Goal: Task Accomplishment & Management: Manage account settings

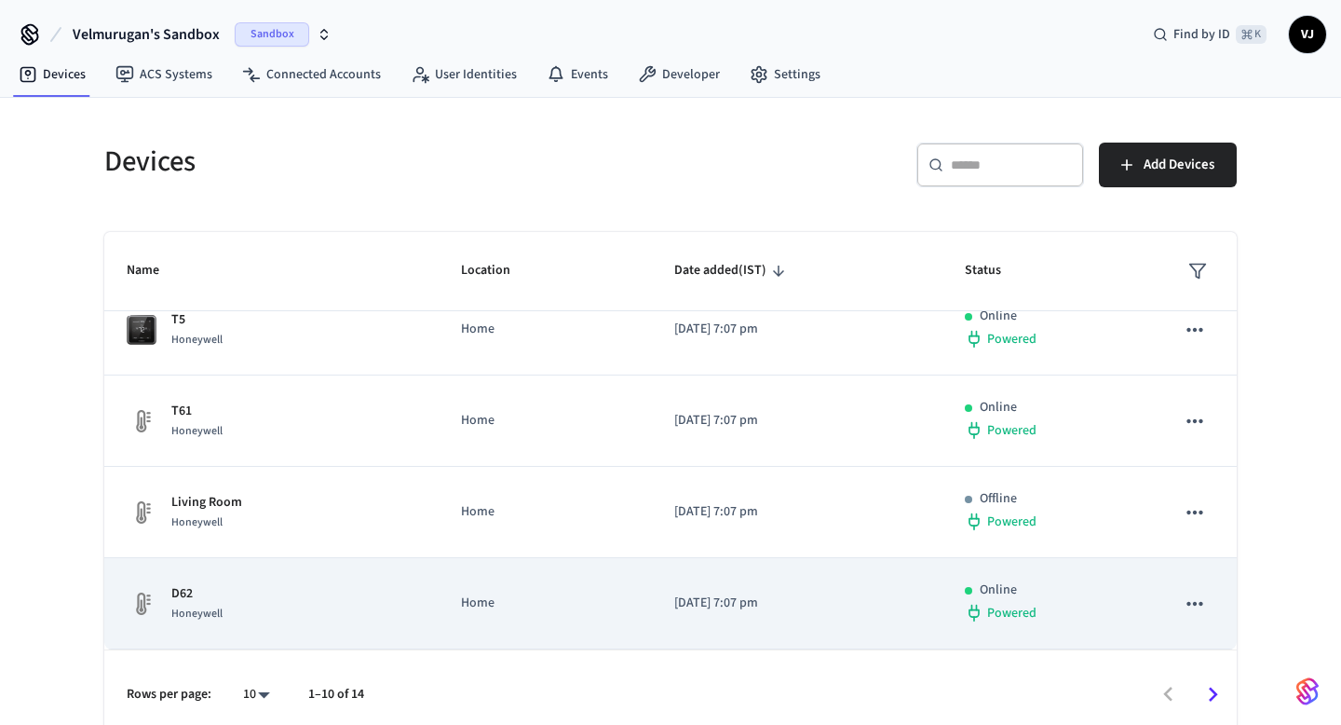
scroll to position [14, 0]
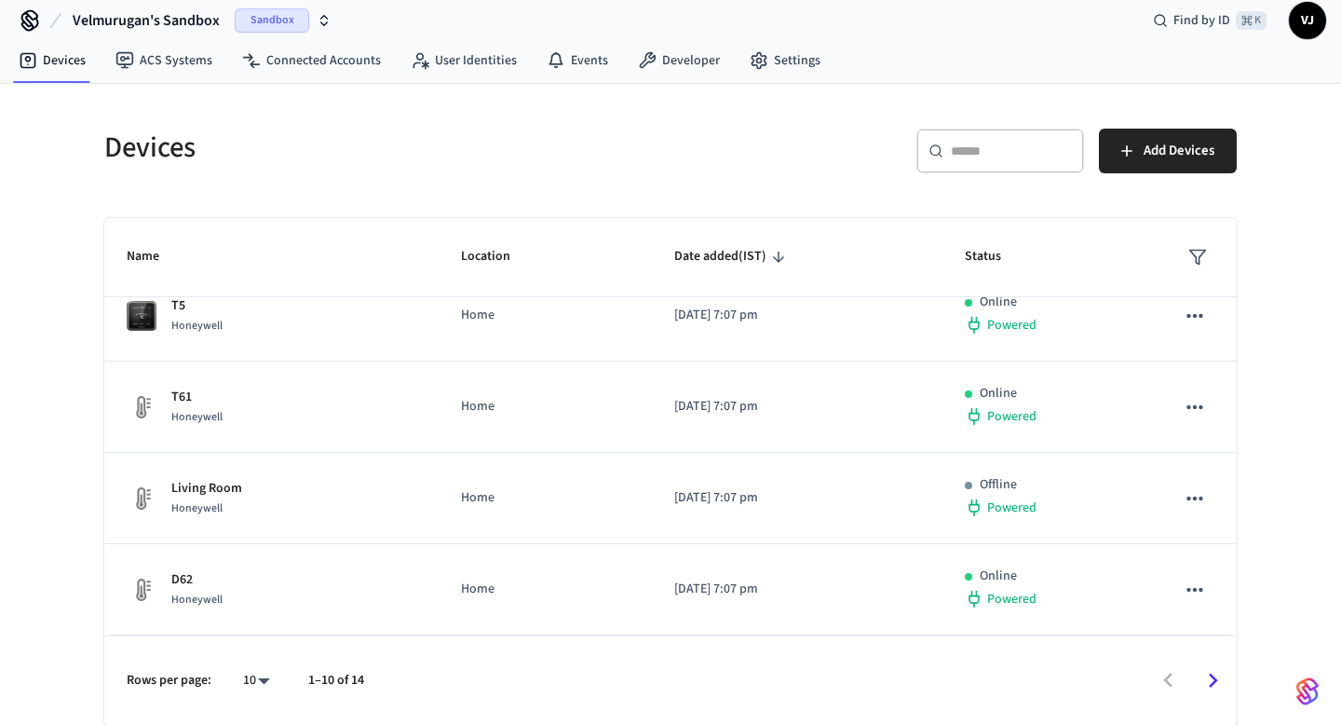
click at [1209, 684] on icon "Go to next page" at bounding box center [1213, 680] width 29 height 29
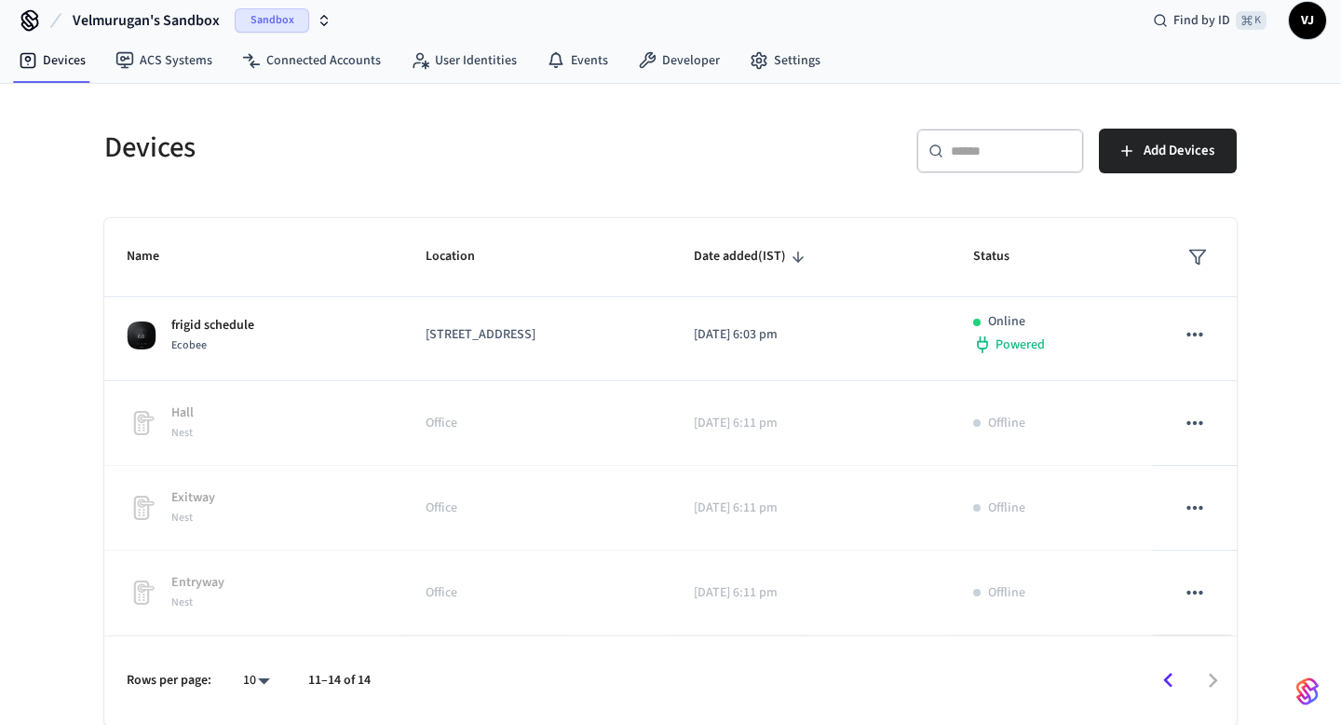
scroll to position [8, 0]
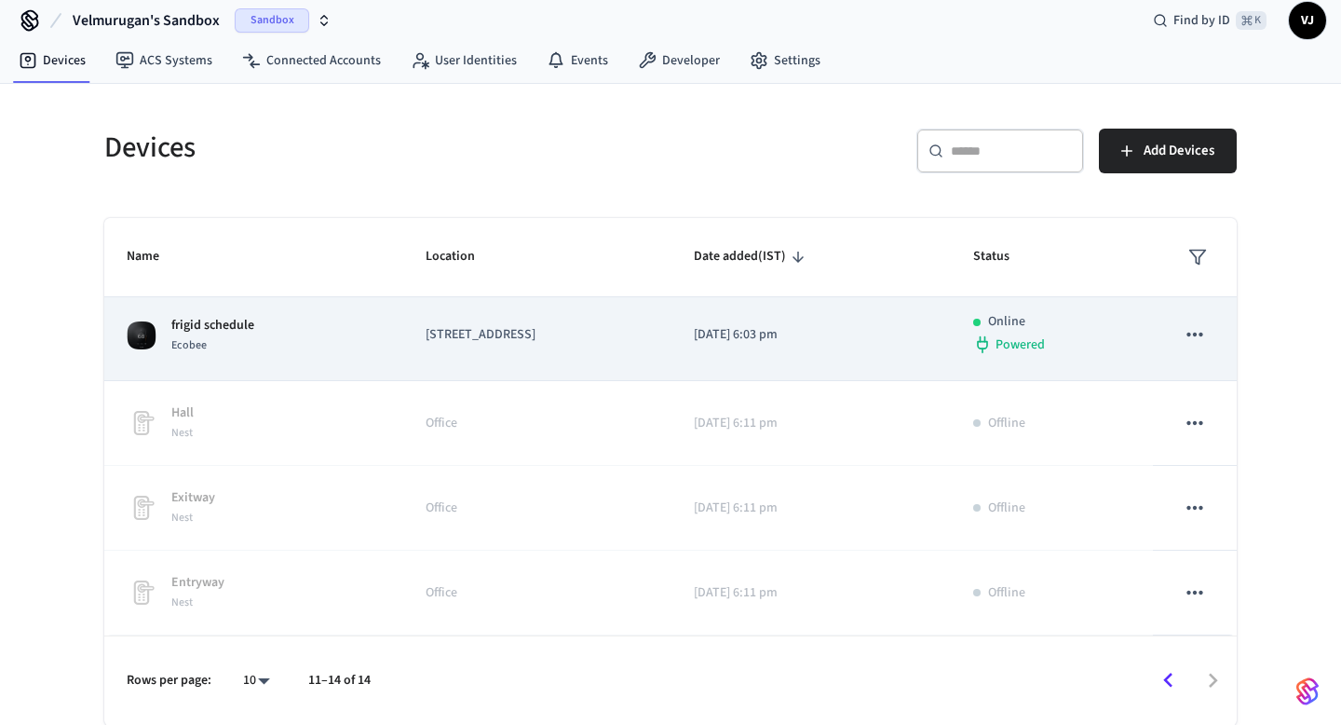
click at [1188, 334] on icon "sticky table" at bounding box center [1195, 335] width 16 height 4
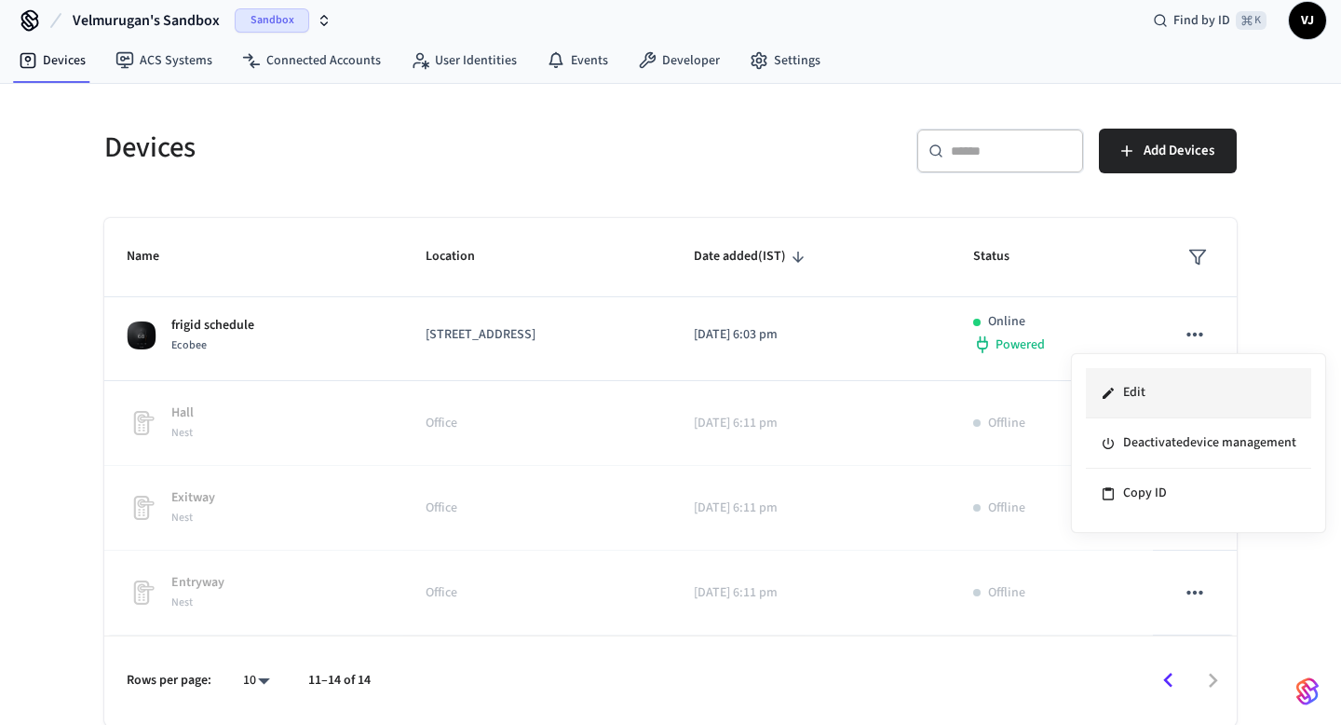
click at [1111, 389] on icon at bounding box center [1108, 393] width 15 height 15
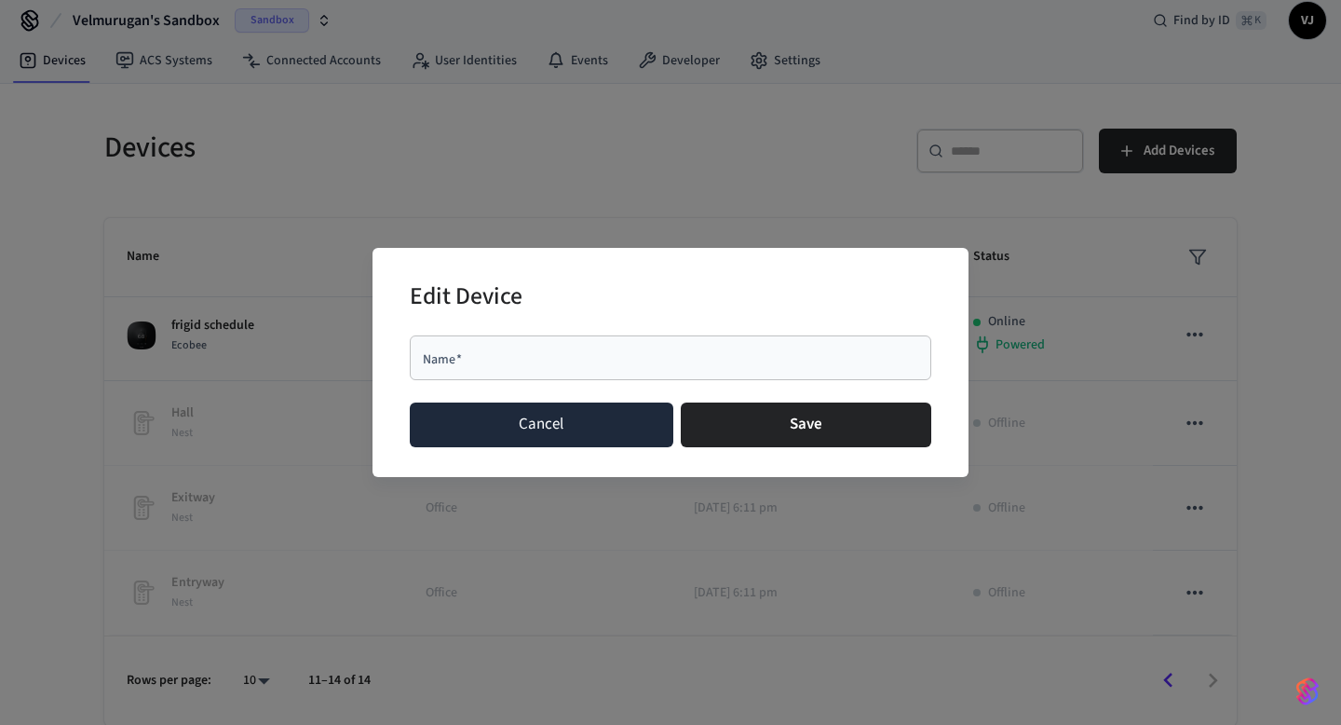
click at [609, 426] on button "Cancel" at bounding box center [542, 424] width 264 height 45
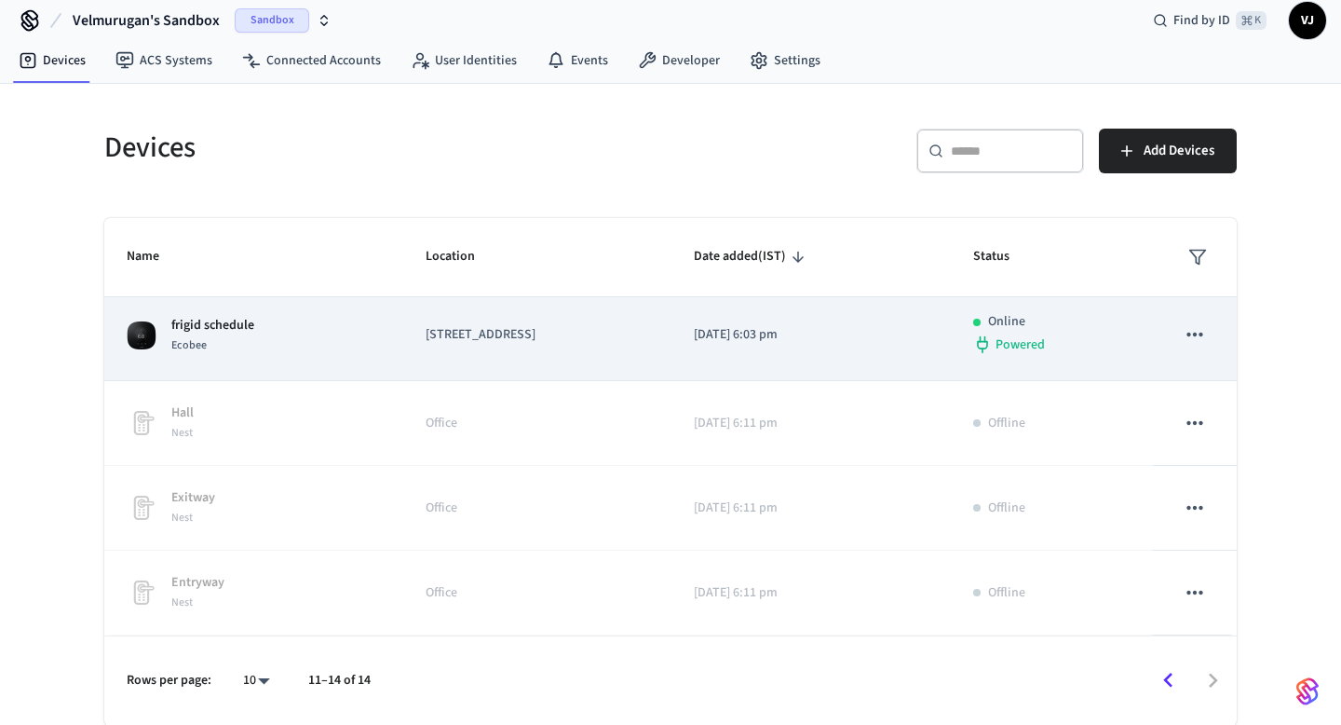
click at [221, 316] on p "frigid schedule" at bounding box center [212, 326] width 83 height 20
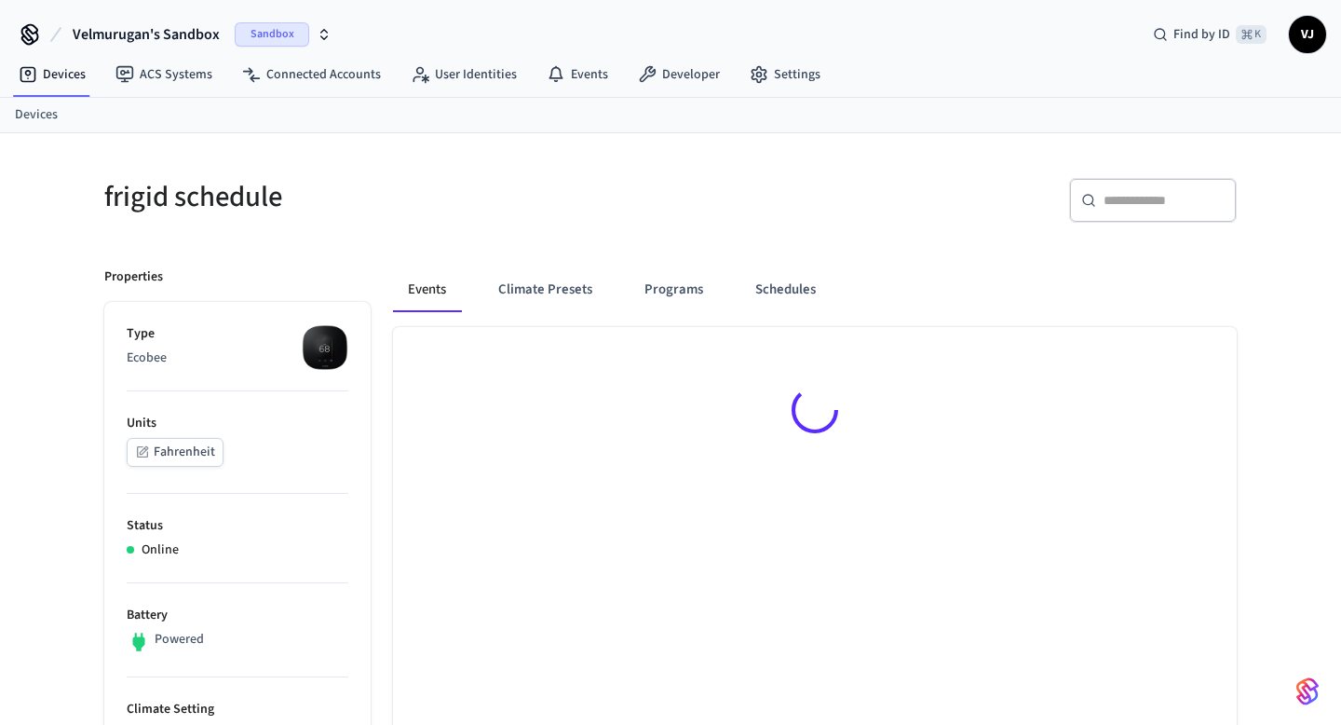
click at [268, 328] on p "Type" at bounding box center [238, 334] width 222 height 20
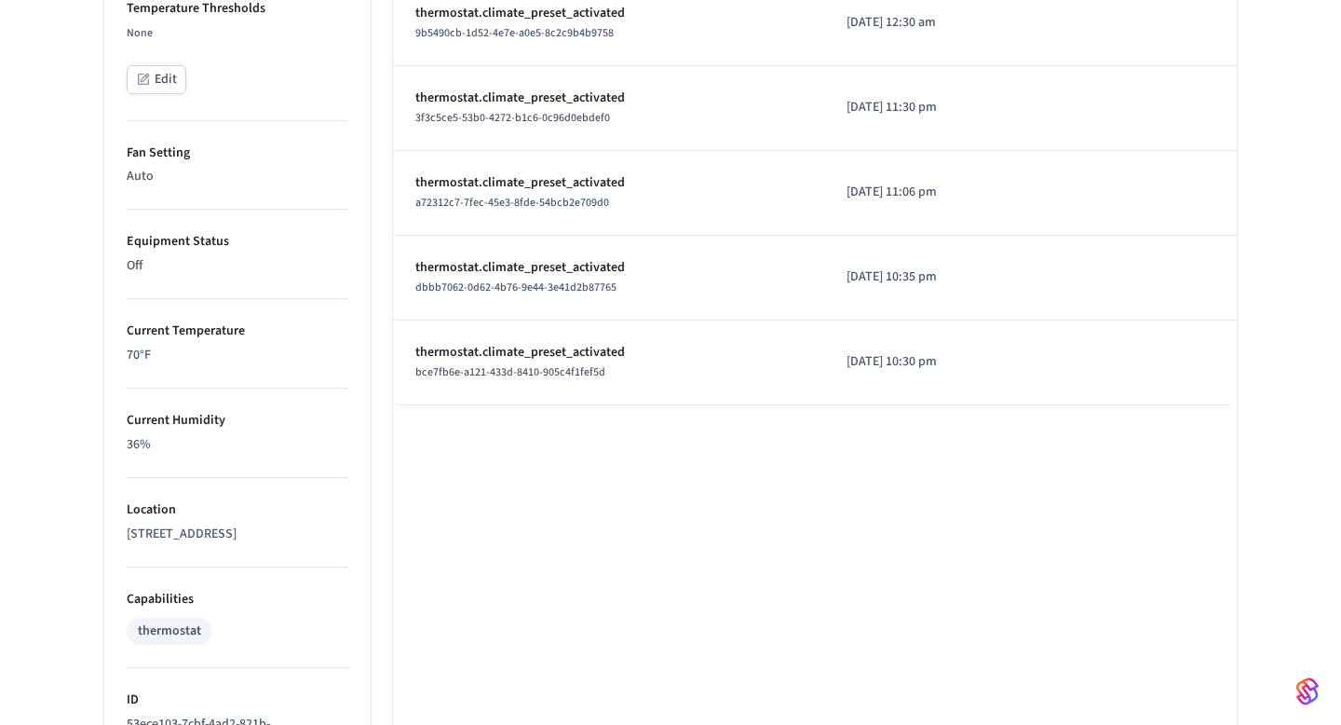
scroll to position [854, 0]
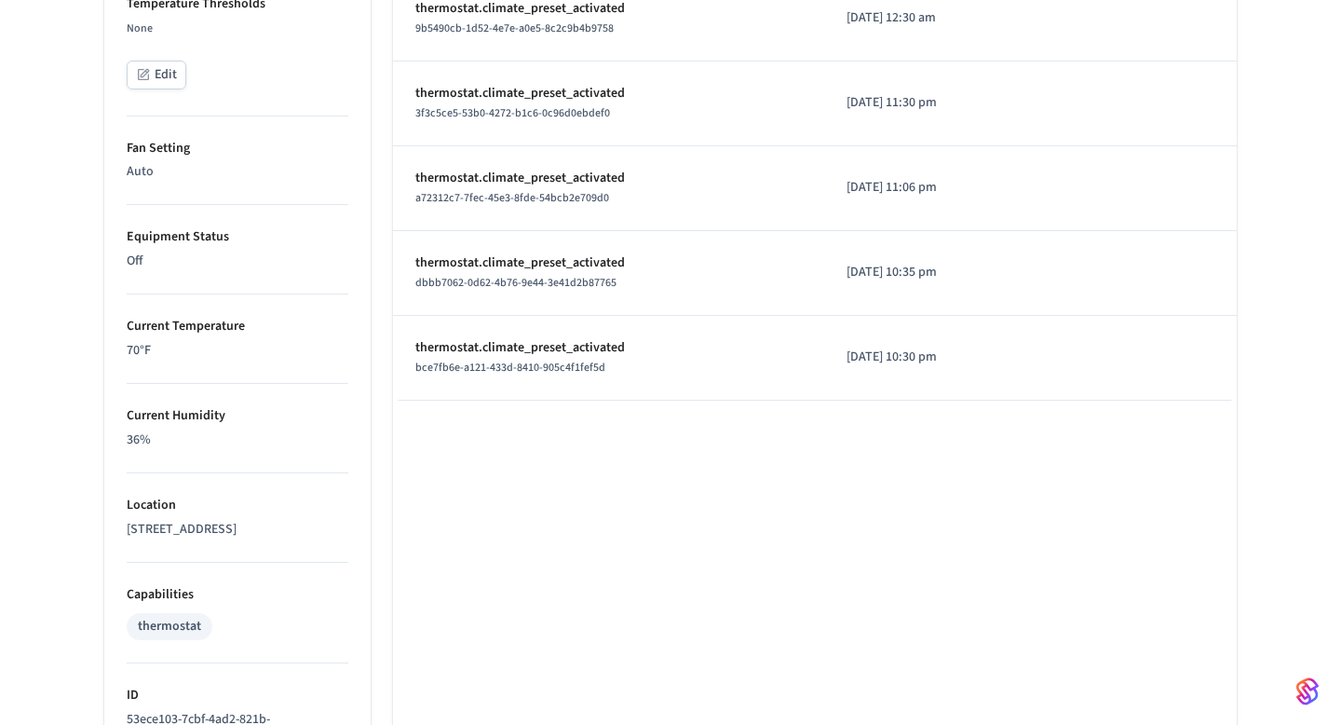
drag, startPoint x: 158, startPoint y: 549, endPoint x: 126, endPoint y: 527, distance: 39.0
click at [126, 527] on ul "Type Ecobee Units Fahrenheit Status Online Battery Powered Climate Setting Off …" at bounding box center [237, 247] width 266 height 1591
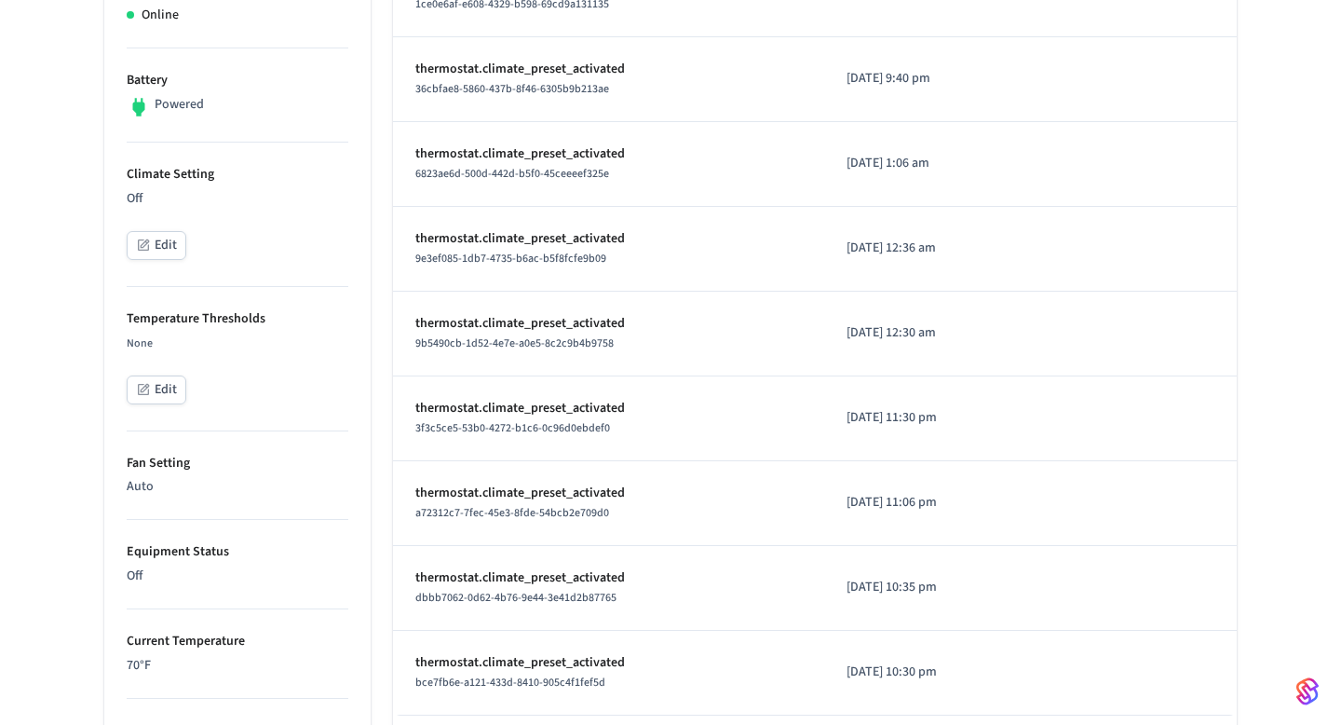
scroll to position [0, 0]
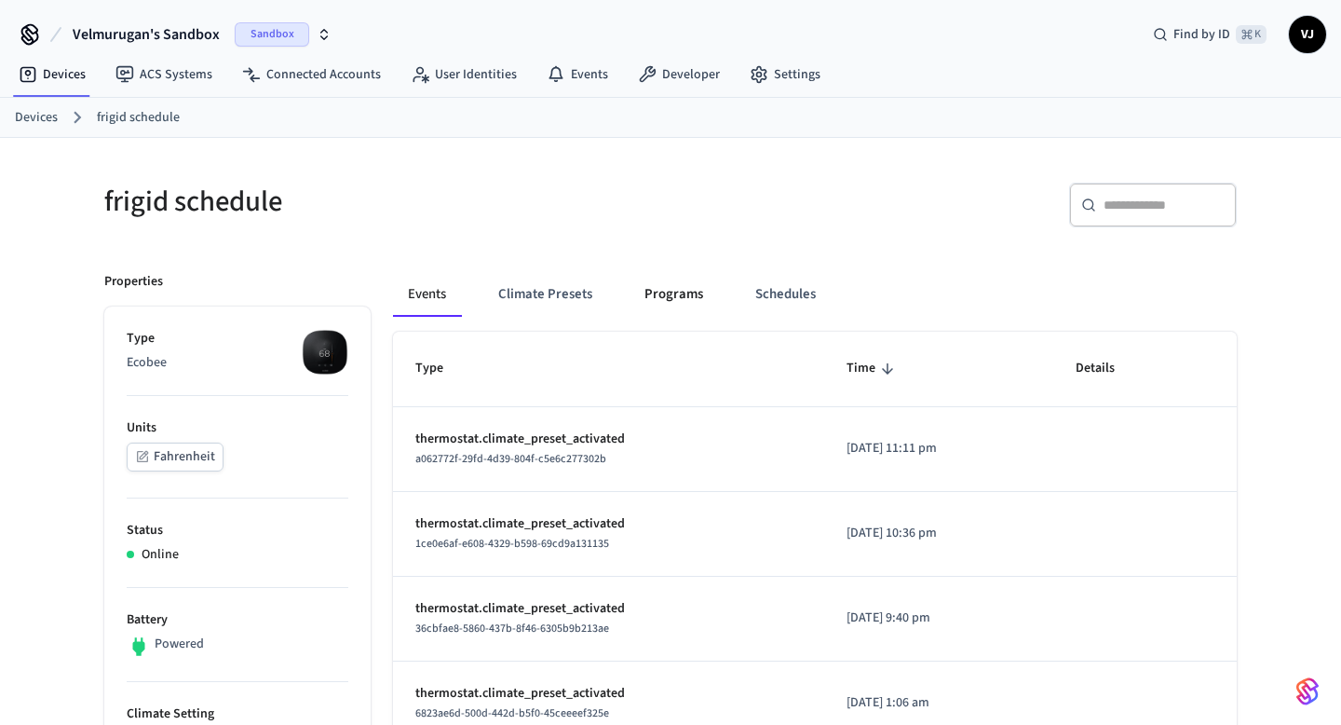
click at [680, 291] on button "Programs" at bounding box center [674, 294] width 88 height 45
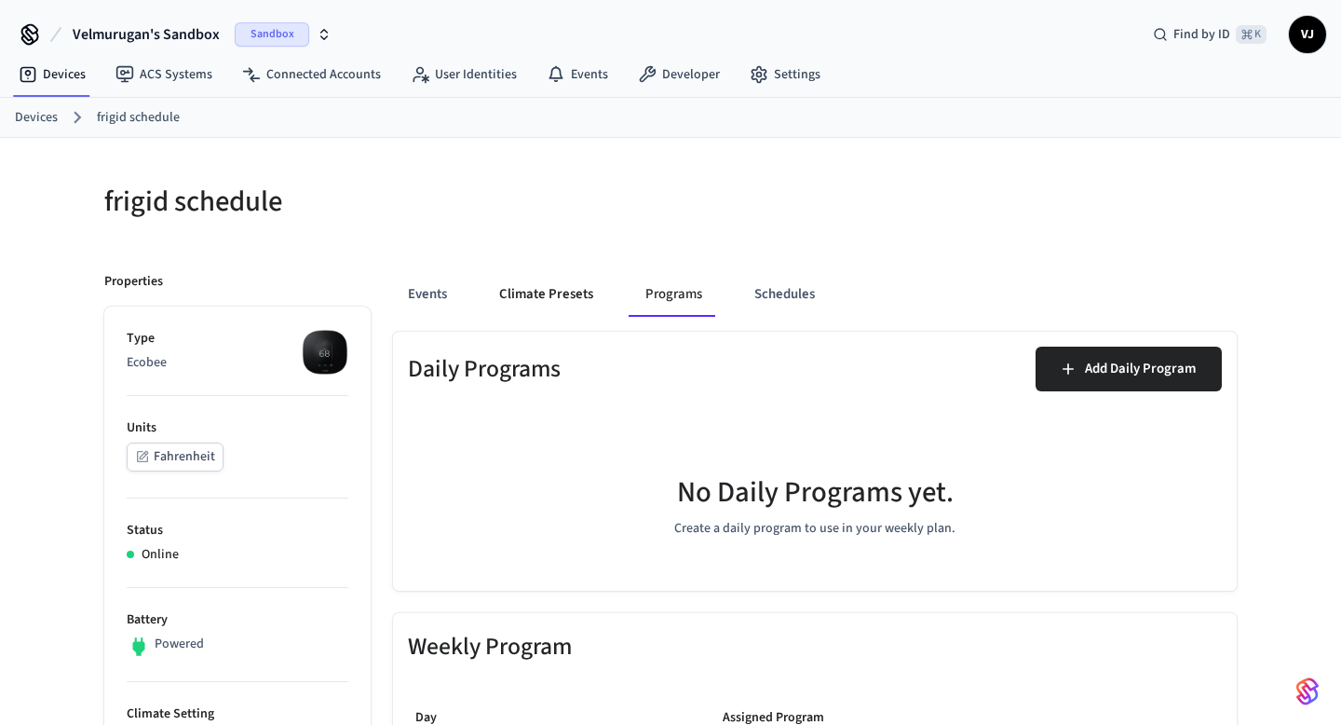
click at [528, 305] on button "Climate Presets" at bounding box center [546, 294] width 124 height 45
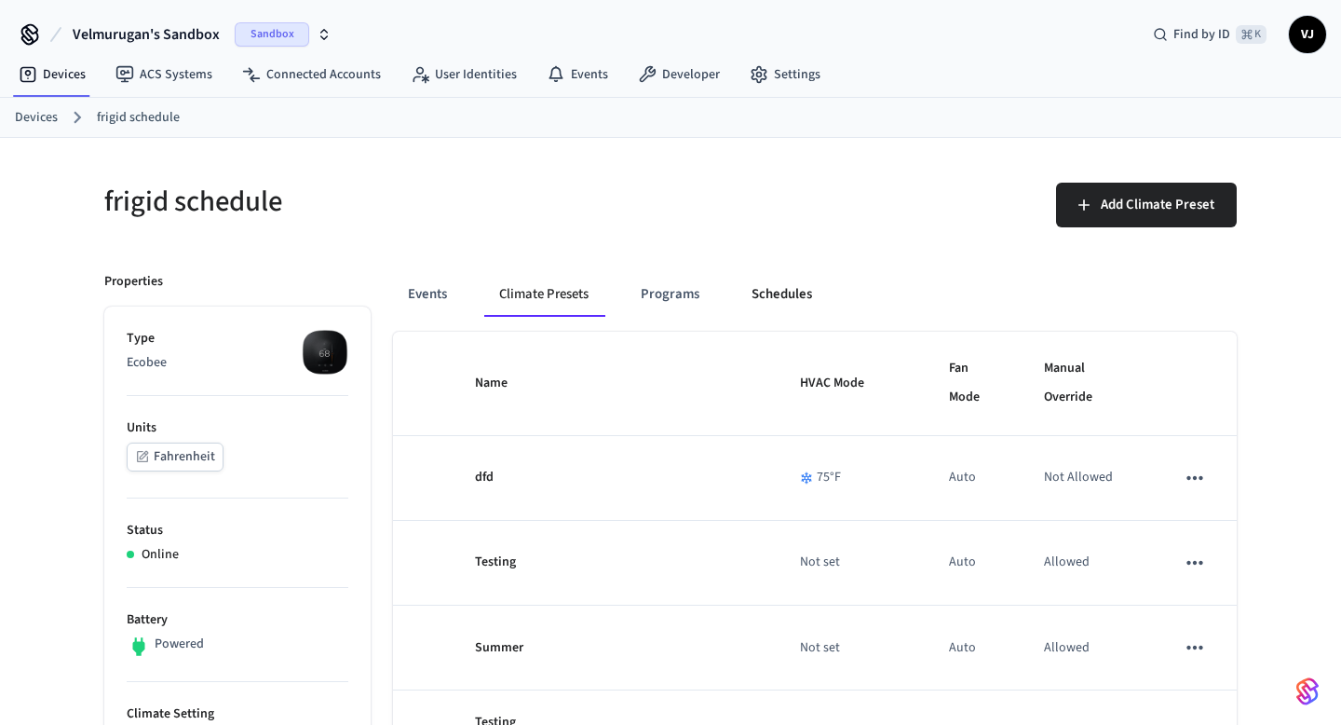
click at [781, 284] on button "Schedules" at bounding box center [782, 294] width 90 height 45
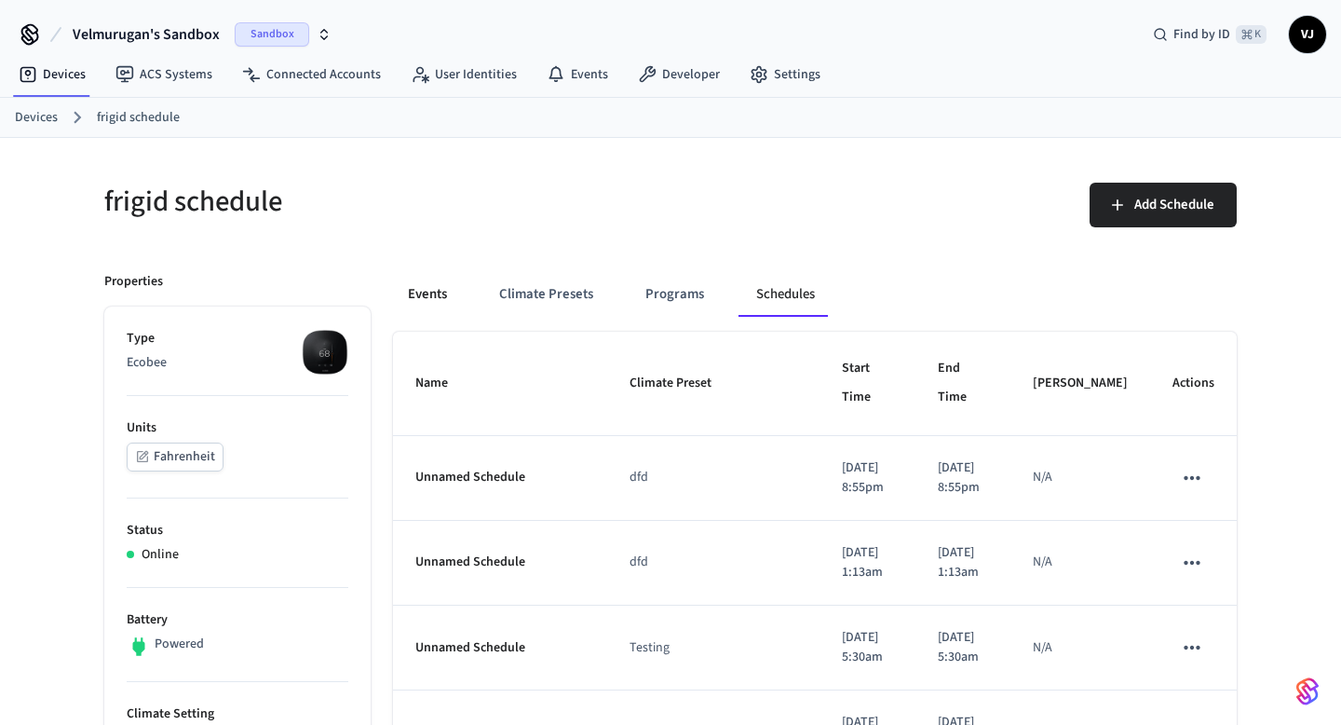
click at [442, 291] on button "Events" at bounding box center [427, 294] width 69 height 45
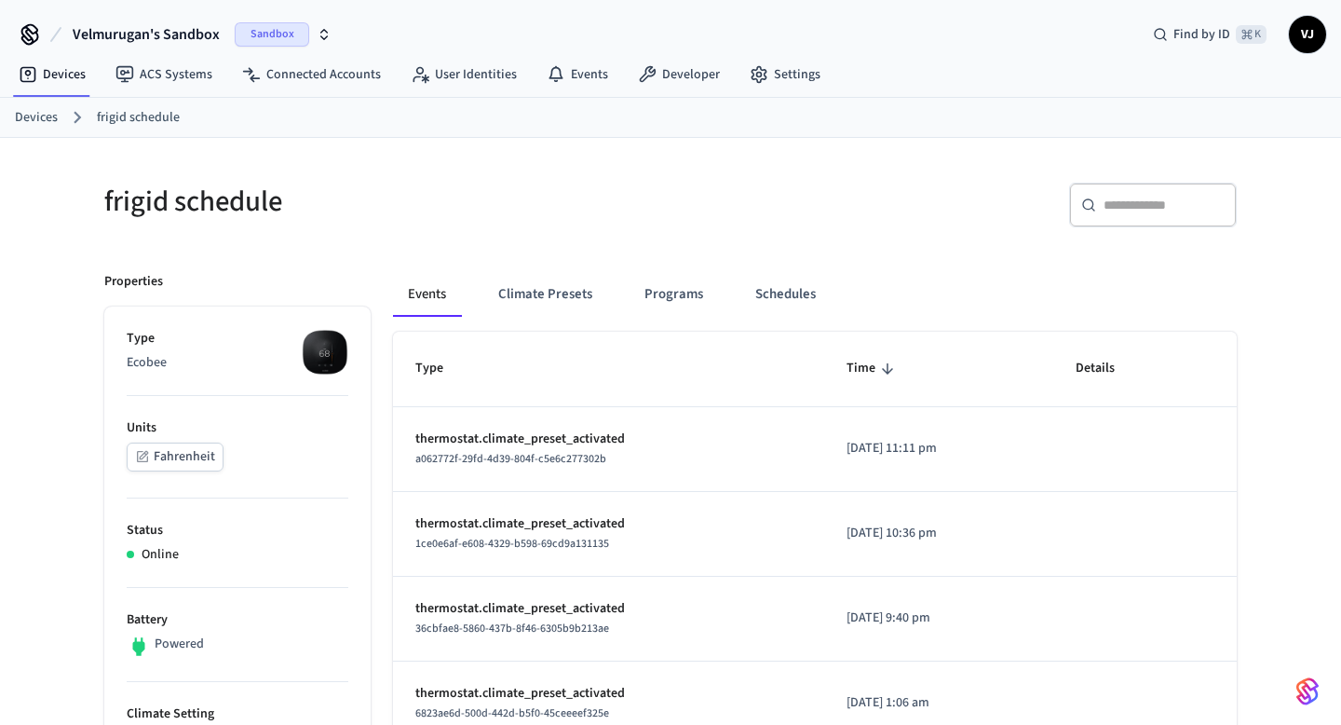
click at [126, 291] on p "Properties" at bounding box center [133, 282] width 59 height 20
click at [38, 118] on link "Devices" at bounding box center [36, 118] width 43 height 20
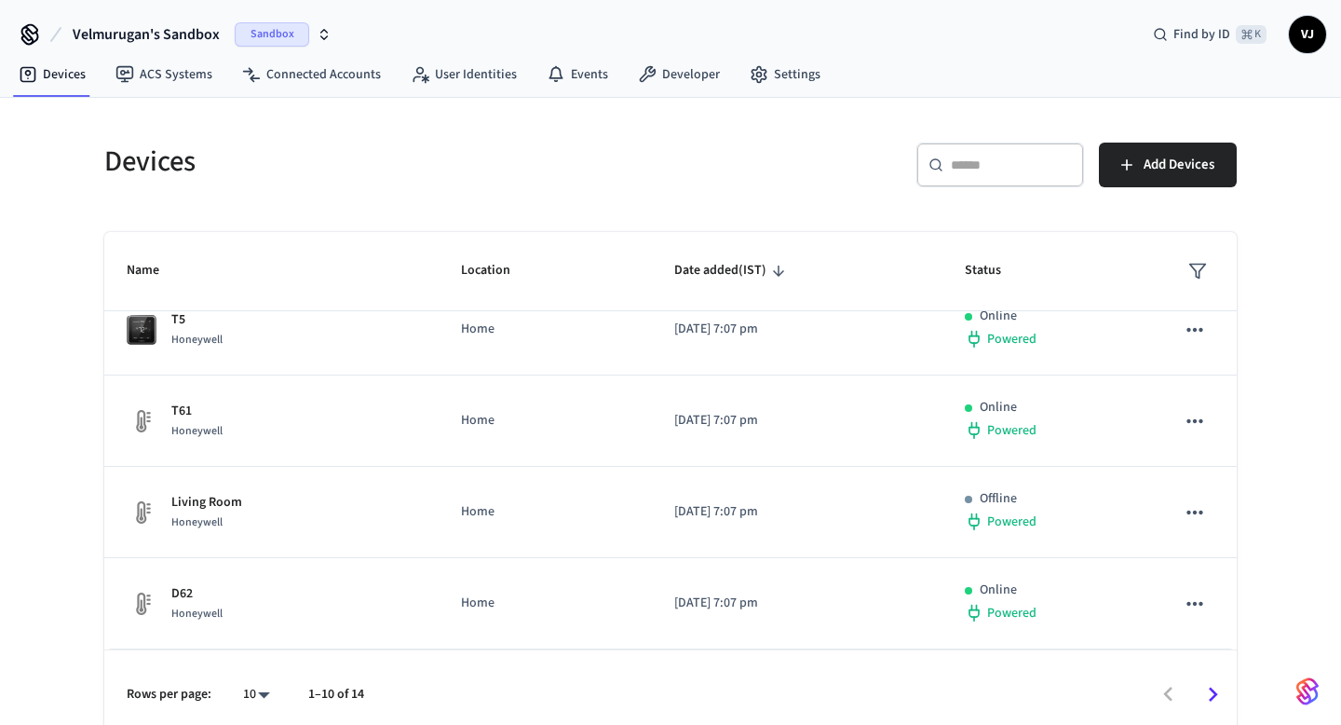
click at [1215, 689] on icon "Go to next page" at bounding box center [1213, 694] width 29 height 29
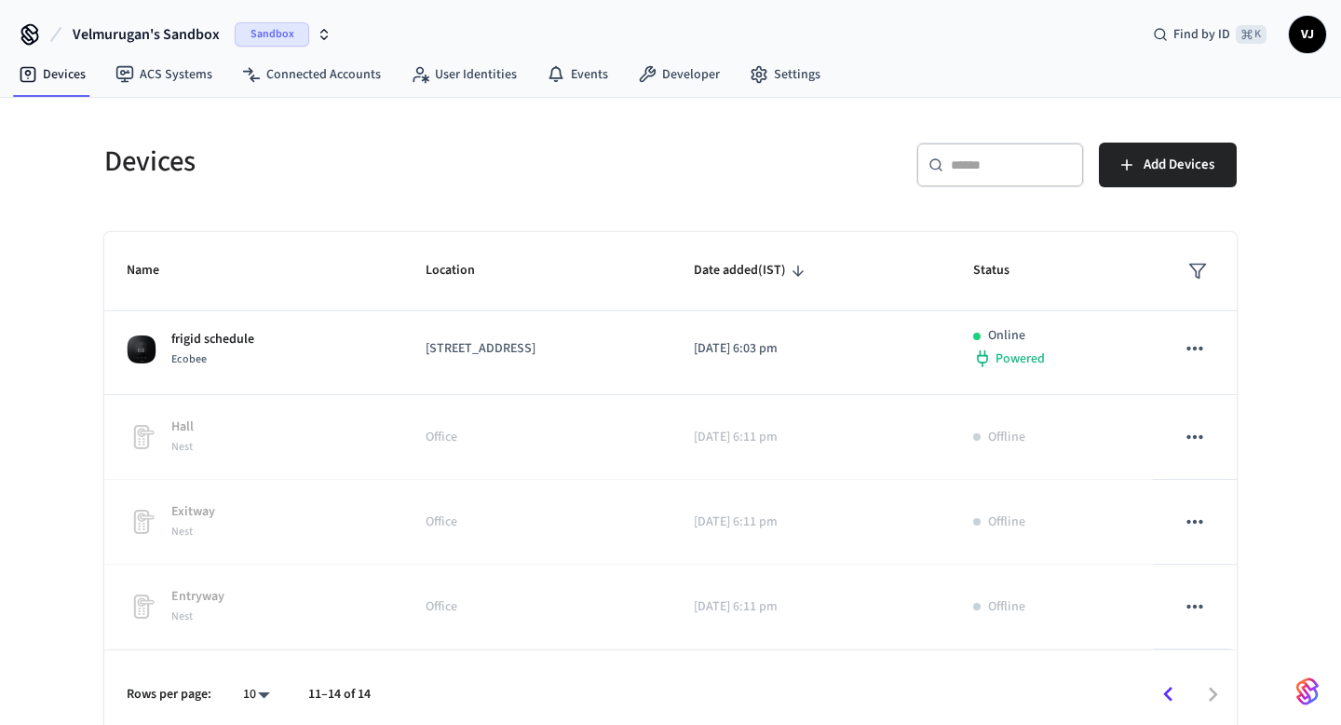
scroll to position [8, 0]
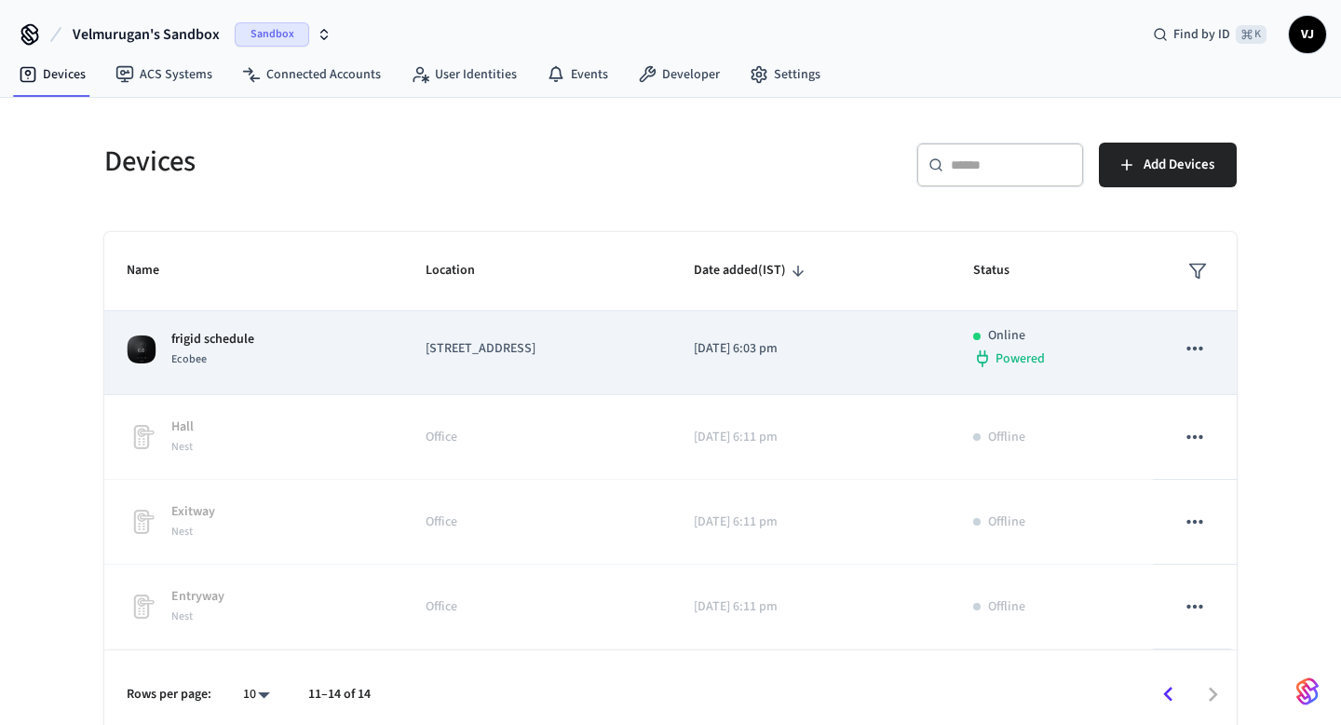
click at [1191, 347] on icon "sticky table" at bounding box center [1195, 348] width 24 height 24
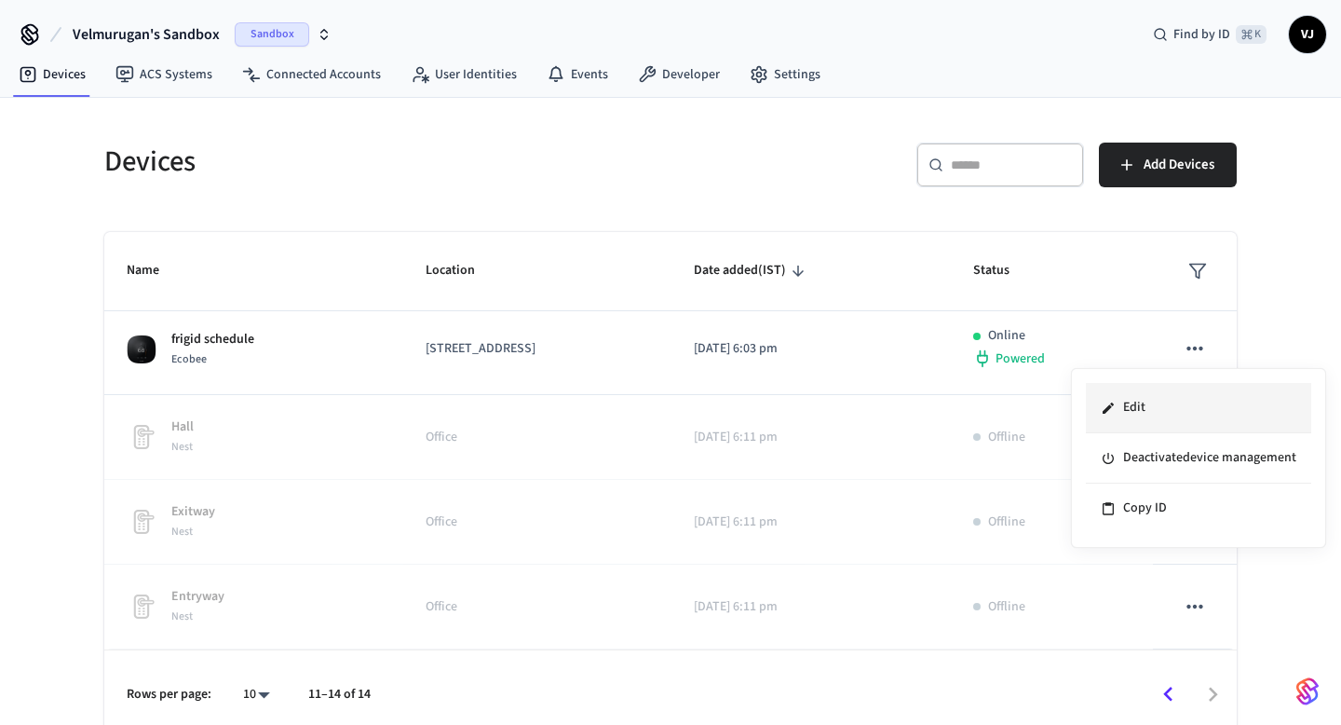
click at [1152, 401] on li "Edit" at bounding box center [1198, 408] width 225 height 50
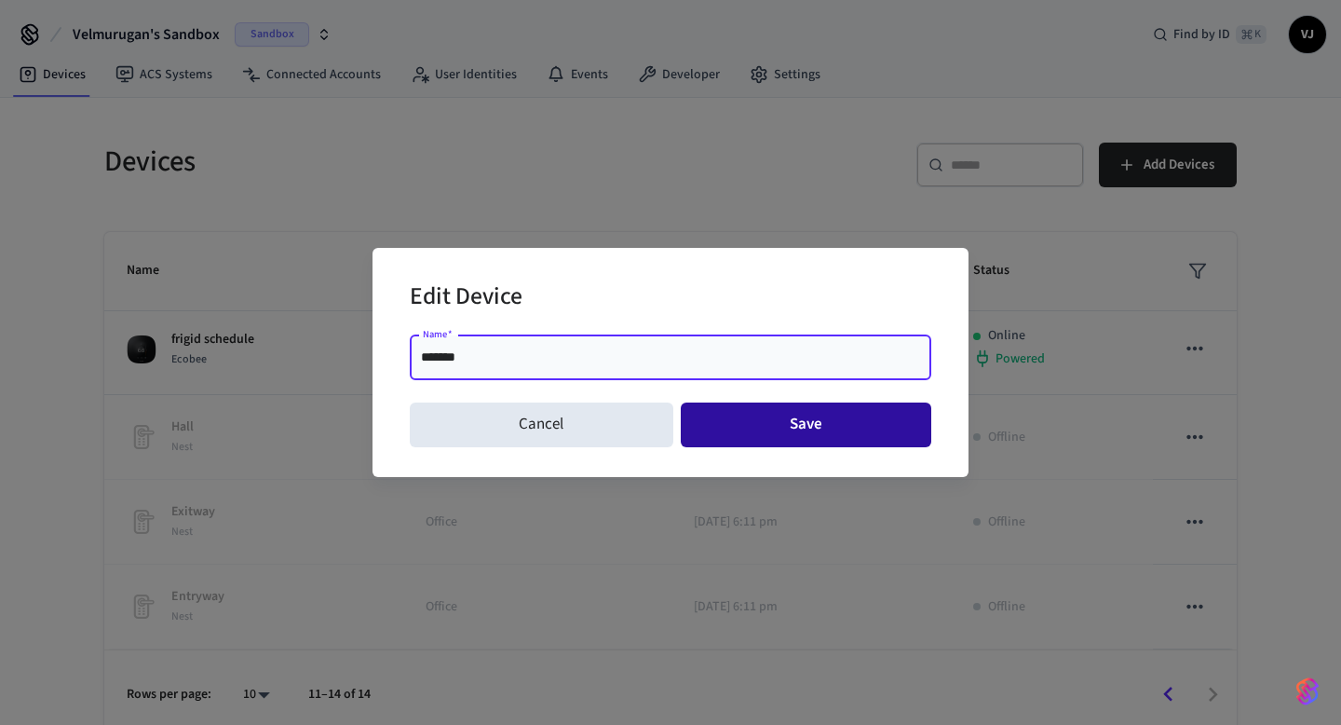
type input "*******"
click at [817, 418] on button "Save" at bounding box center [806, 424] width 251 height 45
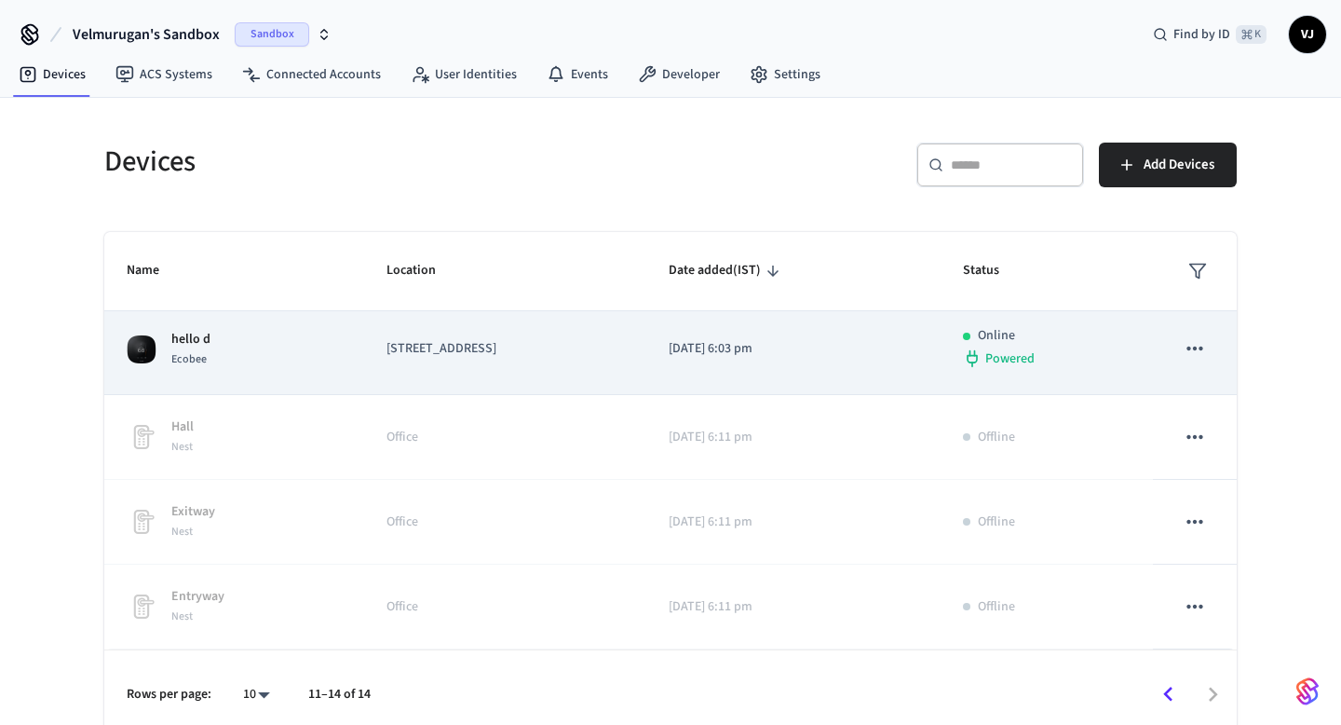
click at [1201, 349] on icon "sticky table" at bounding box center [1195, 349] width 16 height 4
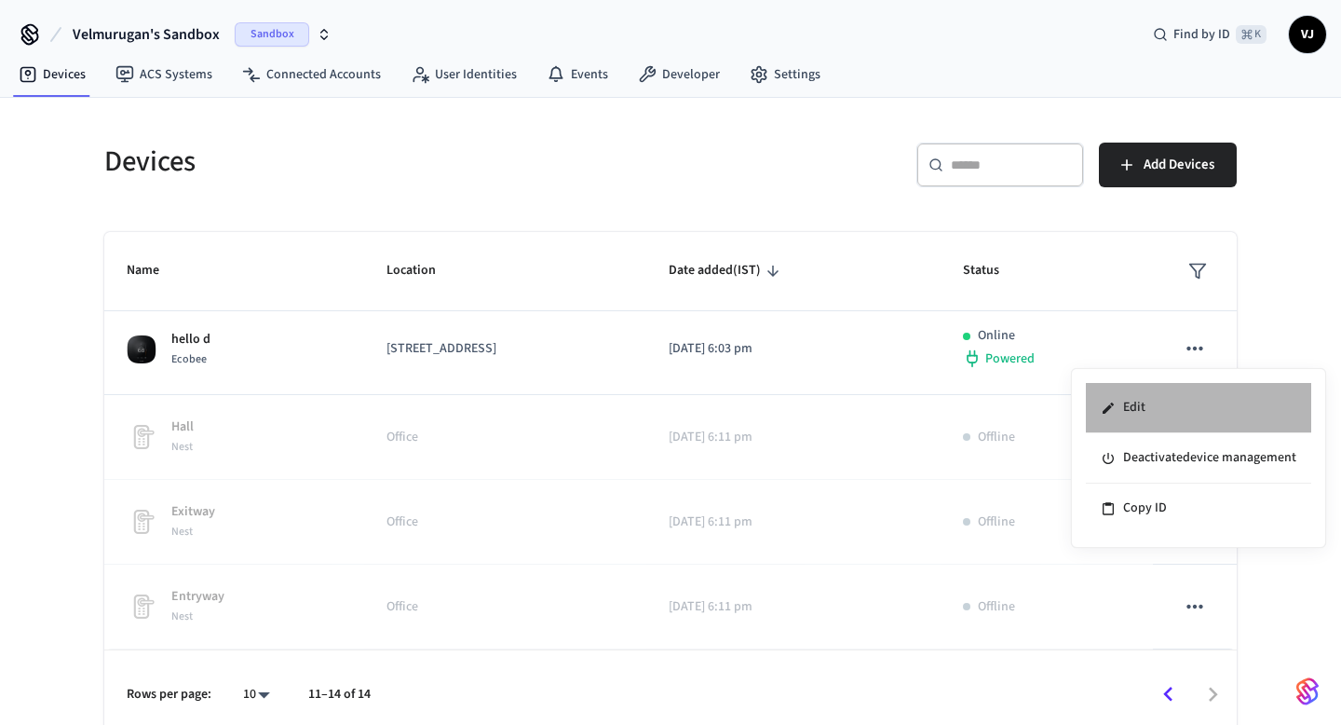
click at [1149, 407] on li "Edit" at bounding box center [1198, 408] width 225 height 50
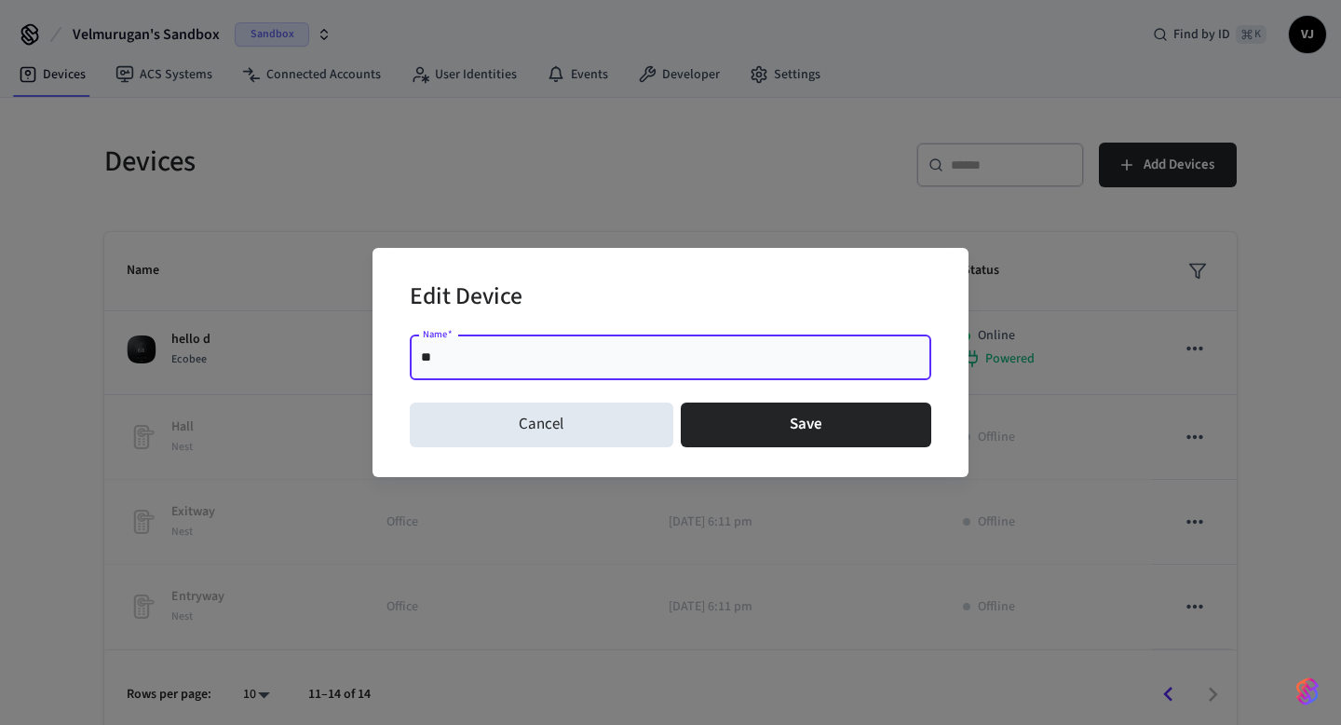
type input "*"
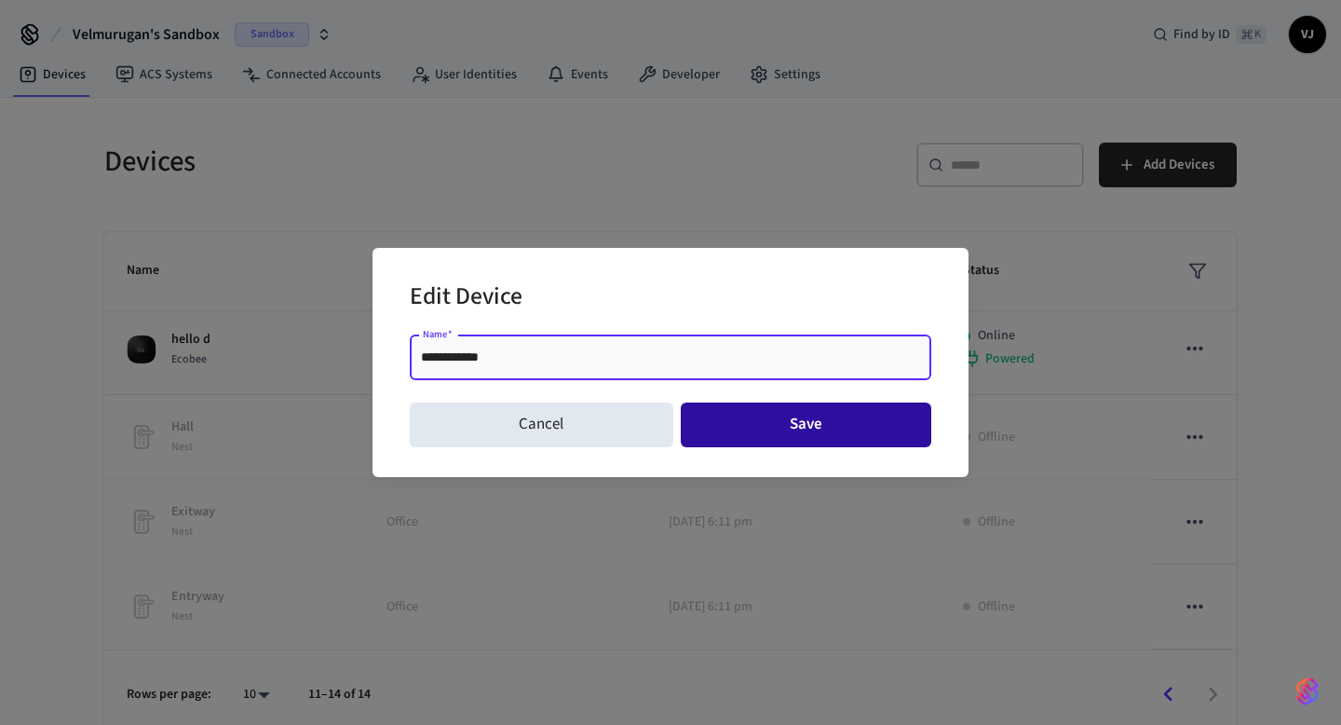
type input "**********"
click at [809, 431] on button "Save" at bounding box center [806, 424] width 251 height 45
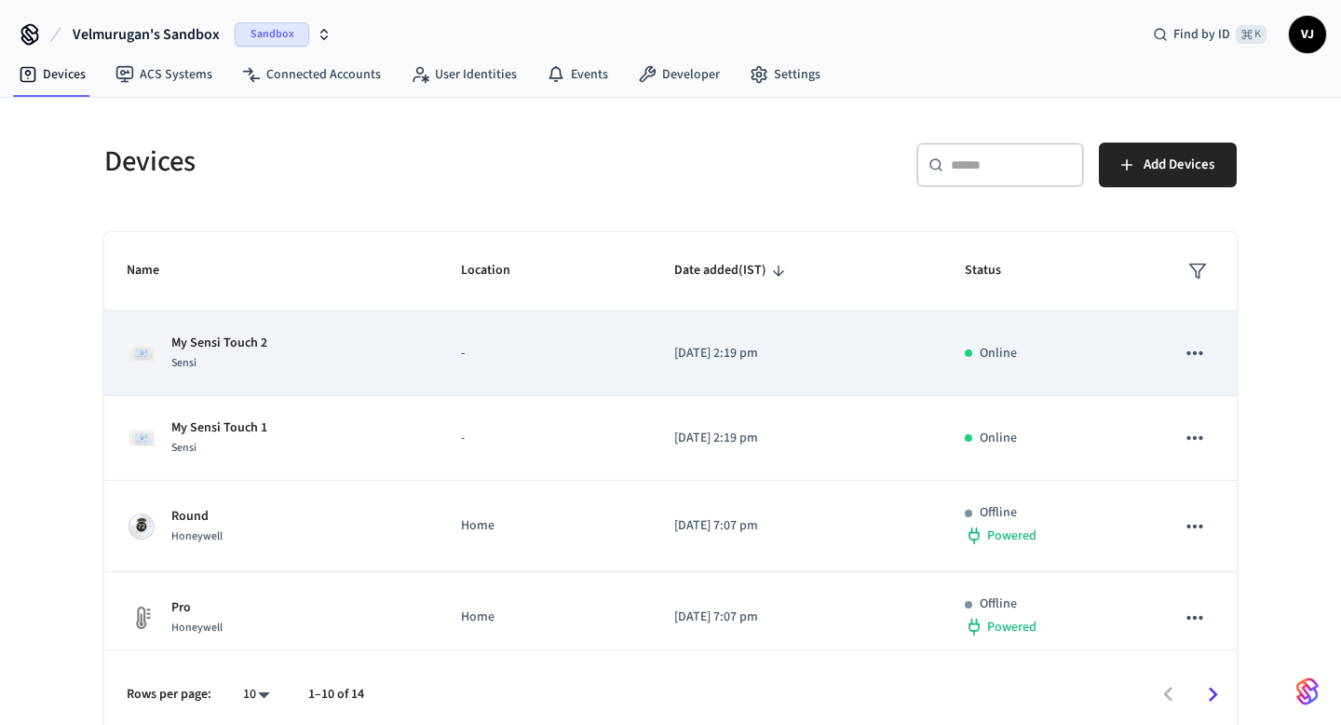
scroll to position [562, 0]
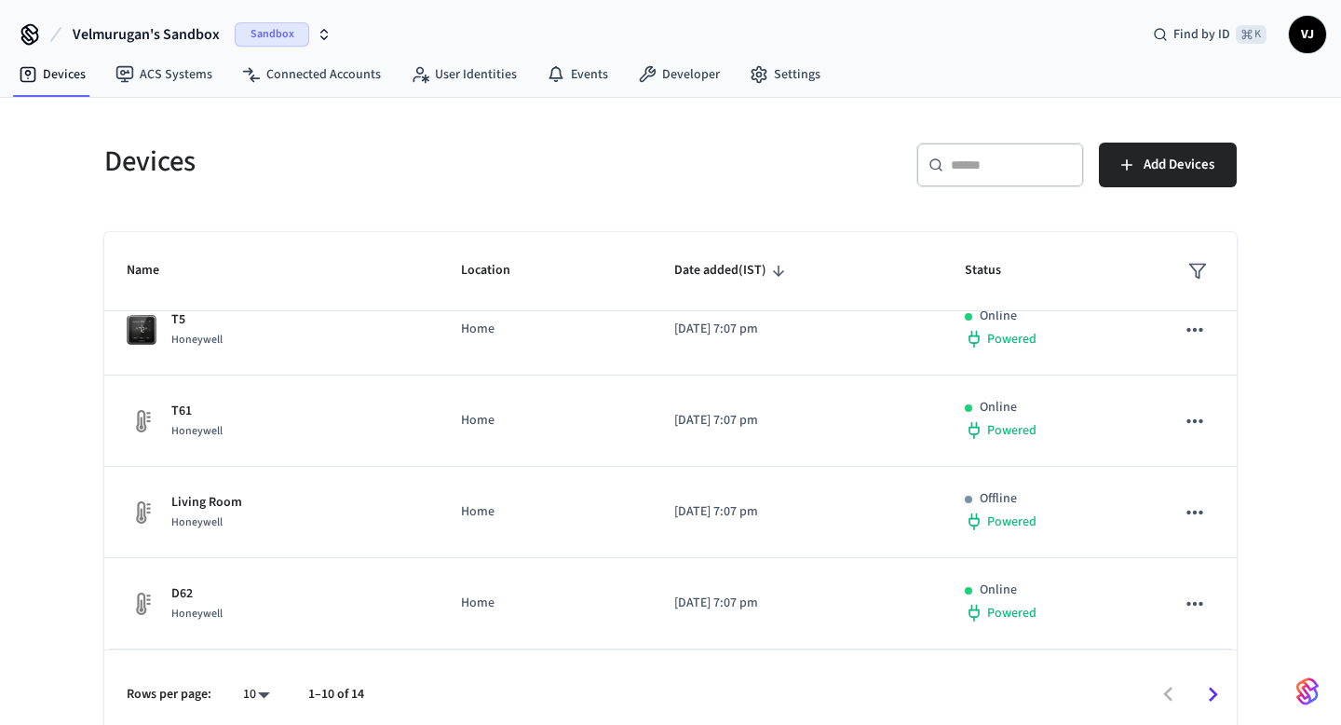
click at [1213, 690] on icon "Go to next page" at bounding box center [1213, 693] width 9 height 15
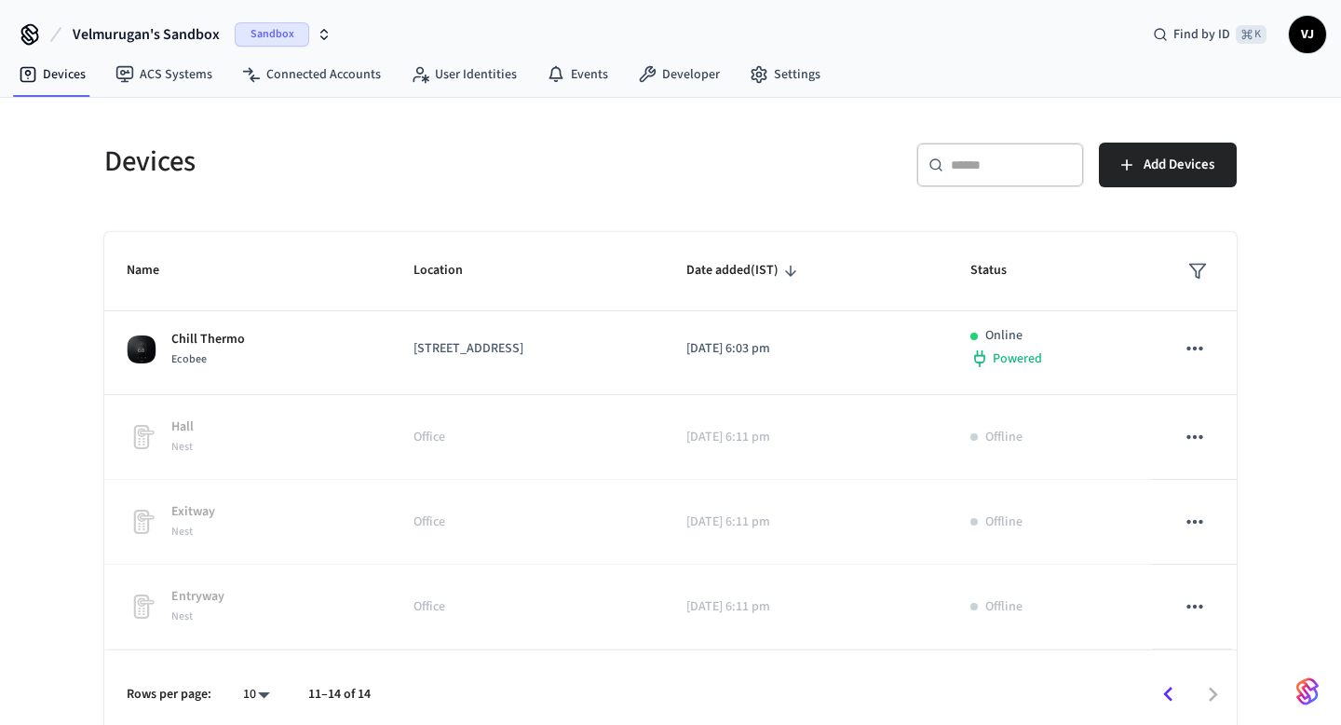
scroll to position [8, 0]
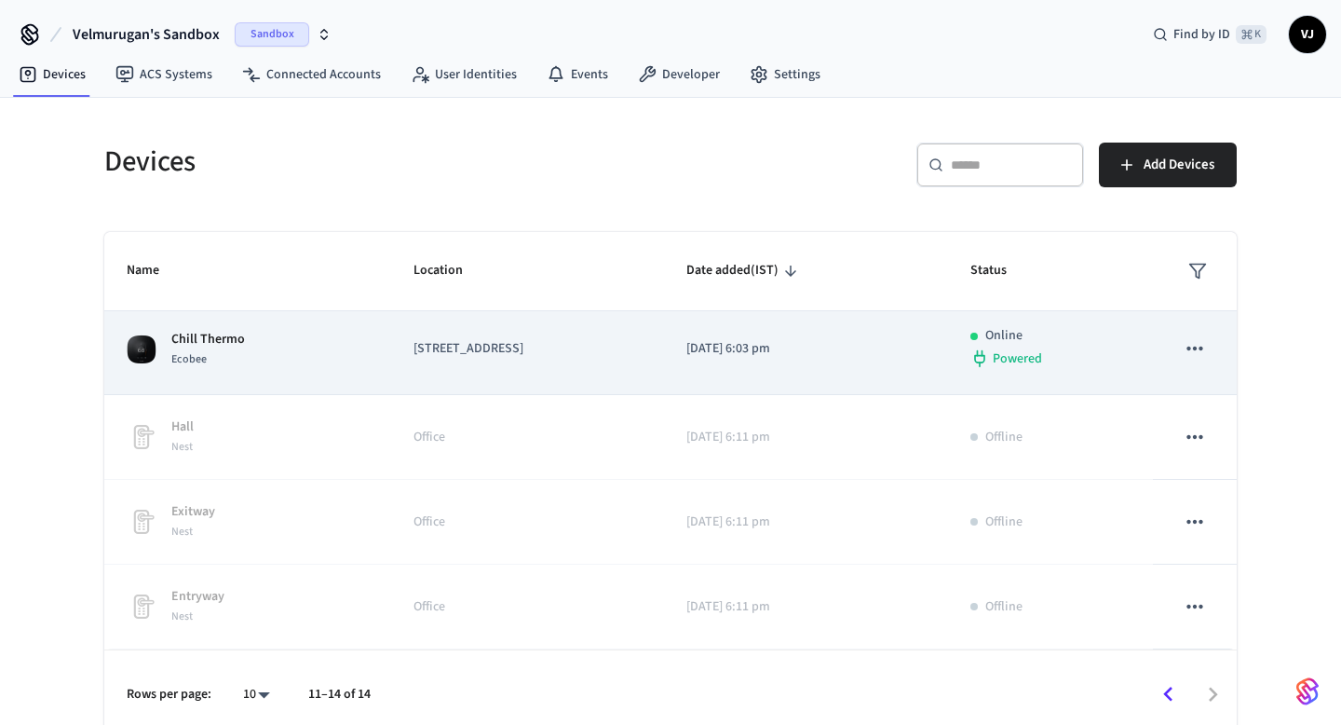
click at [1196, 344] on icon "sticky table" at bounding box center [1195, 348] width 24 height 24
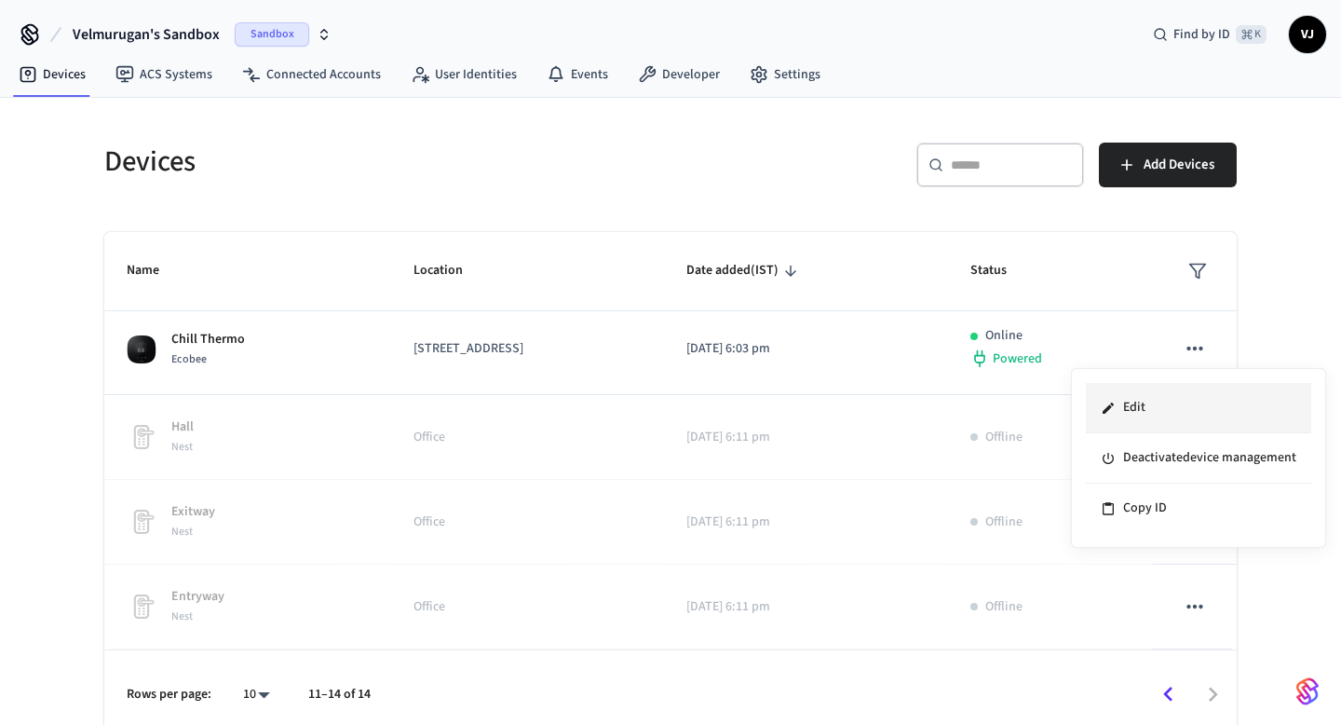
click at [1138, 406] on li "Edit" at bounding box center [1198, 408] width 225 height 50
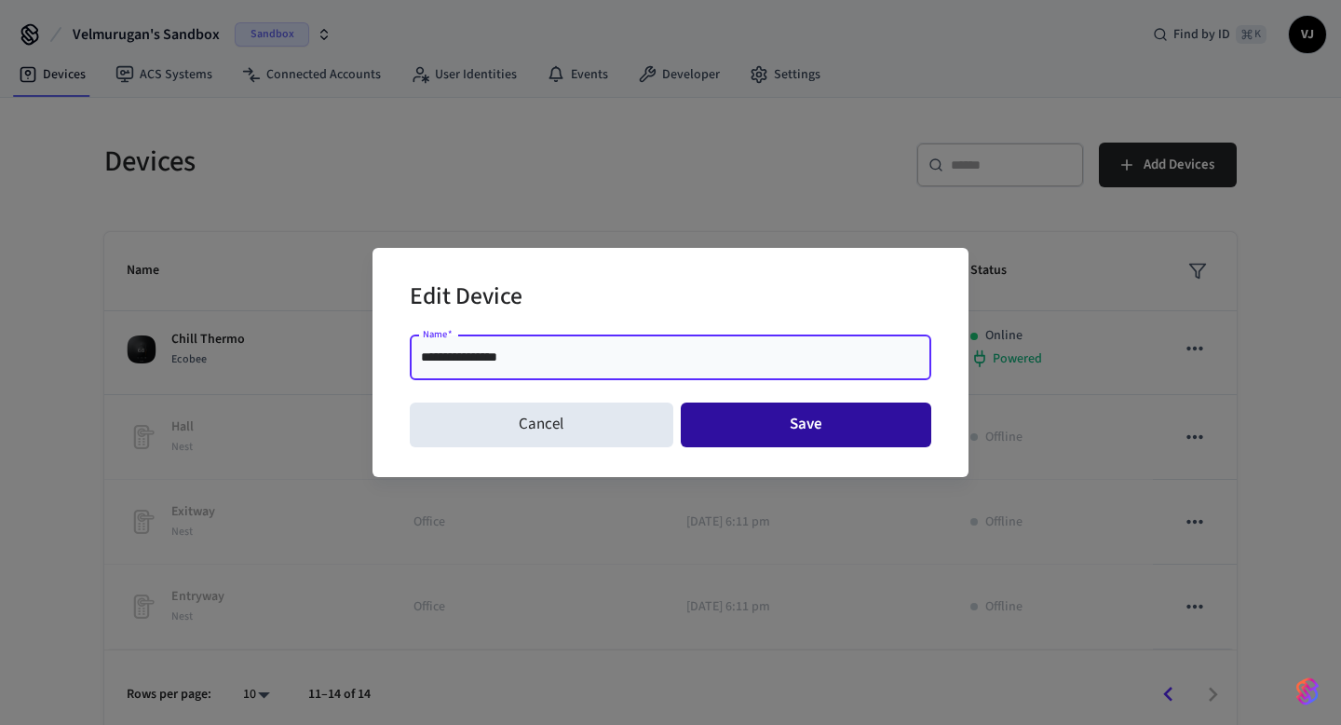
type input "**********"
click at [797, 415] on button "Save" at bounding box center [806, 424] width 251 height 45
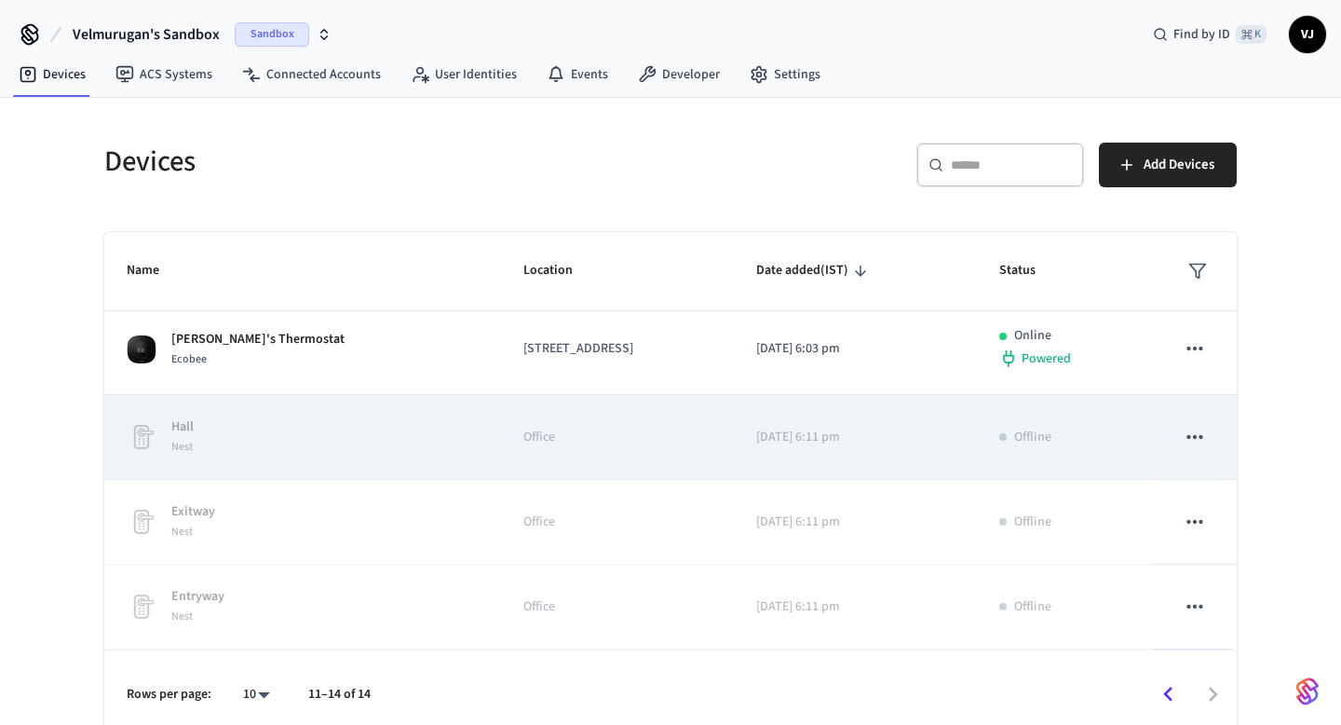
scroll to position [14, 0]
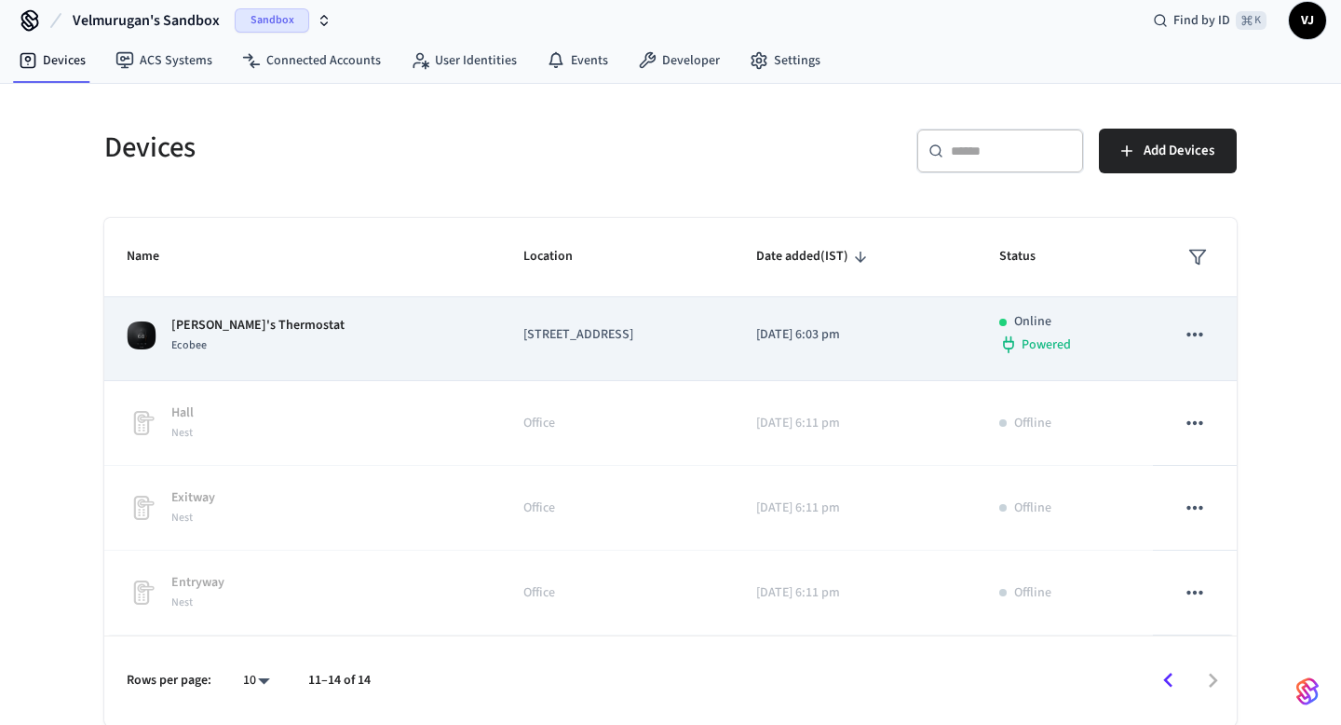
click at [523, 336] on p "[STREET_ADDRESS]" at bounding box center [617, 335] width 189 height 20
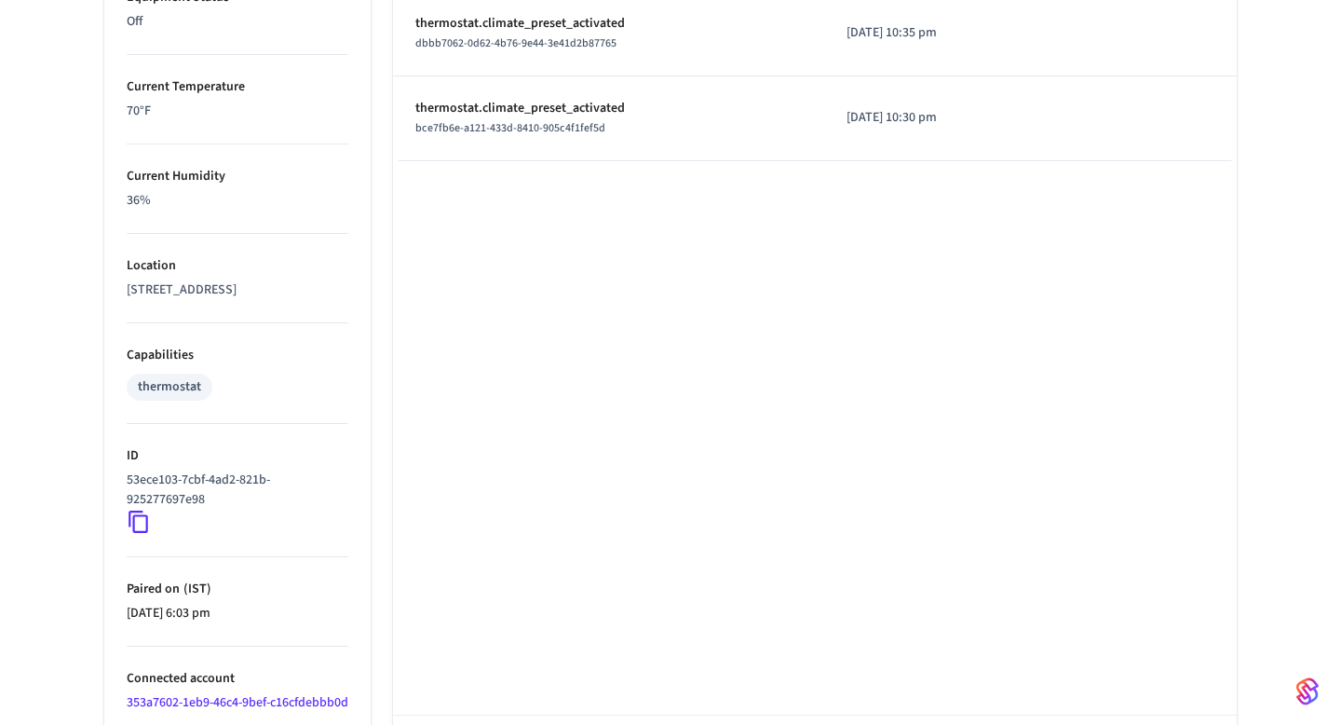
scroll to position [1051, 0]
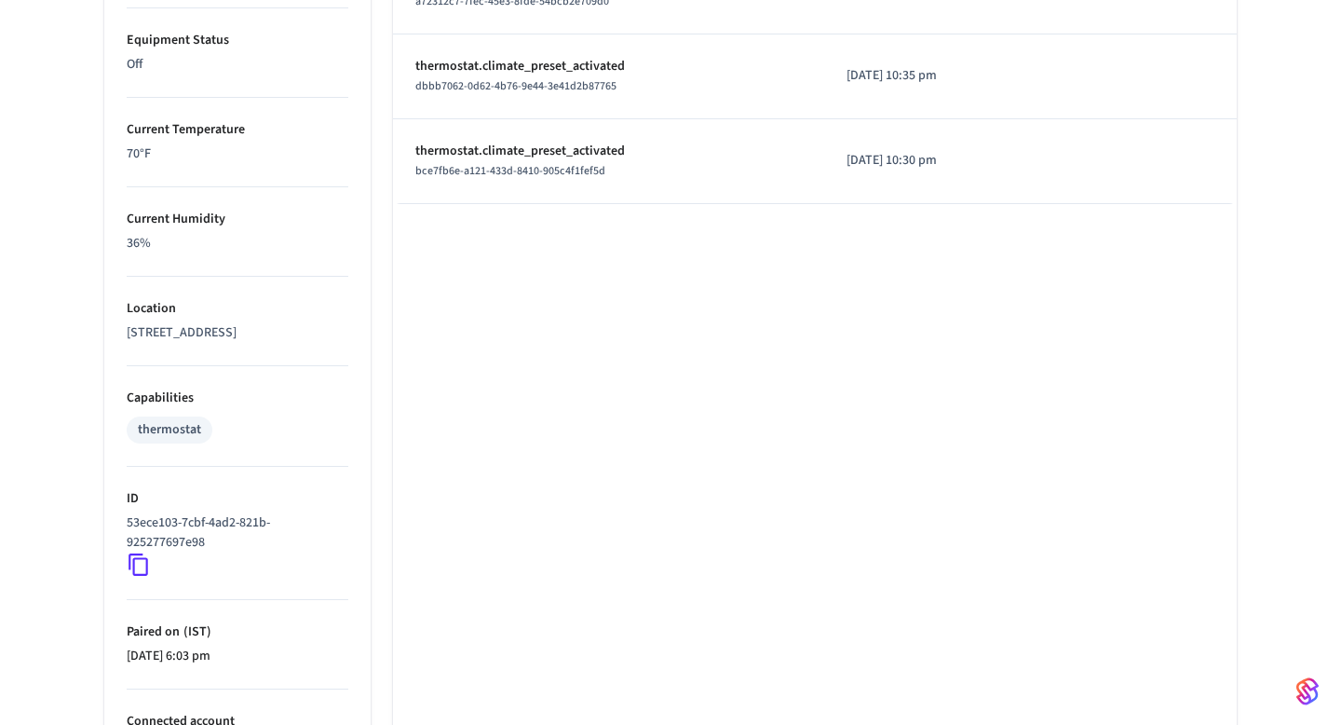
drag, startPoint x: 189, startPoint y: 360, endPoint x: 115, endPoint y: 328, distance: 81.0
click at [115, 328] on ul "Type Ecobee Units Fahrenheit Status Online Battery Powered Climate Setting Off …" at bounding box center [237, 51] width 266 height 1591
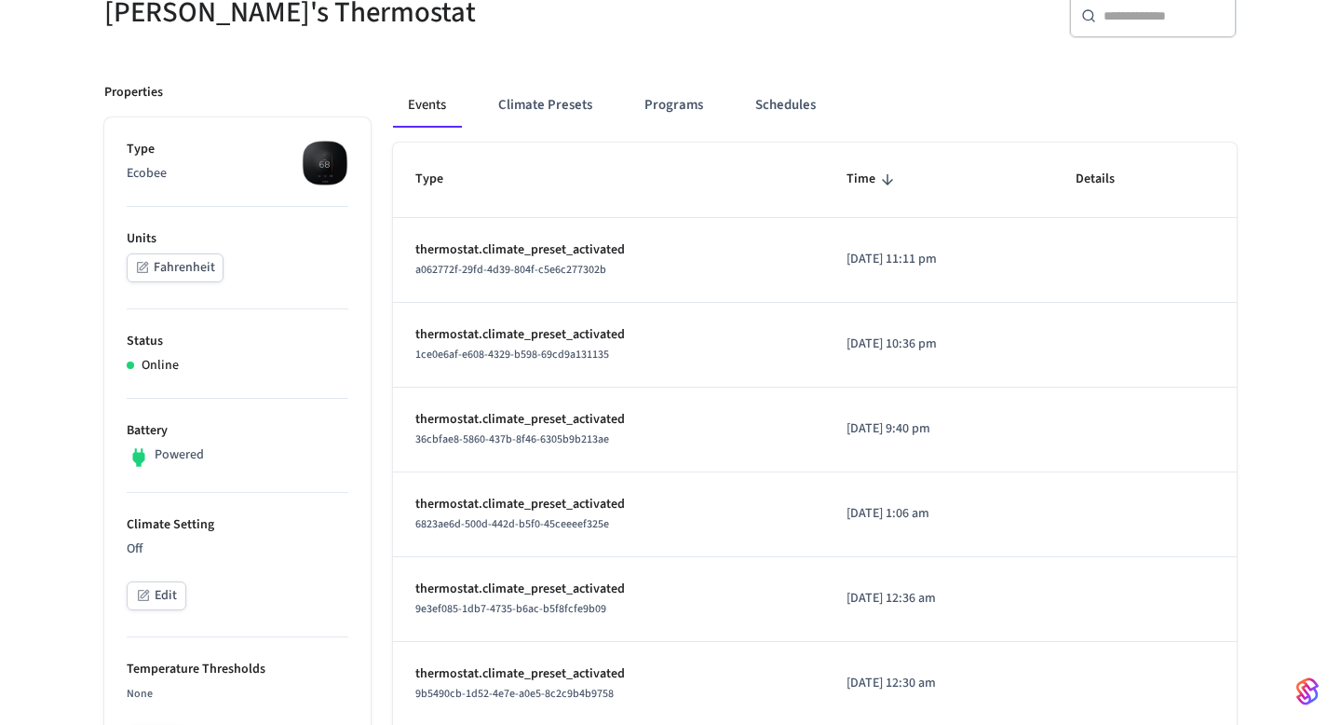
scroll to position [0, 0]
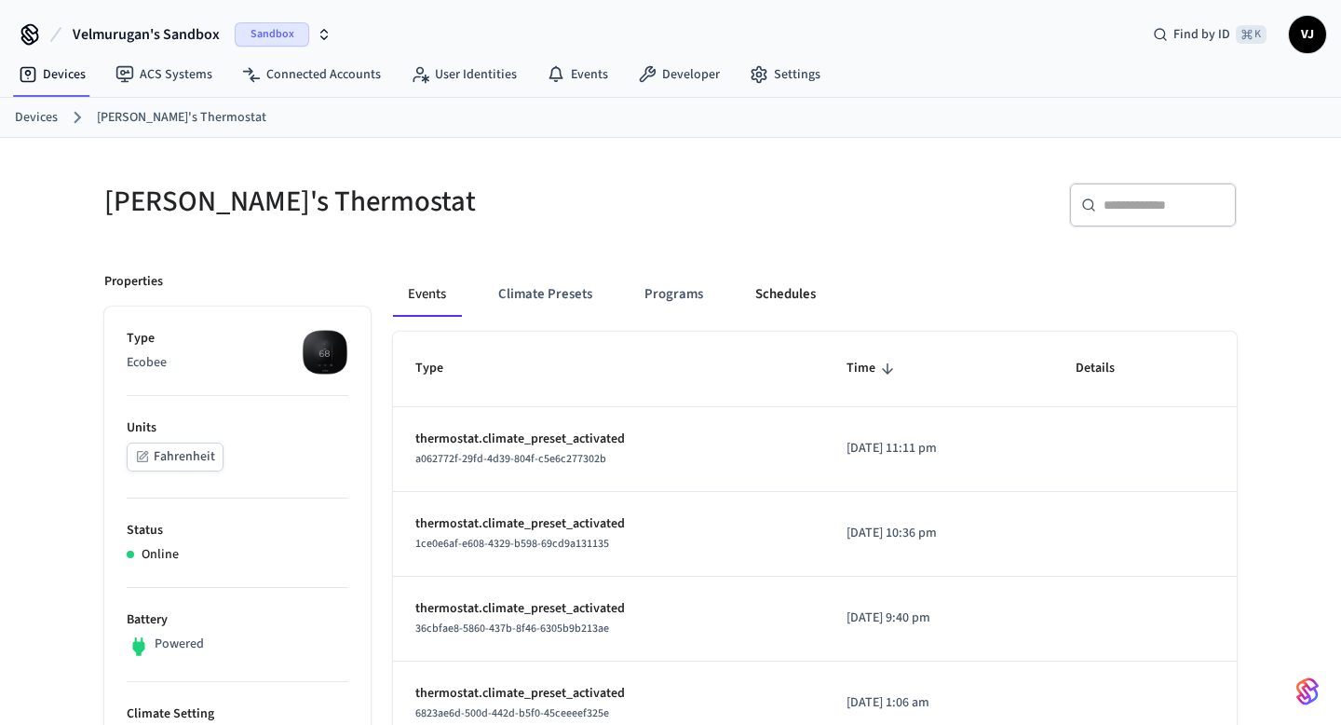
click at [780, 295] on button "Schedules" at bounding box center [786, 294] width 90 height 45
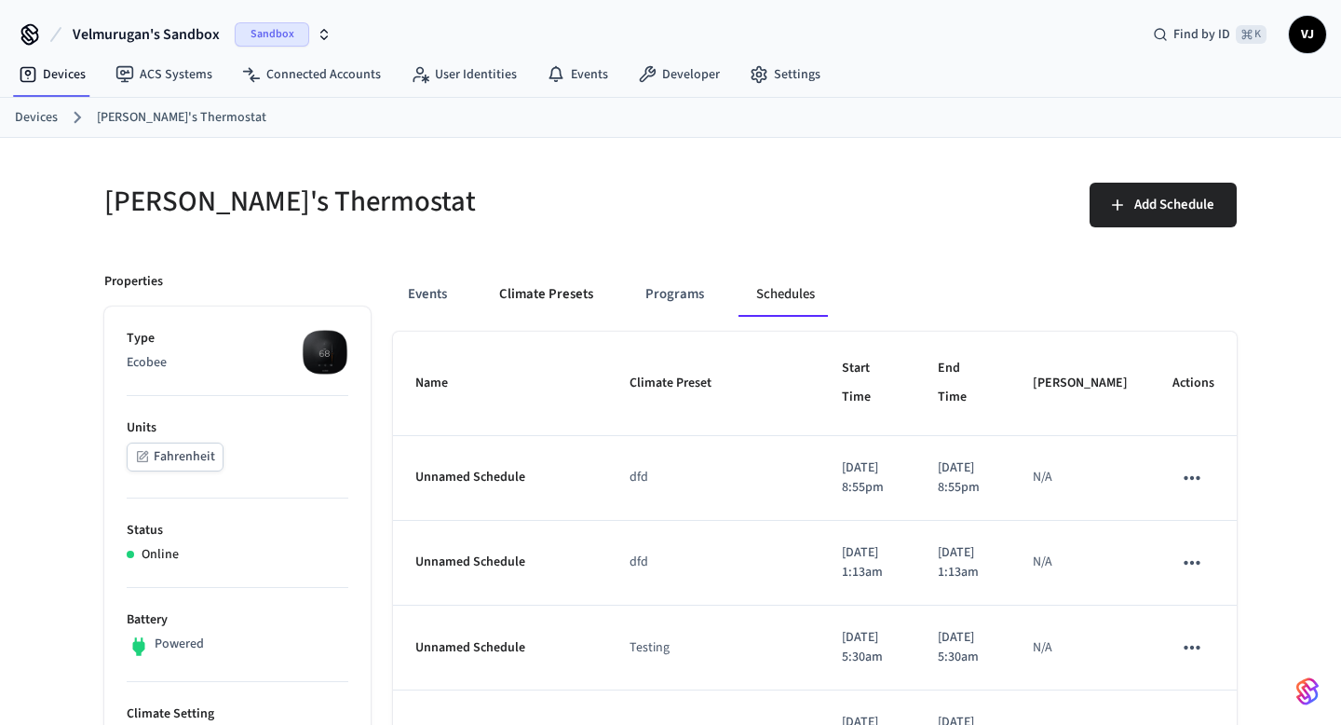
click at [567, 292] on button "Climate Presets" at bounding box center [546, 294] width 124 height 45
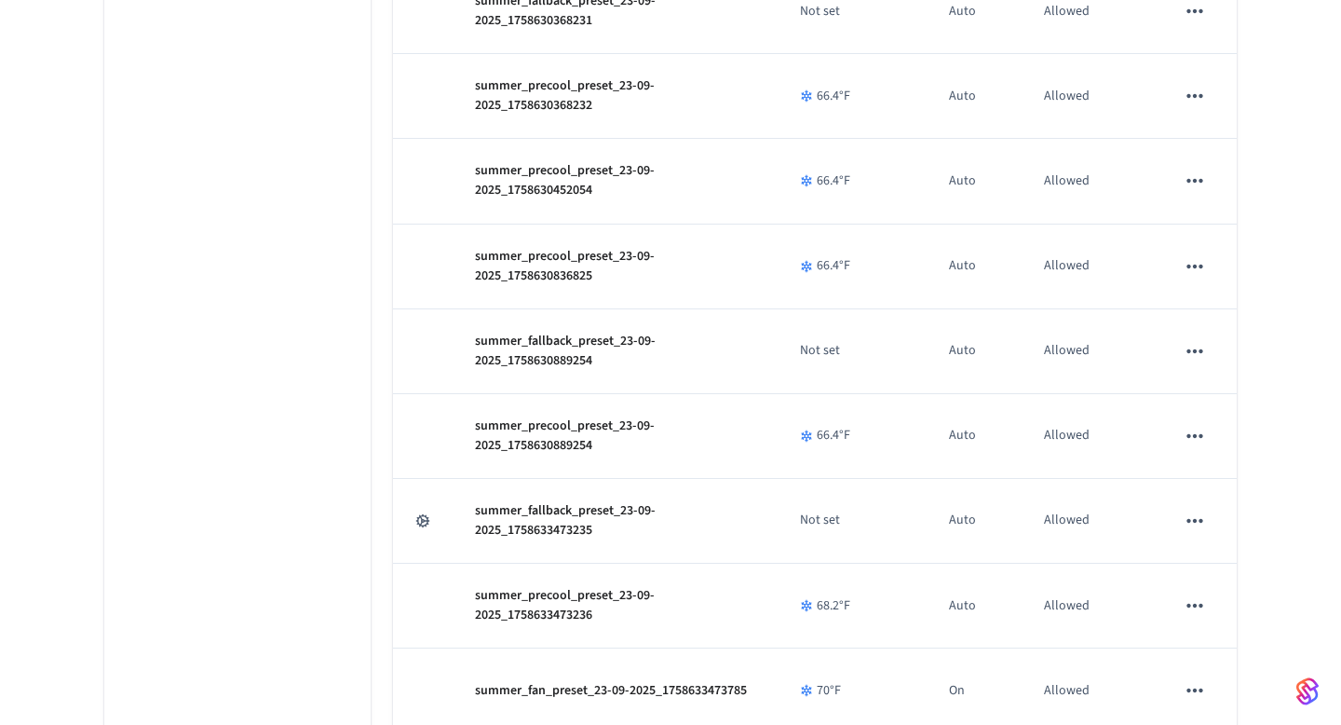
scroll to position [2342, 0]
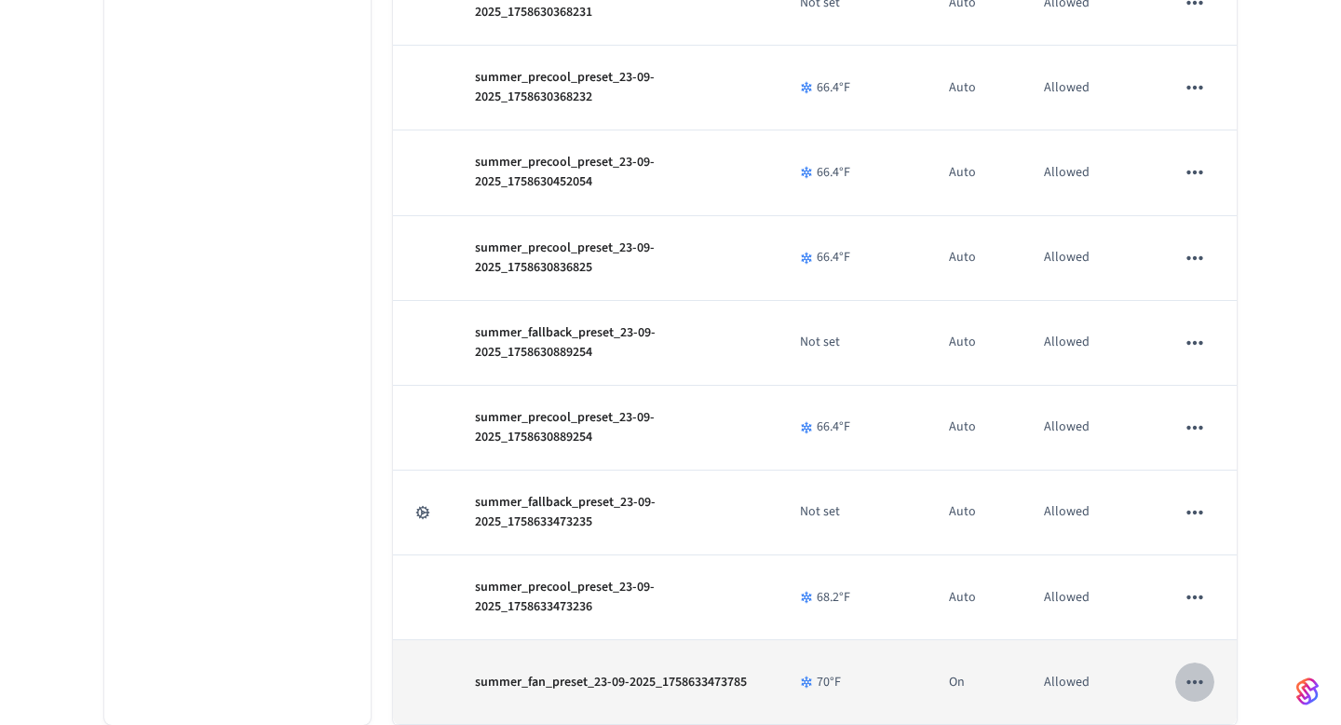
click at [1193, 667] on button "sticky table" at bounding box center [1195, 681] width 39 height 39
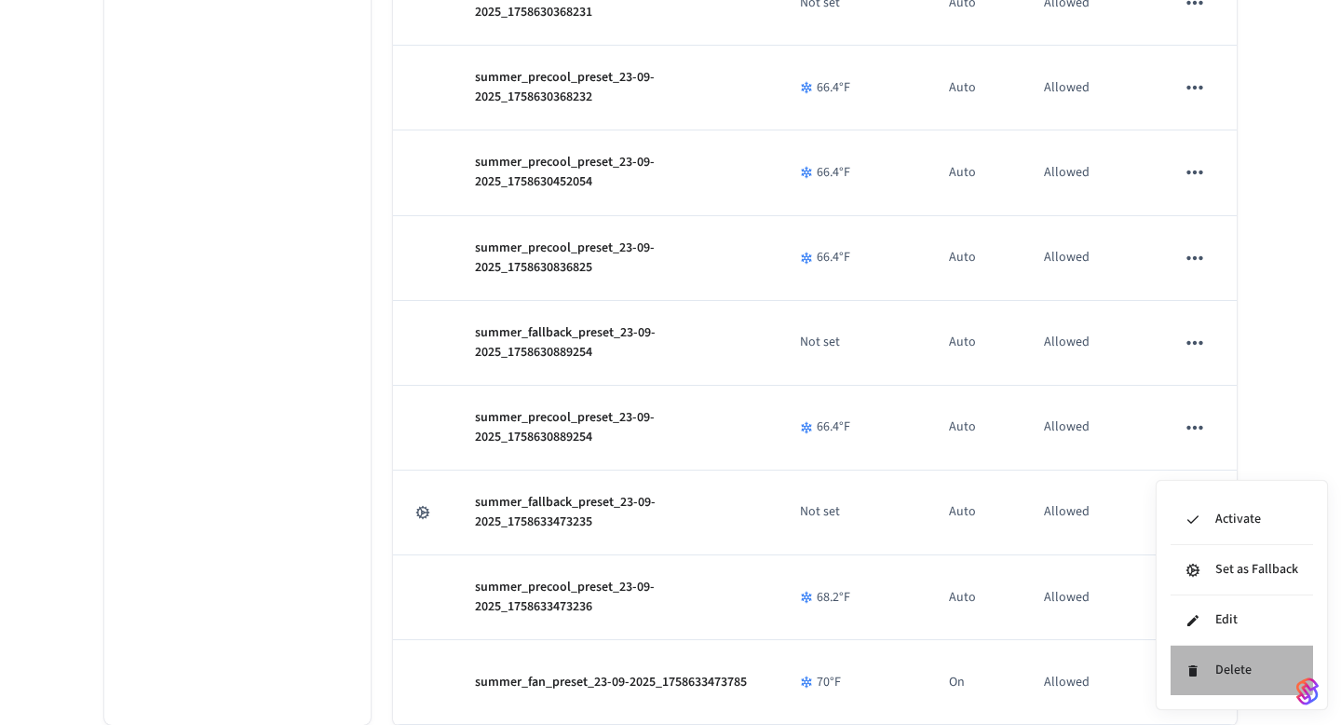
click at [1201, 666] on li "Delete" at bounding box center [1242, 670] width 143 height 49
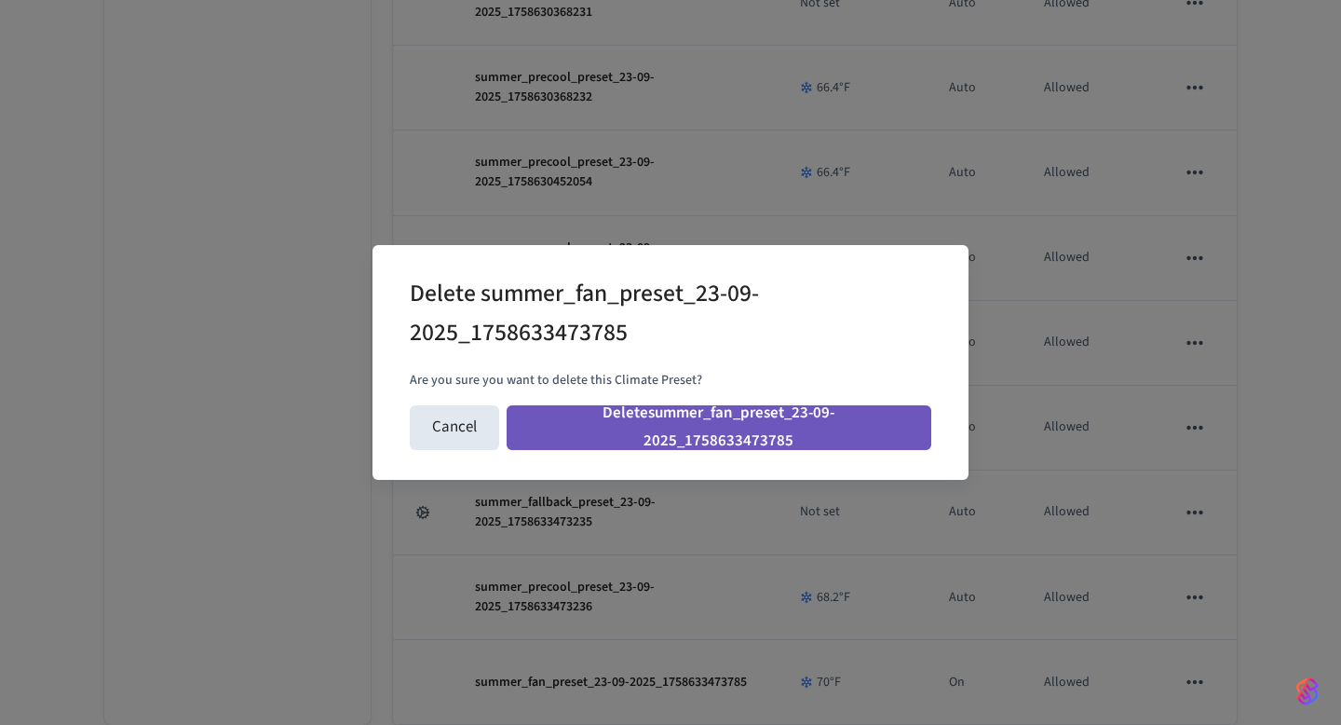
click at [822, 439] on button "Delete summer_fan_preset_23-09-2025_1758633473785" at bounding box center [719, 427] width 425 height 45
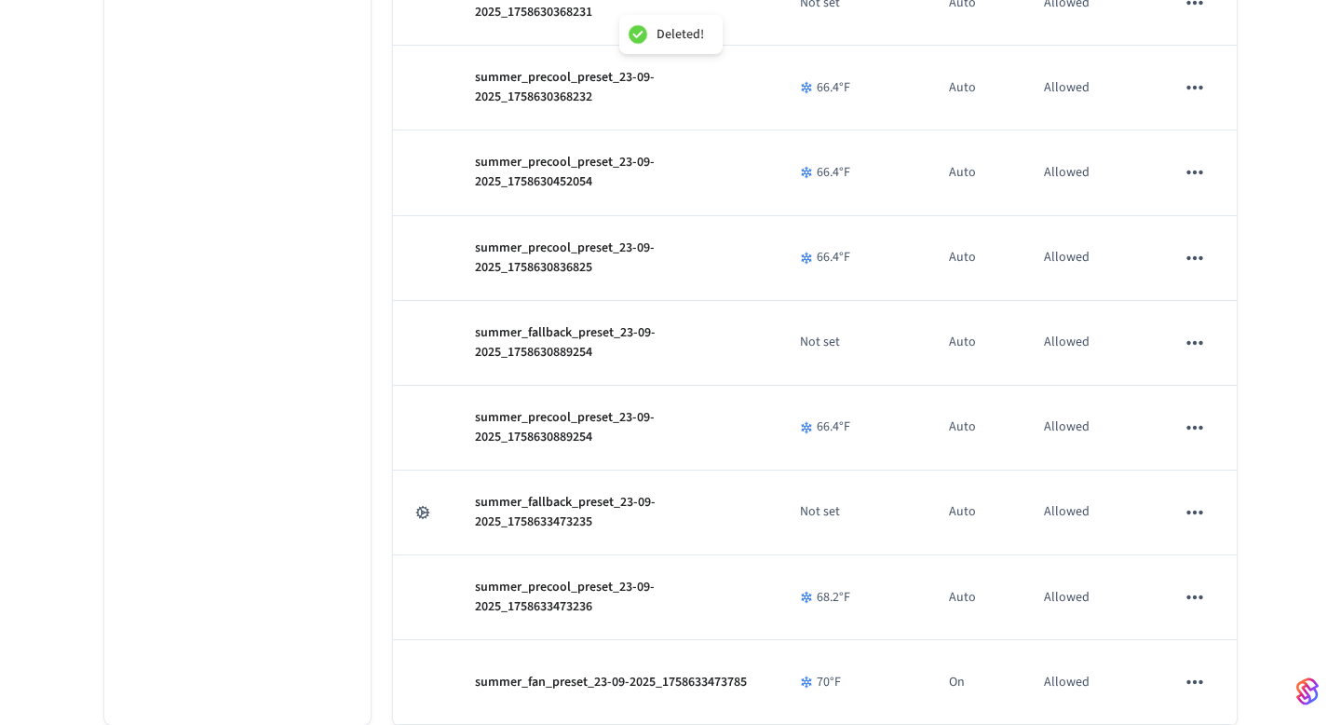
scroll to position [2257, 0]
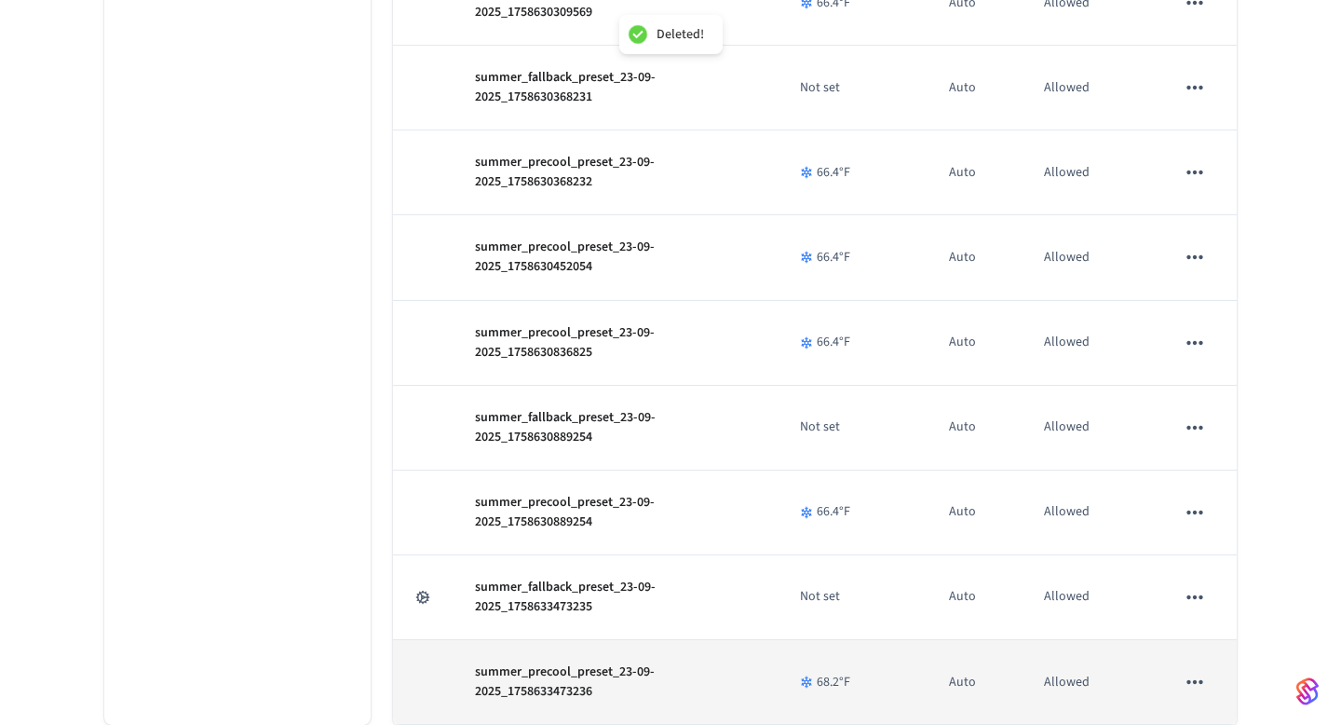
click at [1203, 676] on icon "sticky table" at bounding box center [1195, 682] width 24 height 24
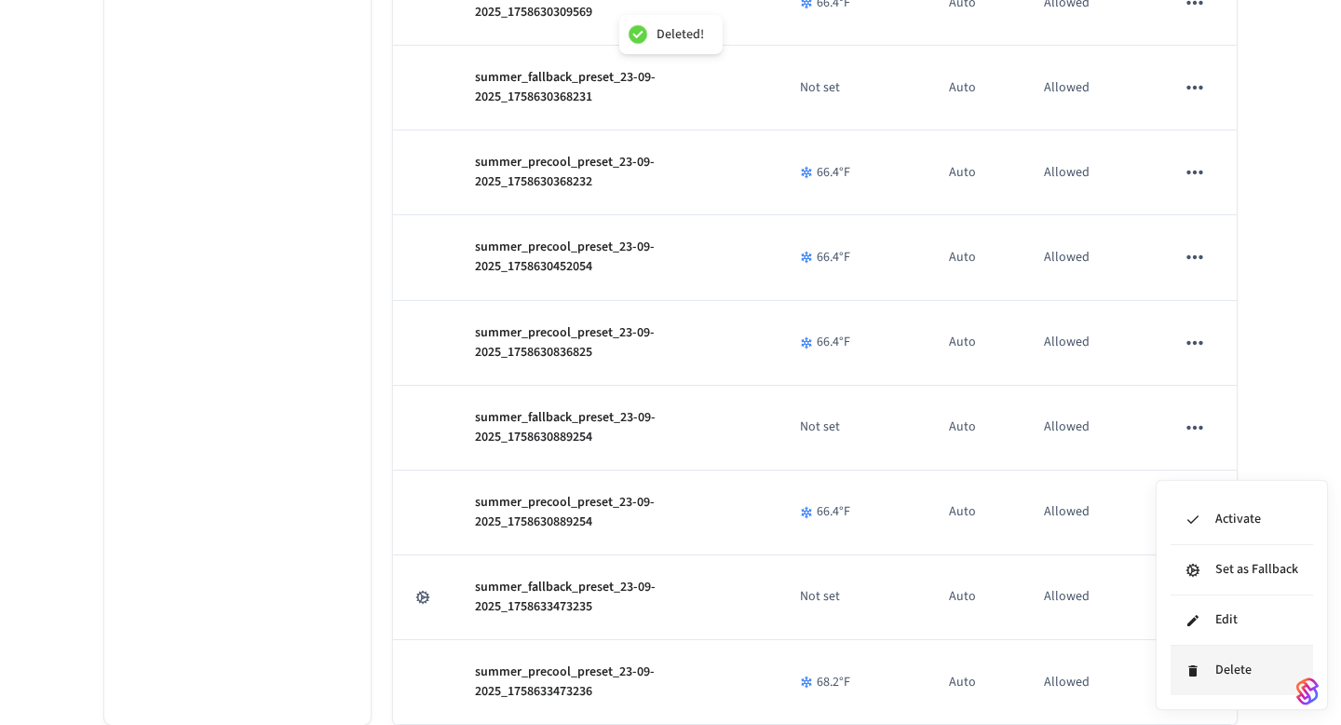
click at [1223, 670] on li "Delete" at bounding box center [1242, 670] width 143 height 49
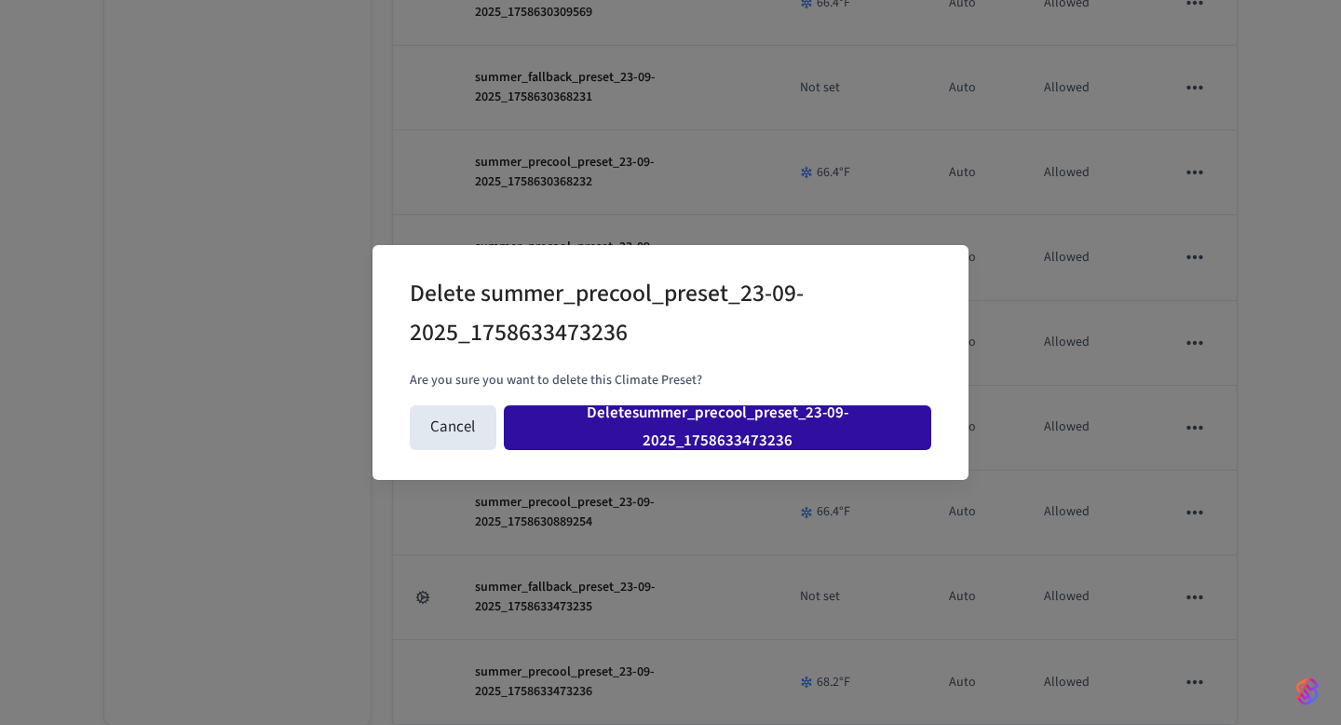
click at [869, 432] on button "Delete summer_precool_preset_23-09-2025_1758633473236" at bounding box center [718, 427] width 428 height 45
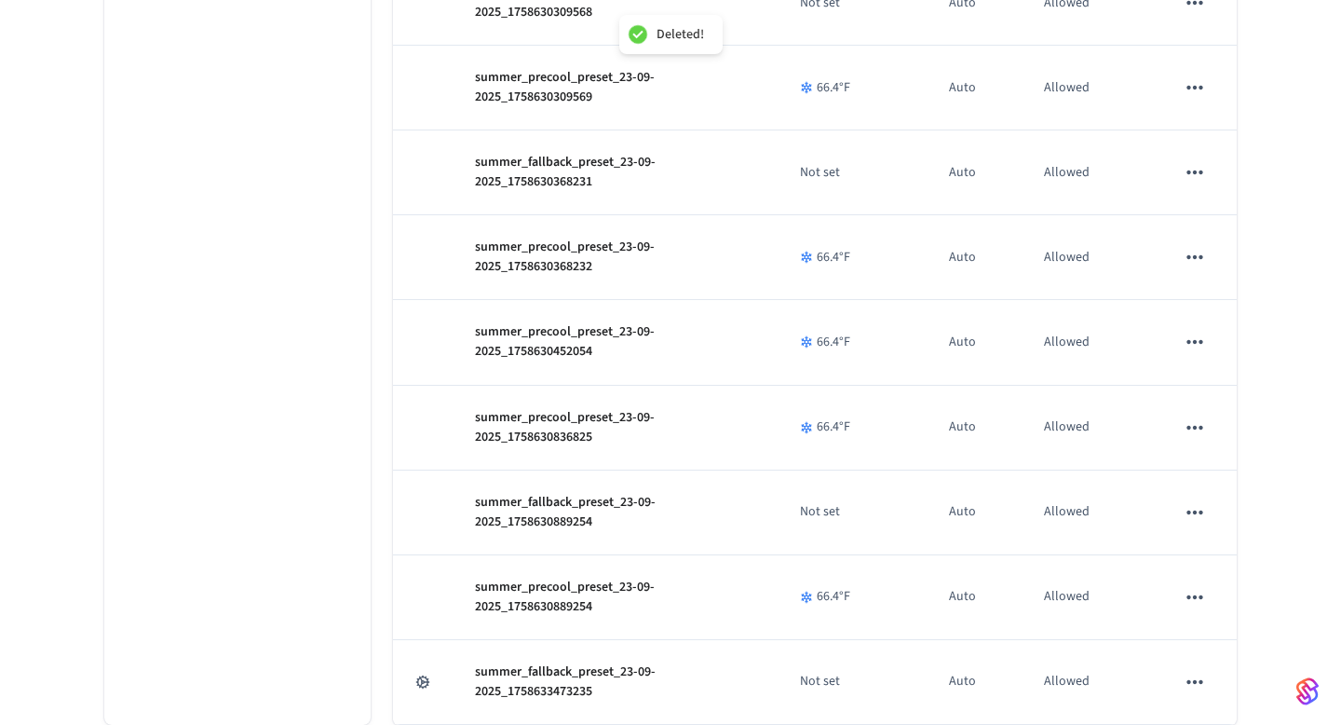
scroll to position [2172, 0]
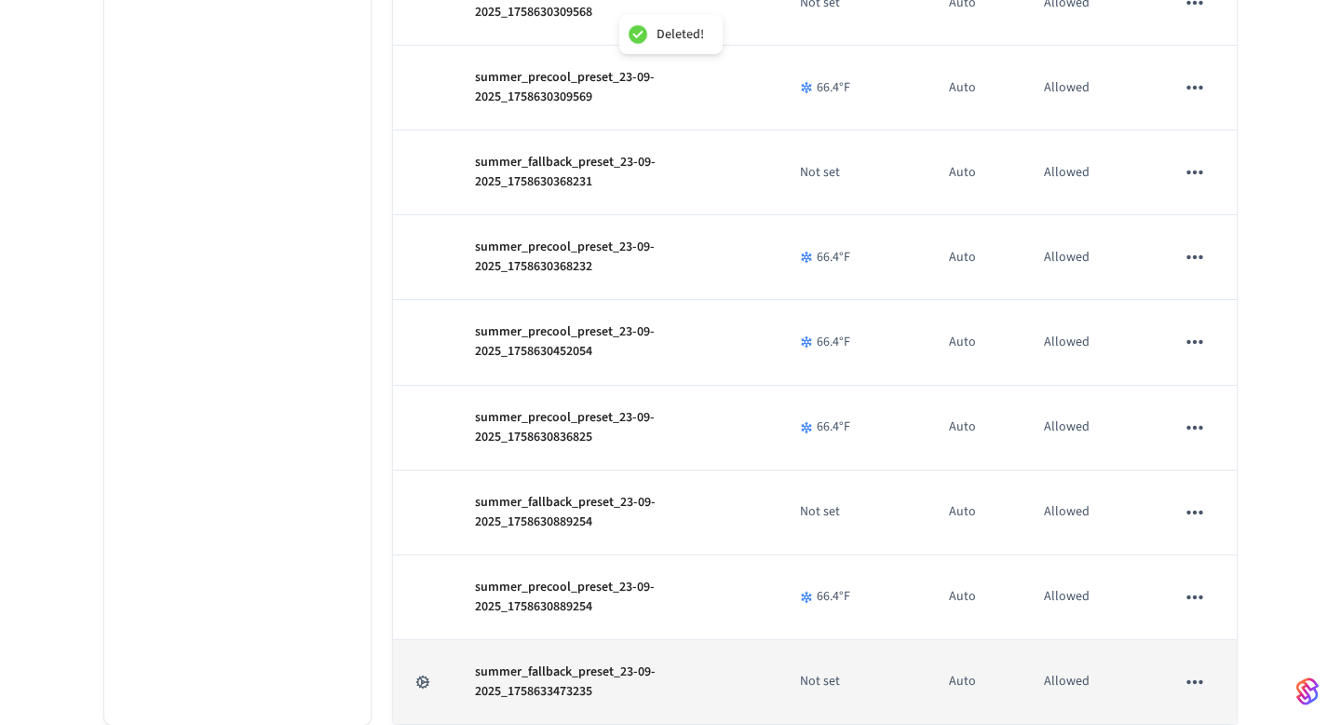
click at [1198, 670] on icon "sticky table" at bounding box center [1195, 682] width 24 height 24
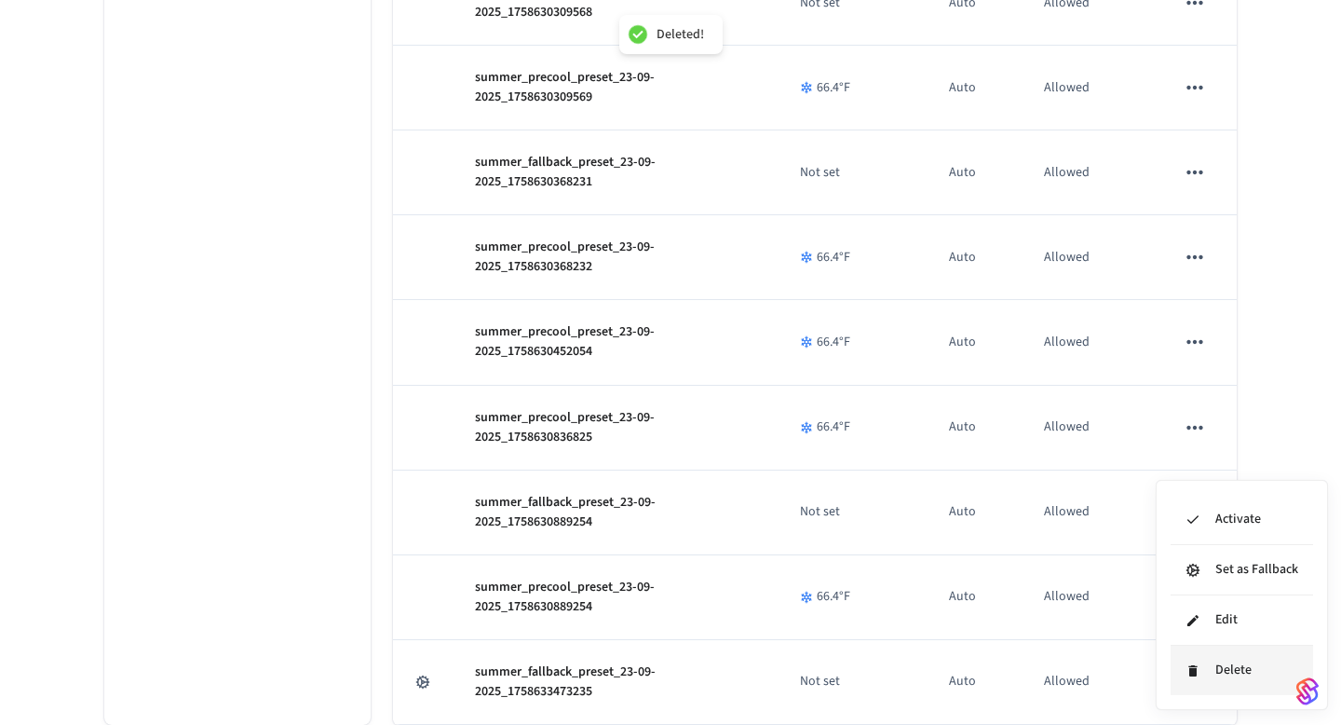
click at [1223, 671] on li "Delete" at bounding box center [1242, 670] width 143 height 49
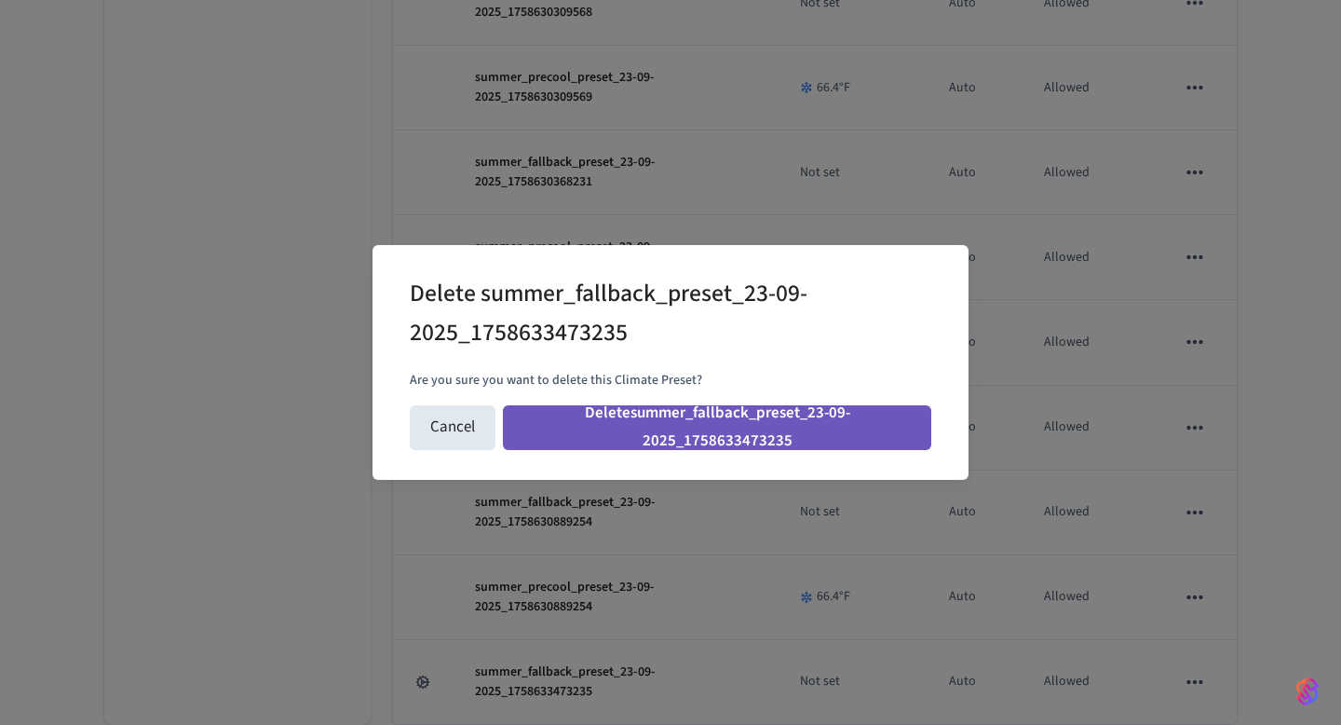
click at [852, 435] on button "Delete summer_fallback_preset_23-09-2025_1758633473235" at bounding box center [717, 427] width 428 height 45
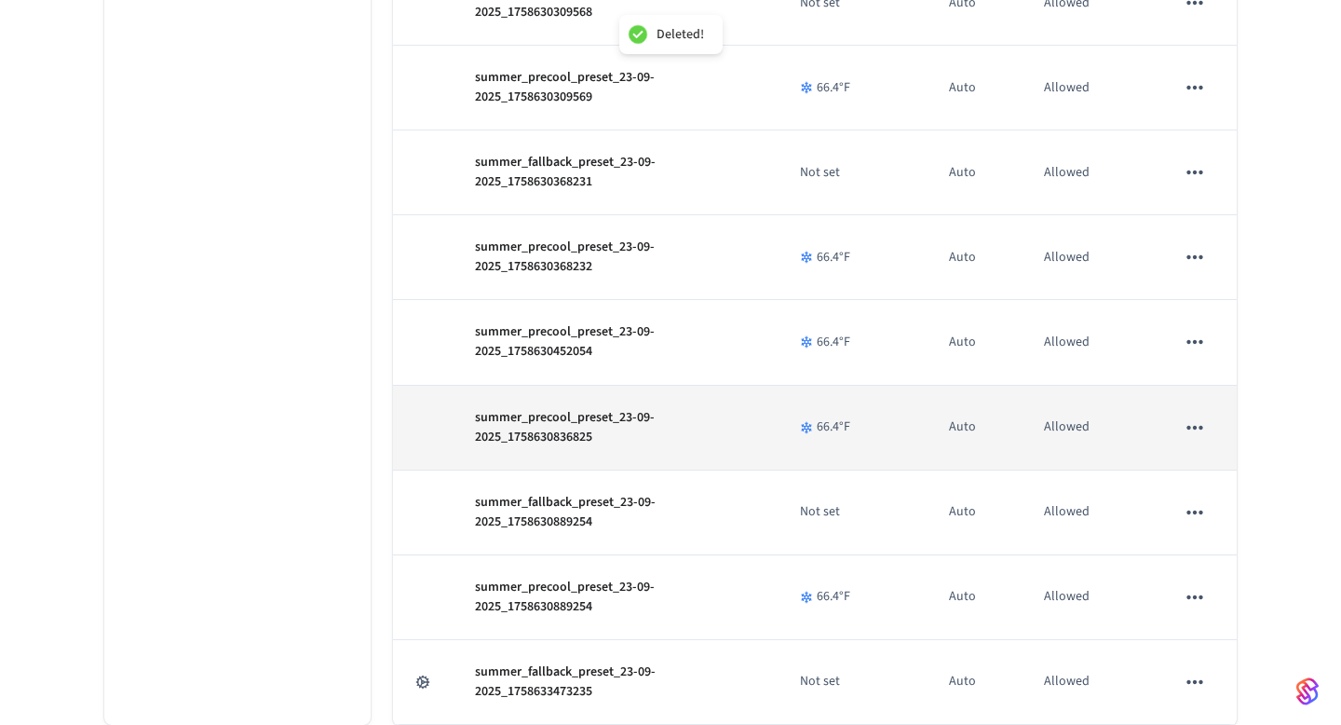
scroll to position [2087, 0]
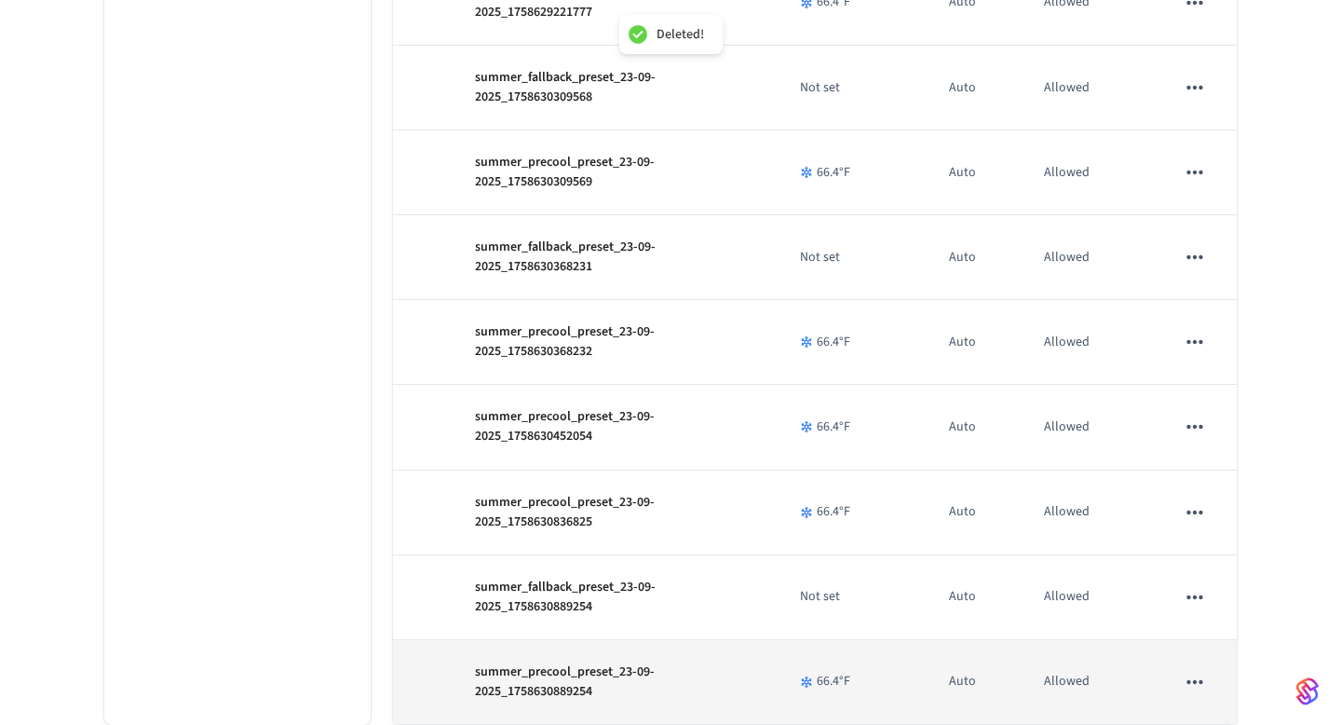
click at [1194, 674] on icon "sticky table" at bounding box center [1195, 682] width 24 height 24
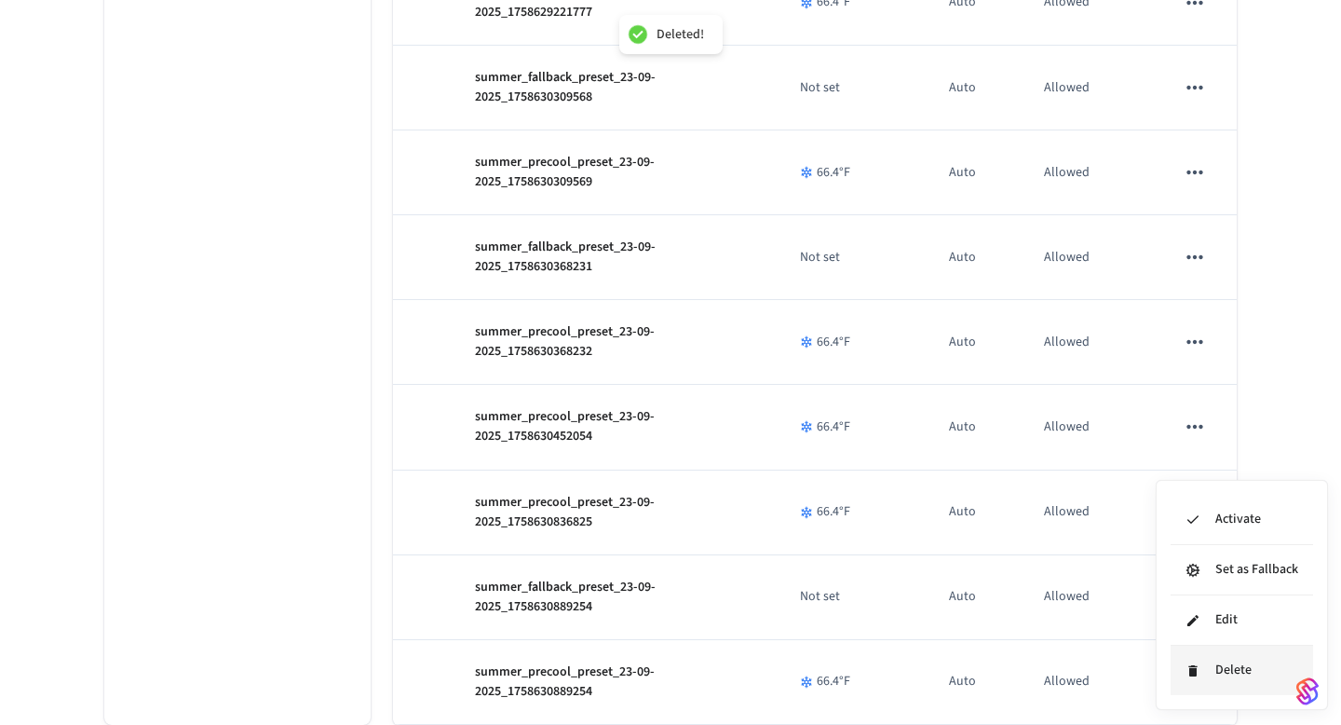
click at [1231, 686] on li "Delete" at bounding box center [1242, 670] width 143 height 49
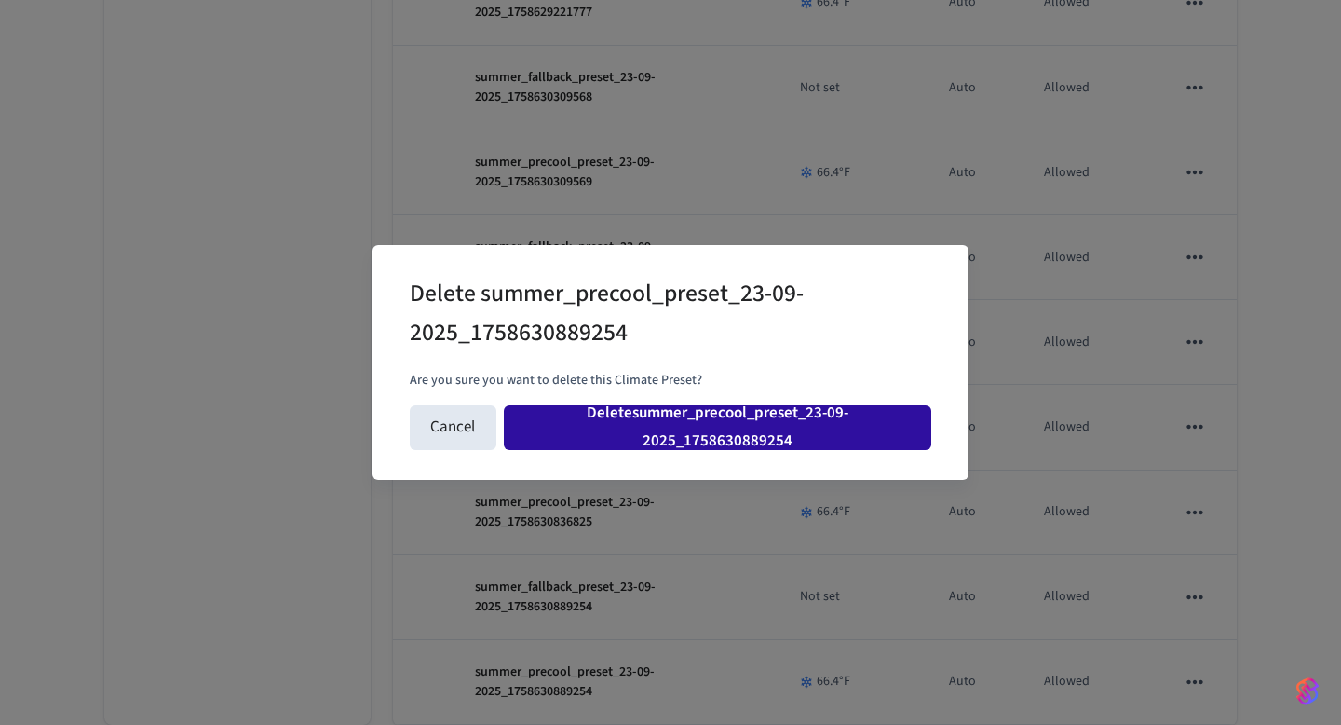
click at [822, 430] on button "Delete summer_precool_preset_23-09-2025_1758630889254" at bounding box center [718, 427] width 428 height 45
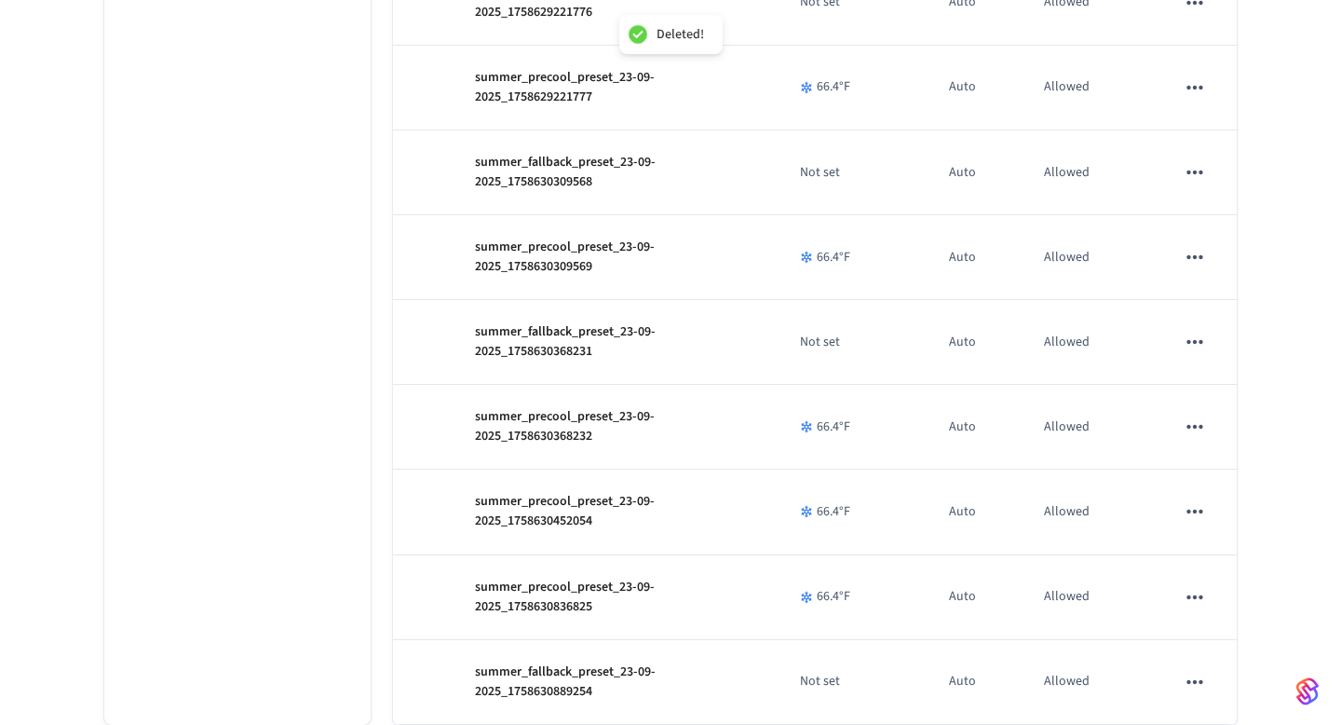
scroll to position [2003, 0]
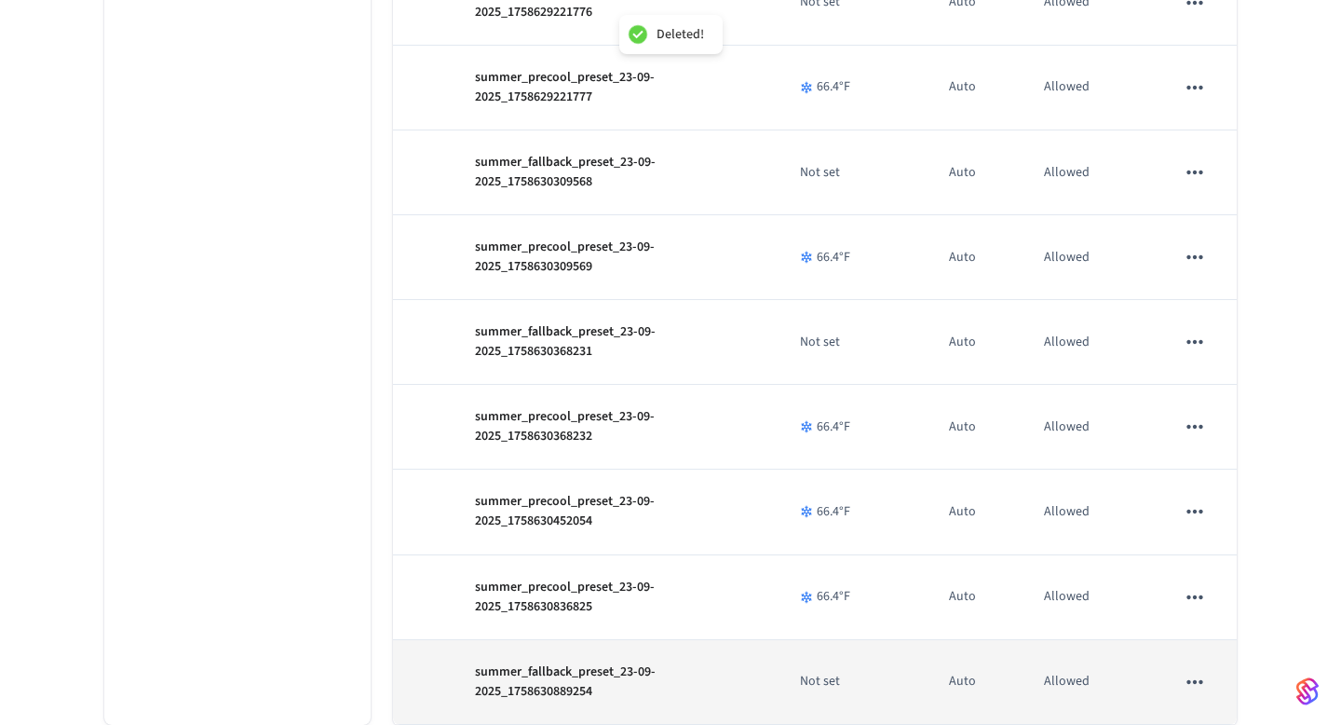
click at [1198, 673] on icon "sticky table" at bounding box center [1195, 682] width 24 height 24
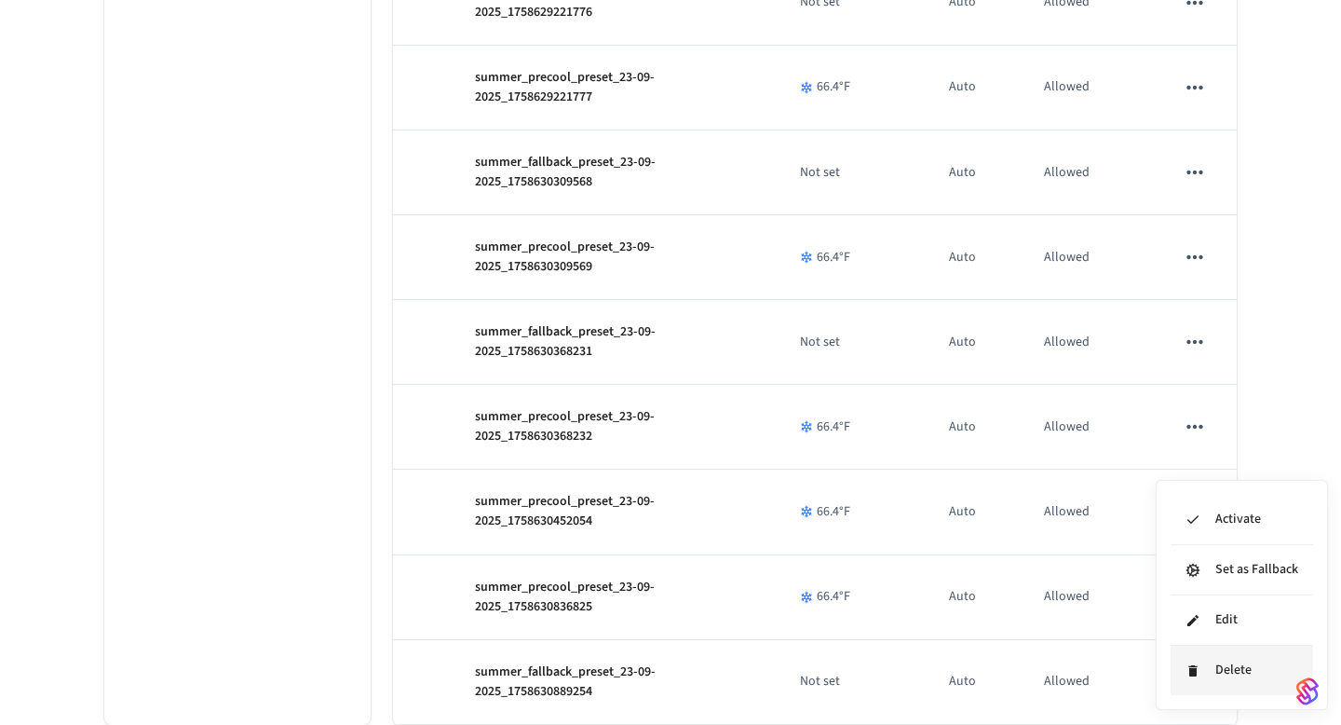
click at [1215, 673] on li "Delete" at bounding box center [1242, 670] width 143 height 49
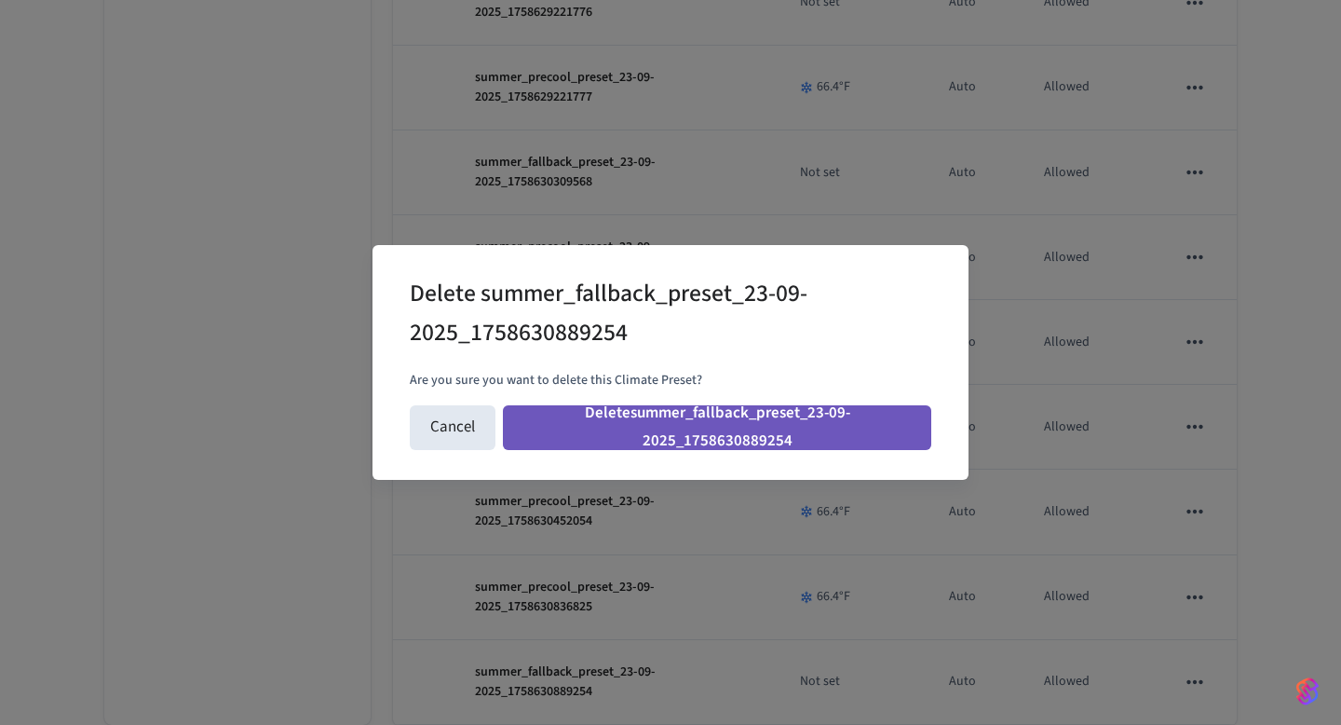
click at [843, 423] on button "Delete summer_fallback_preset_23-09-2025_1758630889254" at bounding box center [717, 427] width 428 height 45
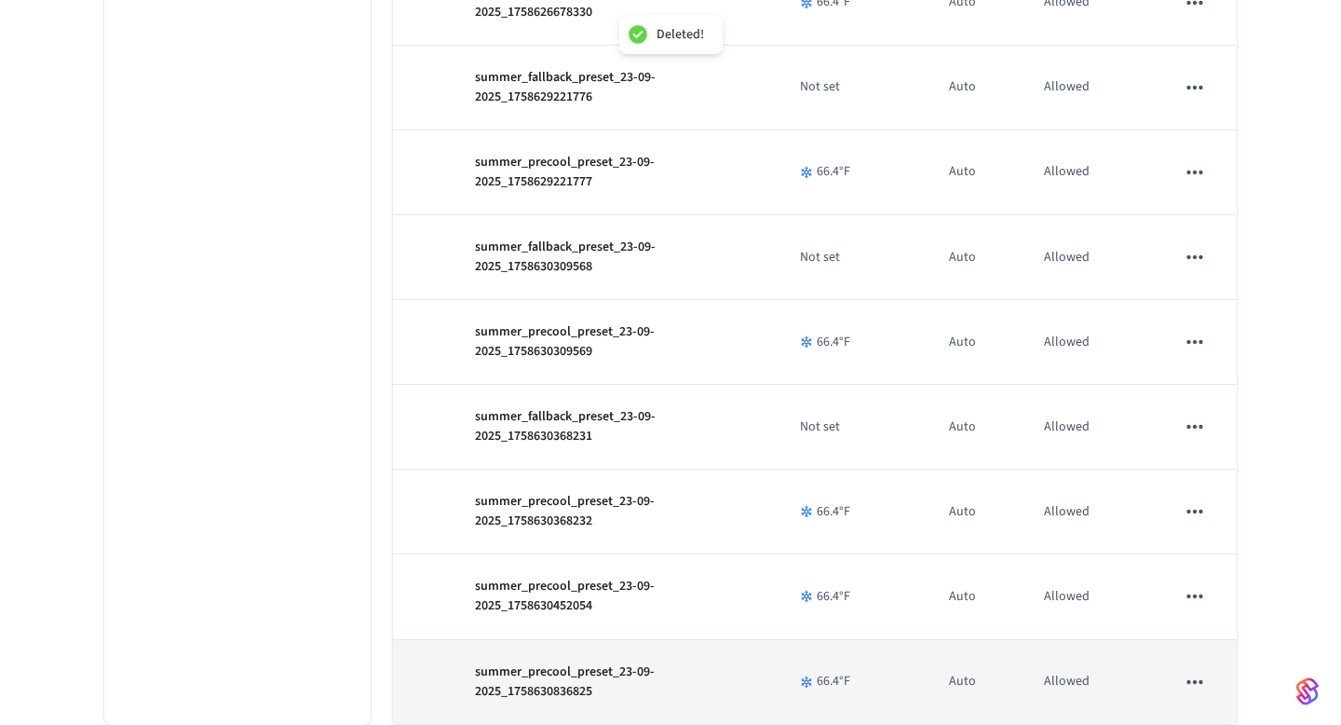
scroll to position [1918, 0]
click at [1200, 682] on icon "sticky table" at bounding box center [1195, 681] width 16 height 4
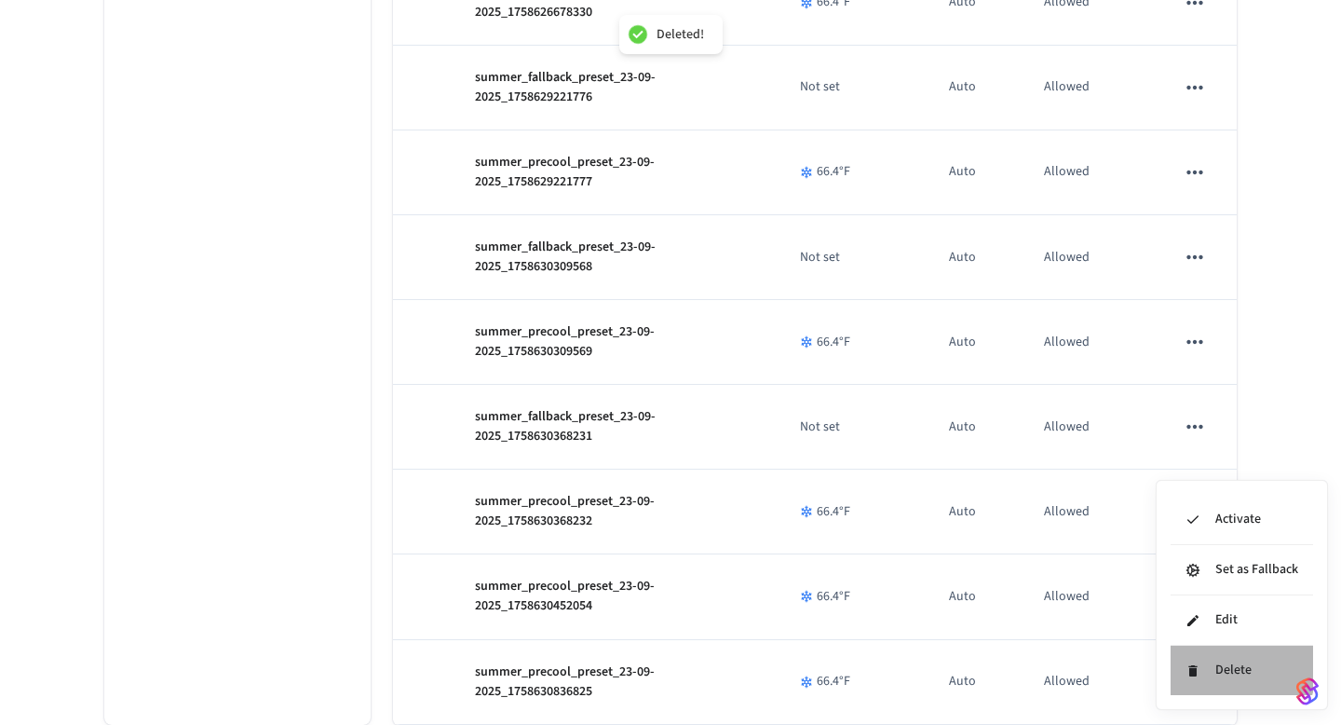
click at [1200, 663] on icon at bounding box center [1193, 670] width 15 height 15
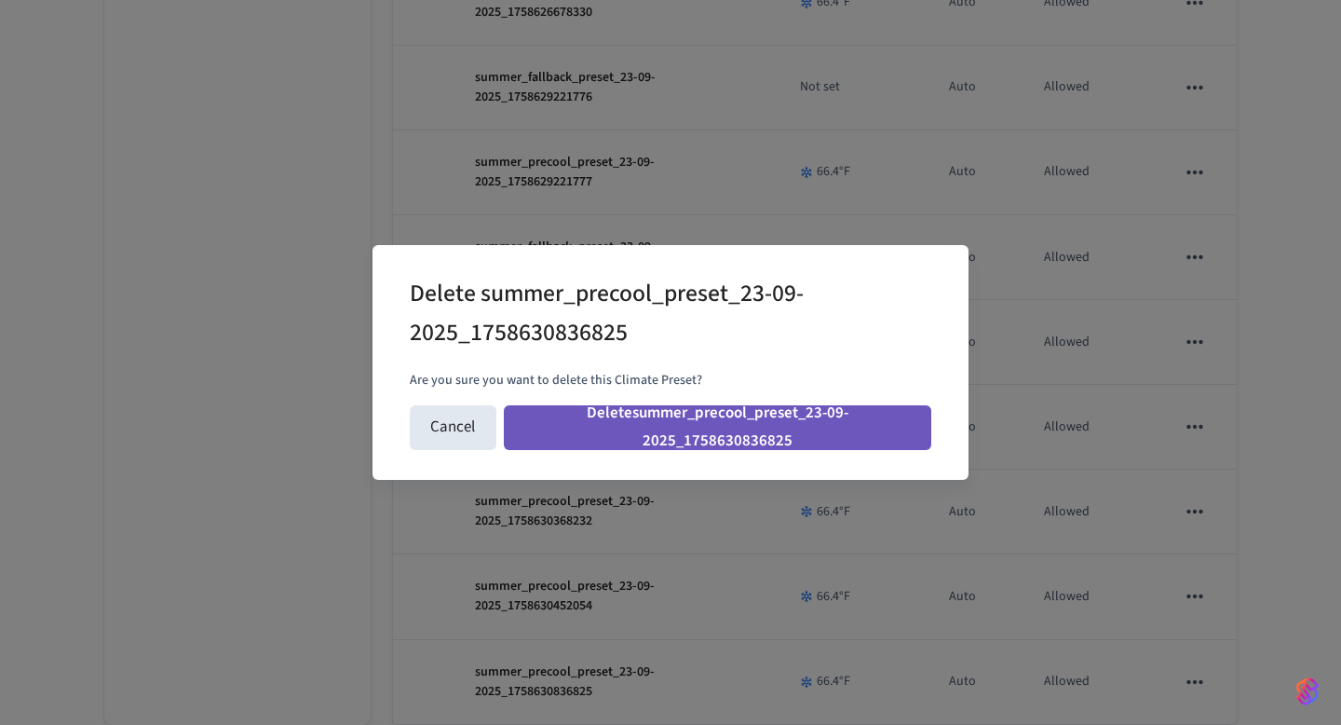
click at [894, 442] on button "Delete summer_precool_preset_23-09-2025_1758630836825" at bounding box center [718, 427] width 428 height 45
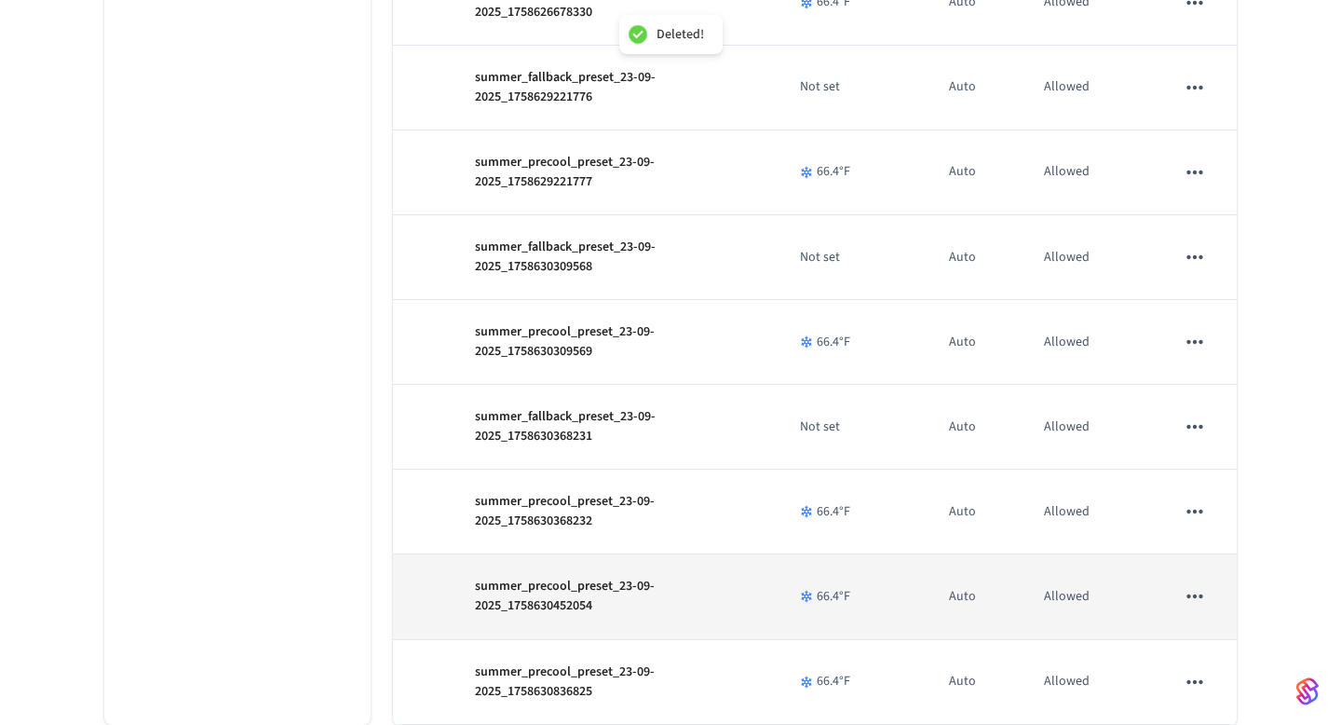
scroll to position [1832, 0]
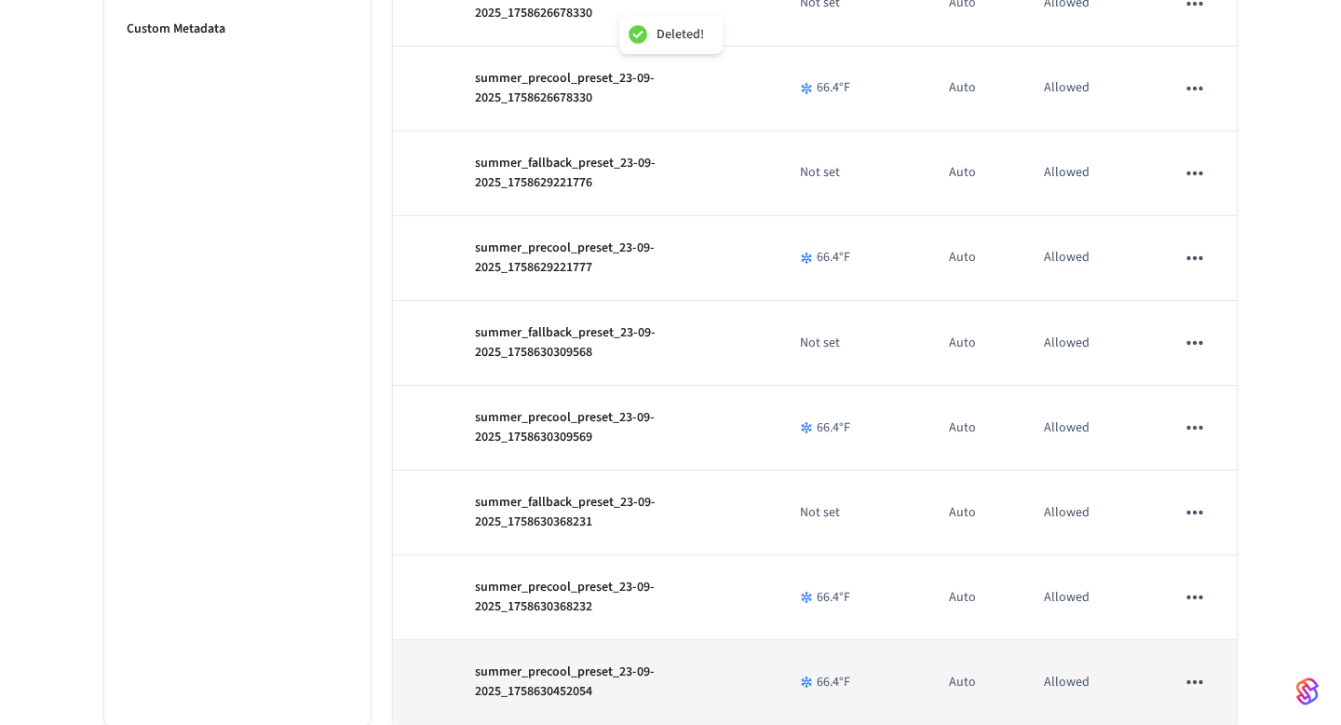
click at [1200, 685] on icon "sticky table" at bounding box center [1195, 682] width 24 height 24
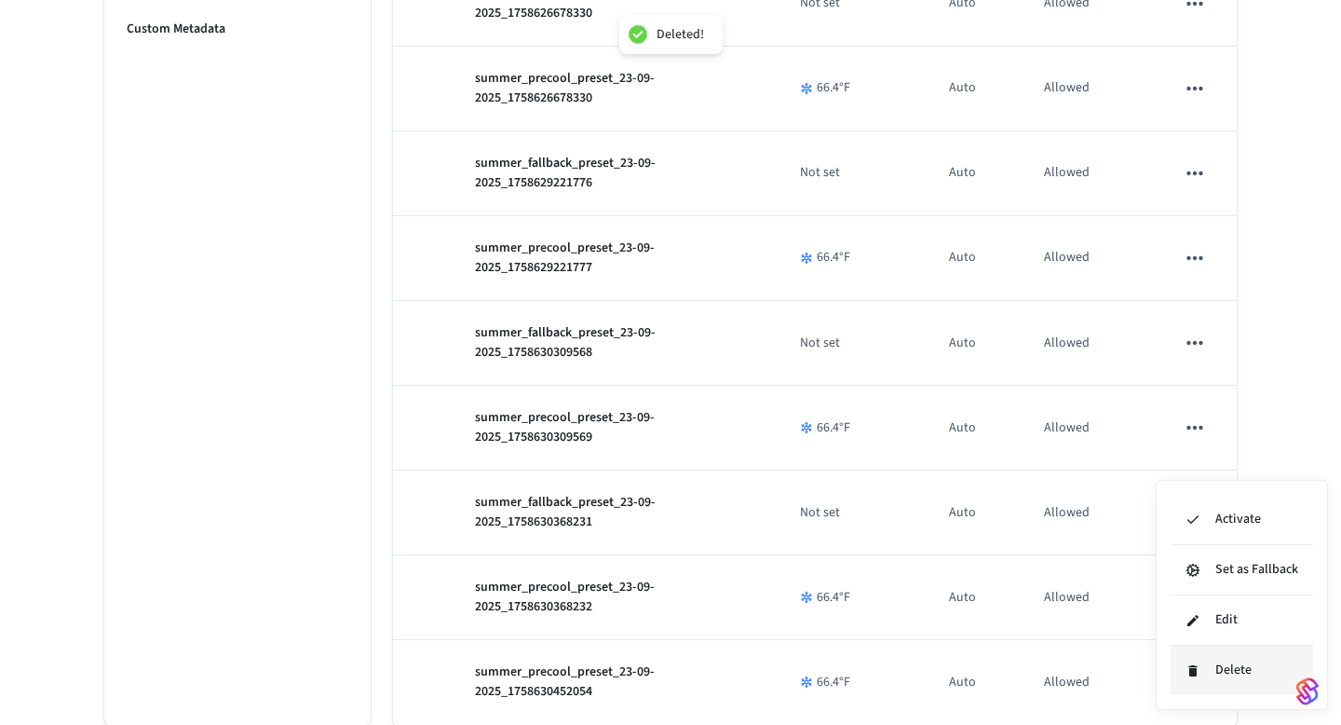
click at [1192, 658] on li "Delete" at bounding box center [1242, 670] width 143 height 49
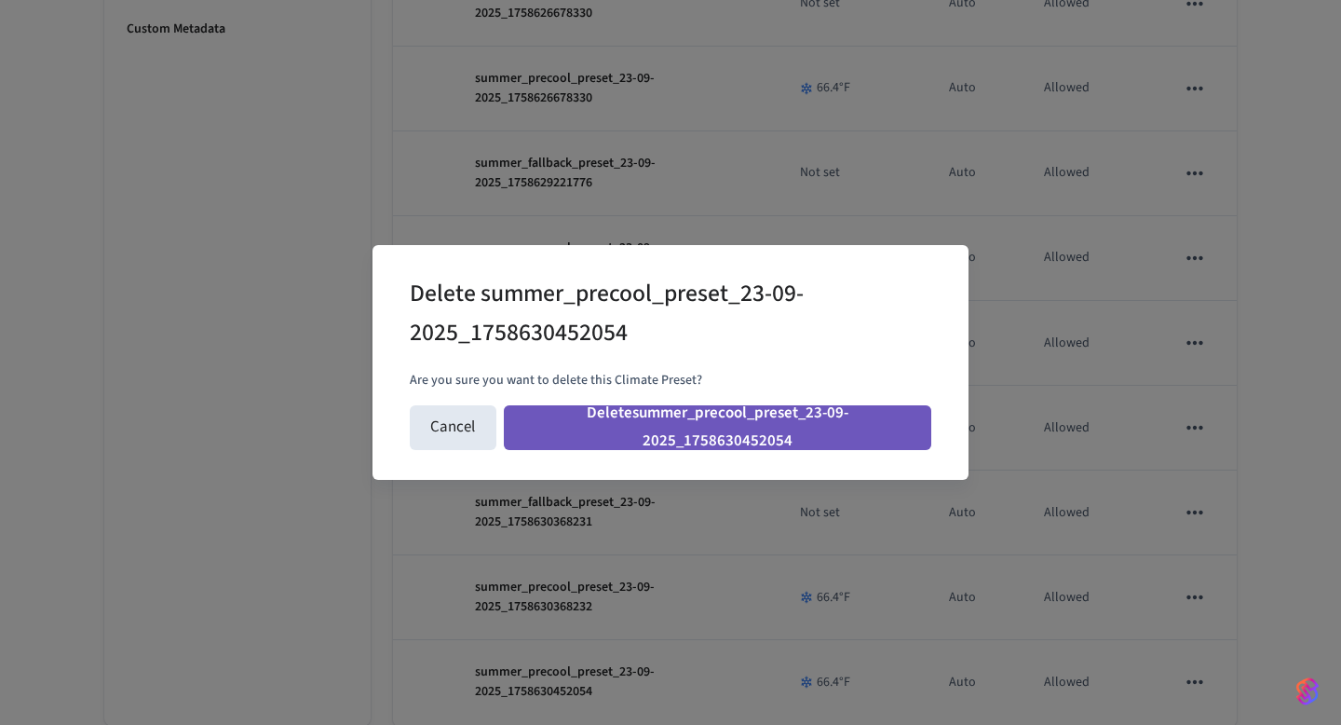
click at [841, 427] on button "Delete summer_precool_preset_23-09-2025_1758630452054" at bounding box center [718, 427] width 428 height 45
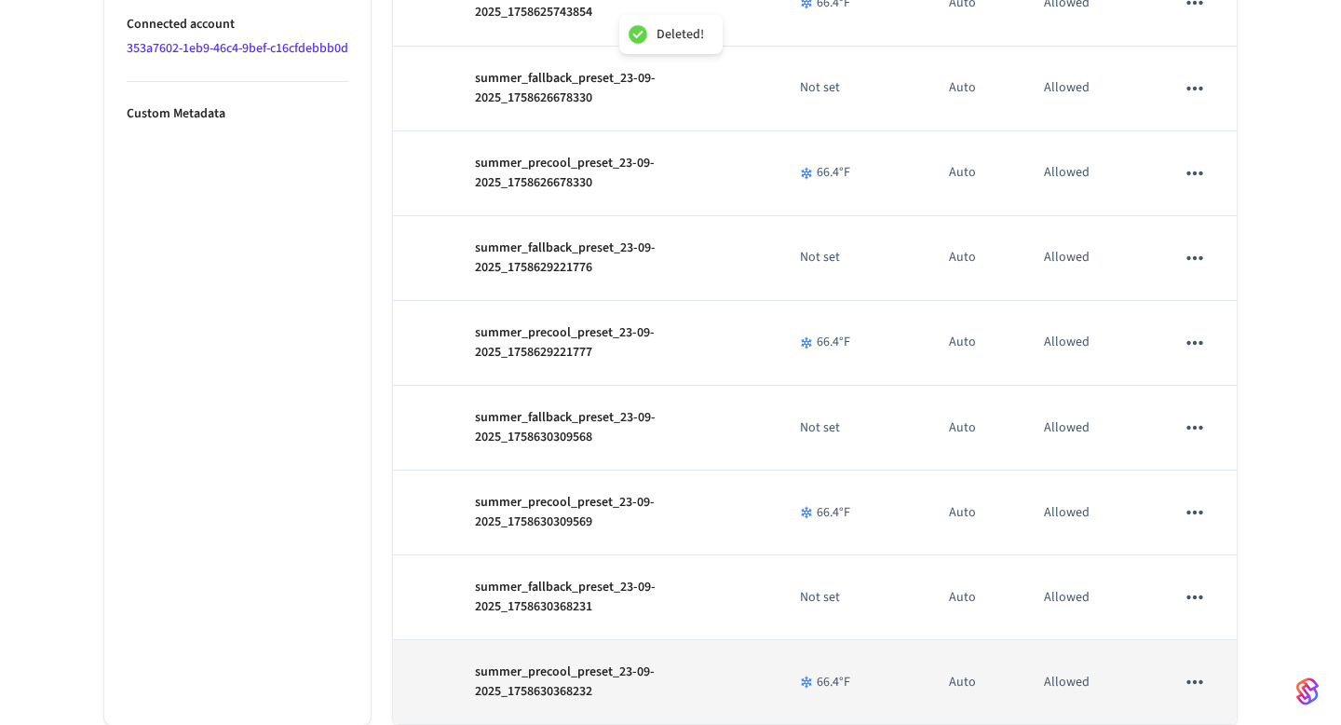
scroll to position [1747, 0]
click at [1203, 680] on icon "sticky table" at bounding box center [1195, 682] width 24 height 24
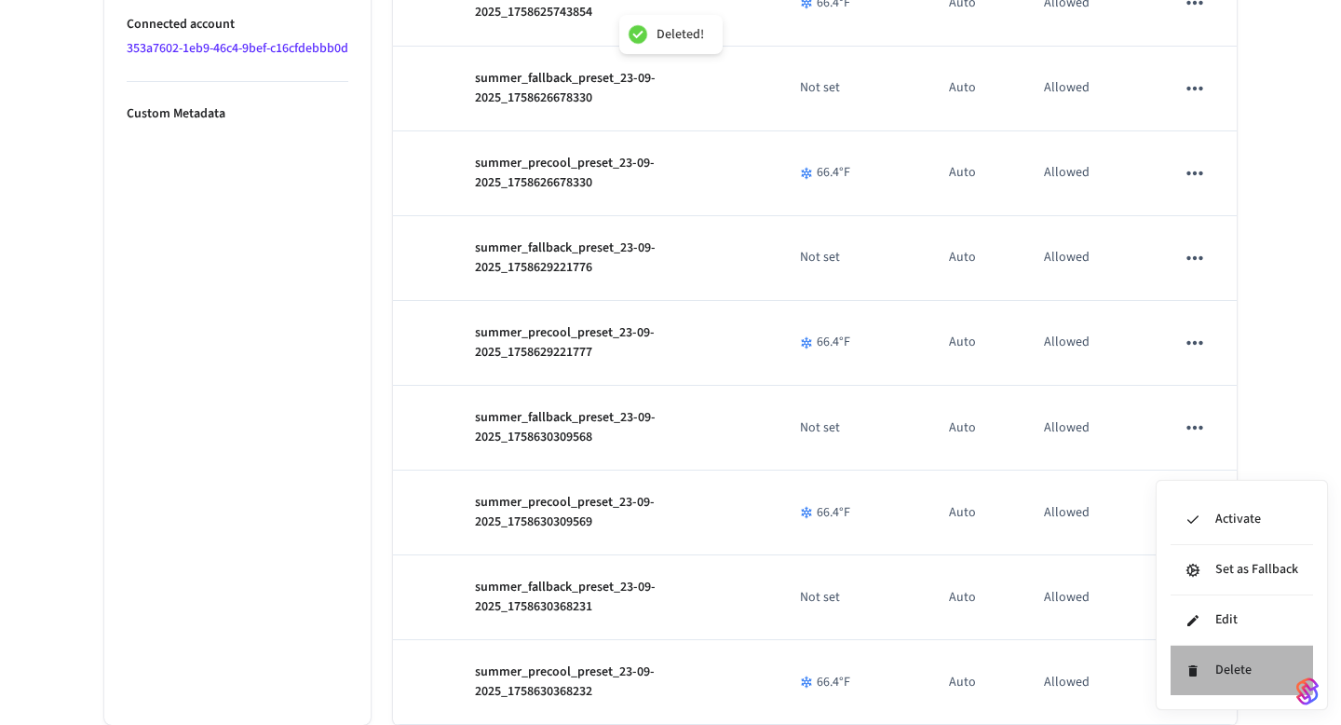
click at [1212, 661] on li "Delete" at bounding box center [1242, 670] width 143 height 49
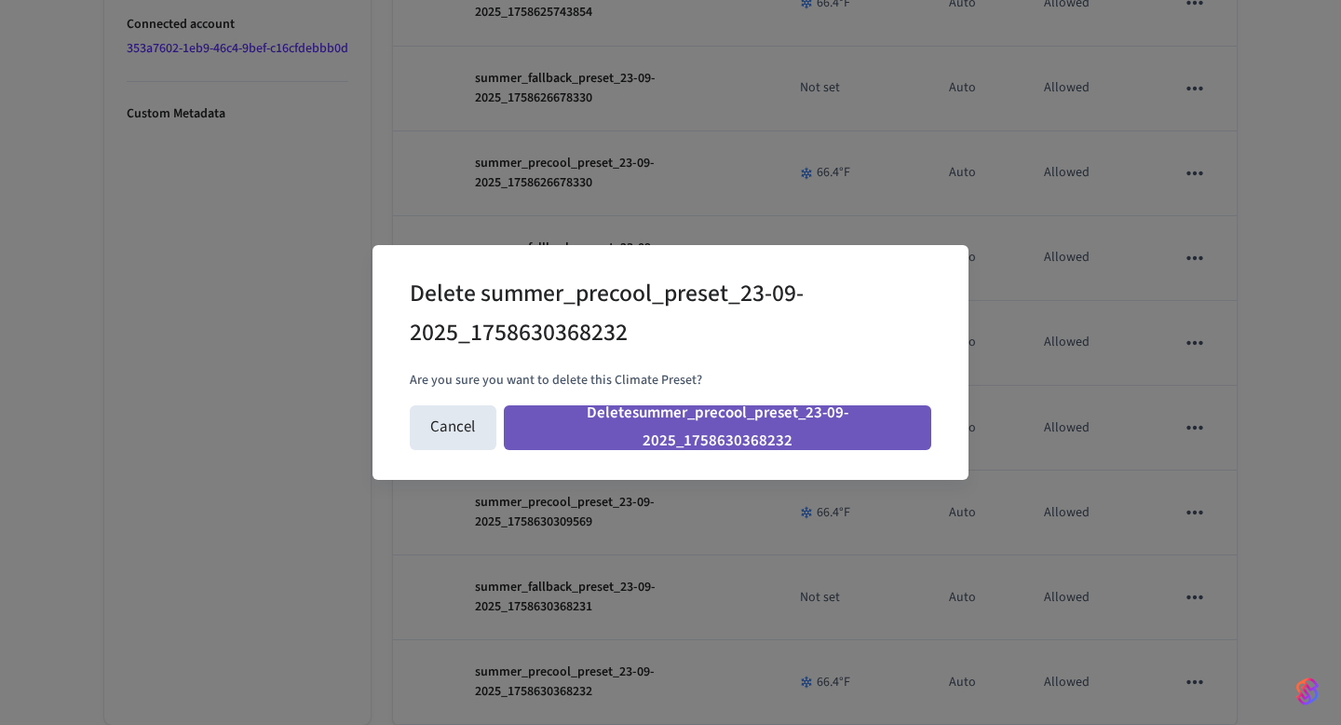
click at [879, 431] on button "Delete summer_precool_preset_23-09-2025_1758630368232" at bounding box center [718, 427] width 428 height 45
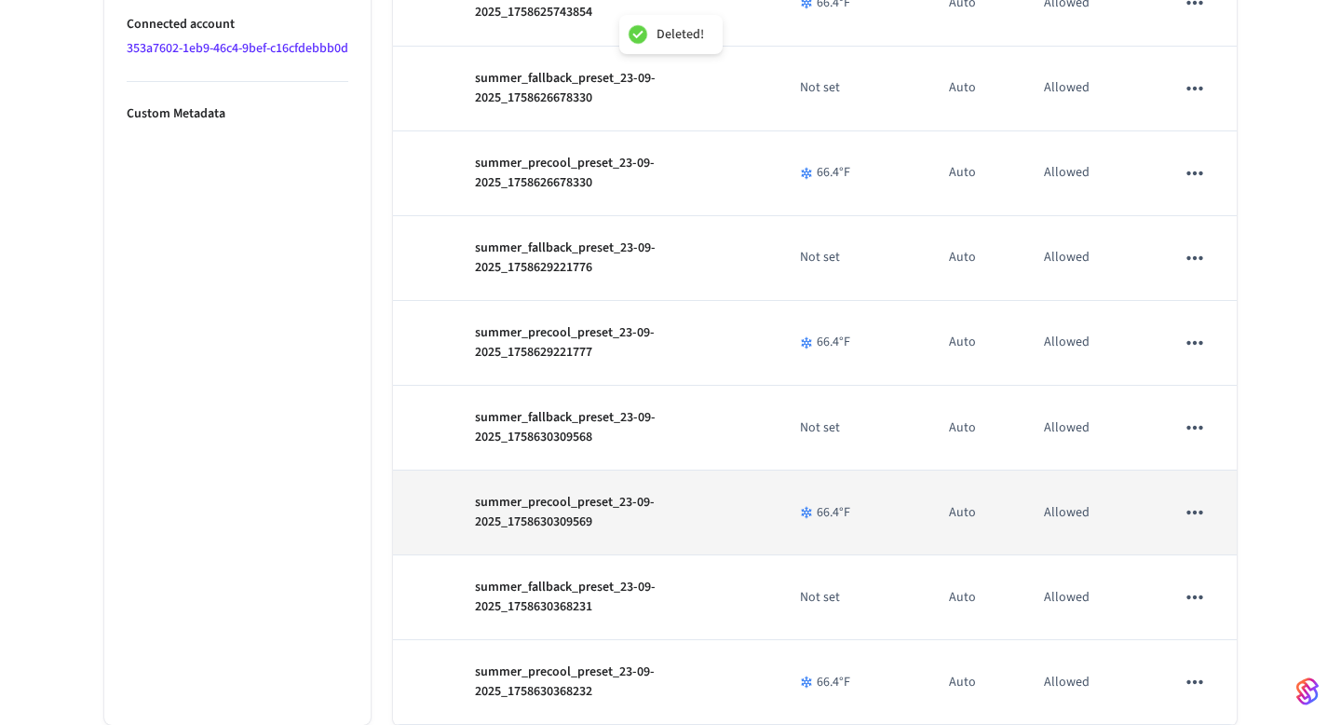
scroll to position [1663, 0]
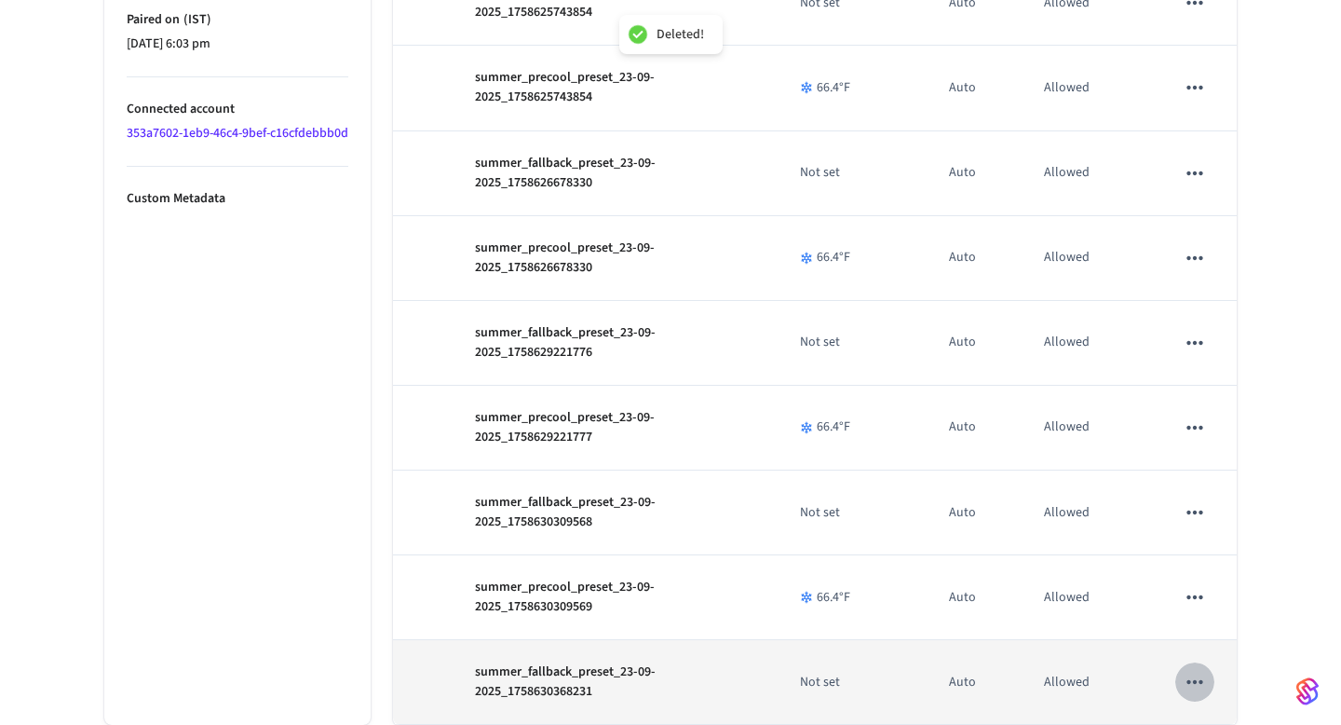
click at [1208, 674] on button "sticky table" at bounding box center [1195, 681] width 39 height 39
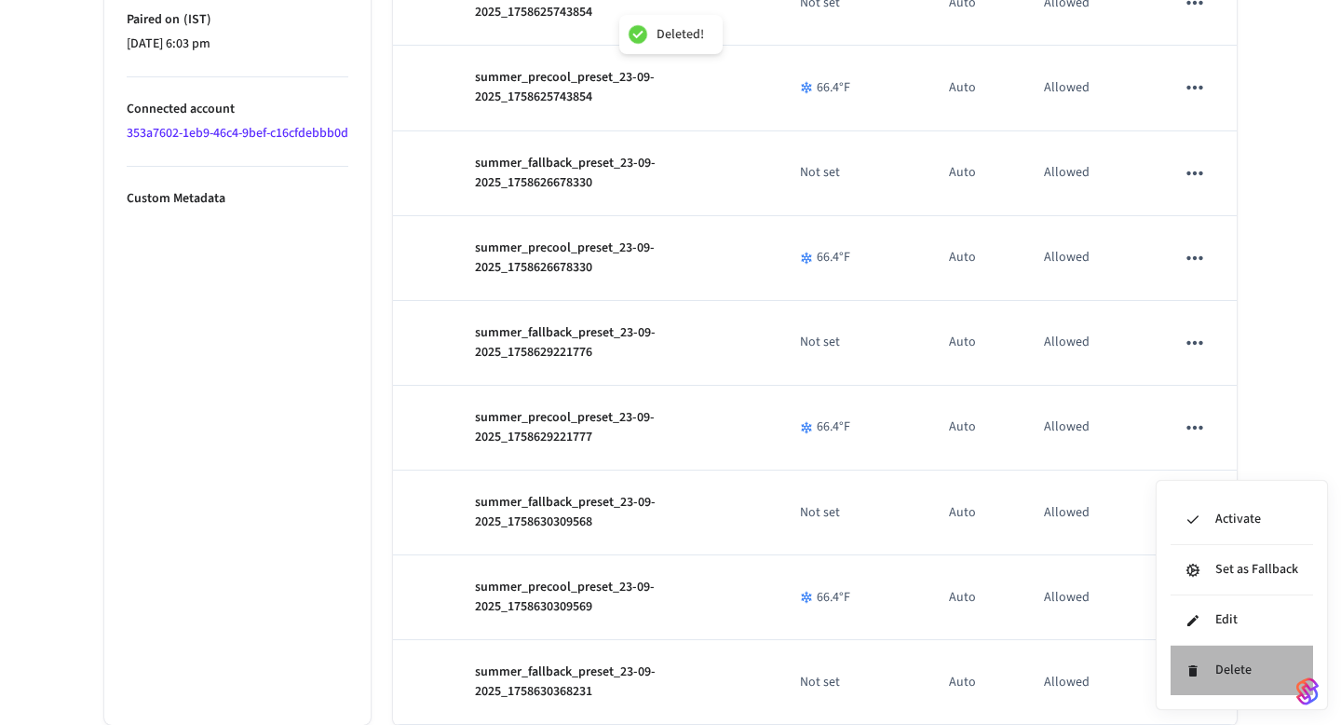
click at [1208, 665] on li "Delete" at bounding box center [1242, 670] width 143 height 49
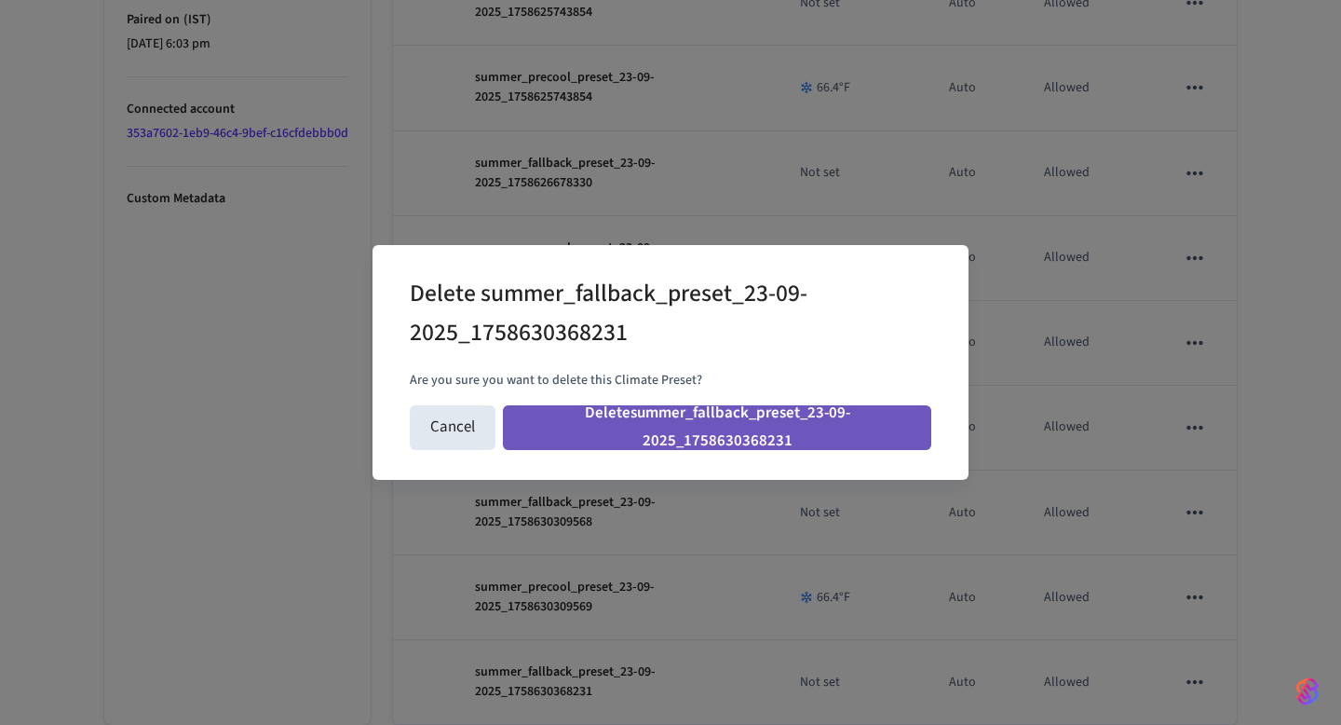
click at [859, 432] on button "Delete summer_fallback_preset_23-09-2025_1758630368231" at bounding box center [717, 427] width 428 height 45
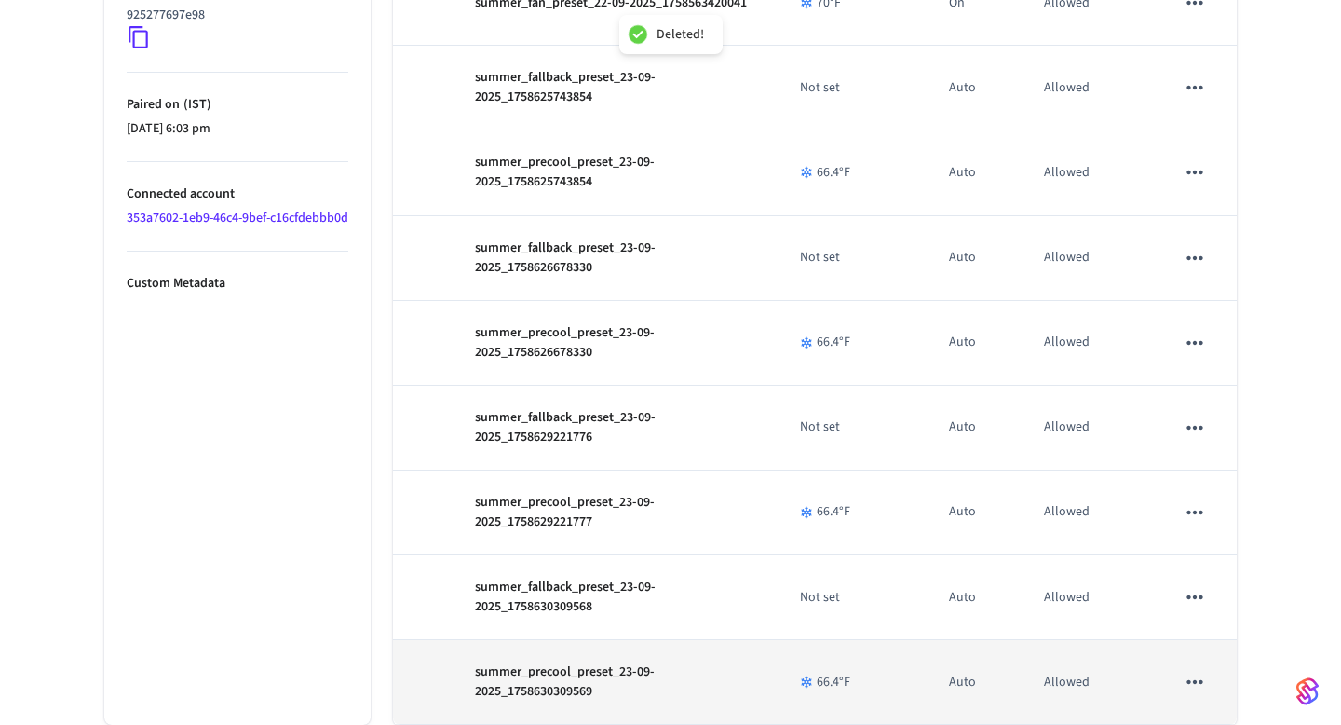
scroll to position [1578, 0]
click at [1187, 675] on icon "sticky table" at bounding box center [1195, 682] width 24 height 24
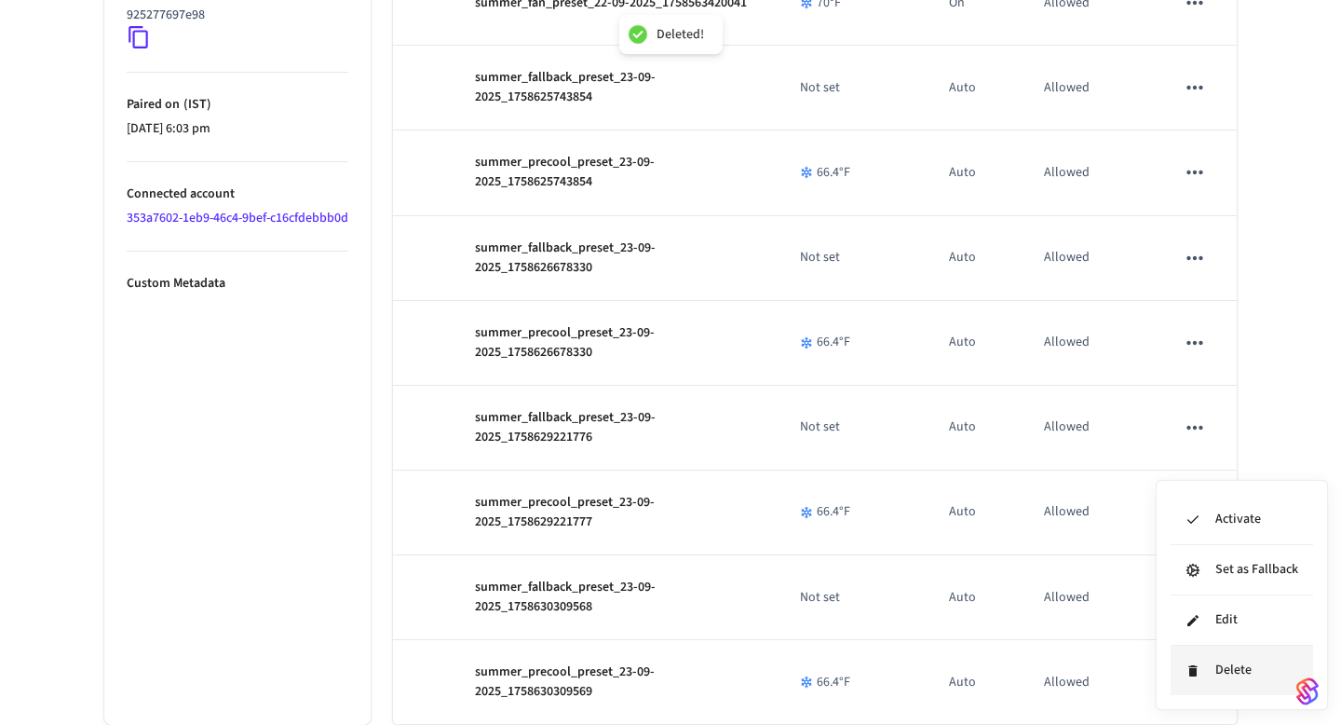
click at [1206, 668] on li "Delete" at bounding box center [1242, 670] width 143 height 49
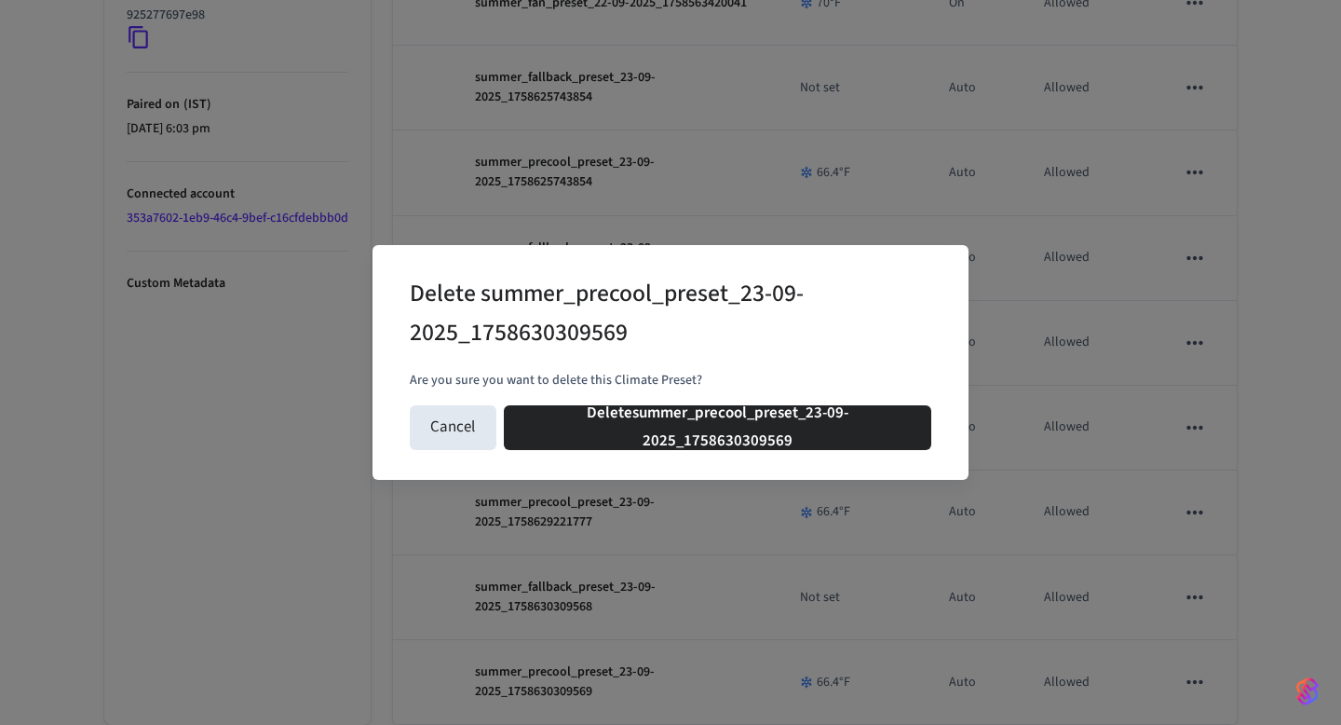
click at [799, 398] on div "Cancel Delete summer_precool_preset_23-09-2025_1758630309569" at bounding box center [671, 428] width 522 height 60
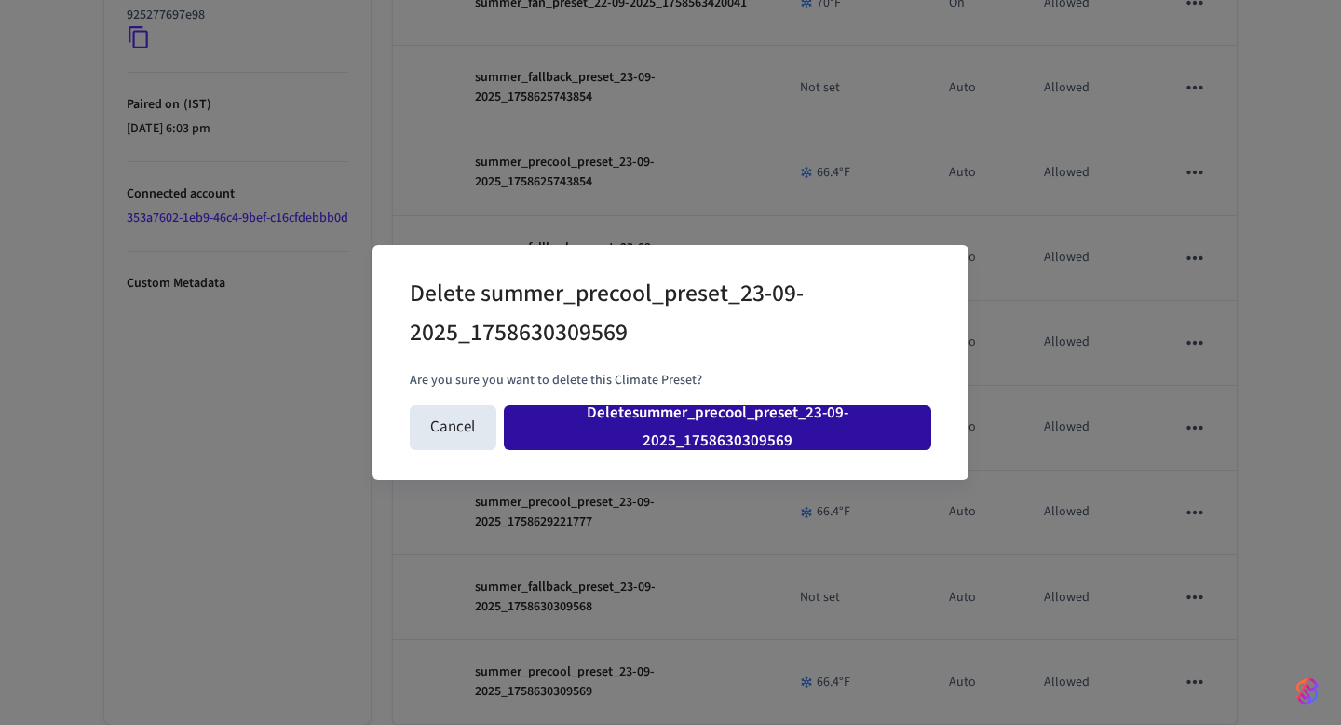
click at [798, 408] on button "Delete summer_precool_preset_23-09-2025_1758630309569" at bounding box center [718, 427] width 428 height 45
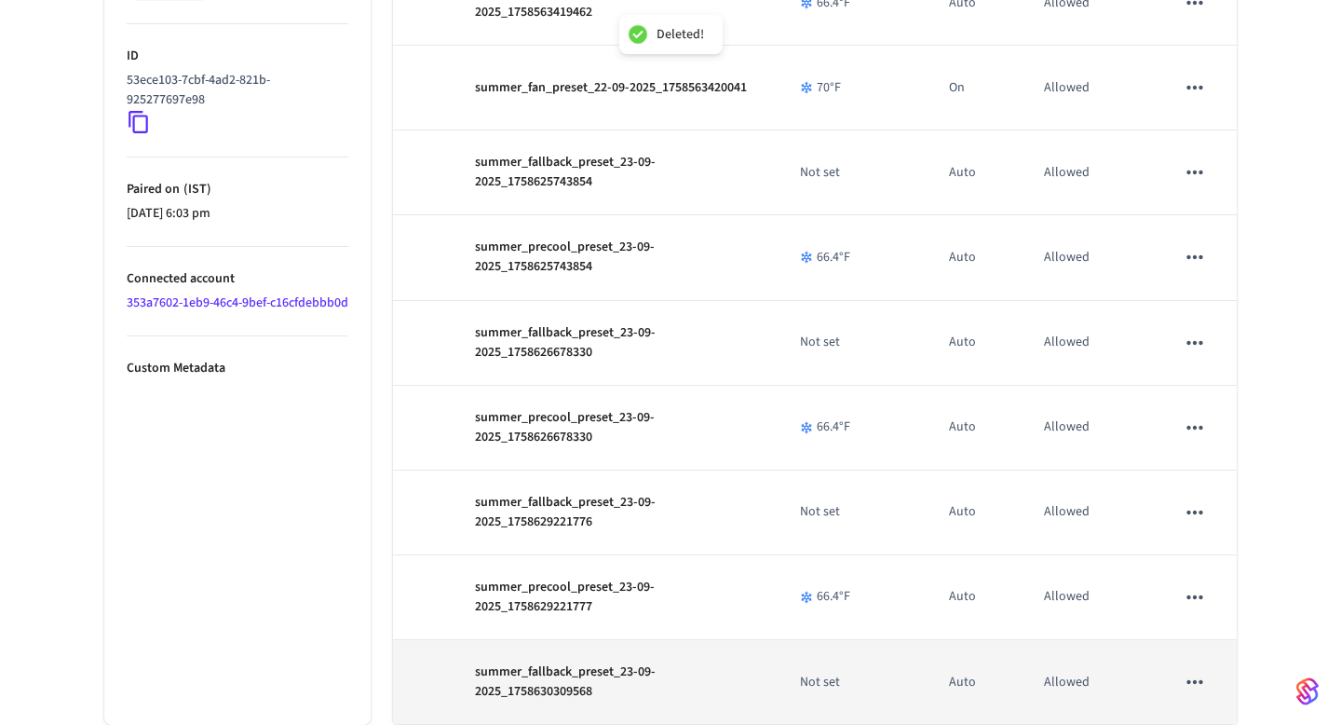
scroll to position [1493, 0]
click at [1200, 677] on icon "sticky table" at bounding box center [1195, 682] width 24 height 24
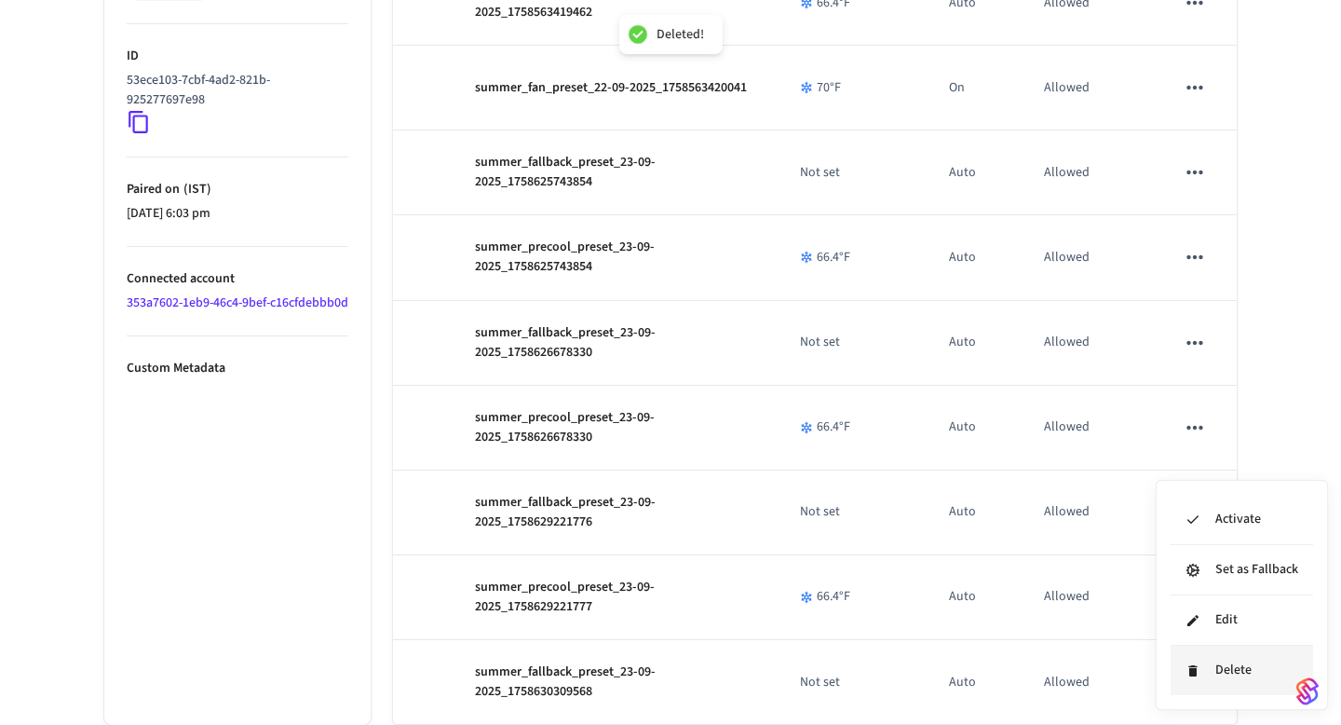
click at [1202, 661] on li "Delete" at bounding box center [1242, 670] width 143 height 49
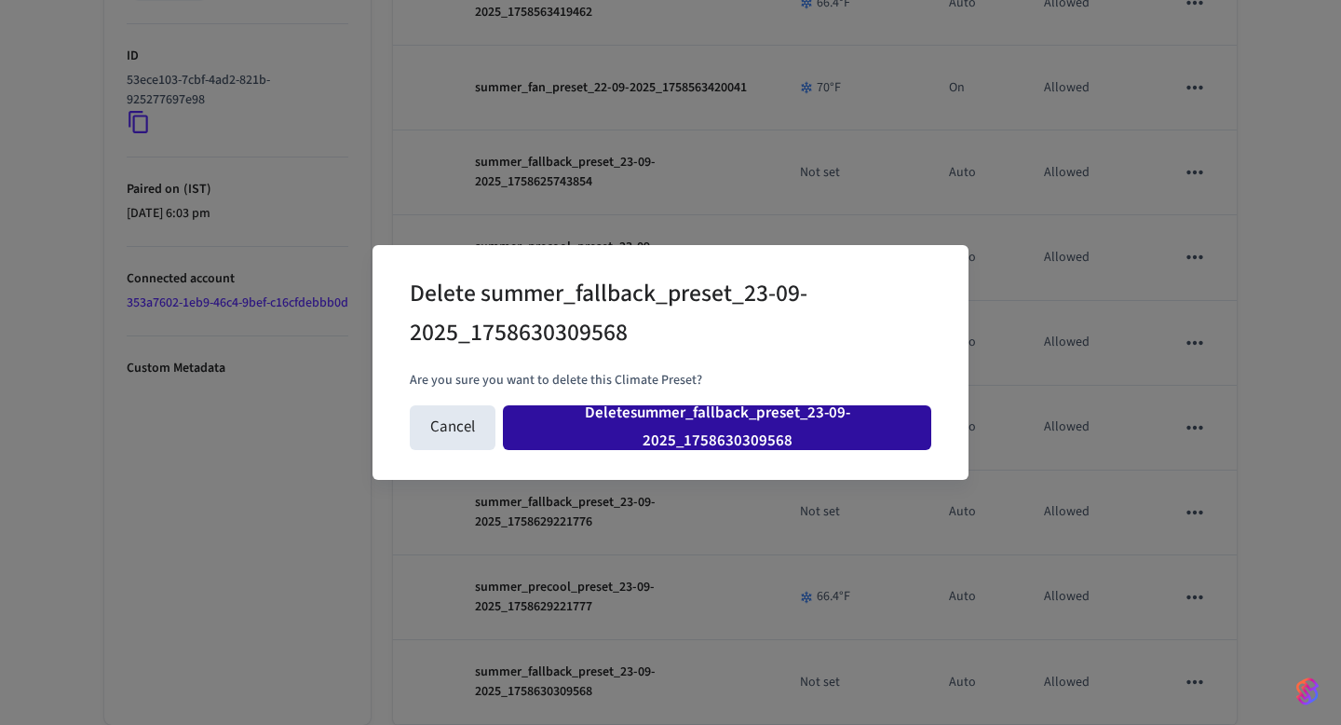
click at [746, 428] on button "Delete summer_fallback_preset_23-09-2025_1758630309568" at bounding box center [717, 427] width 428 height 45
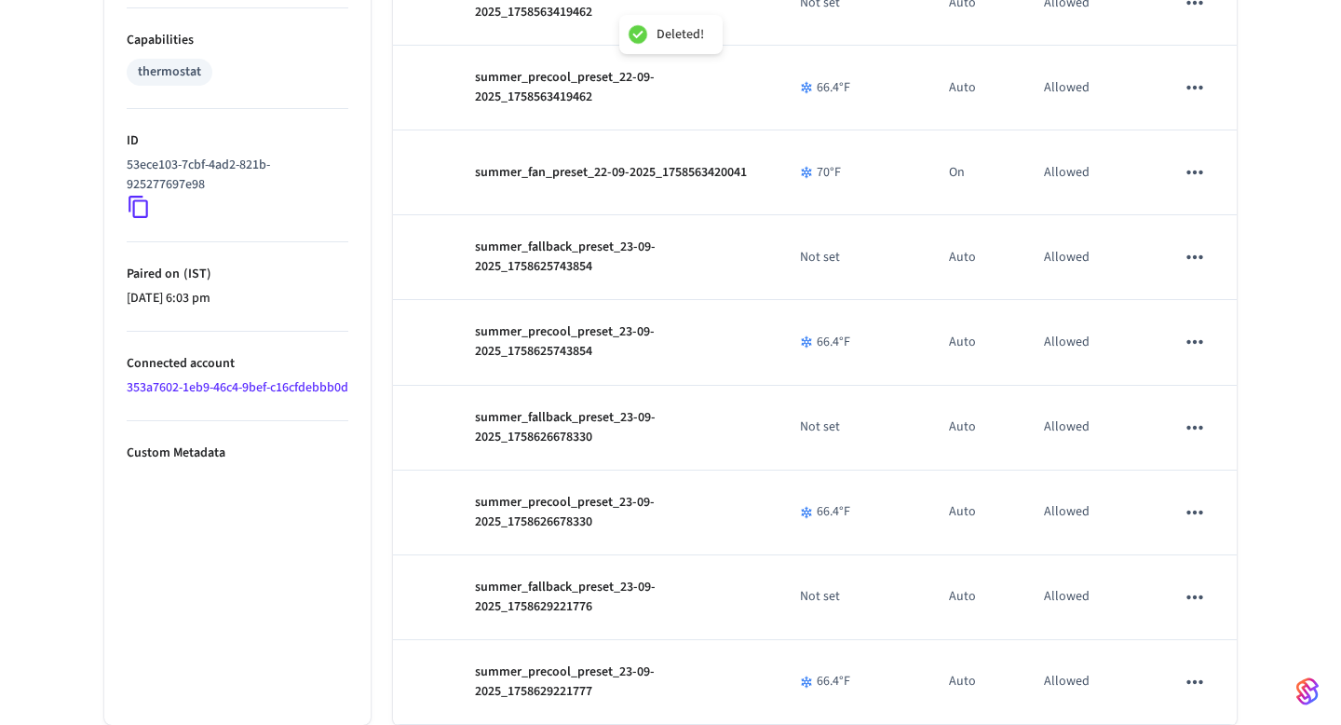
scroll to position [1408, 0]
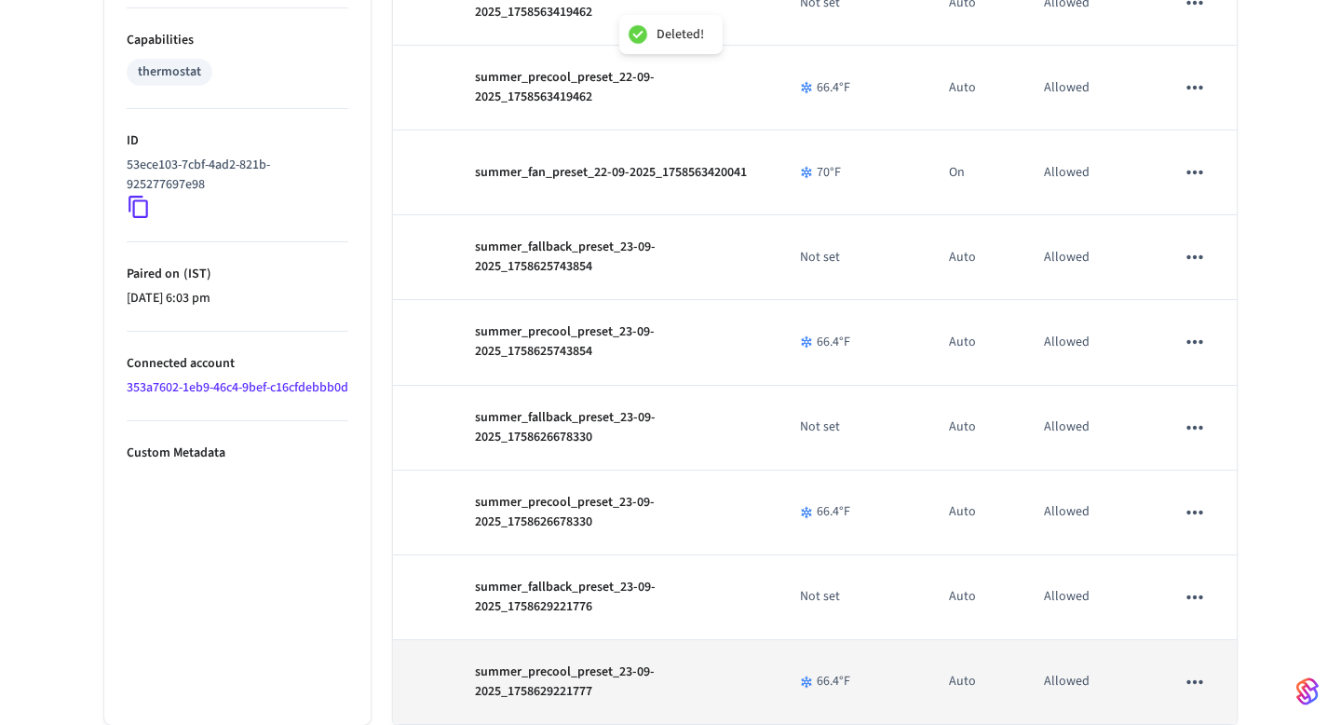
click at [1191, 671] on icon "sticky table" at bounding box center [1195, 682] width 24 height 24
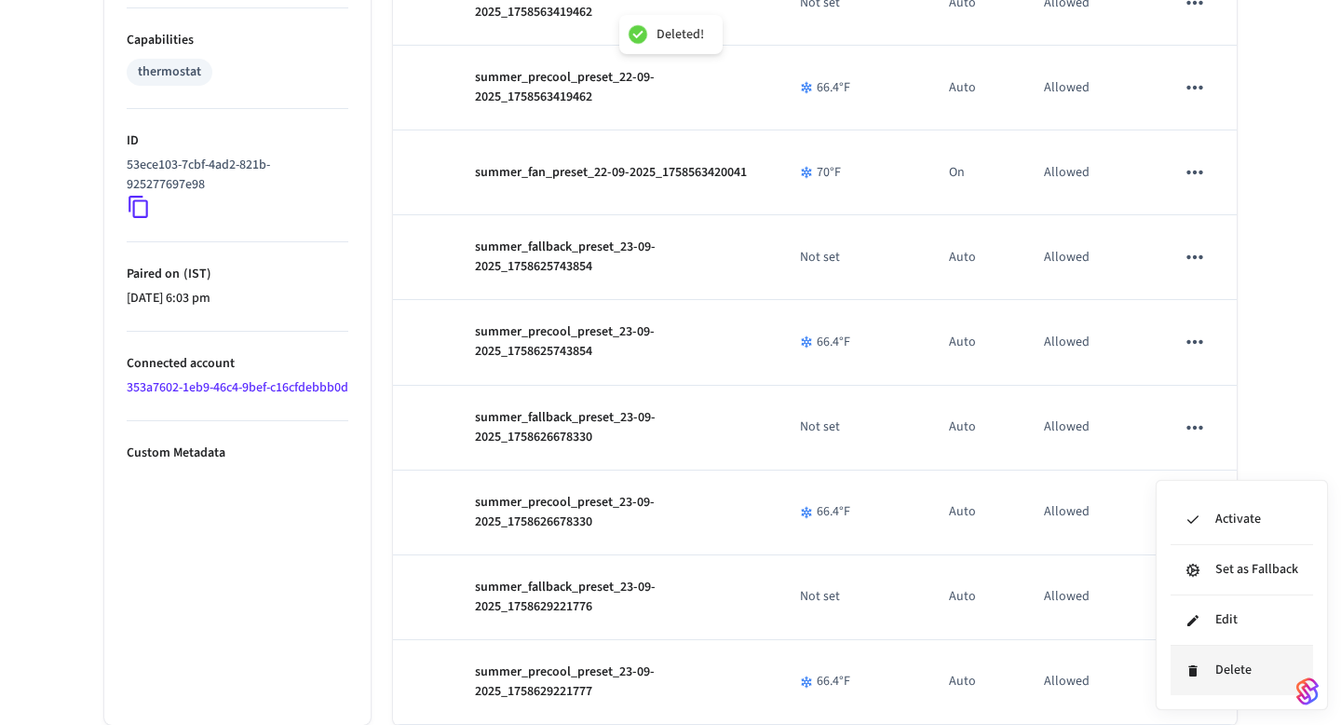
click at [1221, 679] on li "Delete" at bounding box center [1242, 670] width 143 height 49
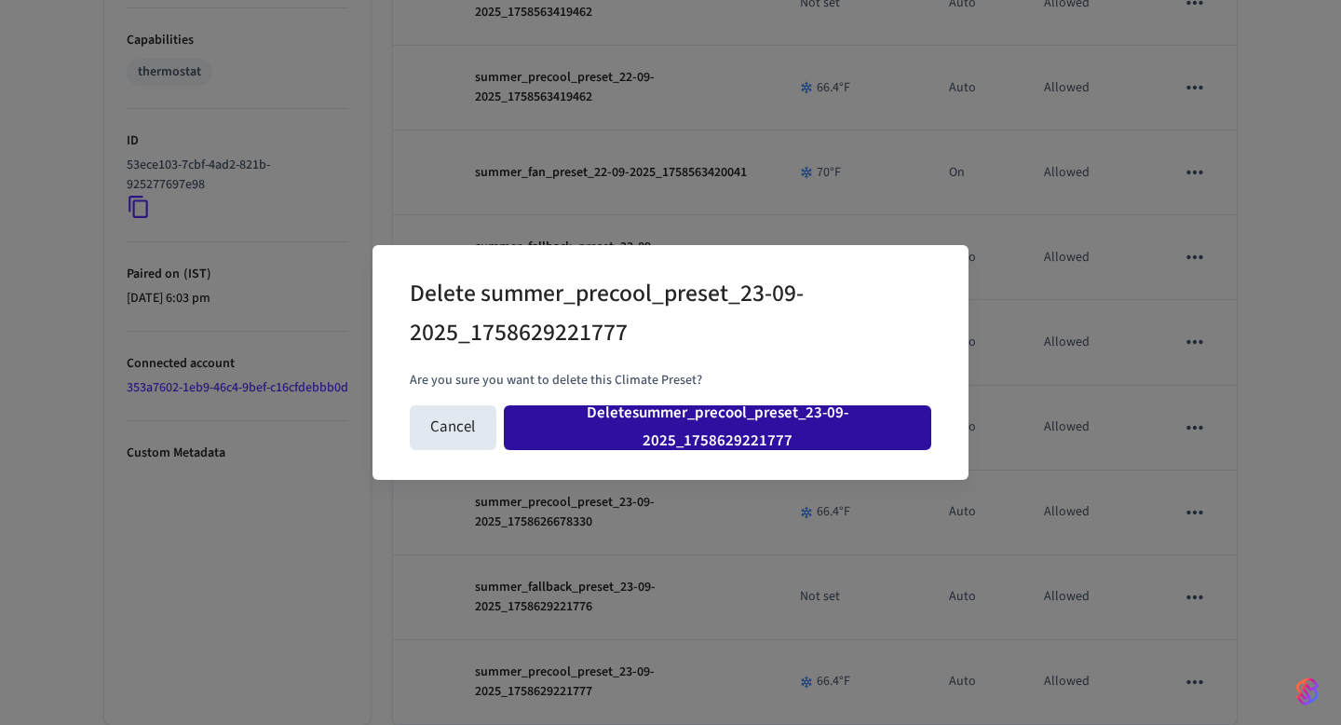
click at [820, 427] on button "Delete summer_precool_preset_23-09-2025_1758629221777" at bounding box center [718, 427] width 428 height 45
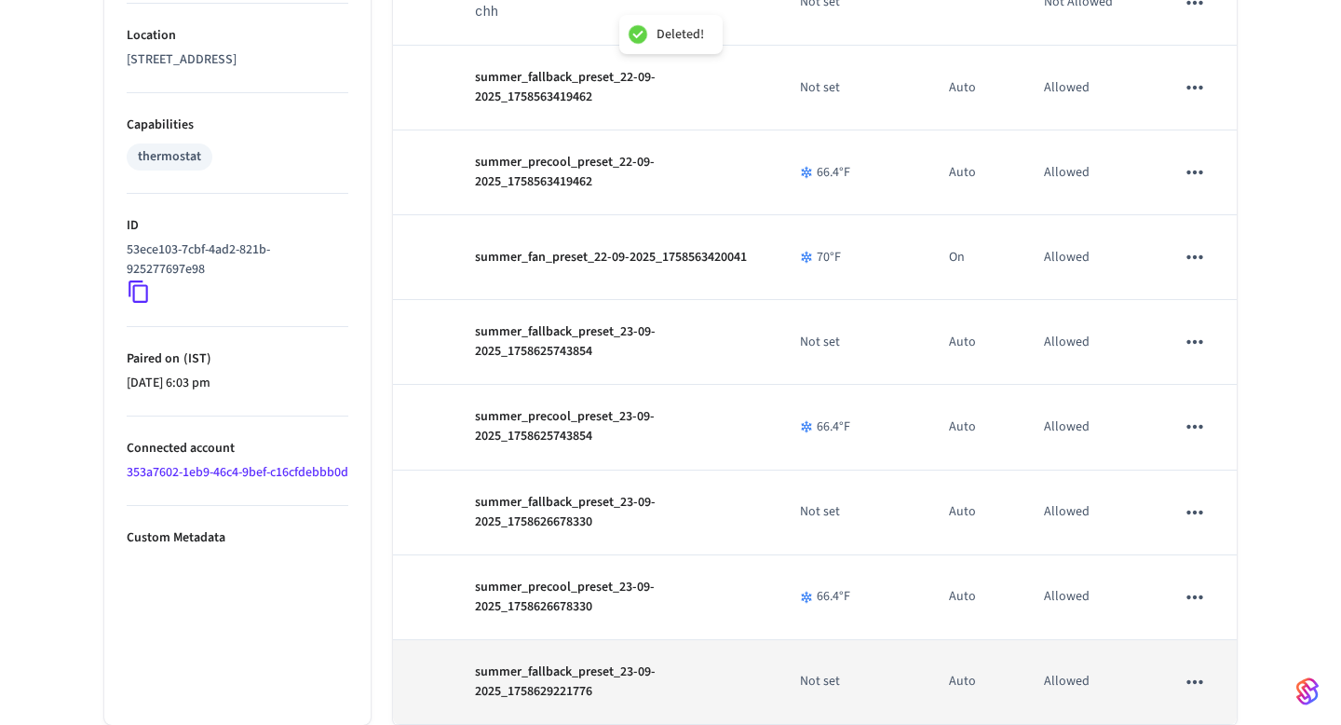
scroll to position [1324, 0]
click at [1211, 686] on button "sticky table" at bounding box center [1195, 681] width 39 height 39
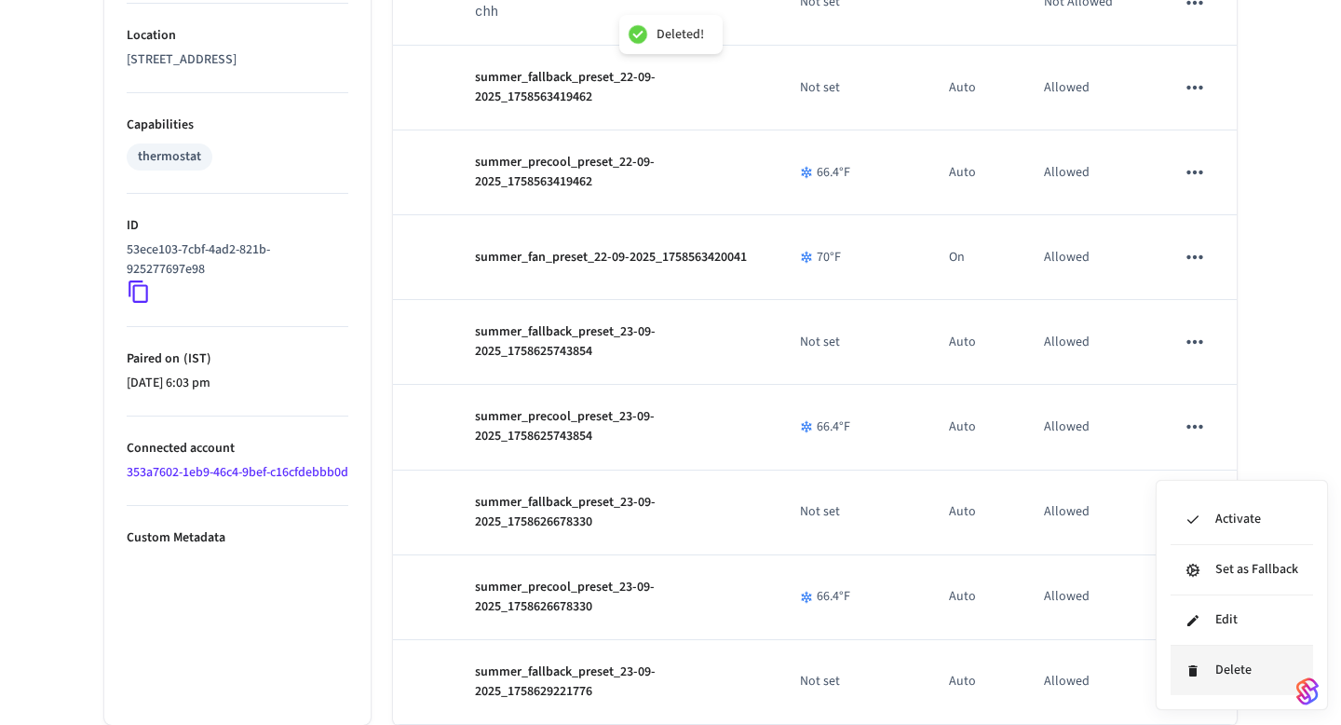
click at [1197, 673] on icon at bounding box center [1193, 670] width 15 height 15
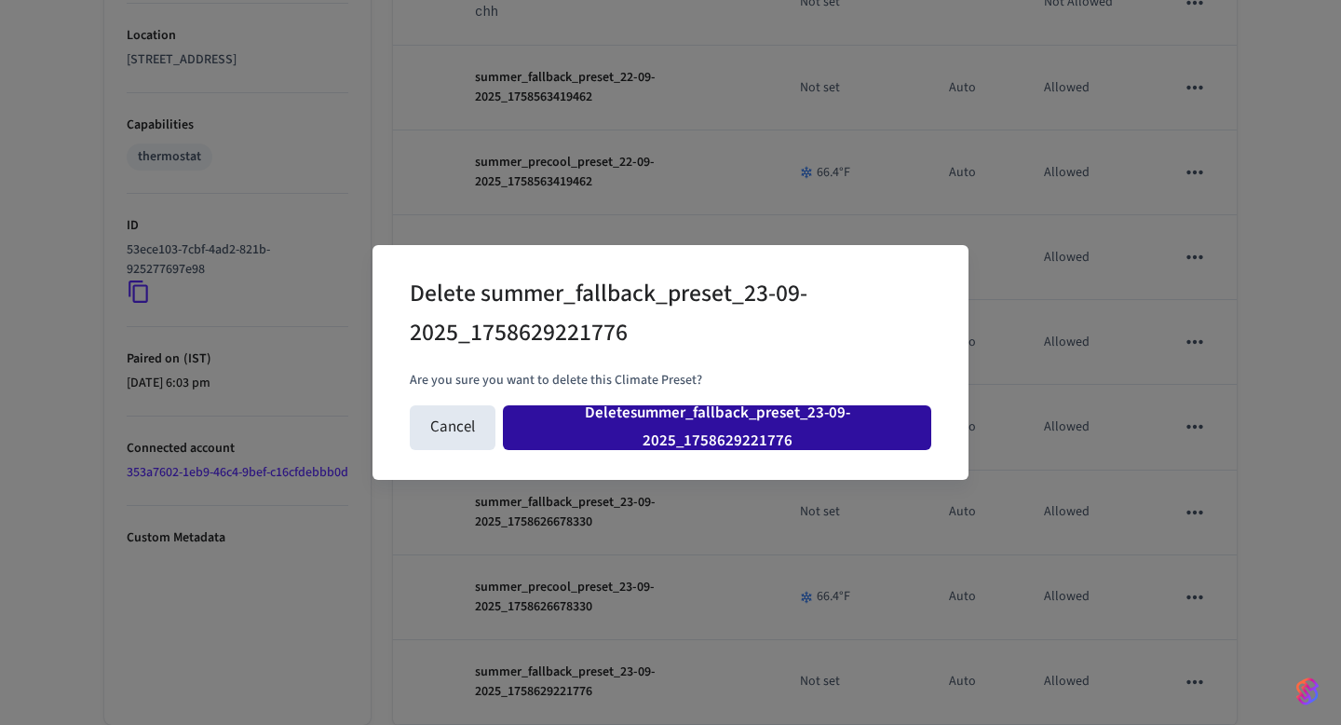
click at [852, 417] on button "Delete summer_fallback_preset_23-09-2025_1758629221776" at bounding box center [717, 427] width 428 height 45
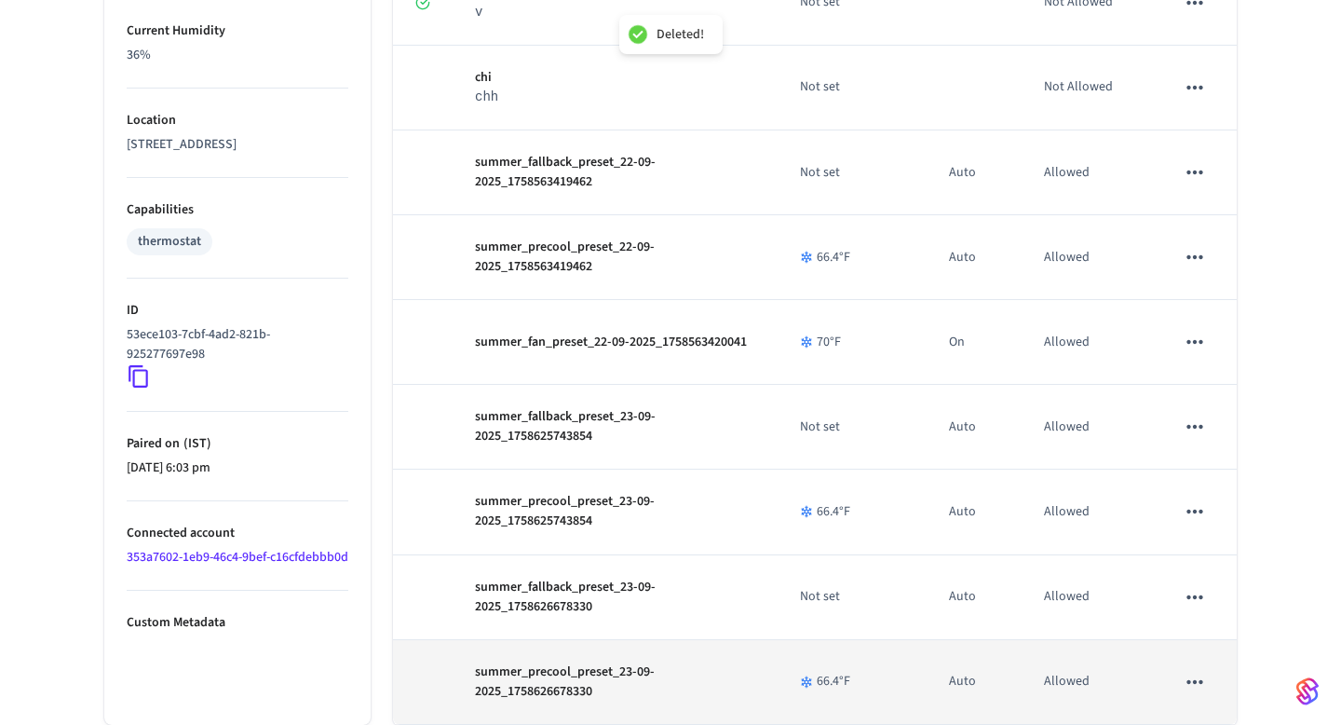
scroll to position [1239, 0]
click at [1202, 694] on button "sticky table" at bounding box center [1195, 681] width 39 height 39
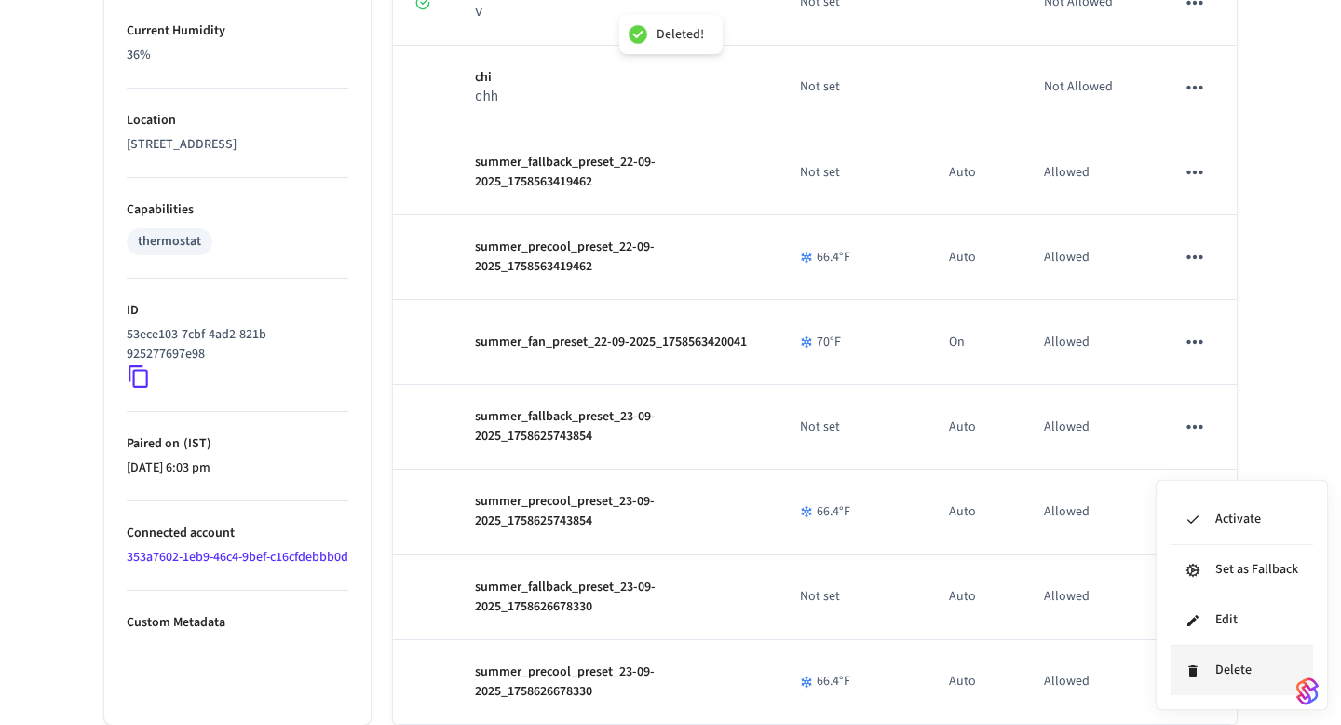
click at [1222, 675] on li "Delete" at bounding box center [1242, 670] width 143 height 49
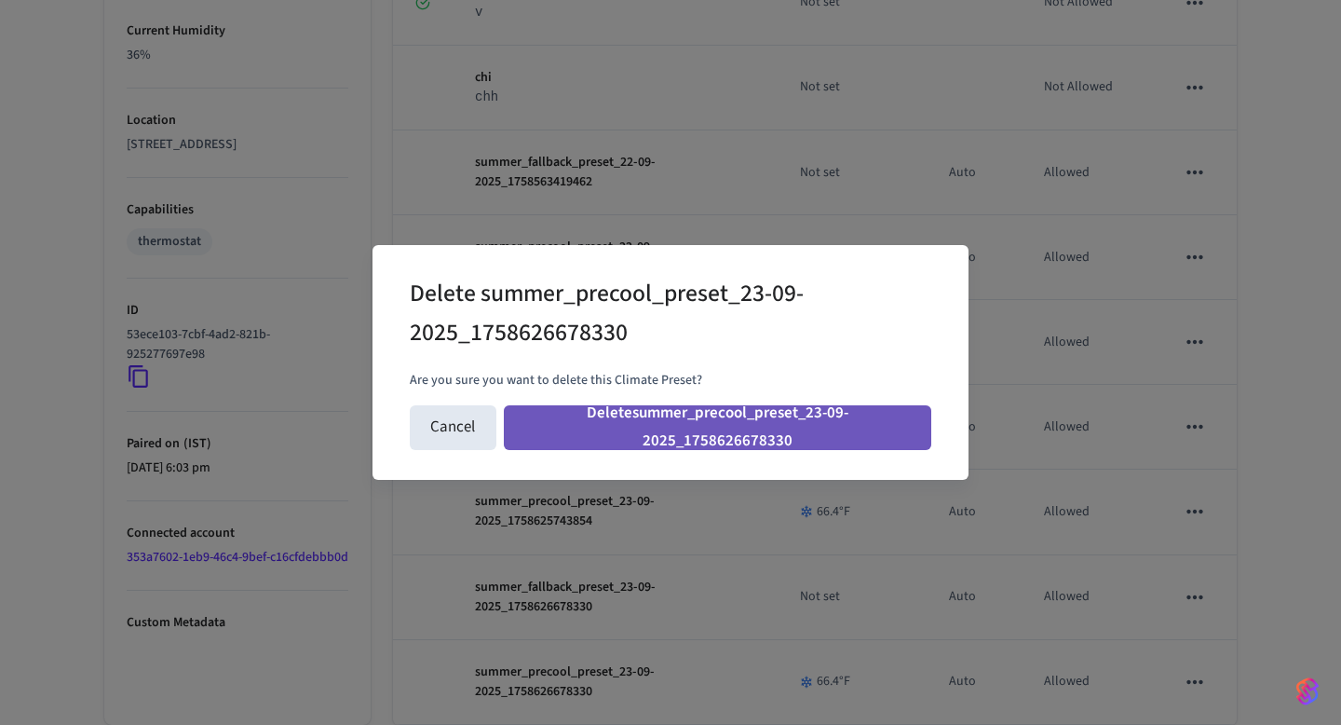
click at [842, 432] on button "Delete summer_precool_preset_23-09-2025_1758626678330" at bounding box center [718, 427] width 428 height 45
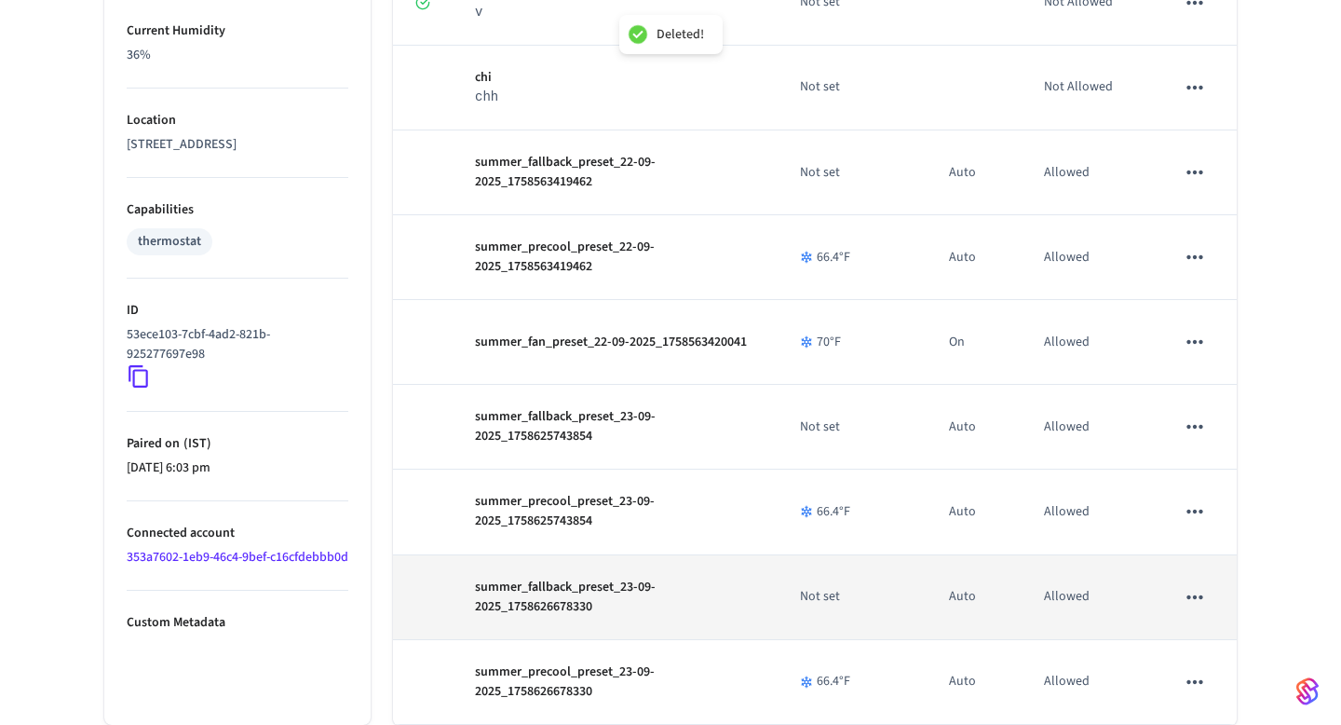
scroll to position [1212, 0]
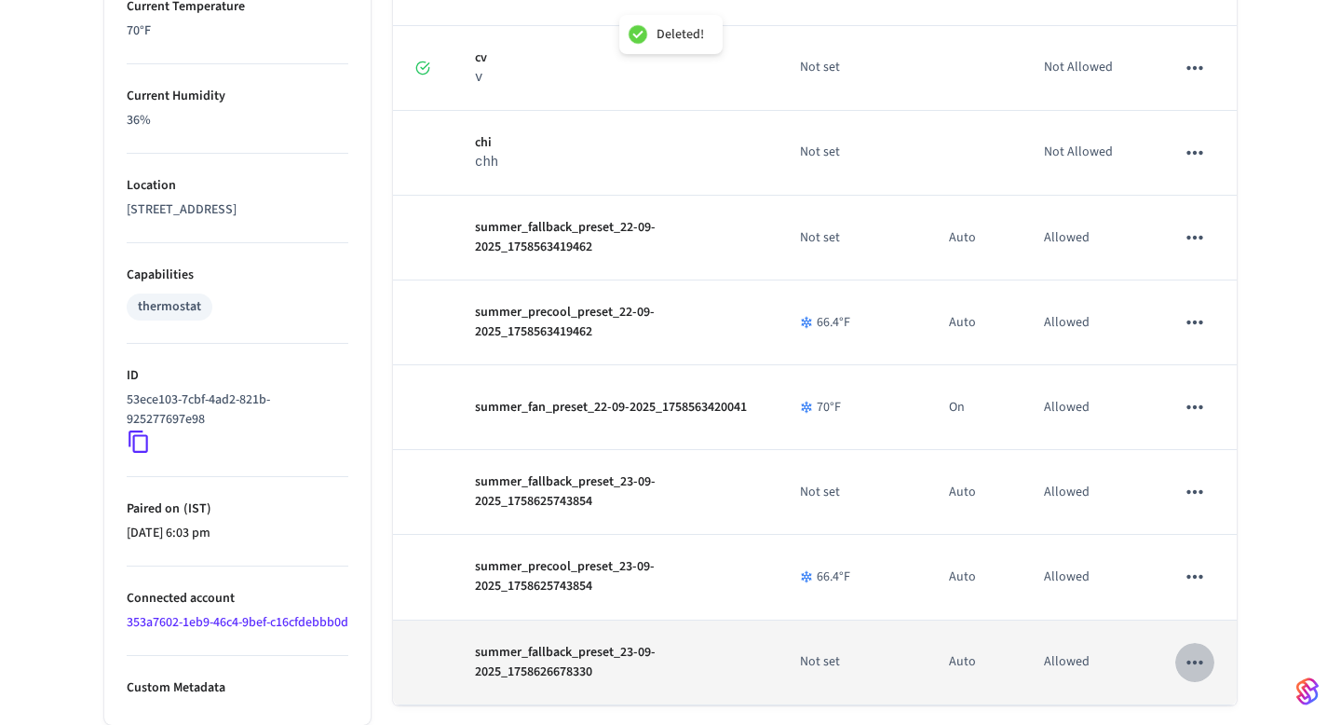
click at [1197, 650] on icon "sticky table" at bounding box center [1195, 662] width 24 height 24
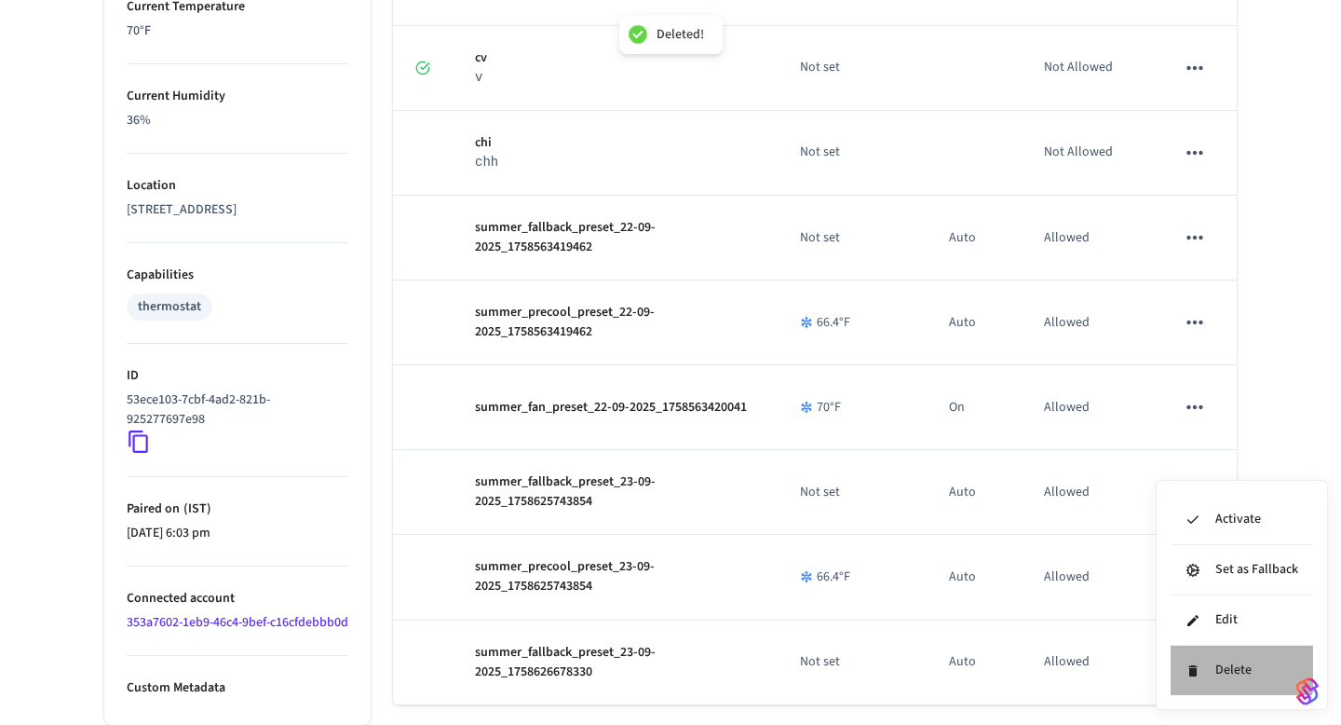
click at [1211, 667] on li "Delete" at bounding box center [1242, 670] width 143 height 49
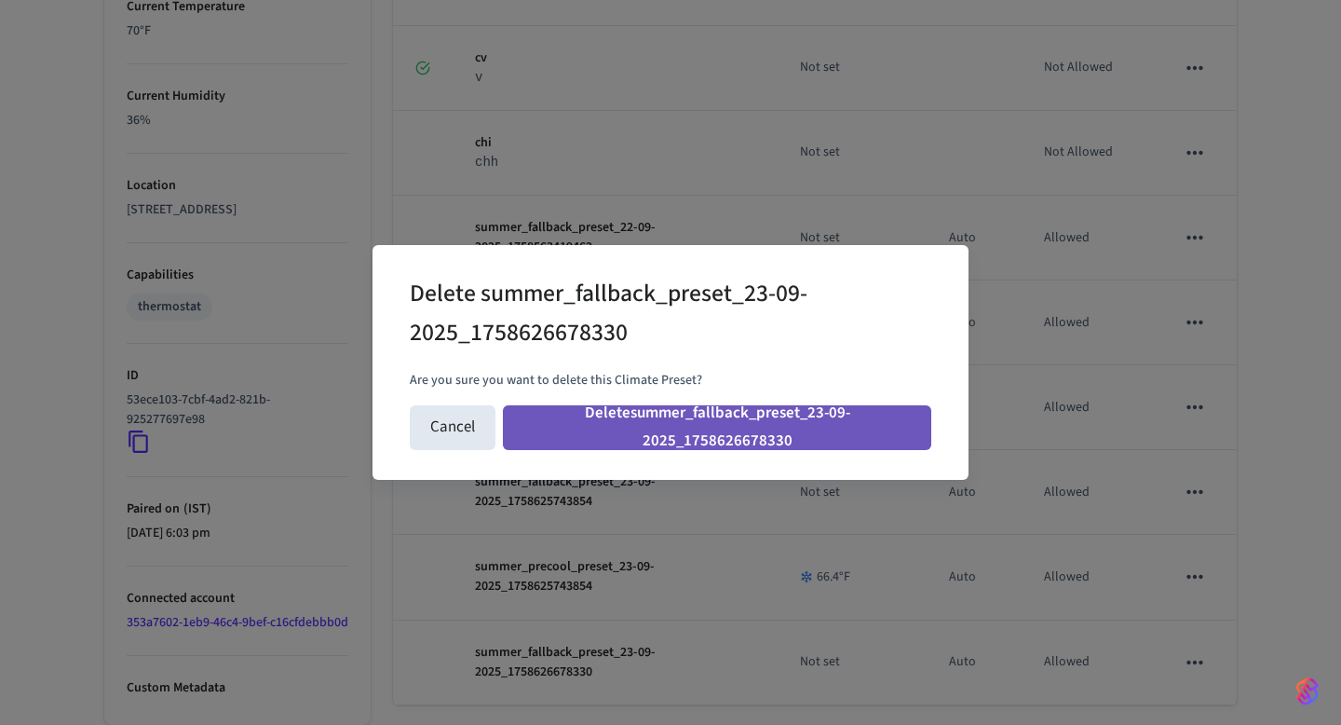
click at [751, 405] on button "Delete summer_fallback_preset_23-09-2025_1758626678330" at bounding box center [717, 427] width 428 height 45
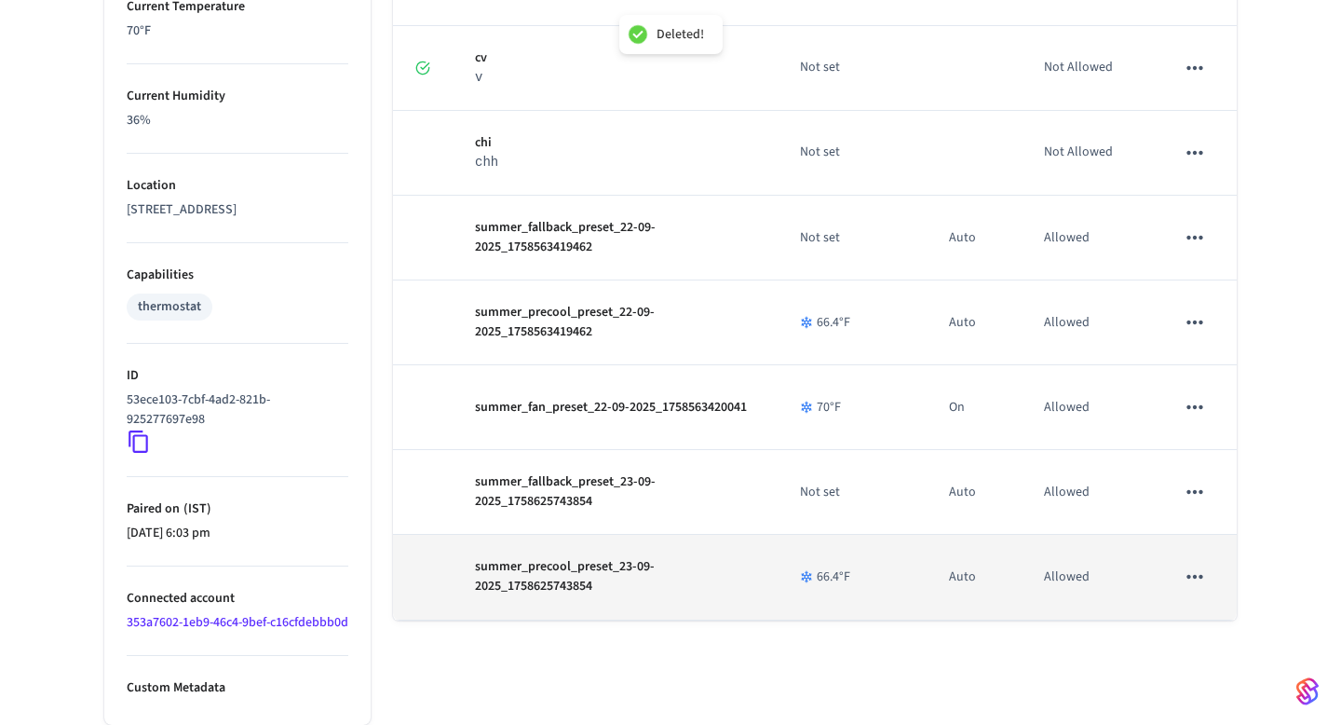
click at [1190, 564] on icon "sticky table" at bounding box center [1195, 576] width 24 height 24
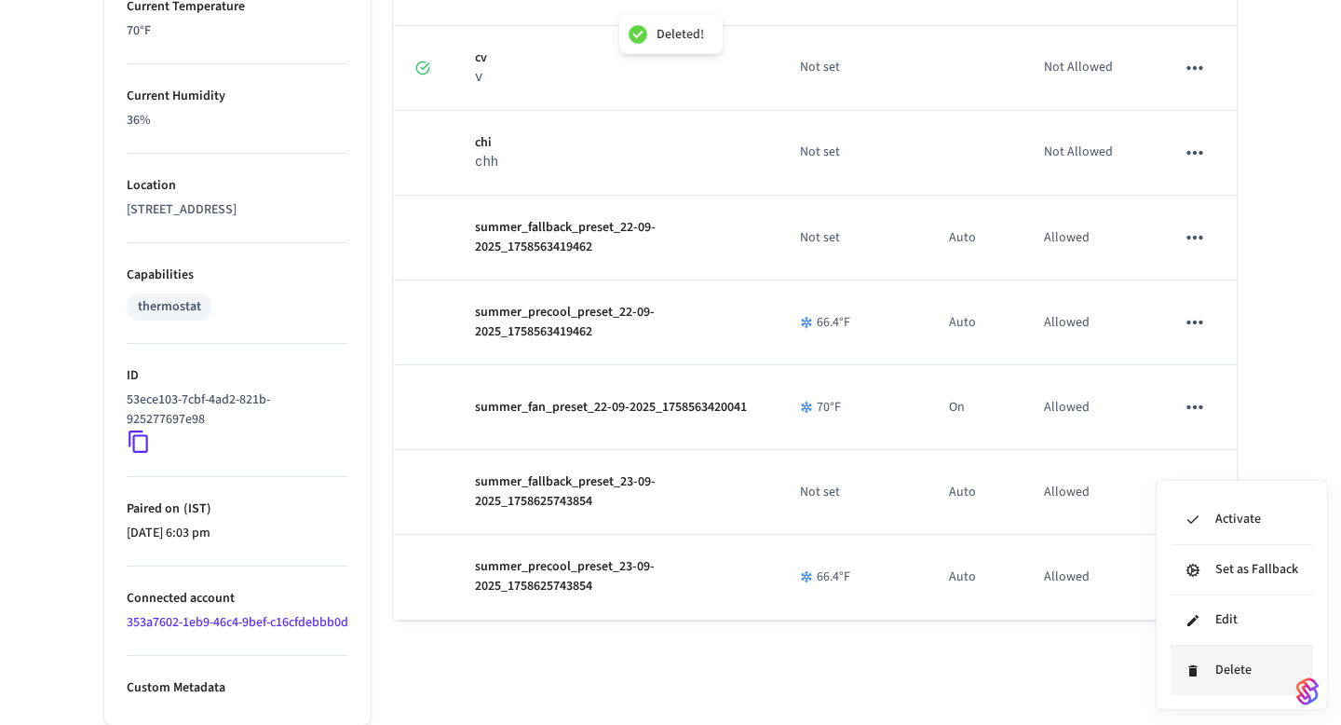
click at [1233, 676] on li "Delete" at bounding box center [1242, 670] width 143 height 49
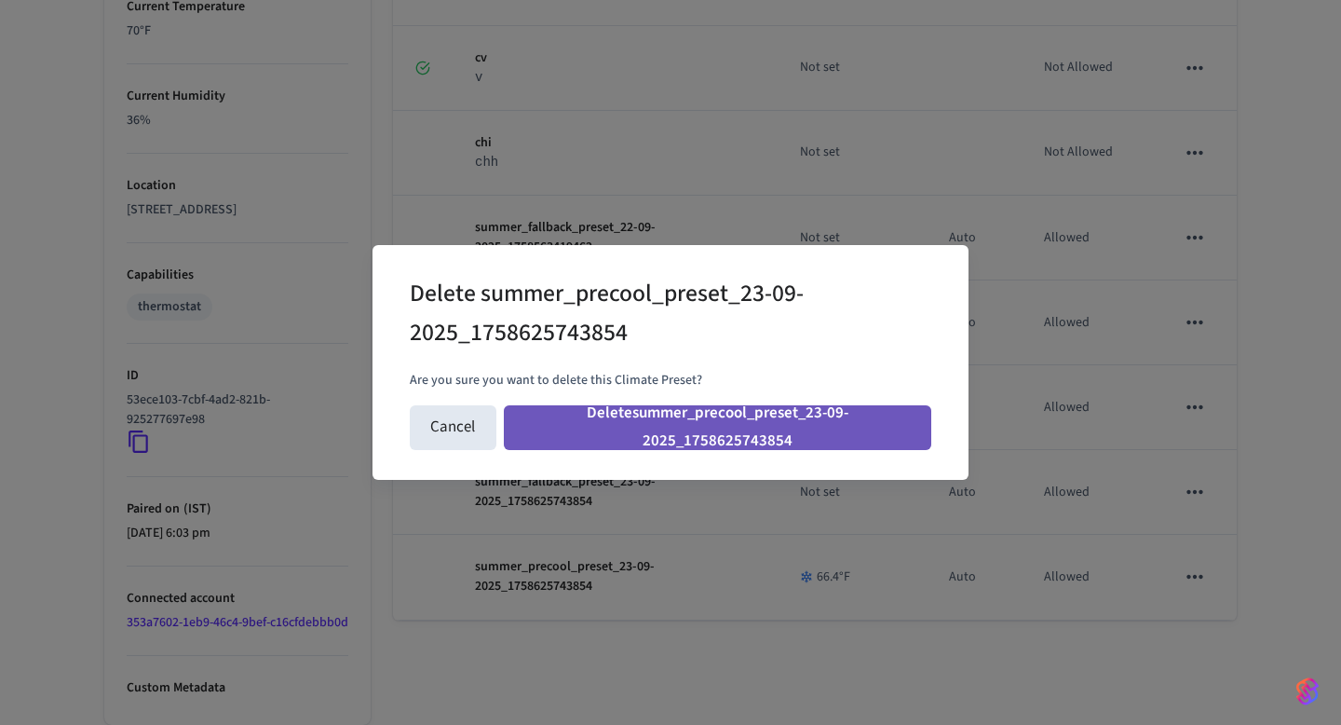
click at [845, 425] on button "Delete summer_precool_preset_23-09-2025_1758625743854" at bounding box center [718, 427] width 428 height 45
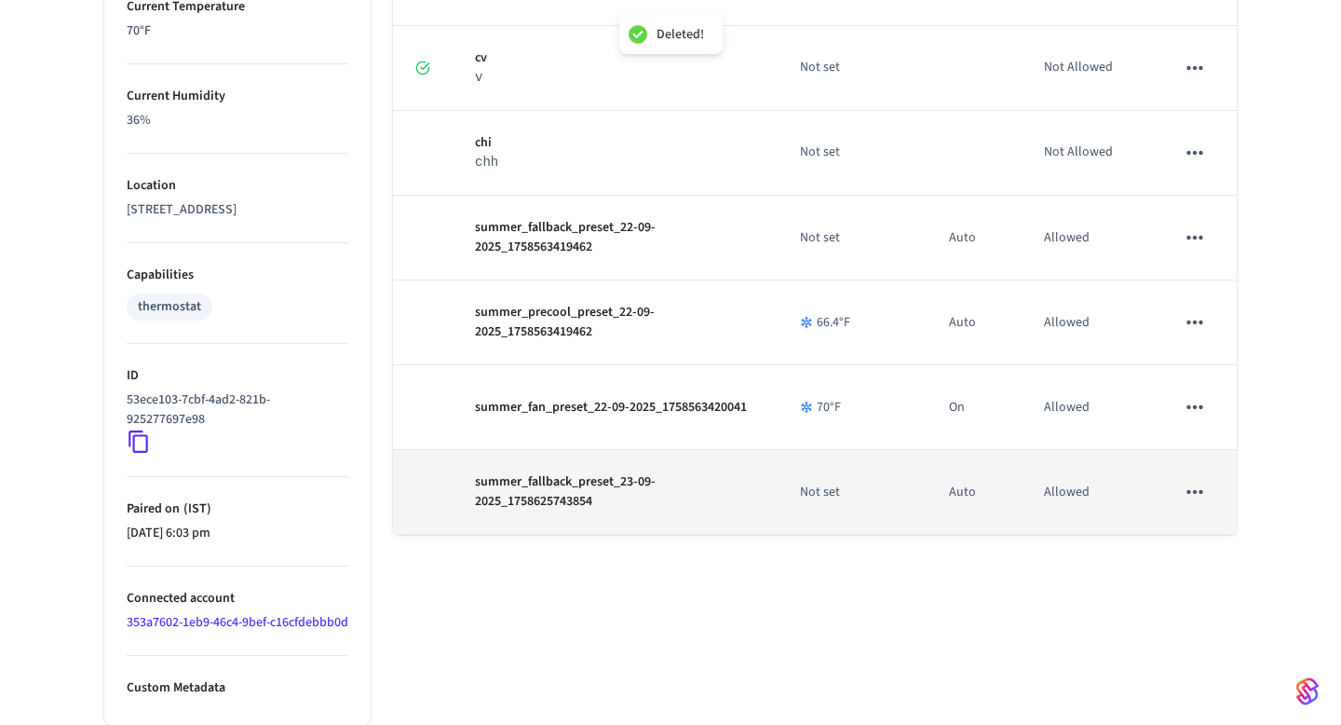
click at [1197, 480] on icon "sticky table" at bounding box center [1195, 492] width 24 height 24
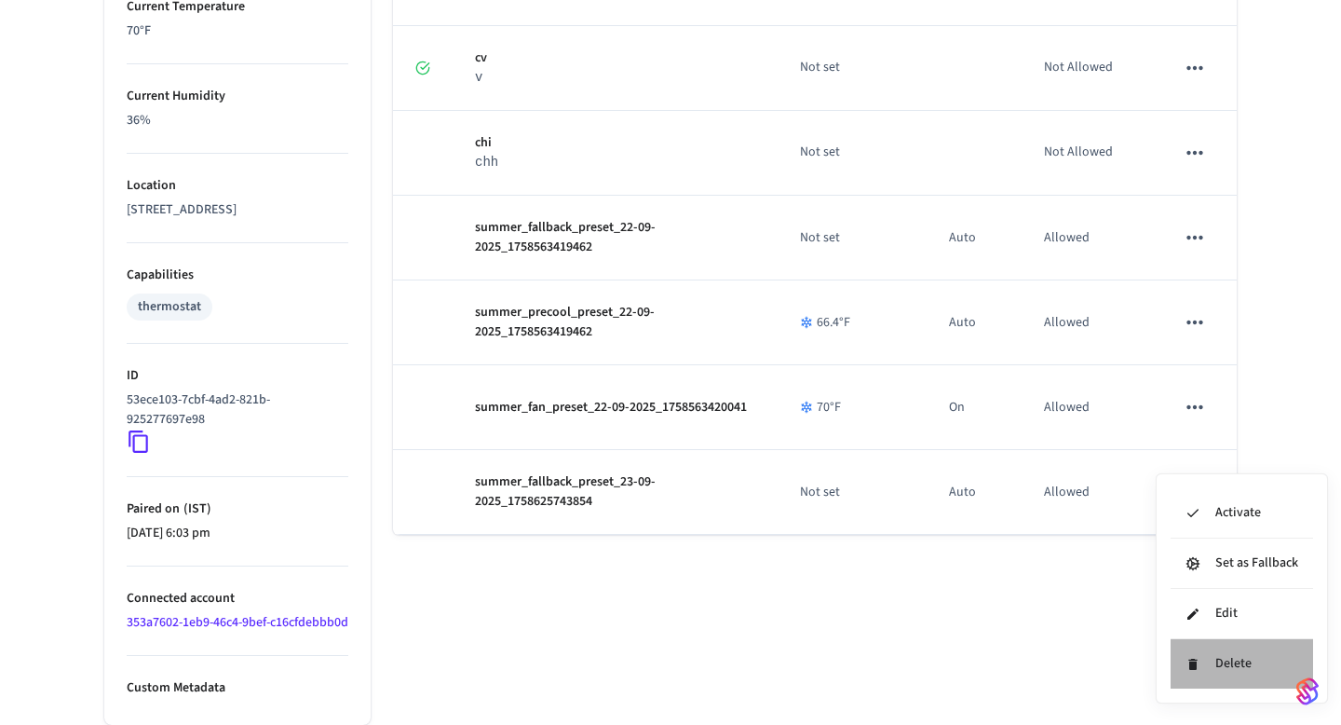
click at [1257, 678] on li "Delete" at bounding box center [1242, 663] width 143 height 49
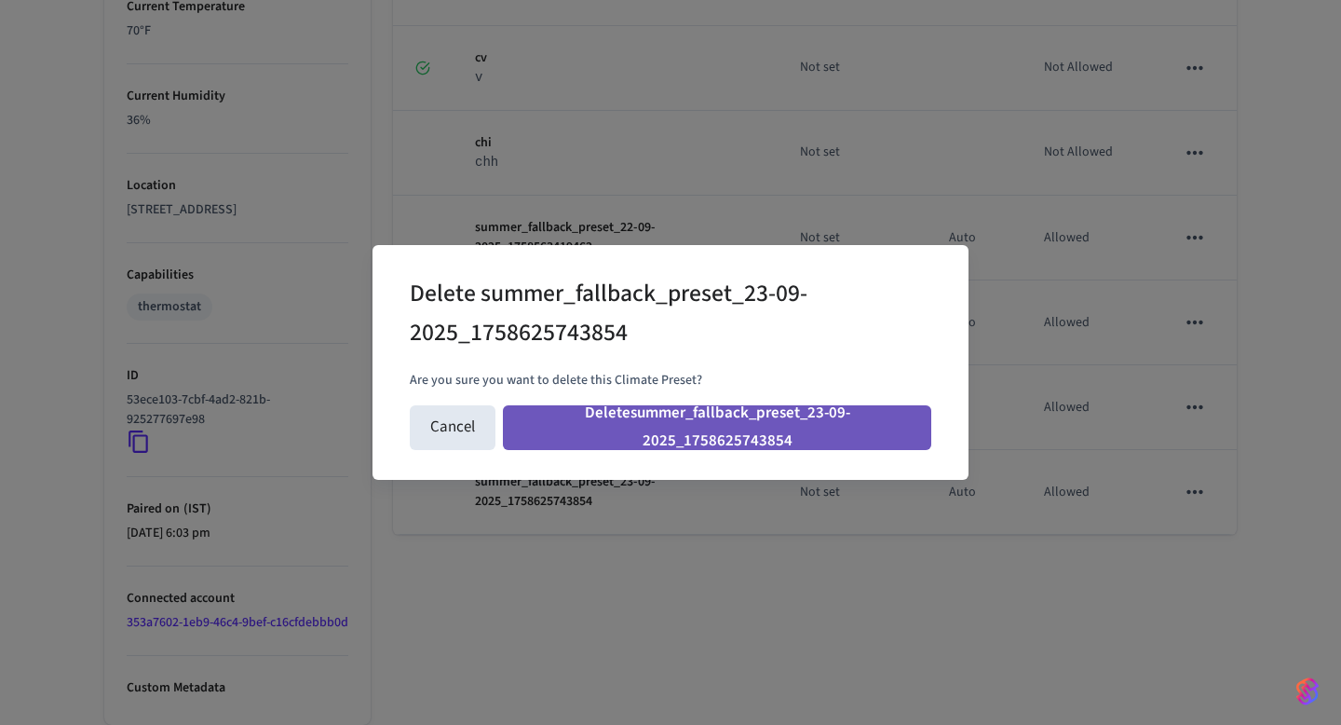
click at [822, 412] on button "Delete summer_fallback_preset_23-09-2025_1758625743854" at bounding box center [717, 427] width 428 height 45
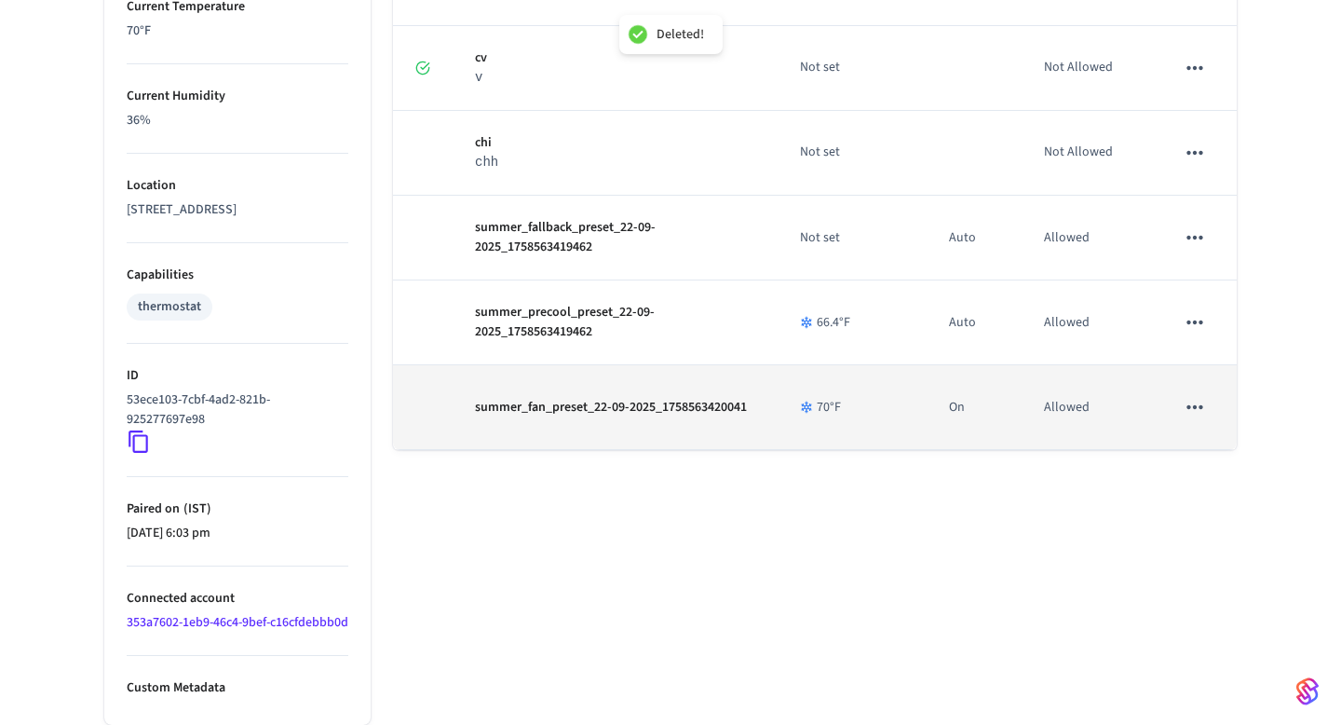
click at [1191, 395] on icon "sticky table" at bounding box center [1195, 407] width 24 height 24
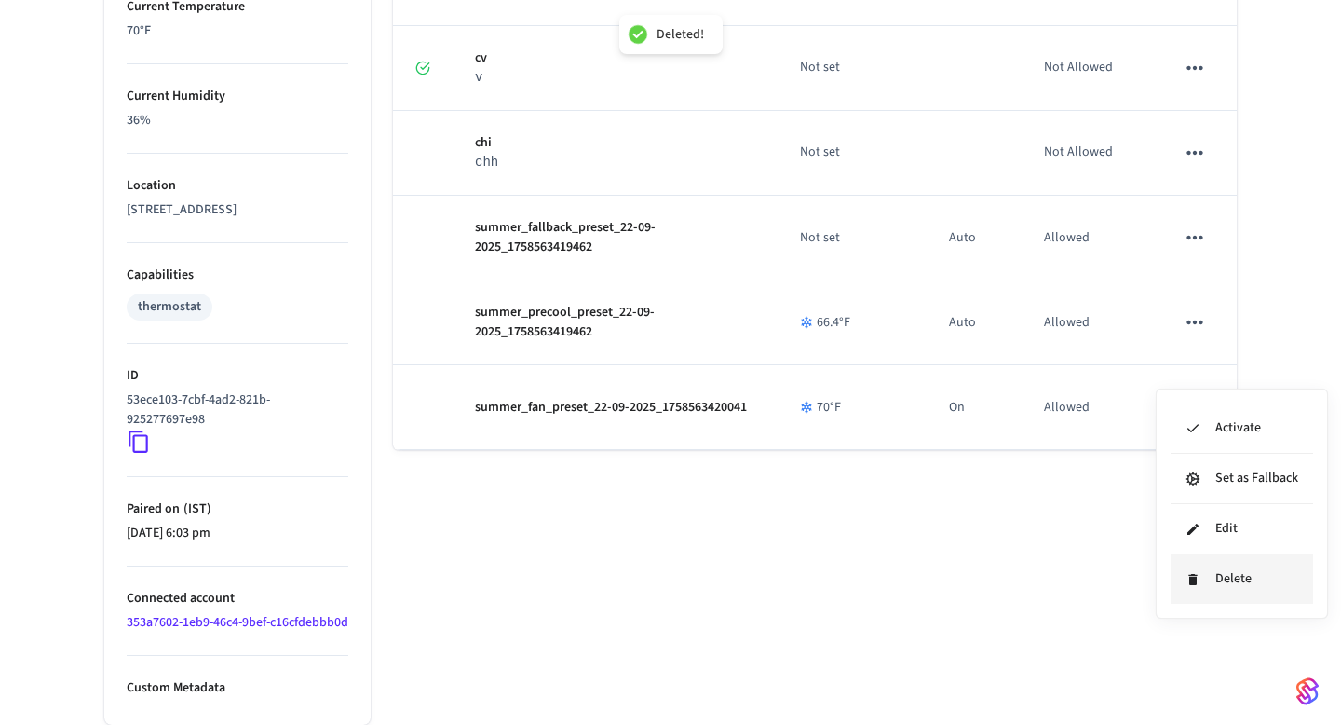
click at [1239, 573] on li "Delete" at bounding box center [1242, 578] width 143 height 49
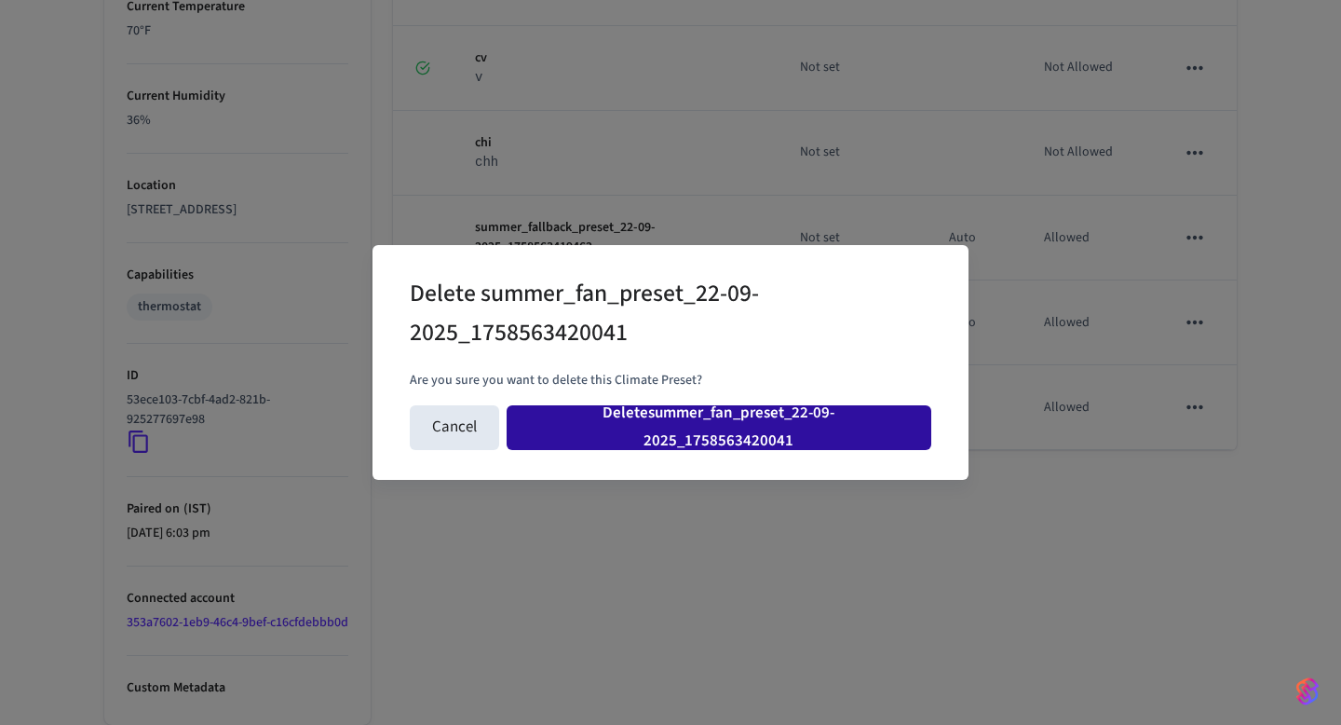
click at [854, 438] on button "Delete summer_fan_preset_22-09-2025_1758563420041" at bounding box center [719, 427] width 425 height 45
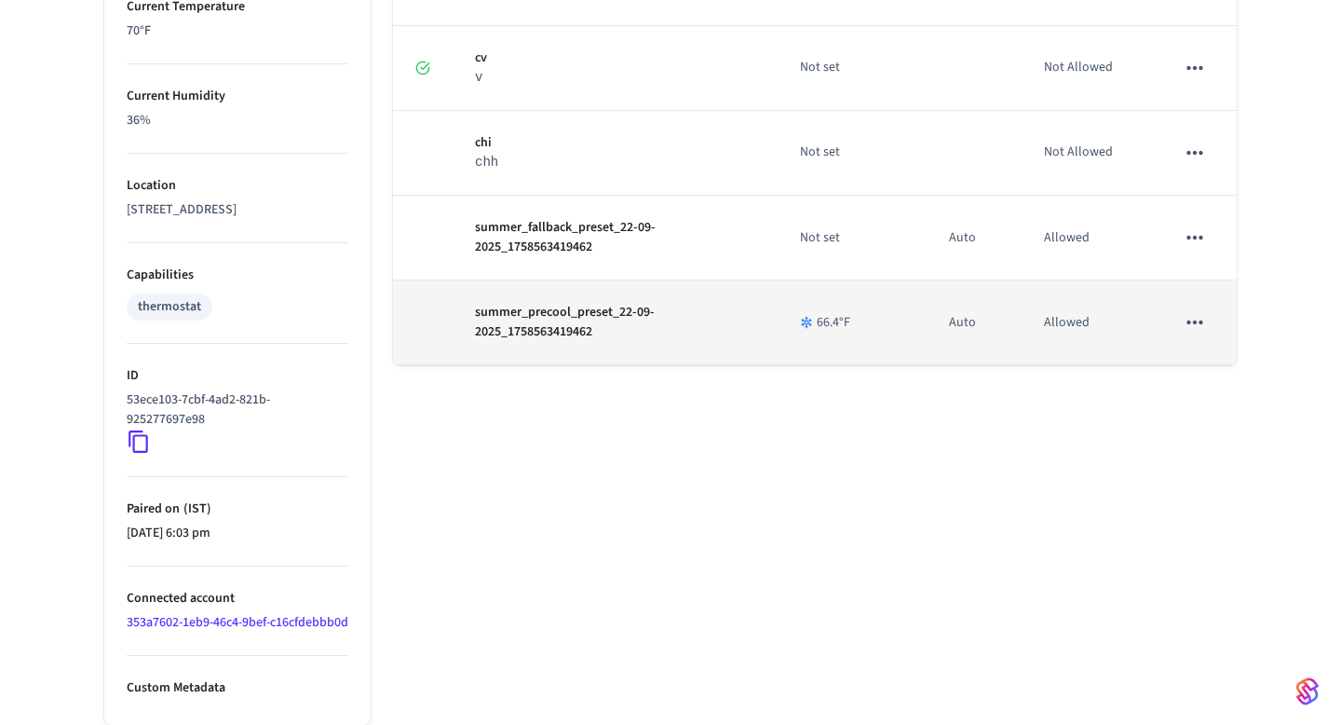
click at [1198, 310] on icon "sticky table" at bounding box center [1195, 322] width 24 height 24
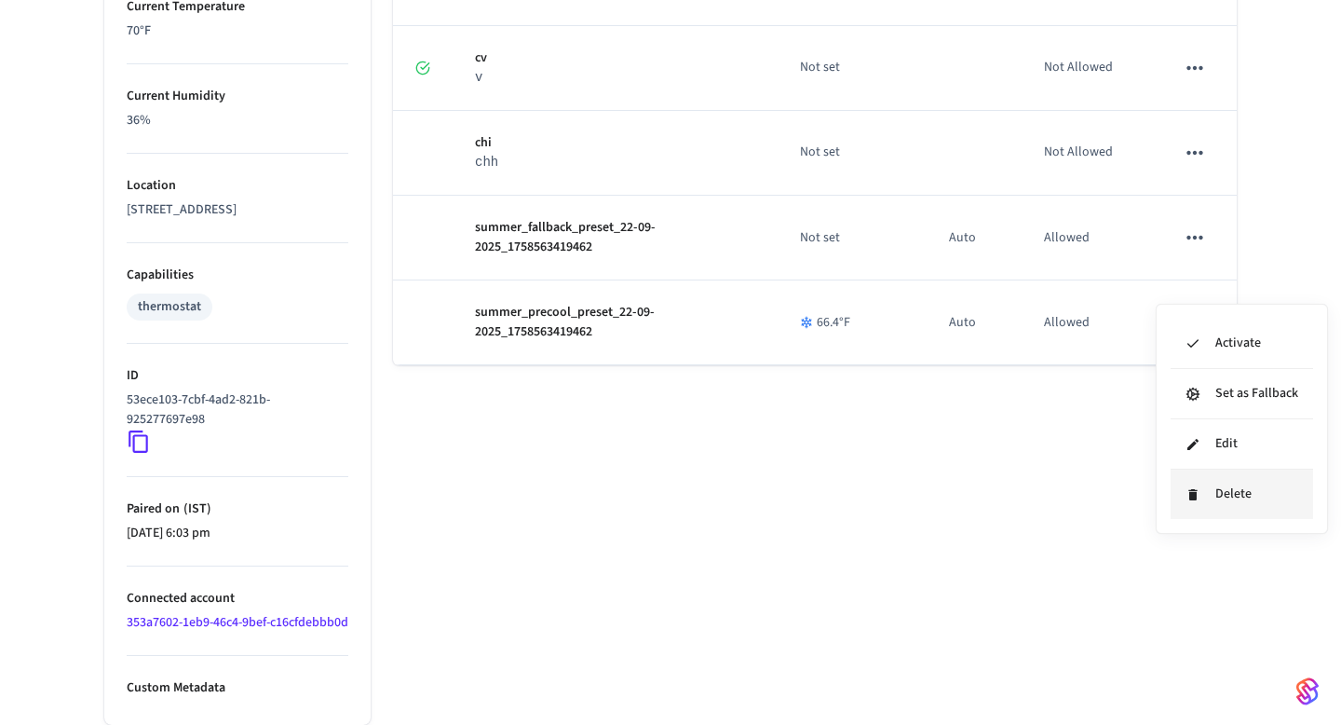
click at [1204, 486] on li "Delete" at bounding box center [1242, 493] width 143 height 49
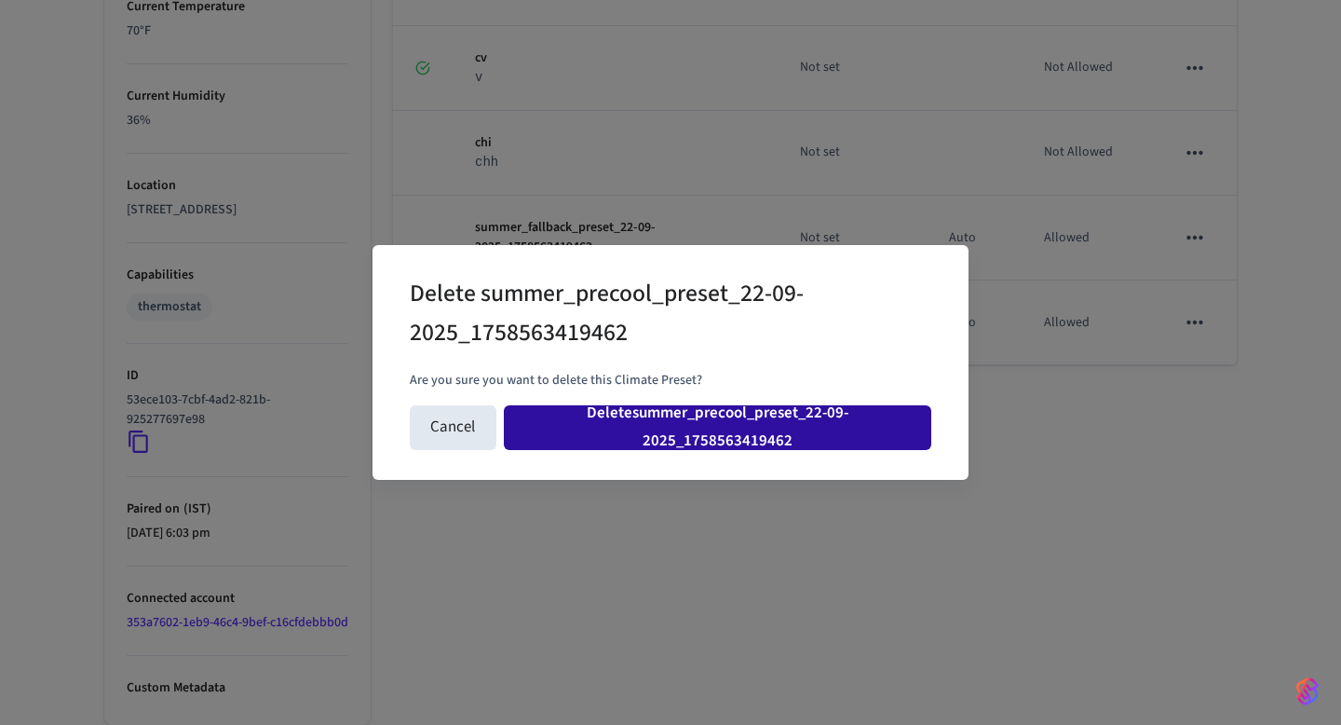
click at [900, 438] on button "Delete summer_precool_preset_22-09-2025_1758563419462" at bounding box center [718, 427] width 428 height 45
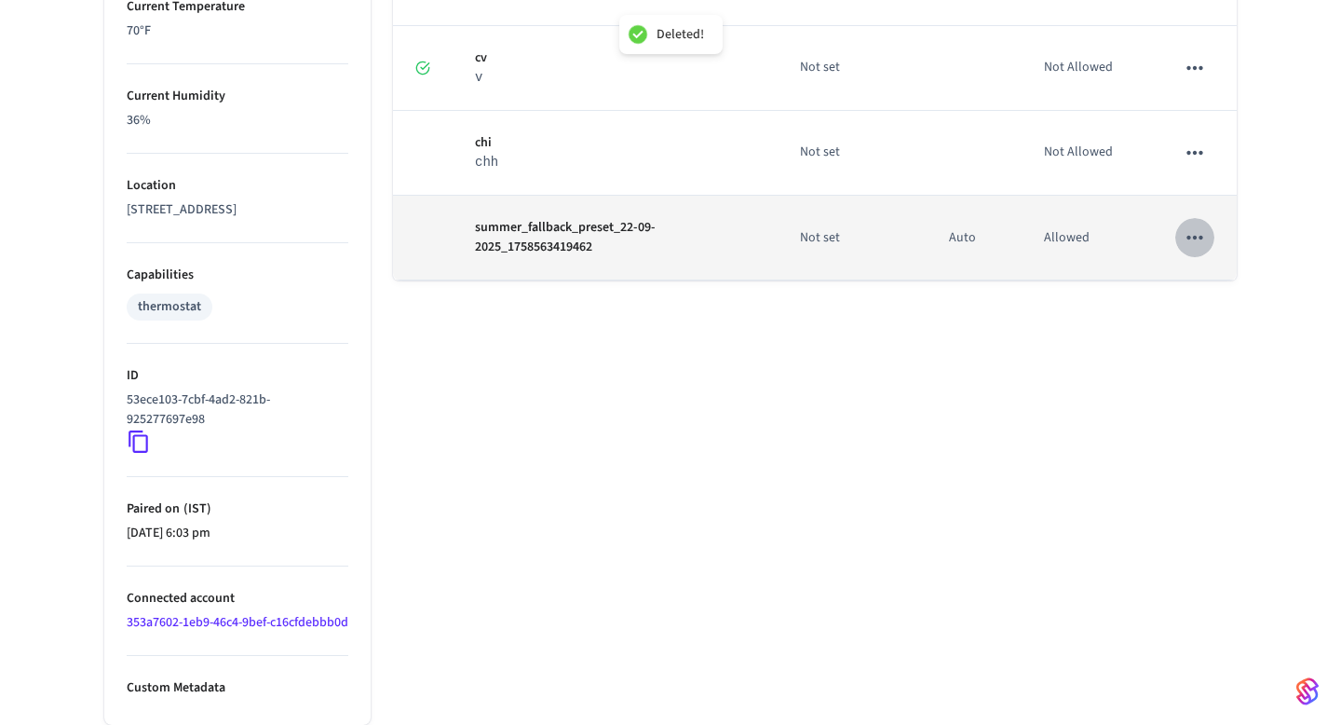
click at [1189, 225] on icon "sticky table" at bounding box center [1195, 237] width 24 height 24
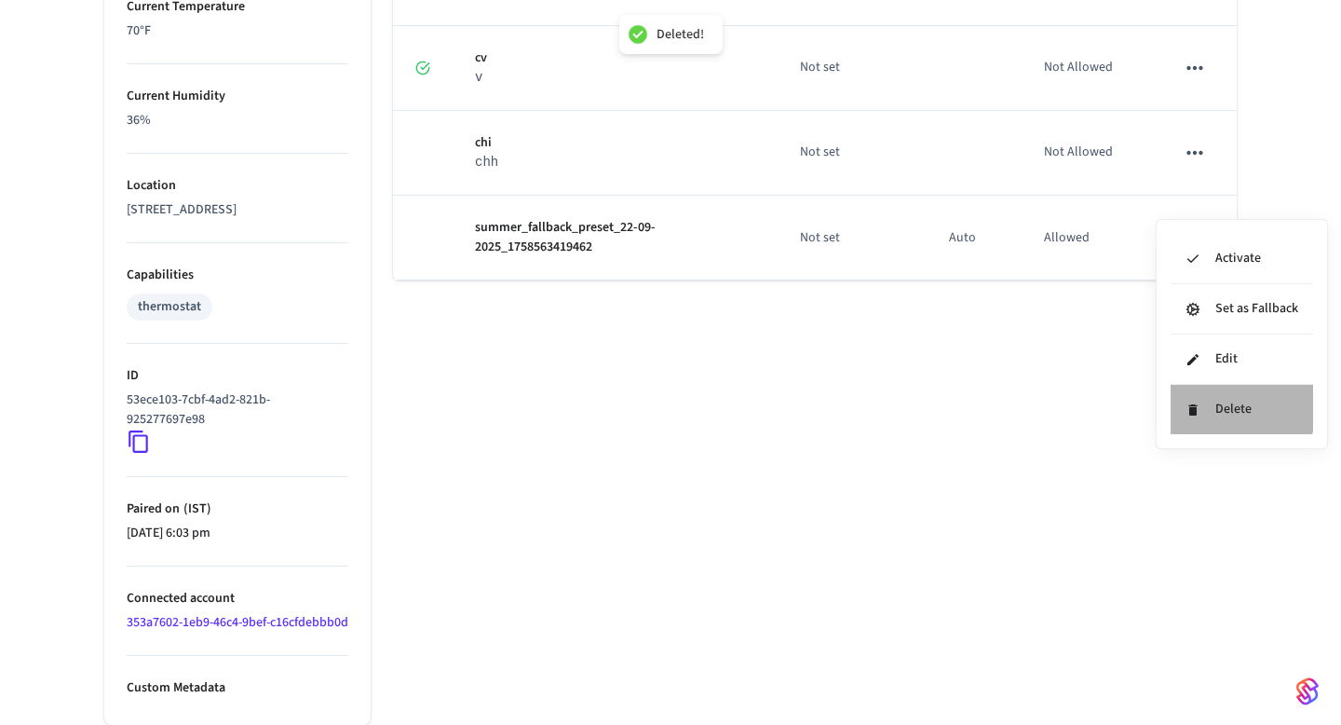
click at [1211, 397] on li "Delete" at bounding box center [1242, 409] width 143 height 49
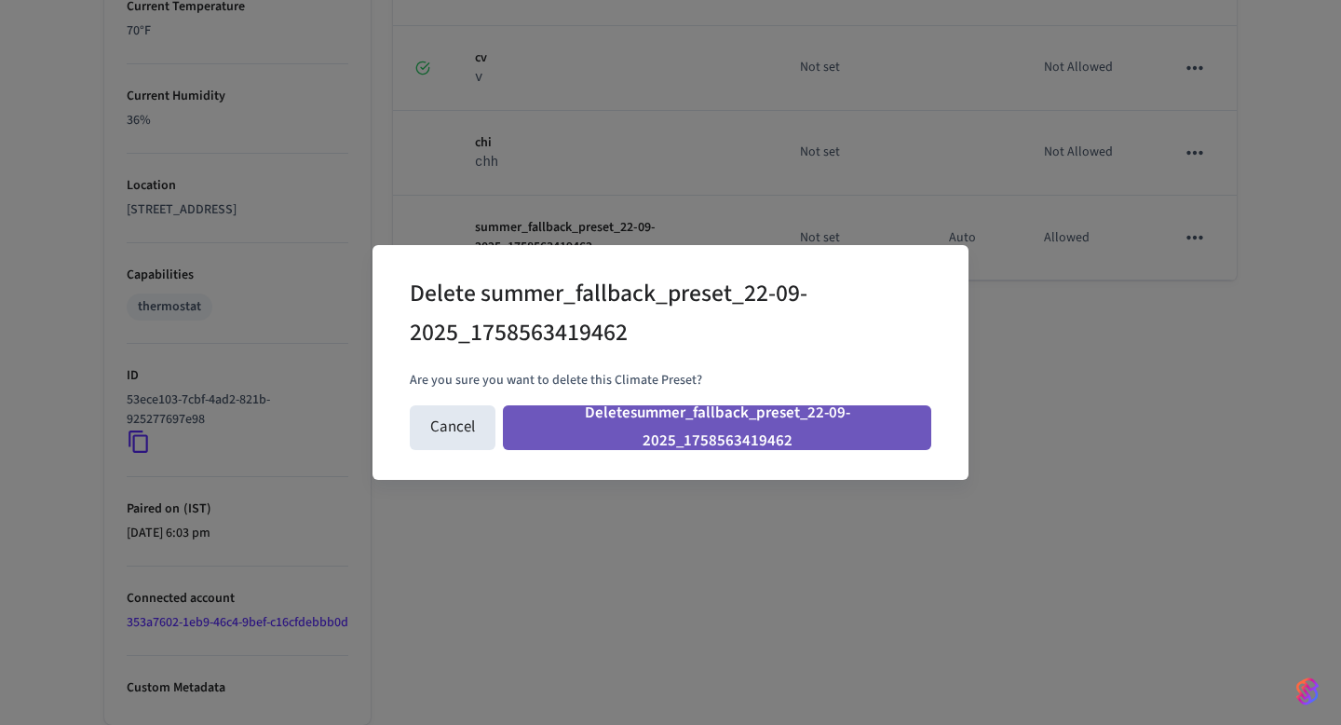
click at [836, 437] on button "Delete summer_fallback_preset_22-09-2025_1758563419462" at bounding box center [717, 427] width 428 height 45
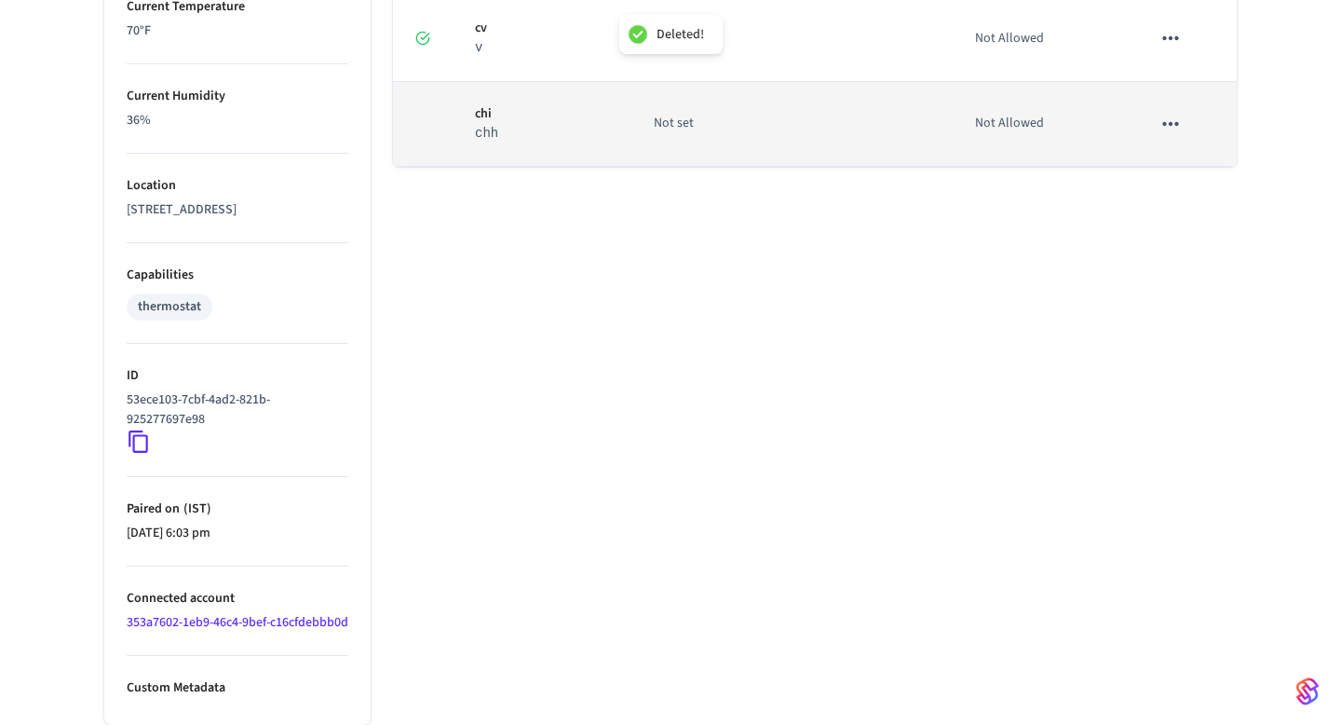
click at [1162, 112] on icon "sticky table" at bounding box center [1171, 124] width 24 height 24
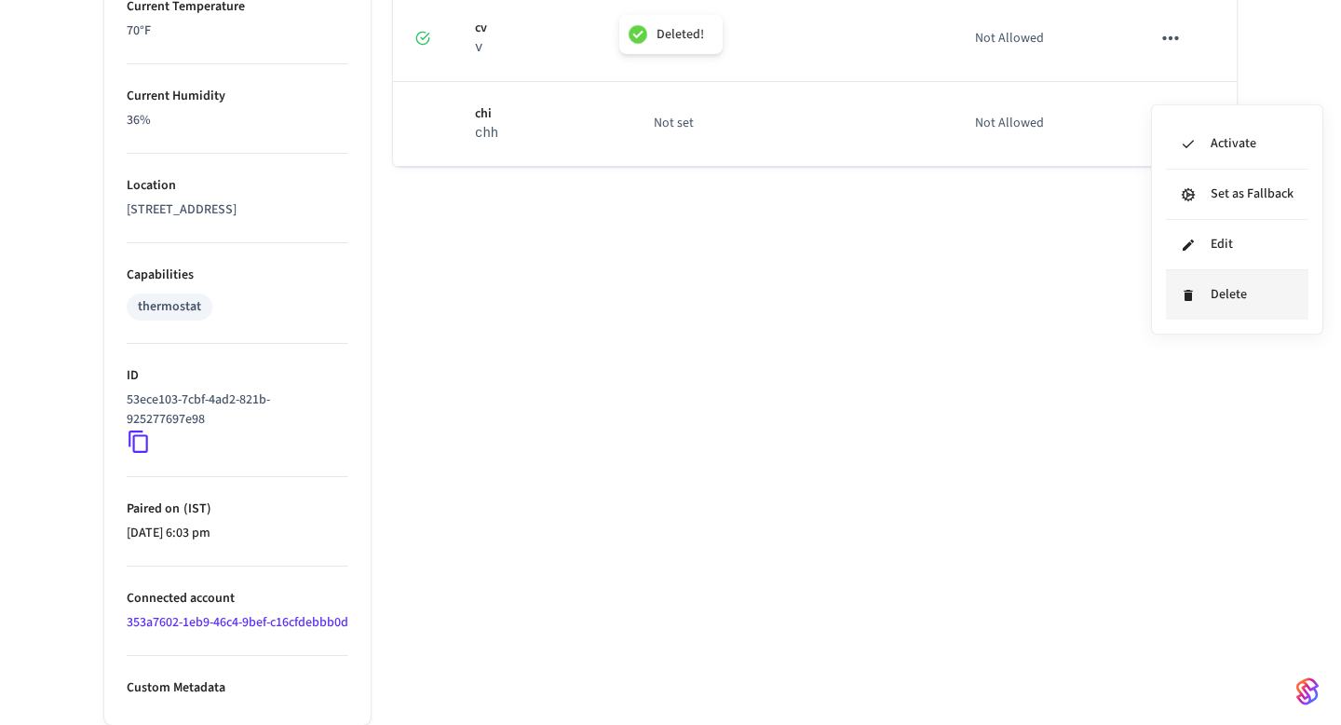
click at [1203, 295] on li "Delete" at bounding box center [1237, 294] width 143 height 49
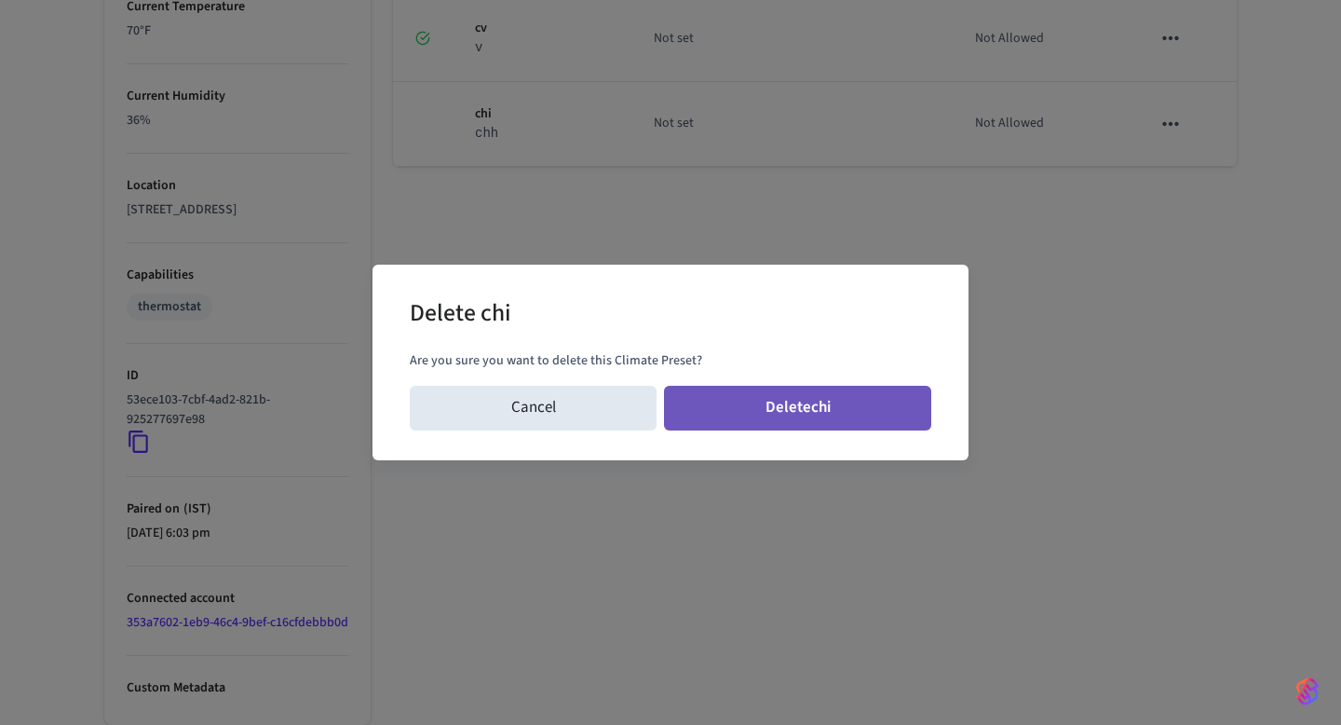
click at [893, 400] on button "Delete chi" at bounding box center [797, 408] width 267 height 45
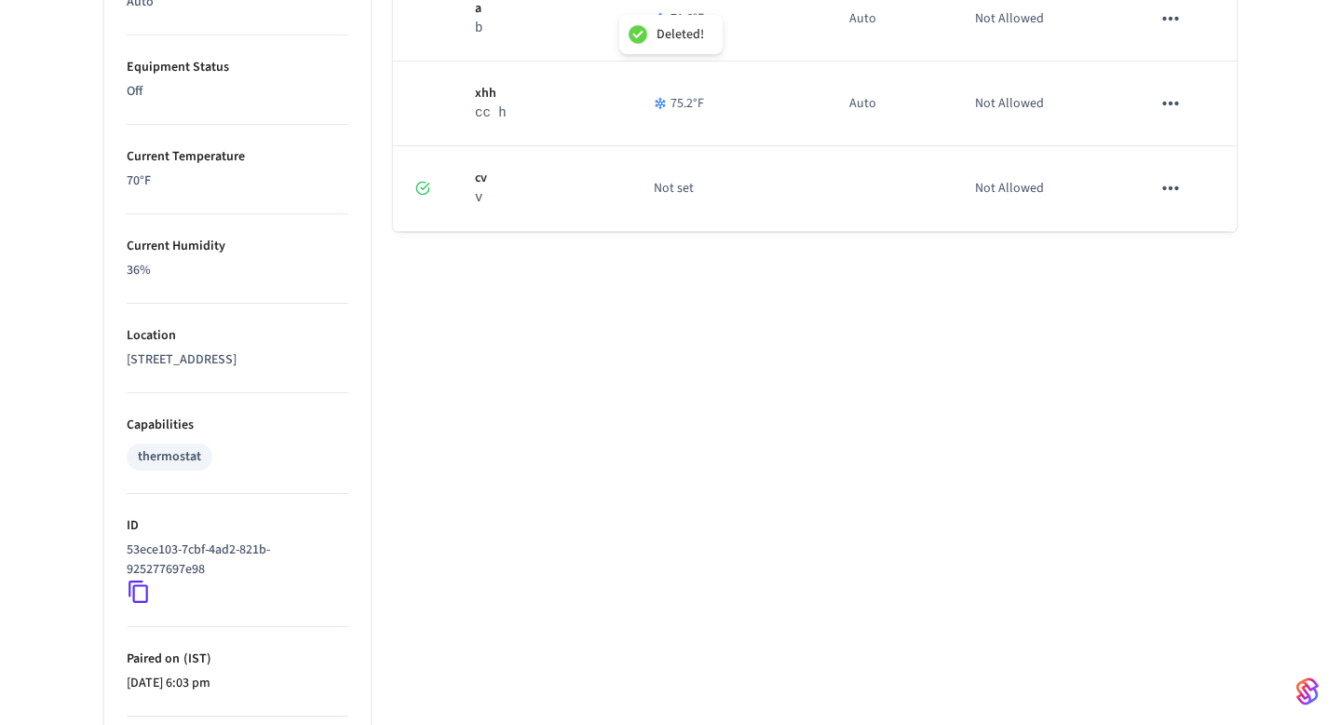
scroll to position [820, 0]
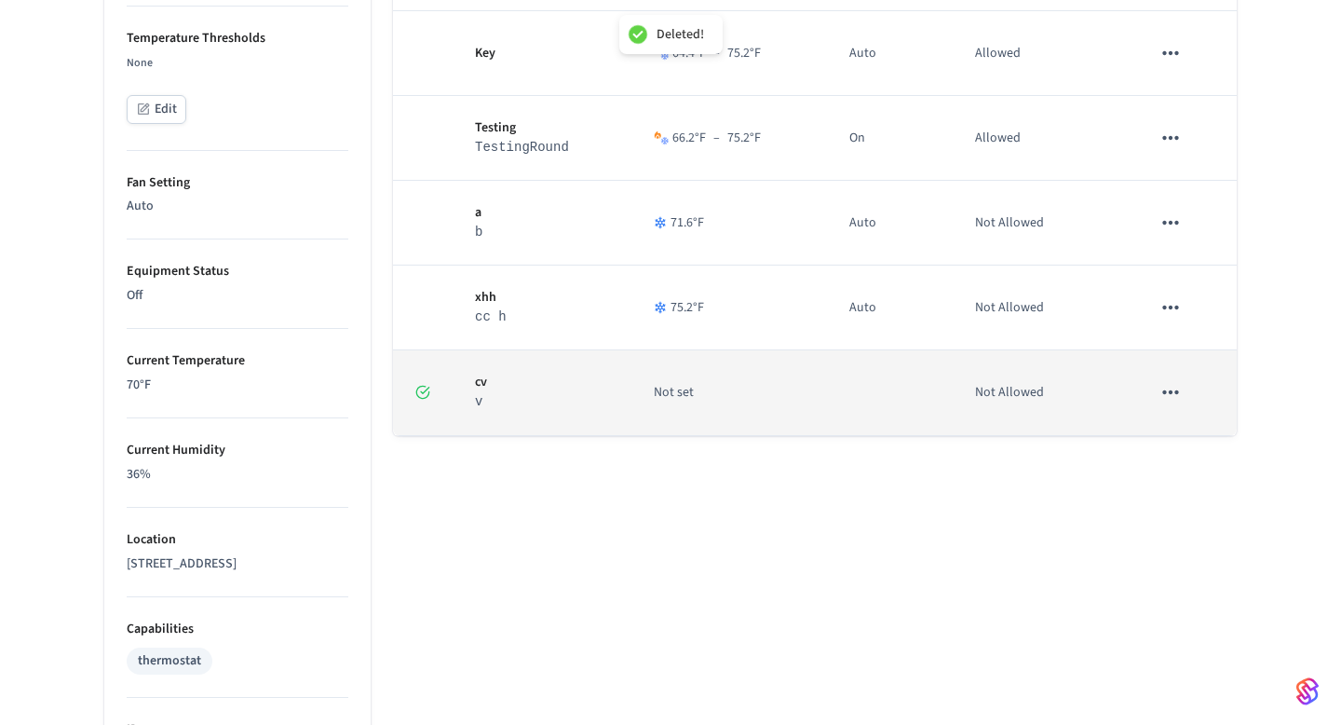
click at [1163, 379] on button "sticky table" at bounding box center [1170, 392] width 39 height 39
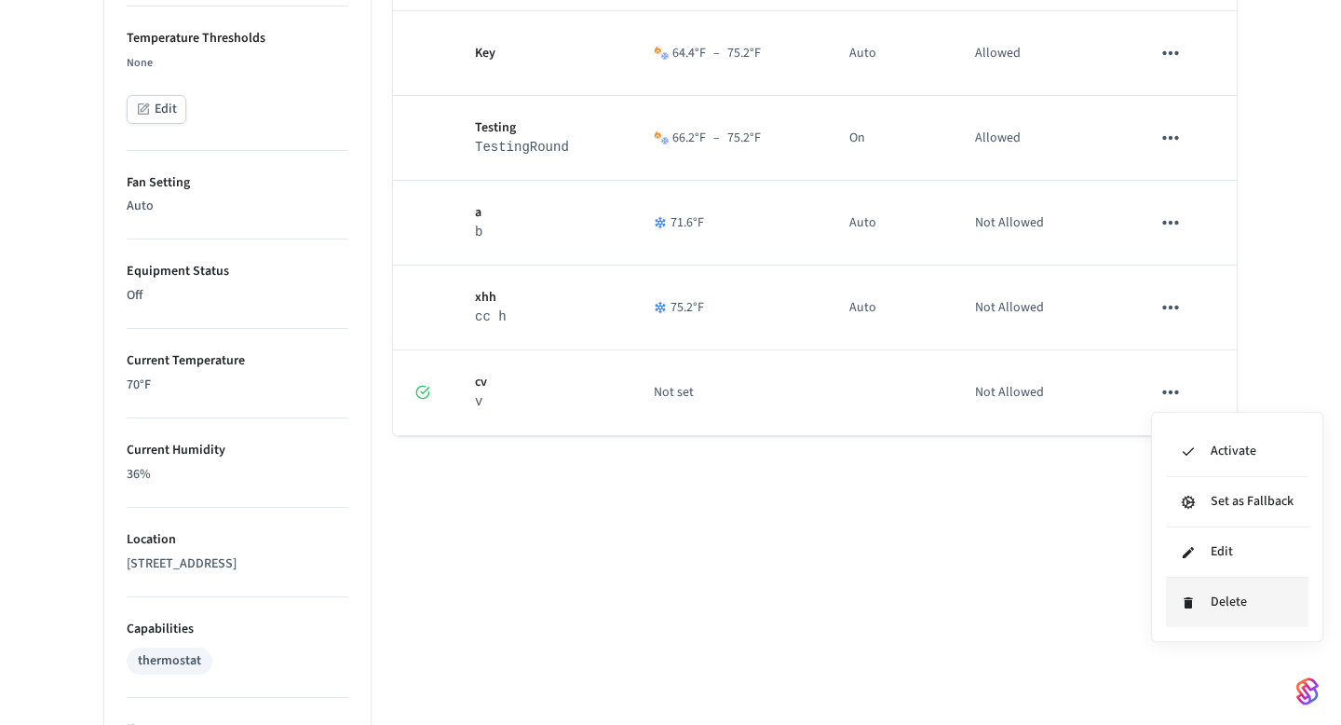
click at [1220, 598] on li "Delete" at bounding box center [1237, 602] width 143 height 49
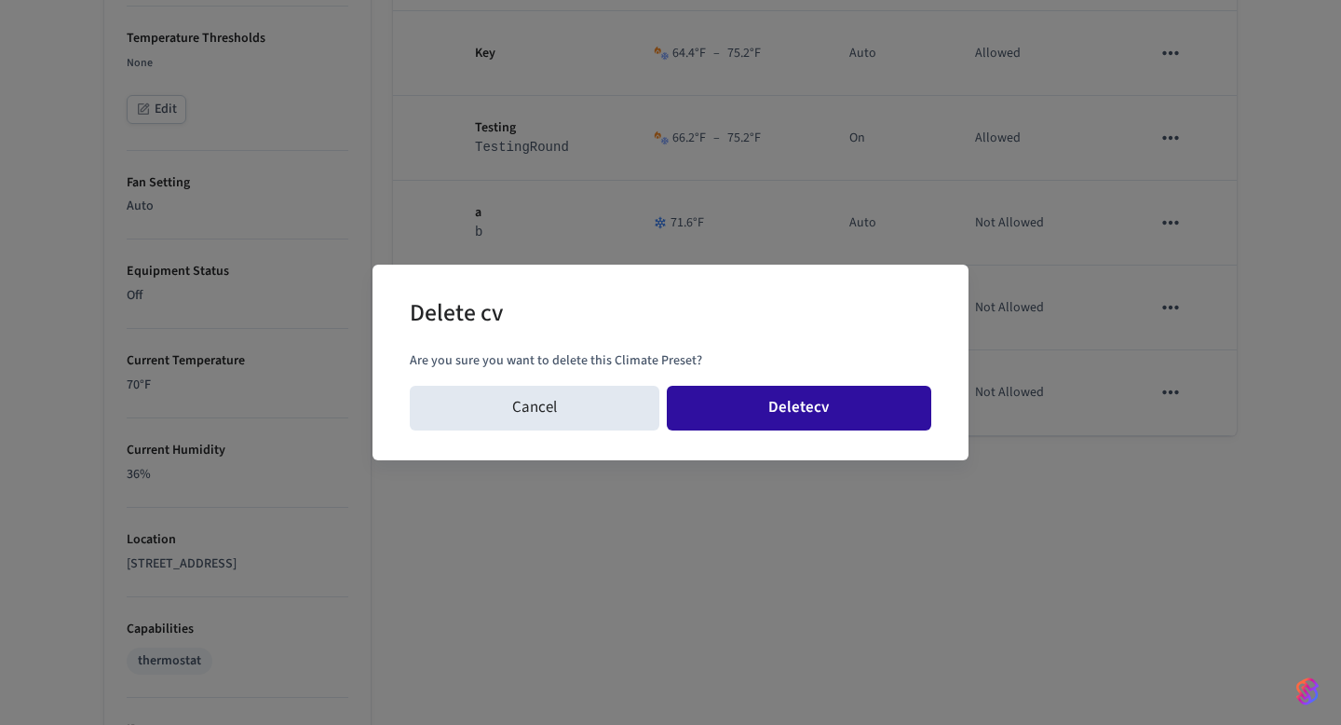
click at [873, 388] on button "Delete cv" at bounding box center [799, 408] width 265 height 45
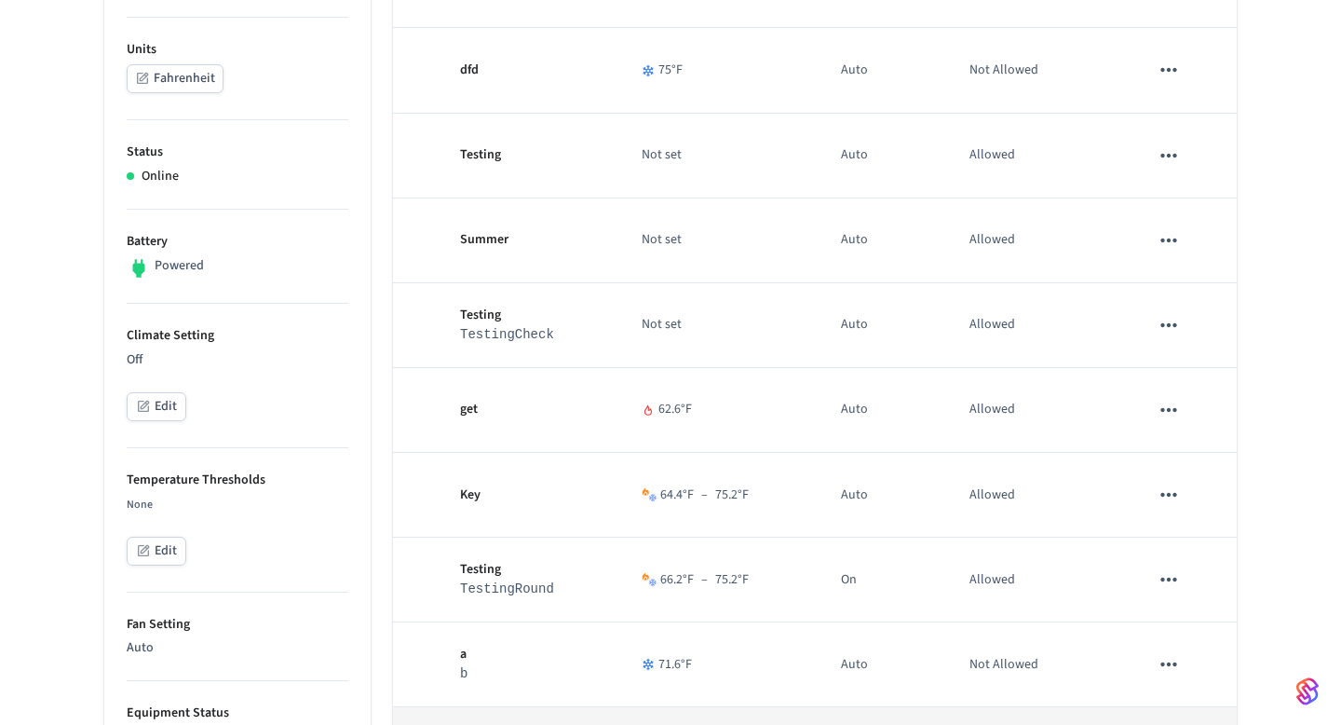
scroll to position [397, 0]
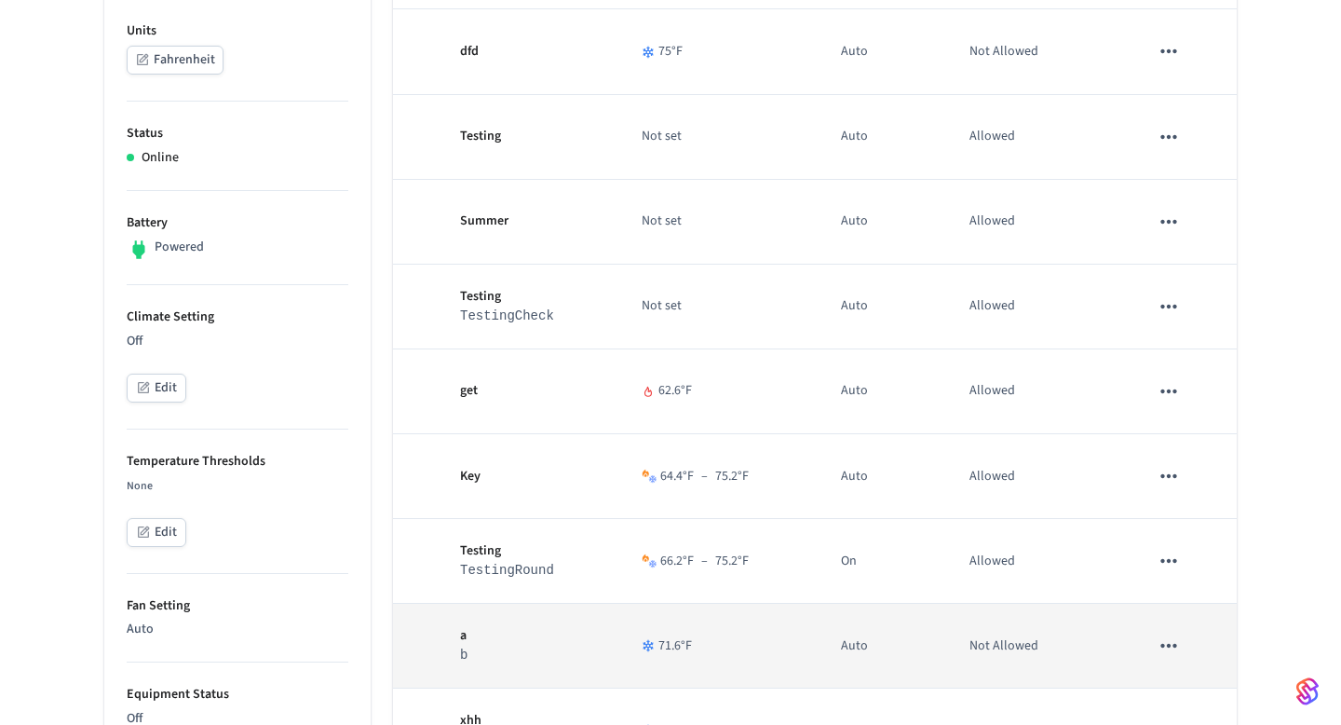
click at [1171, 628] on button "sticky table" at bounding box center [1168, 645] width 39 height 39
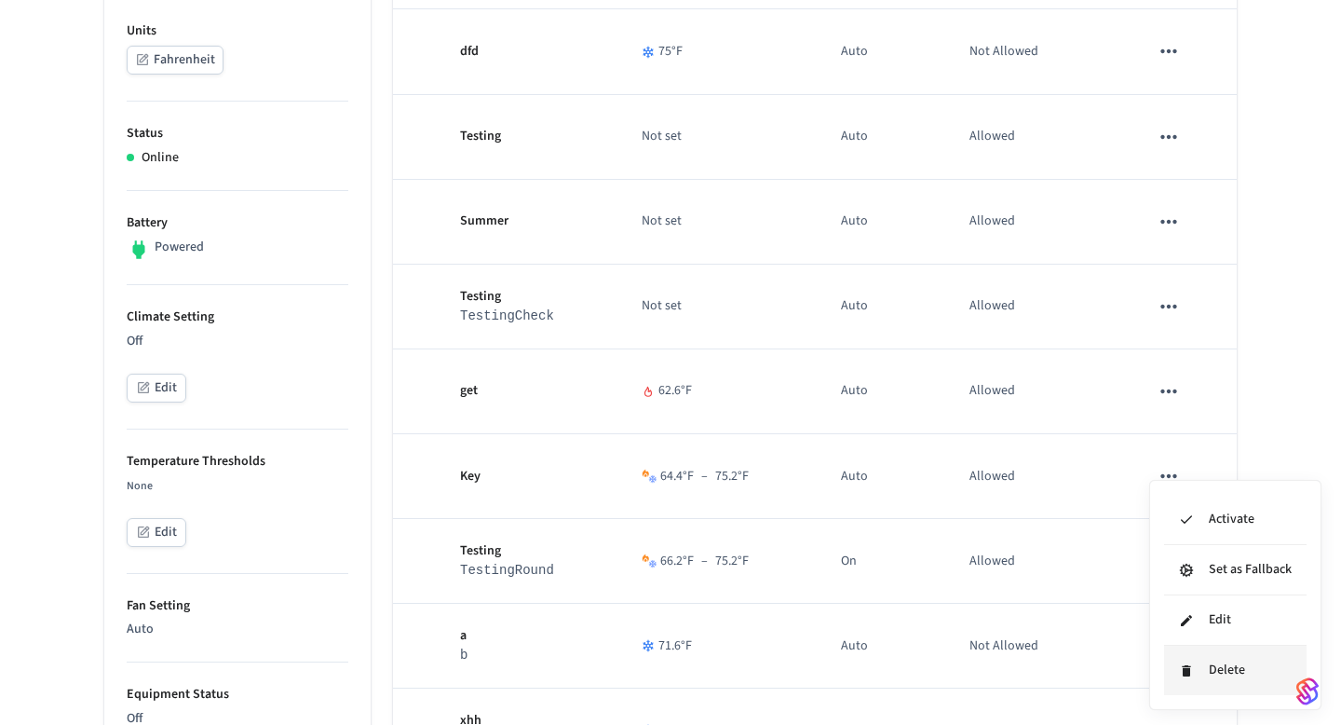
click at [1216, 673] on li "Delete" at bounding box center [1235, 670] width 143 height 49
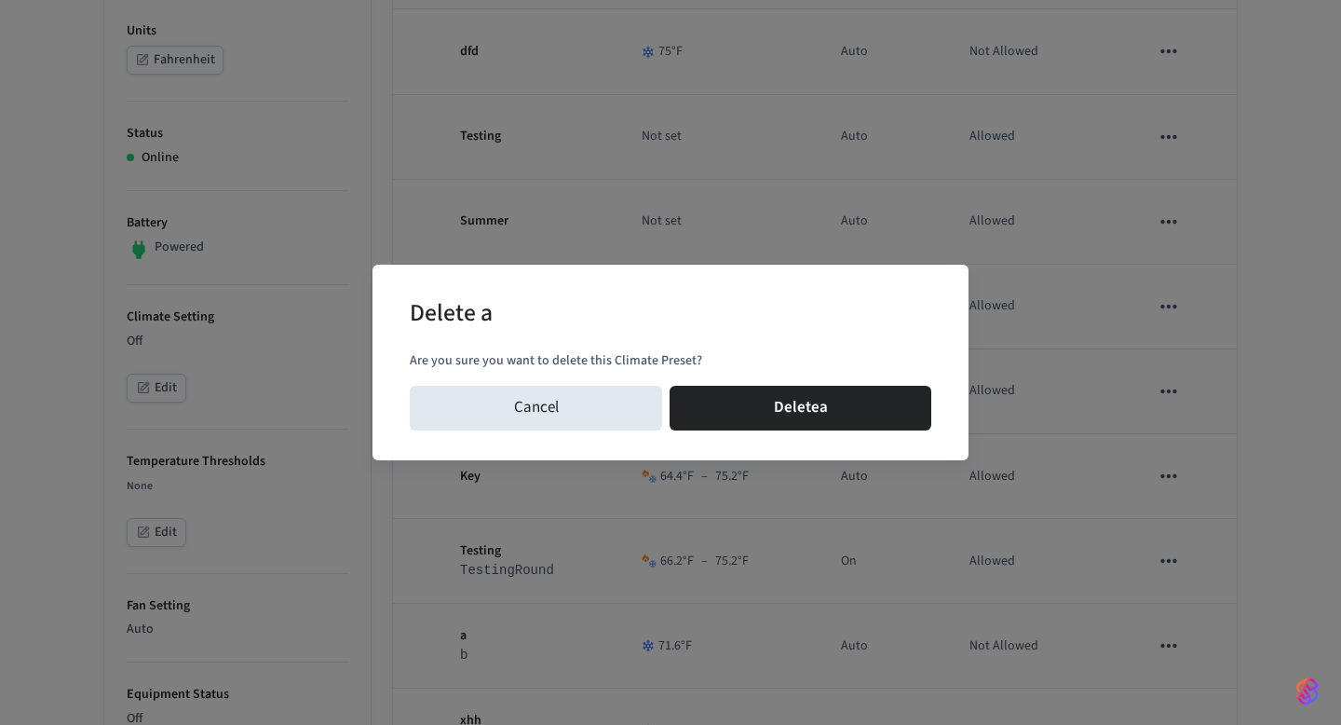
click at [822, 374] on div "Are you sure you want to delete this Climate Preset?" at bounding box center [671, 361] width 522 height 34
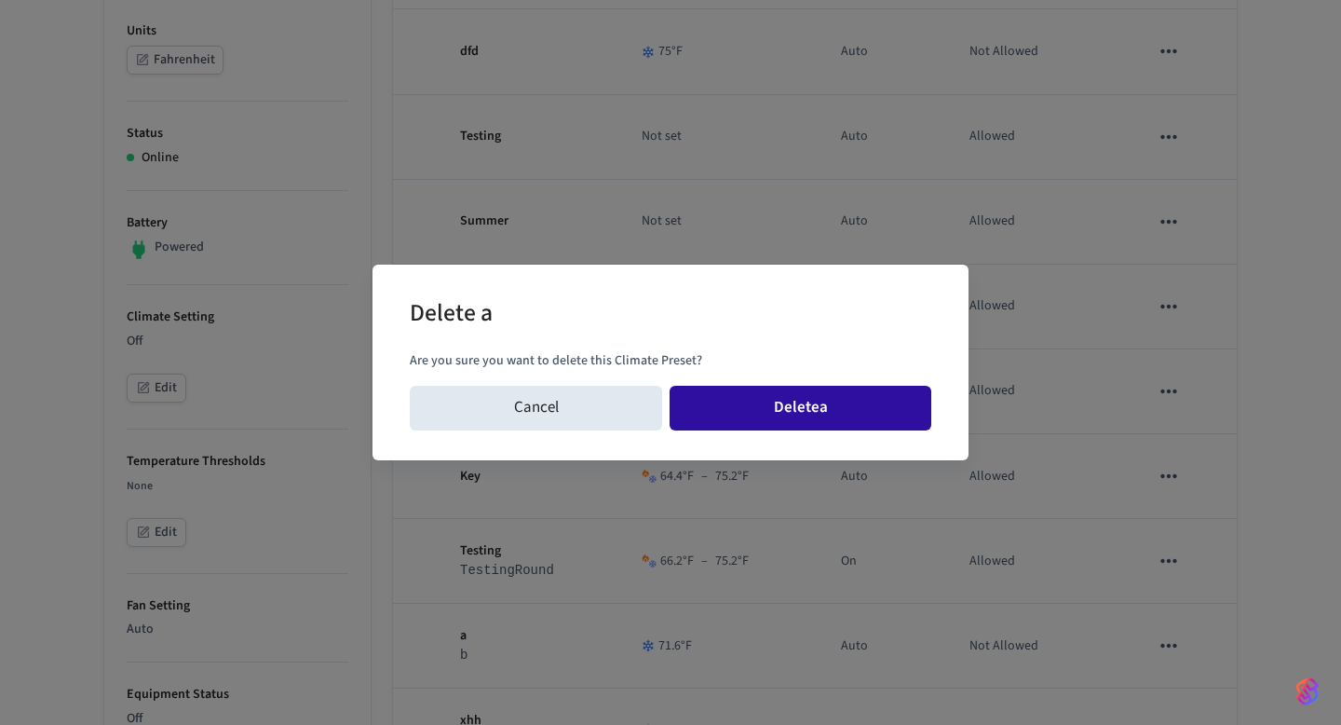
click at [816, 401] on button "Delete a" at bounding box center [801, 408] width 262 height 45
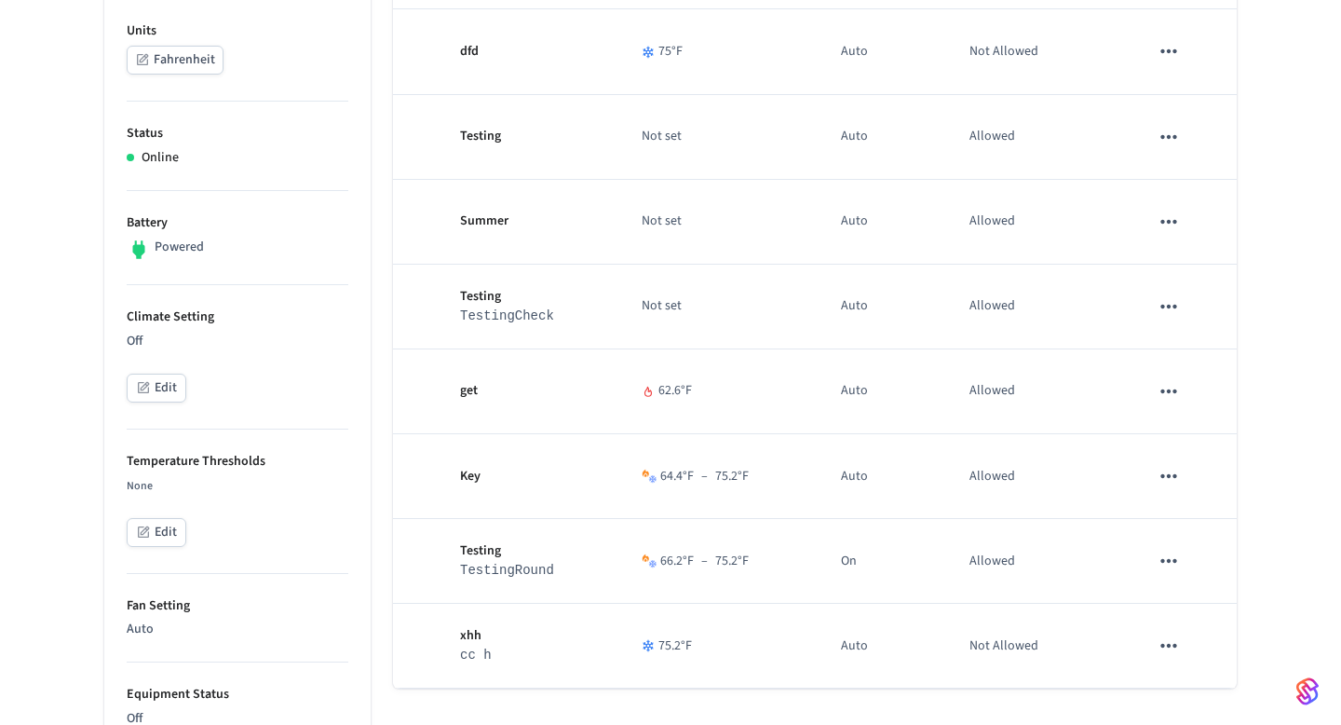
click at [373, 163] on div "Events Climate Presets Programs Schedules Name HVAC Mode Fan Mode Manual Overri…" at bounding box center [804, 677] width 866 height 1648
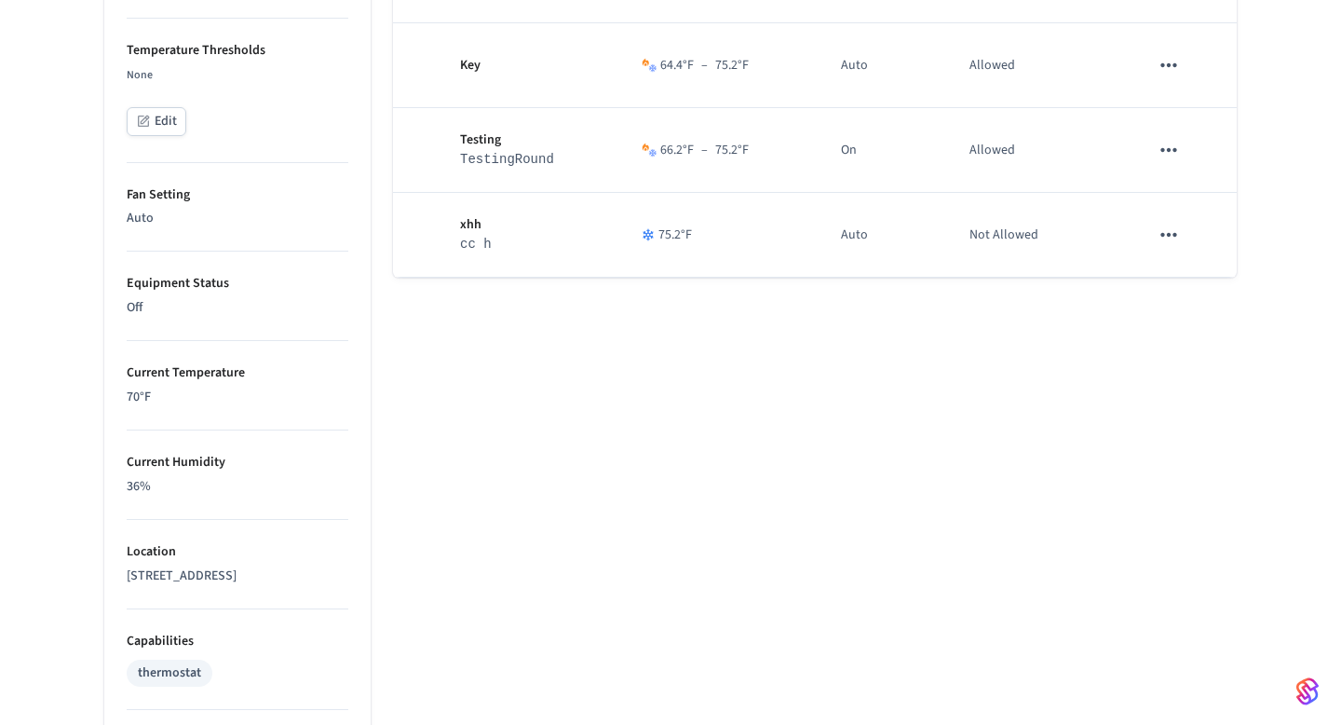
scroll to position [0, 0]
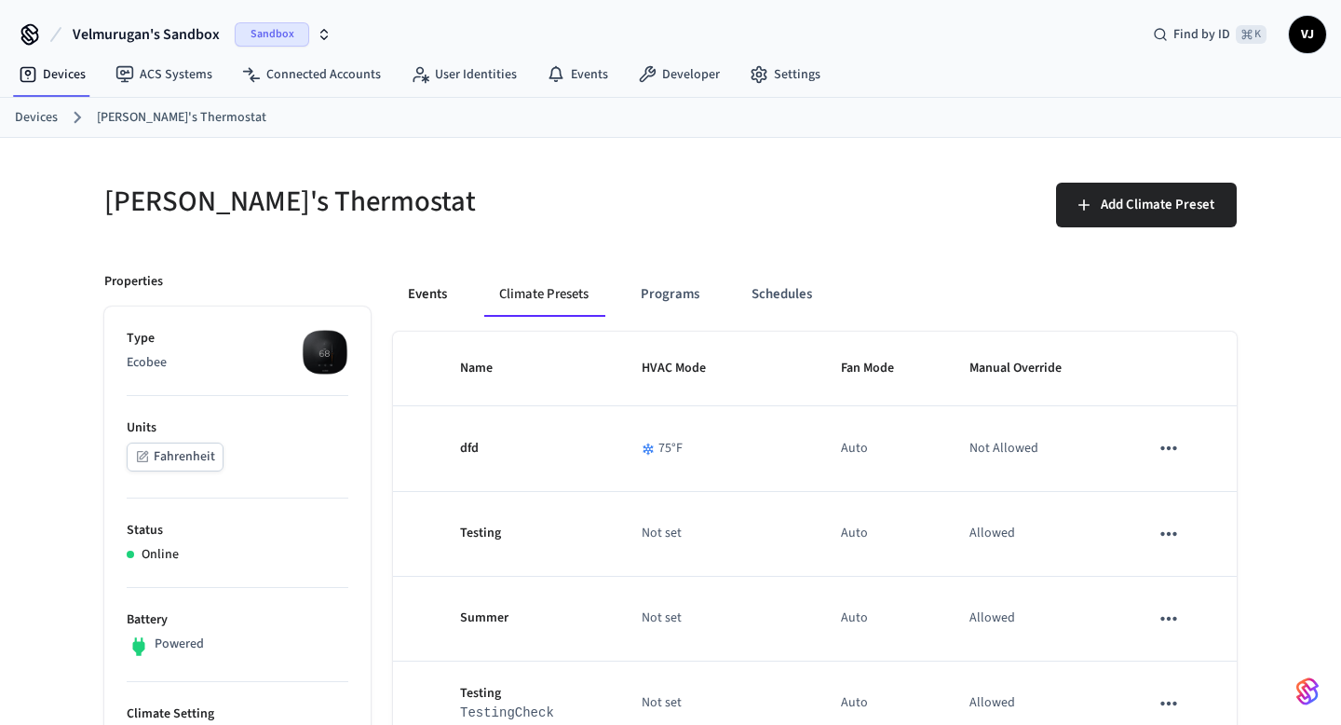
click at [437, 293] on button "Events" at bounding box center [427, 294] width 69 height 45
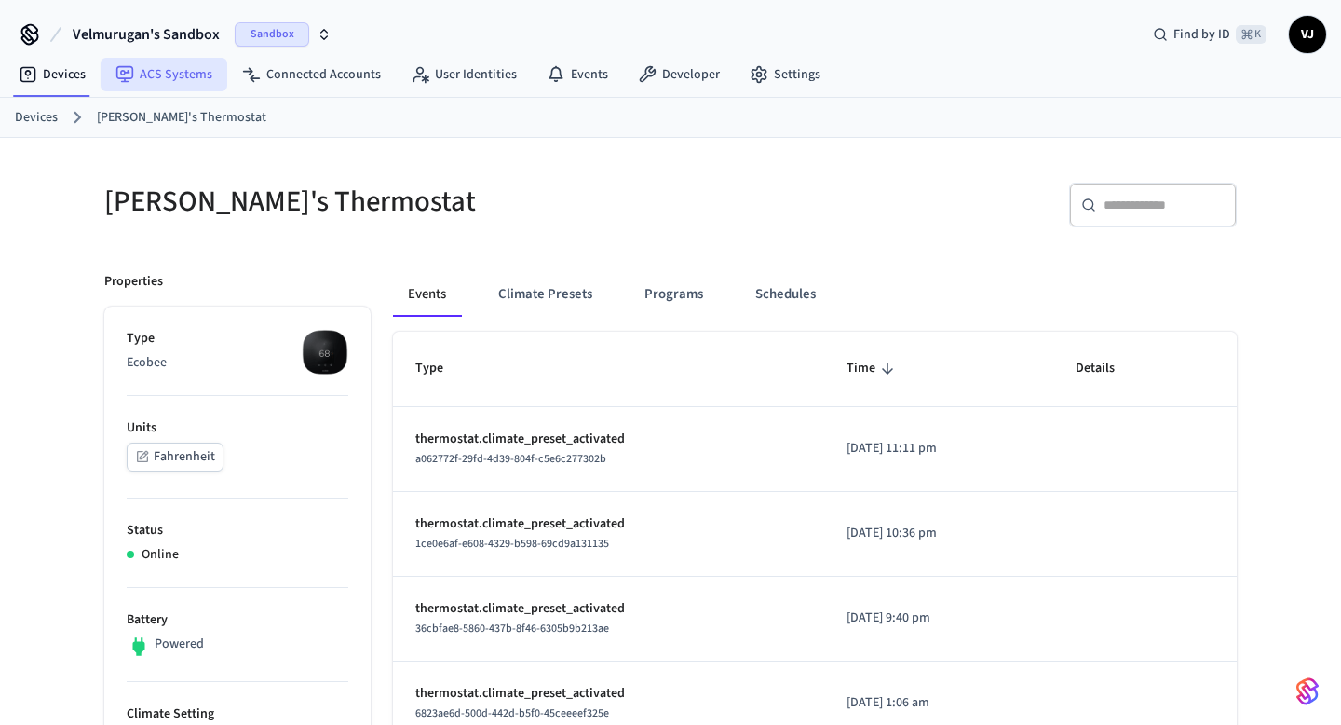
click at [186, 87] on link "ACS Systems" at bounding box center [164, 75] width 127 height 34
click at [291, 73] on link "Connected Accounts" at bounding box center [311, 75] width 169 height 34
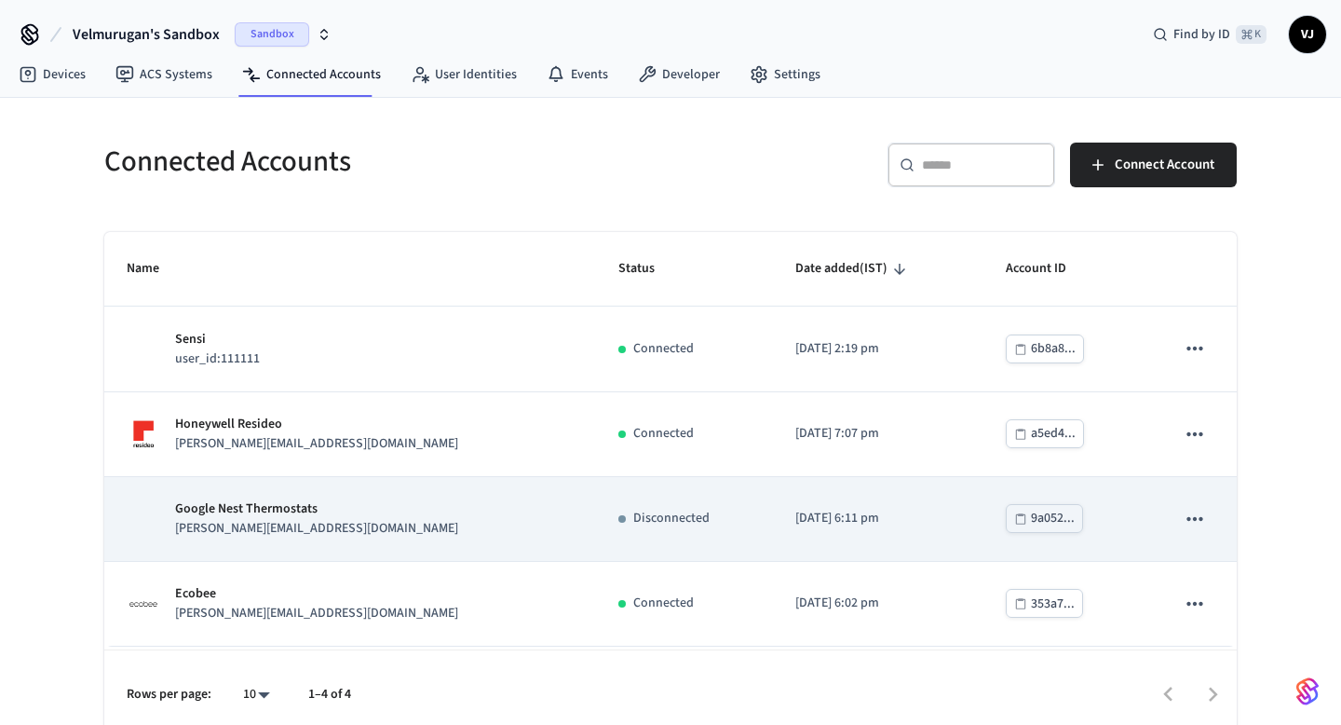
scroll to position [14, 0]
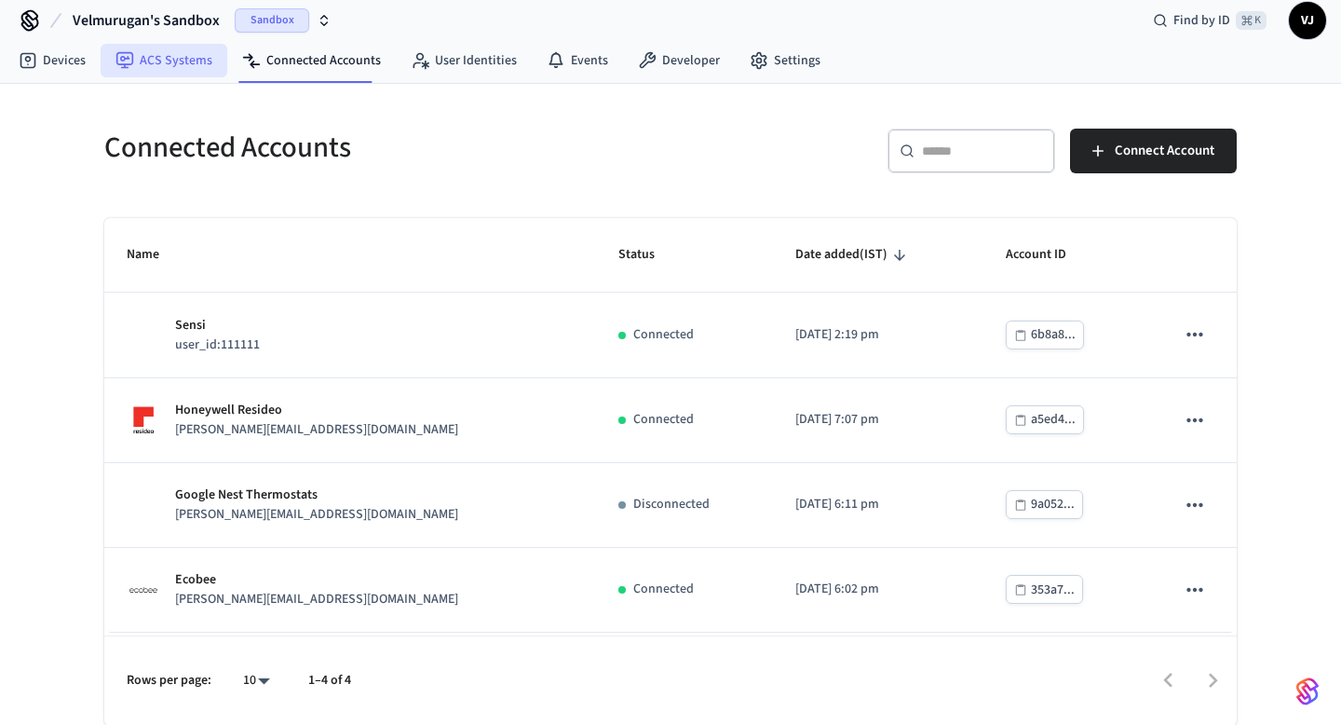
click at [163, 49] on link "ACS Systems" at bounding box center [164, 61] width 127 height 34
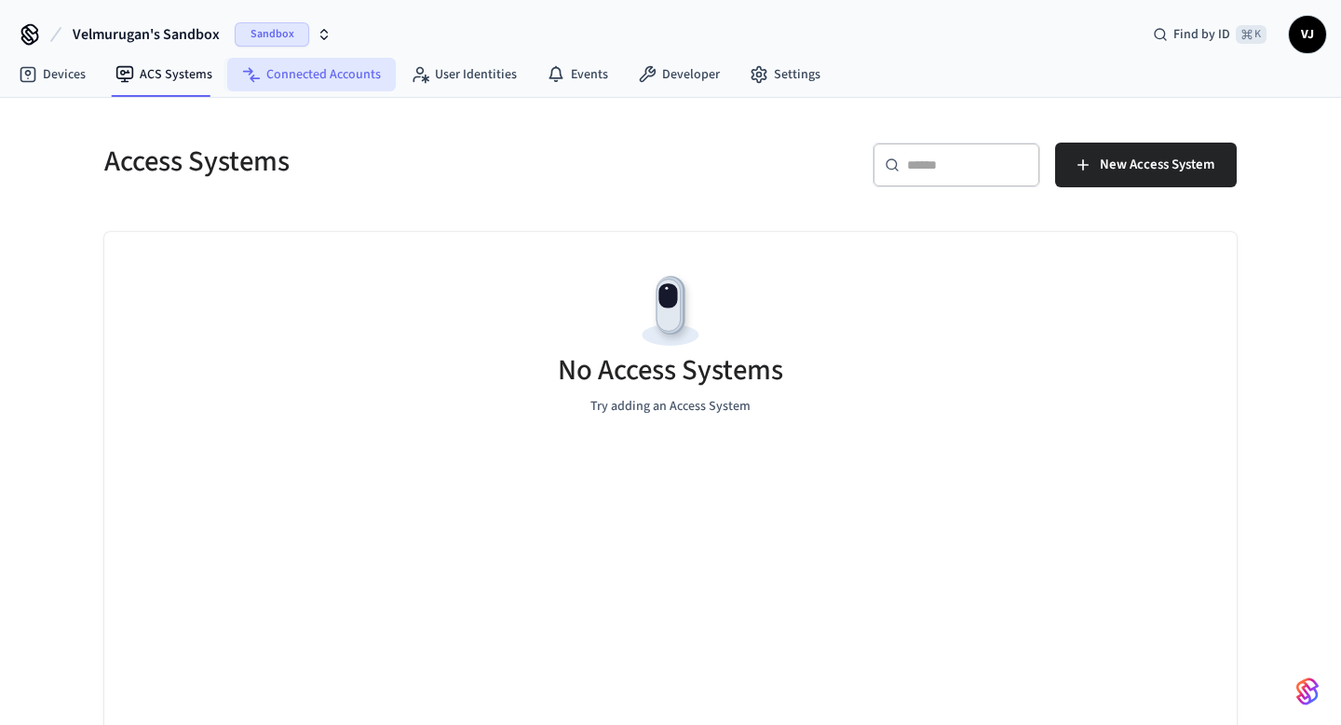
click at [281, 86] on link "Connected Accounts" at bounding box center [311, 75] width 169 height 34
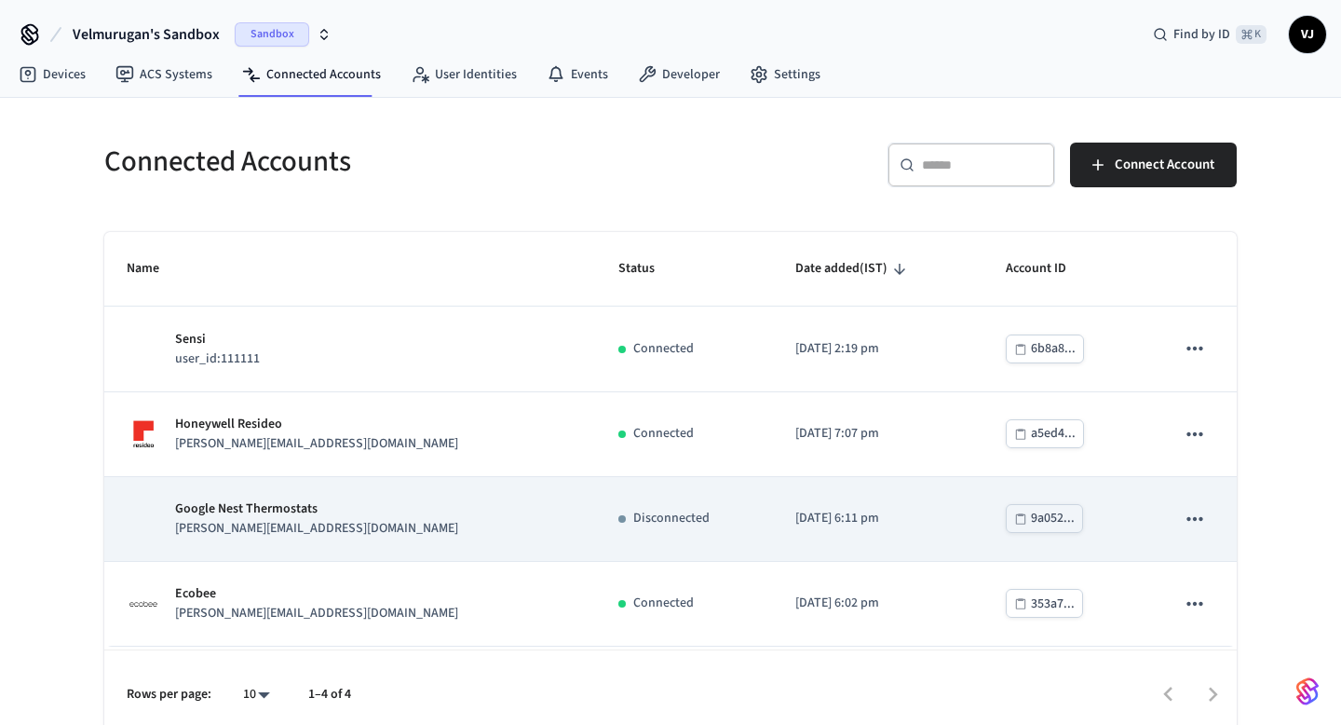
scroll to position [14, 0]
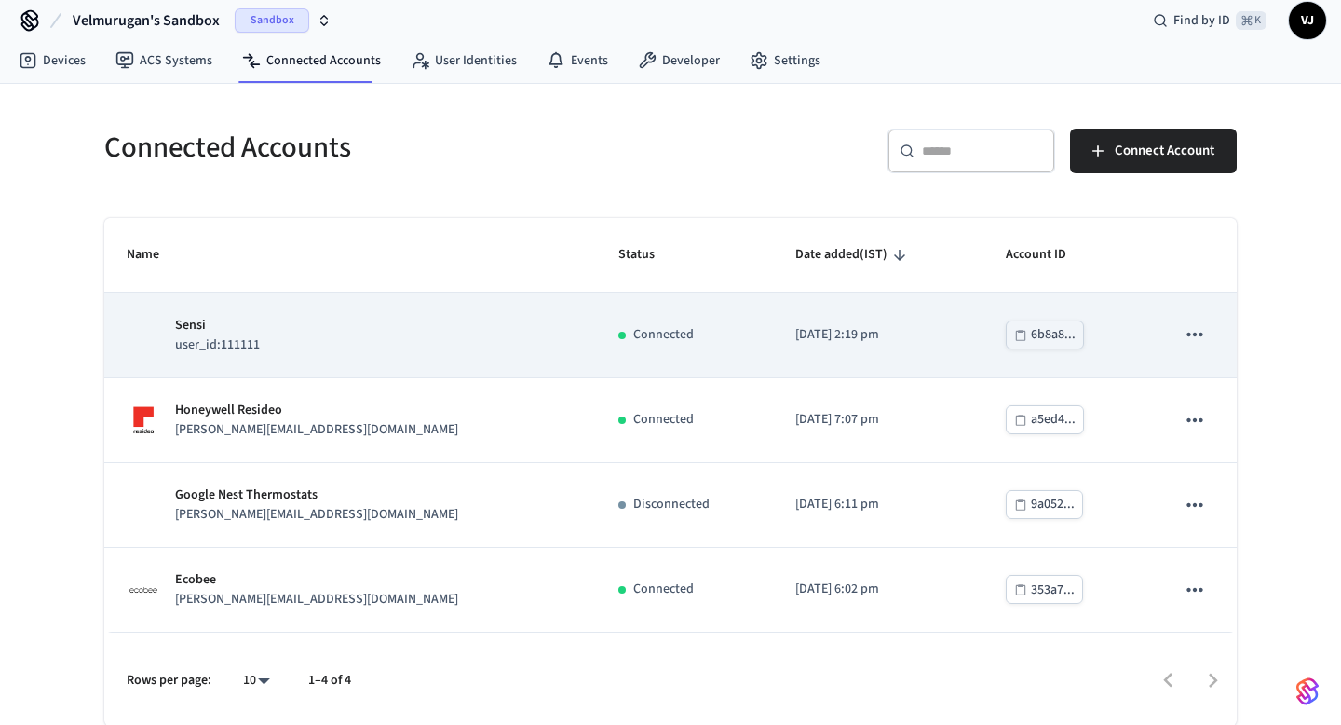
click at [1193, 331] on icon "sticky table" at bounding box center [1195, 334] width 24 height 24
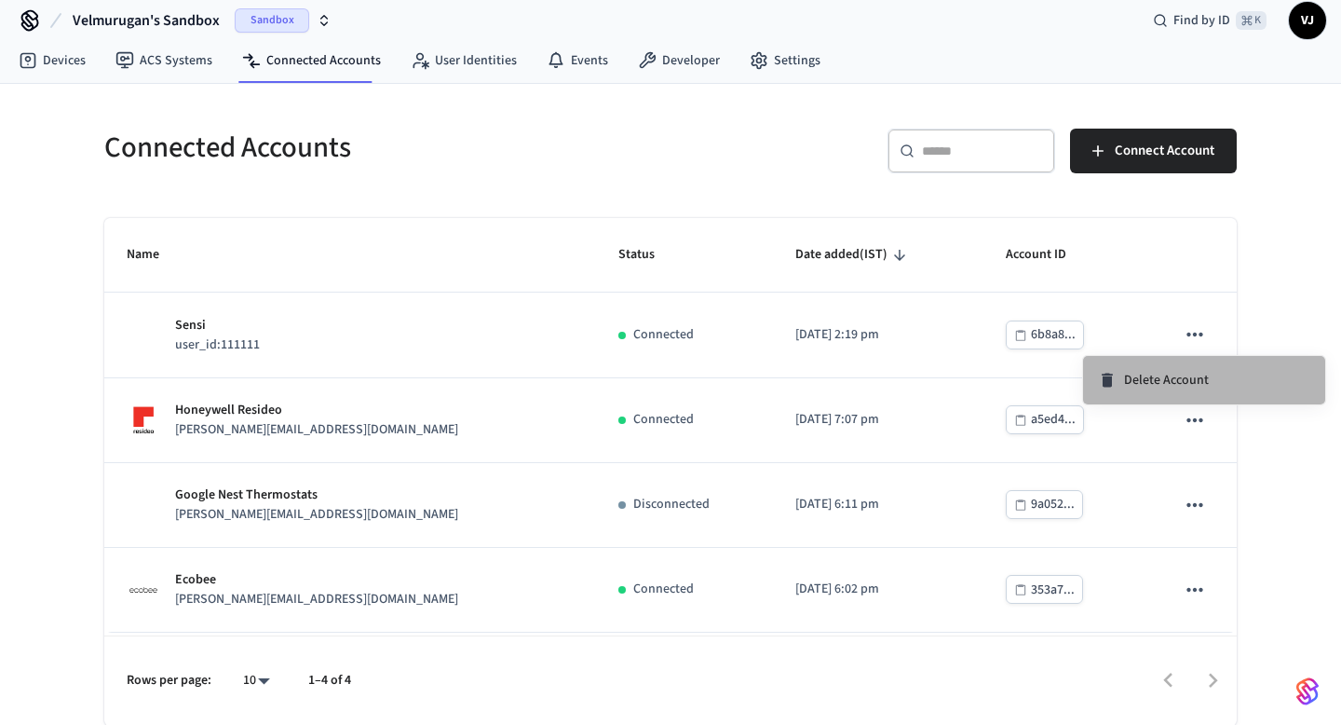
click at [1151, 384] on span "Delete Account" at bounding box center [1166, 380] width 85 height 19
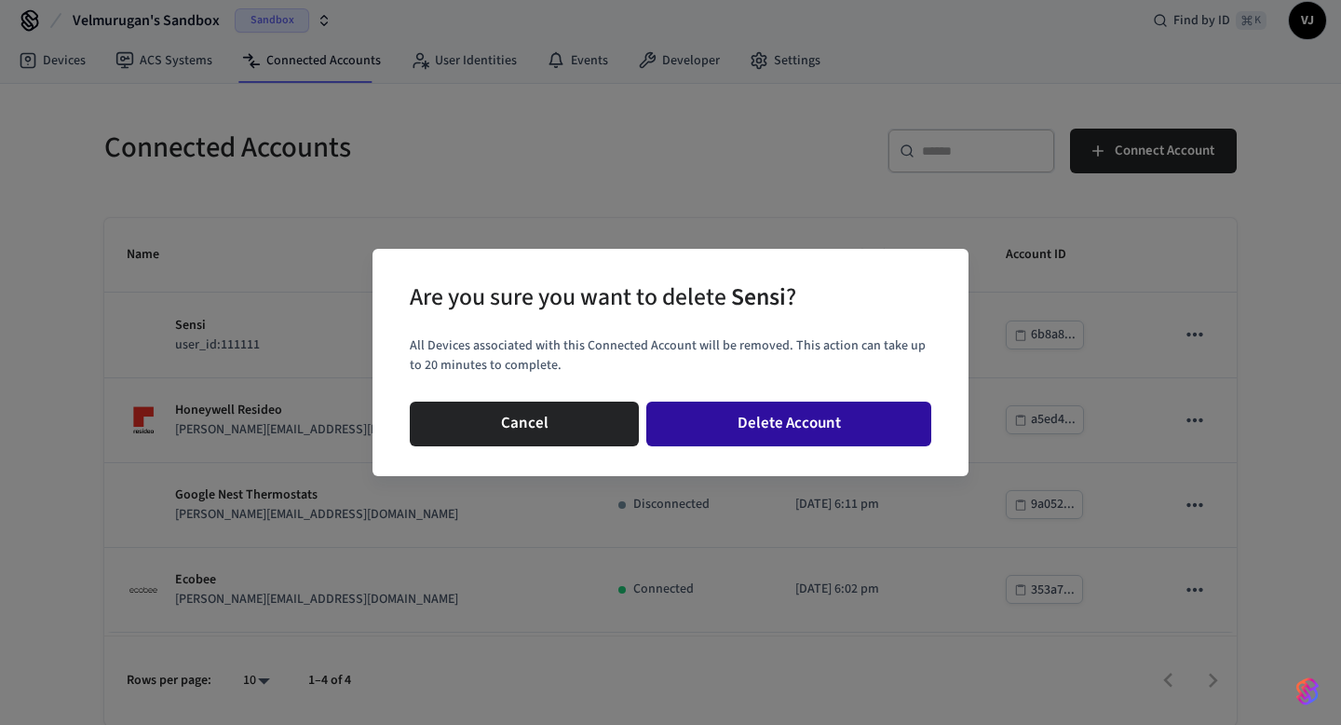
click at [890, 426] on button "Delete Account" at bounding box center [788, 423] width 285 height 45
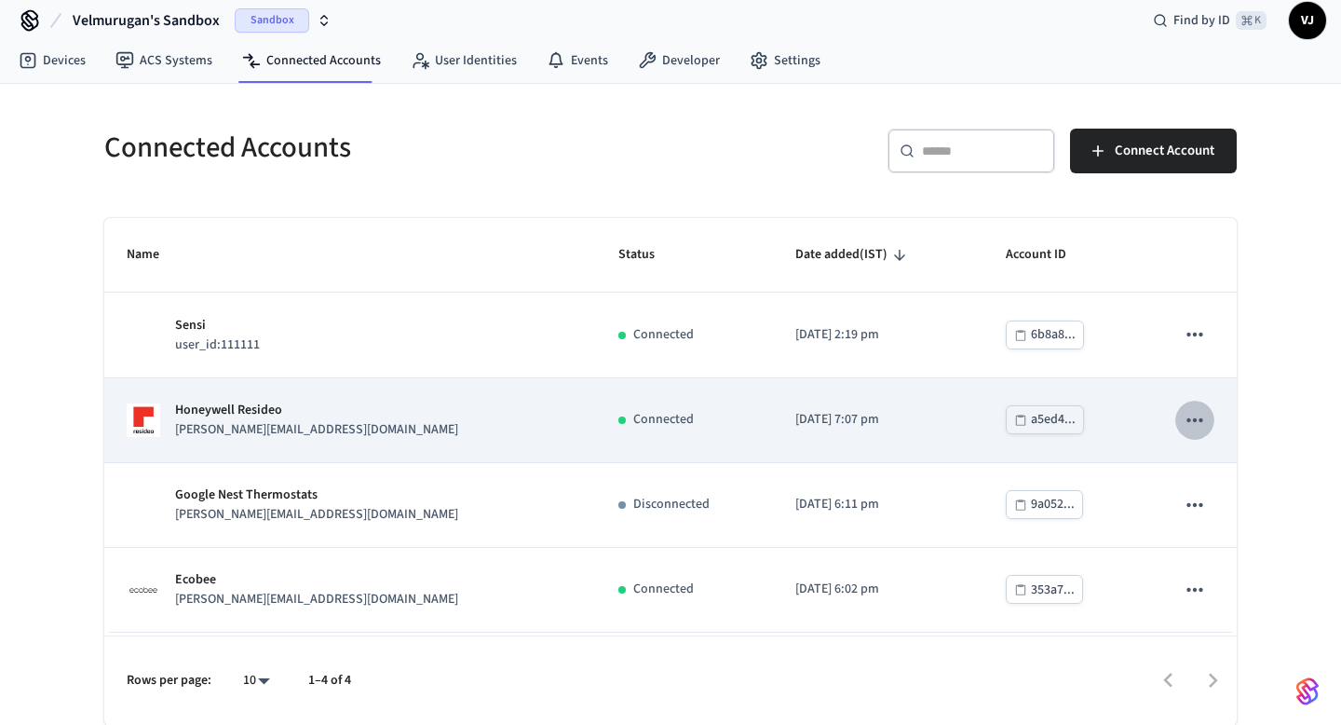
click at [1191, 423] on icon "sticky table" at bounding box center [1195, 420] width 24 height 24
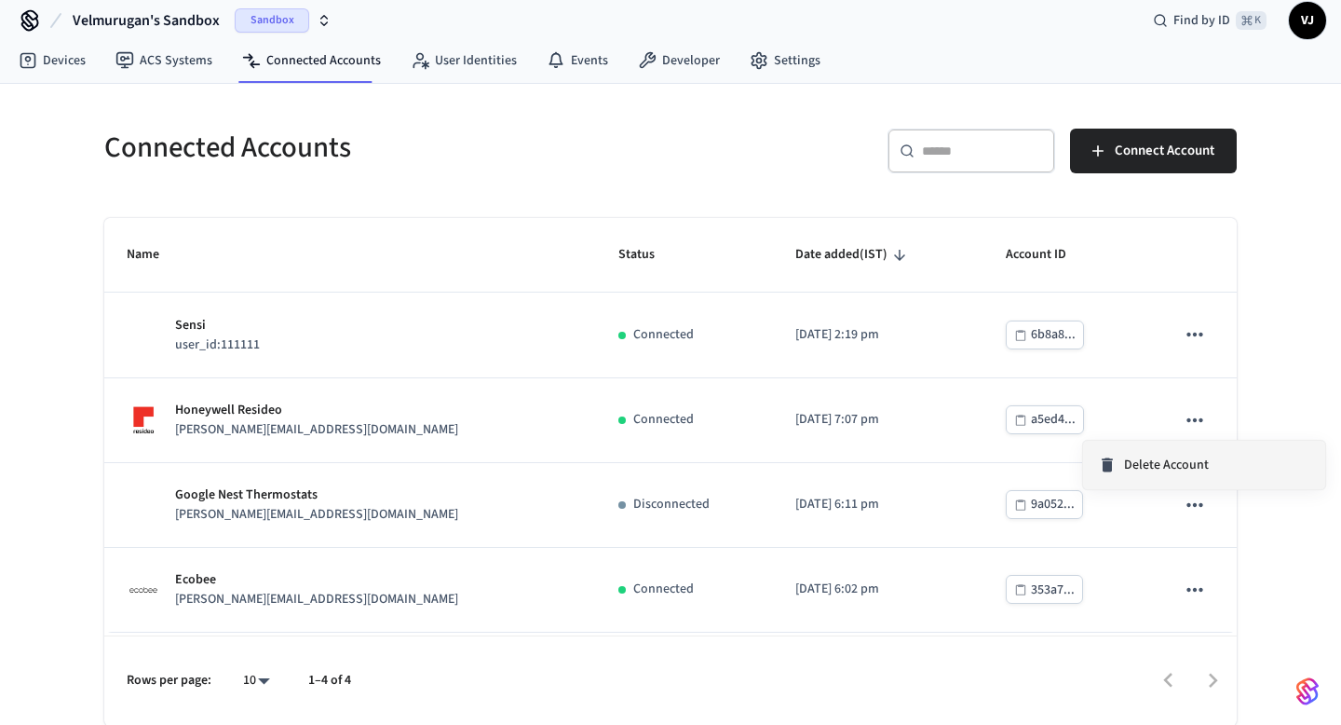
click at [1152, 467] on span "Delete Account" at bounding box center [1166, 464] width 85 height 19
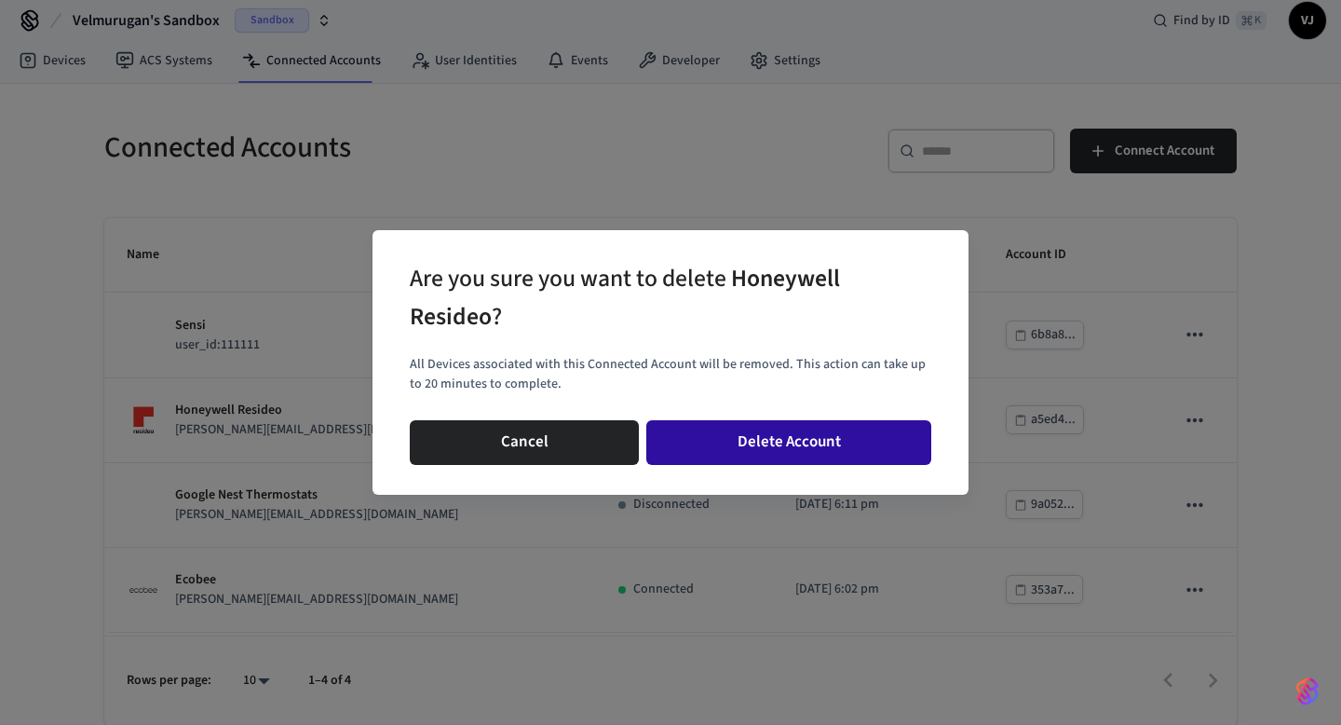
click at [824, 431] on button "Delete Account" at bounding box center [788, 442] width 285 height 45
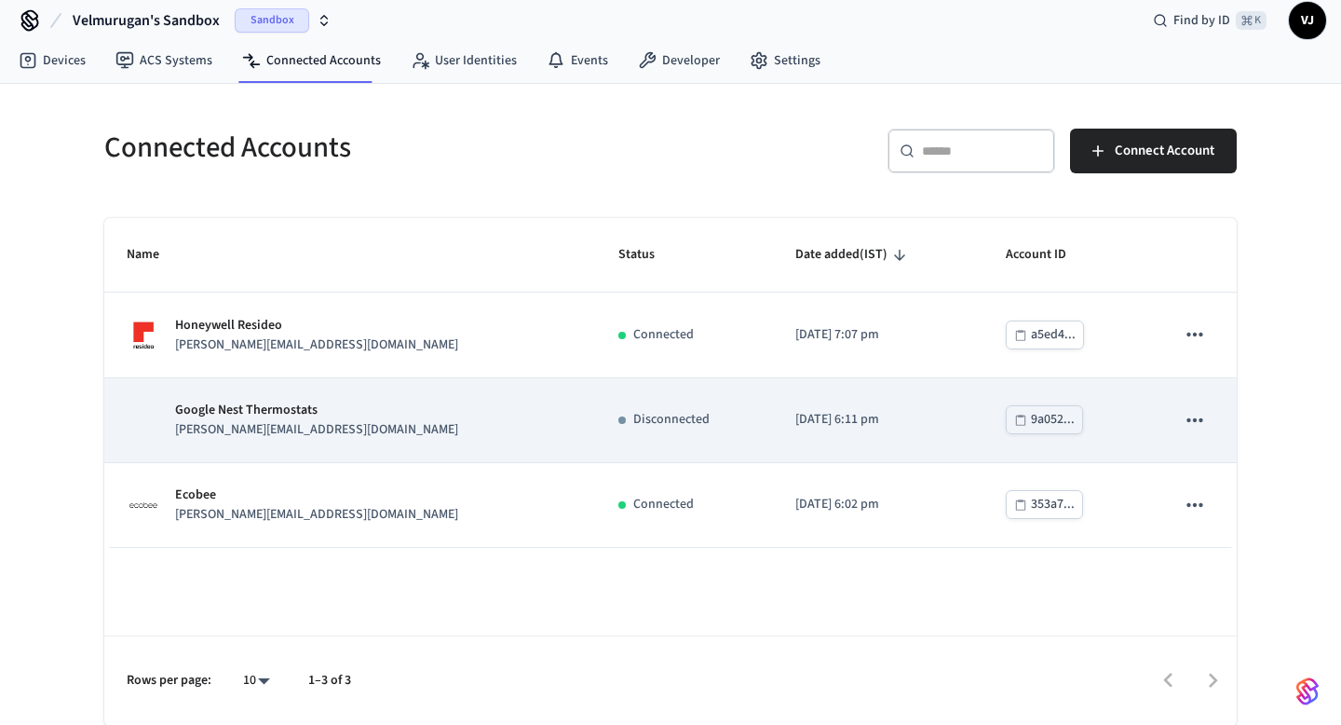
click at [1188, 418] on icon "sticky table" at bounding box center [1195, 419] width 16 height 4
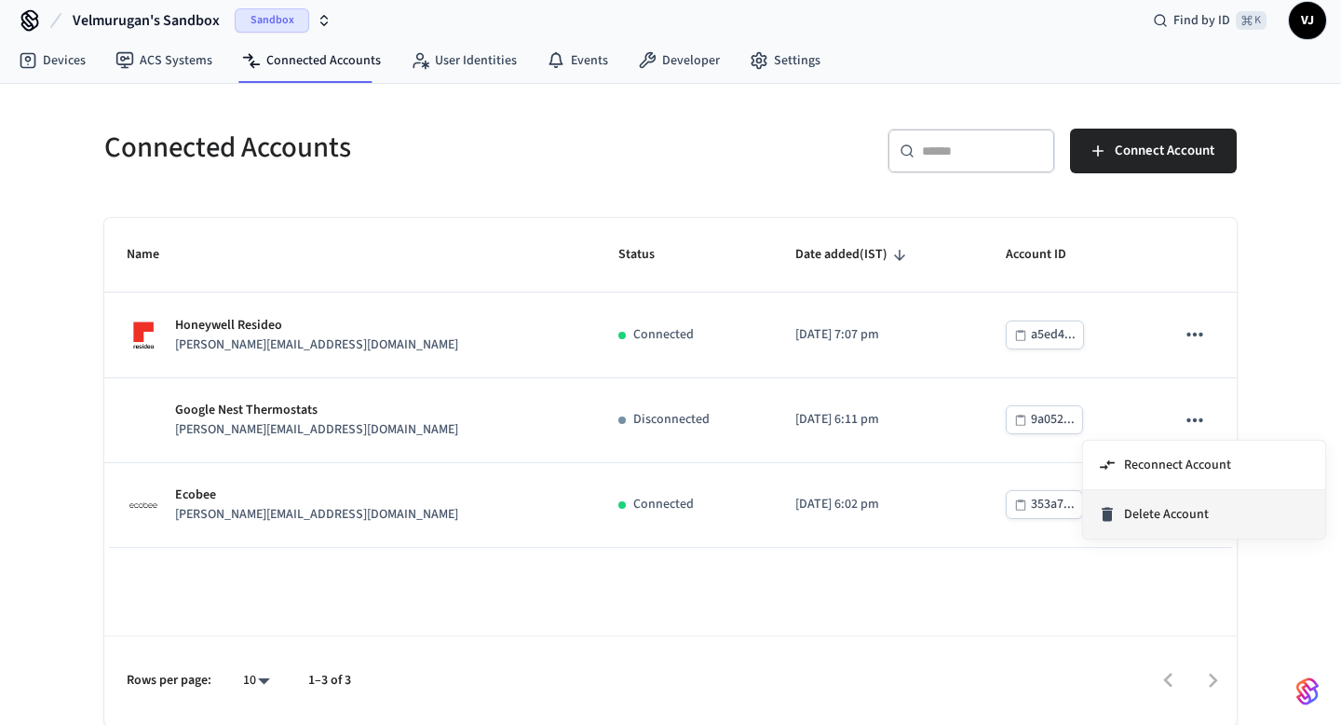
click at [1125, 510] on span "Delete Account" at bounding box center [1166, 514] width 85 height 19
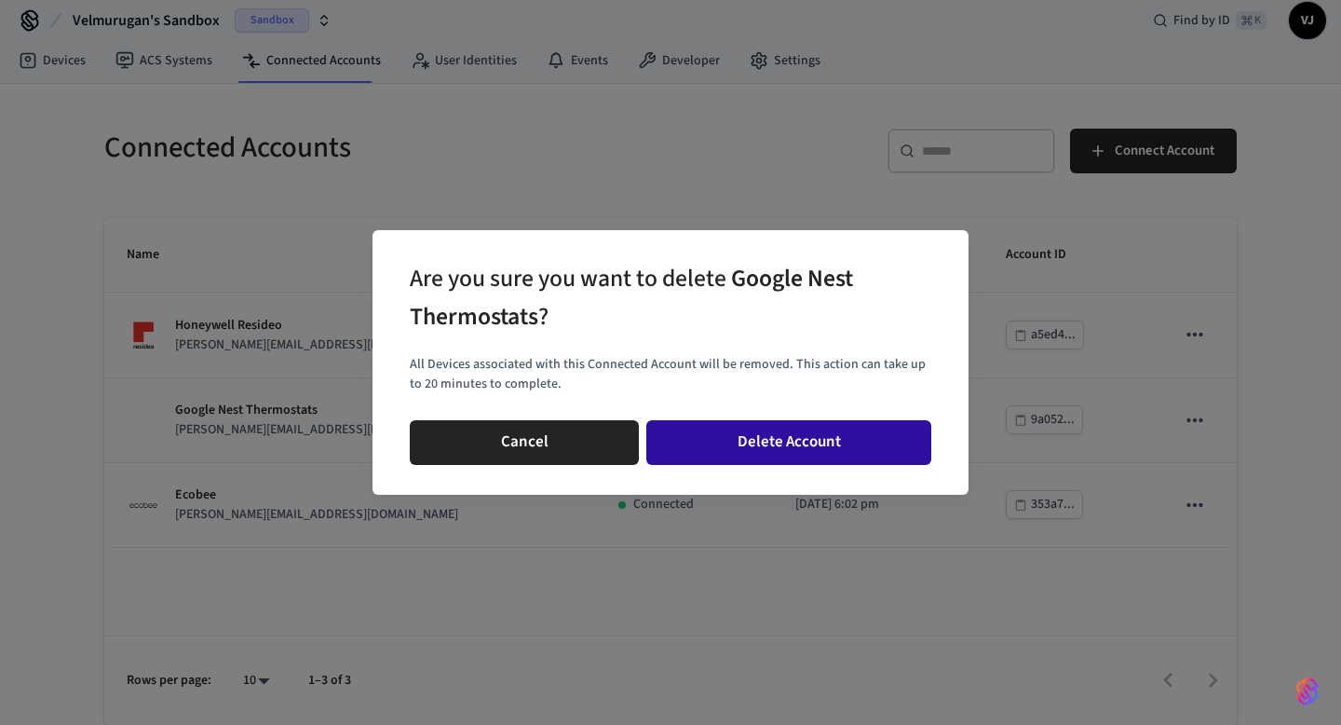
click at [815, 458] on button "Delete Account" at bounding box center [788, 442] width 285 height 45
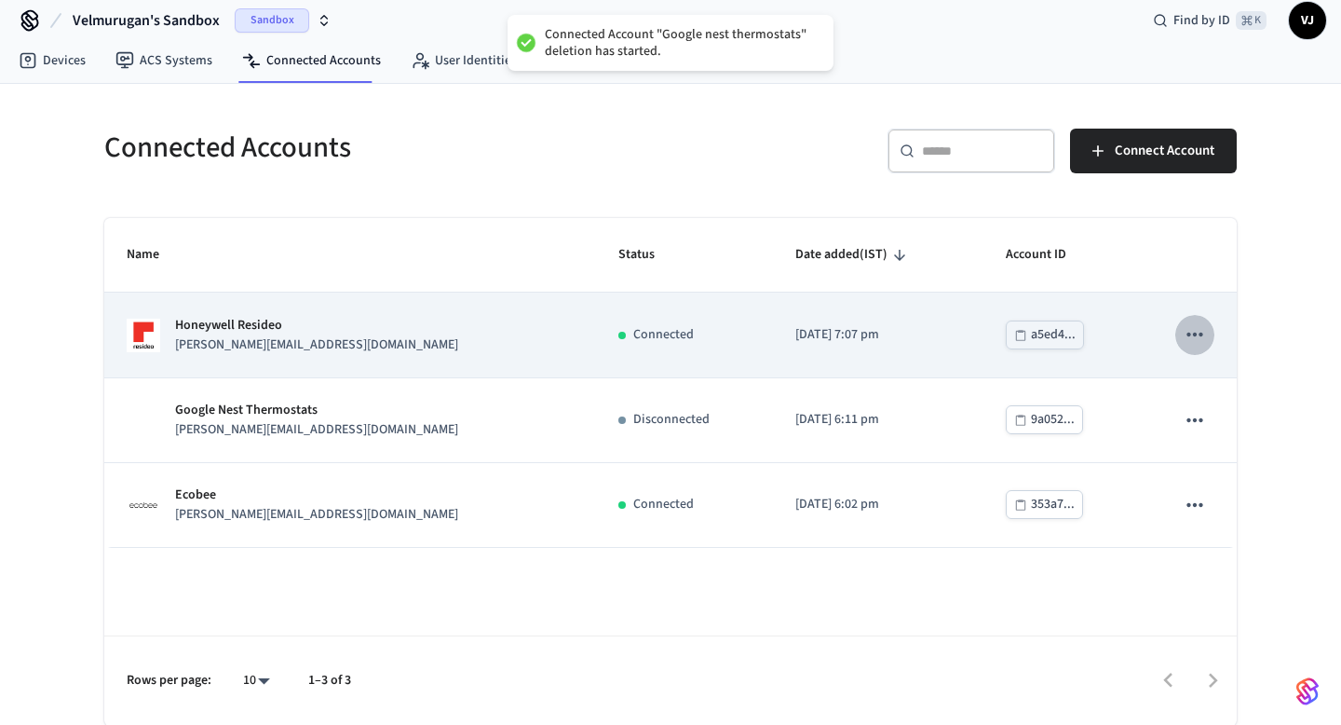
click at [1206, 333] on icon "sticky table" at bounding box center [1195, 334] width 24 height 24
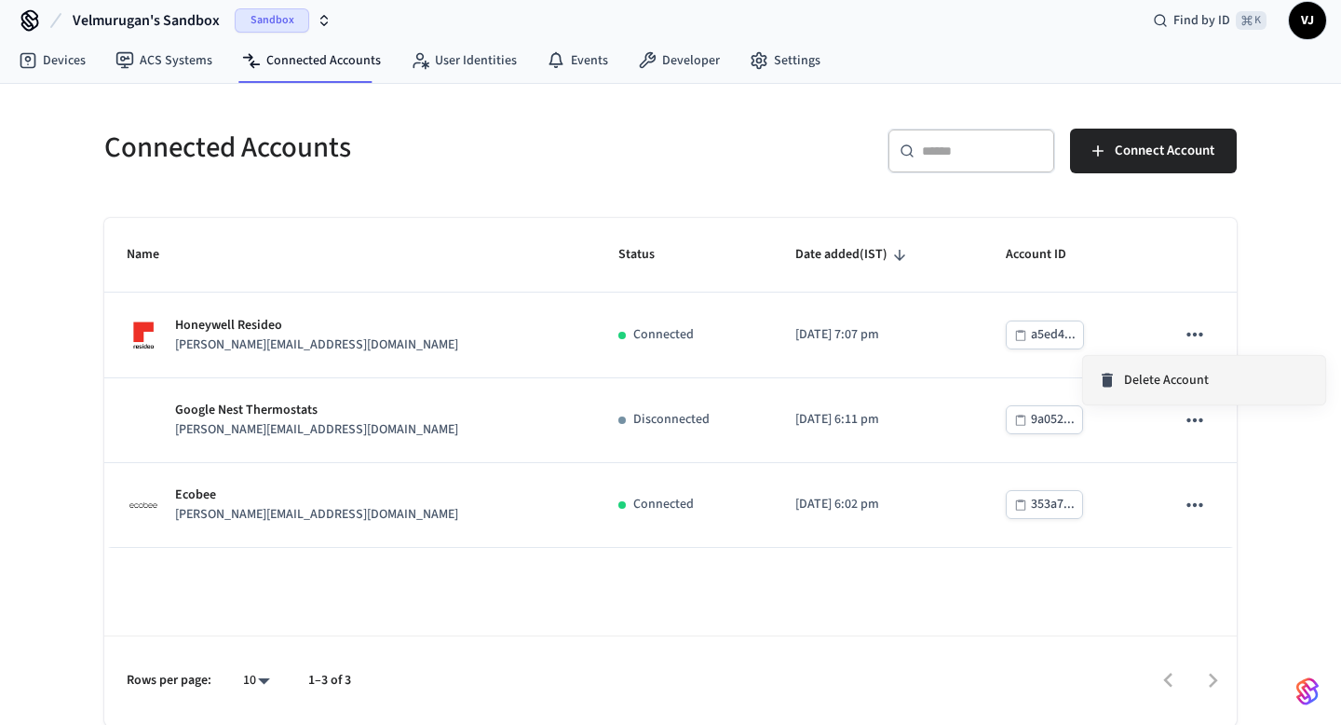
click at [1163, 378] on span "Delete Account" at bounding box center [1166, 380] width 85 height 19
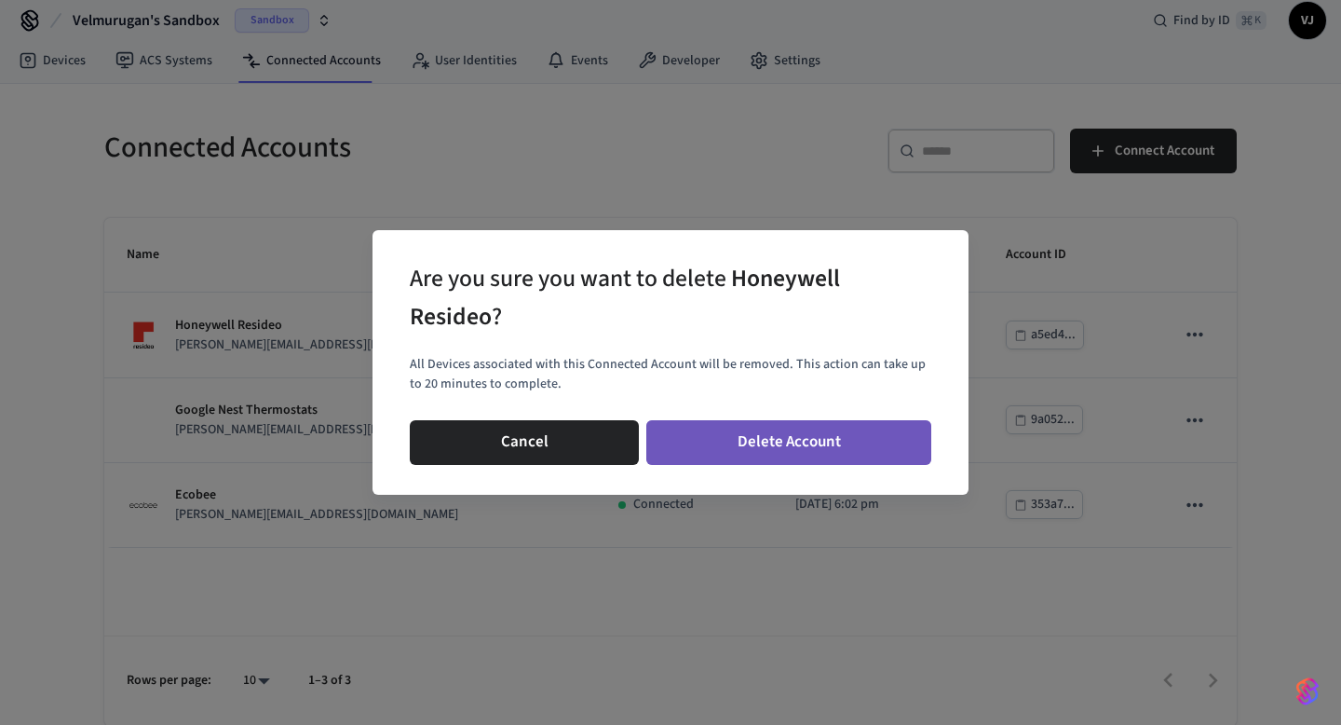
click at [825, 439] on button "Delete Account" at bounding box center [788, 442] width 285 height 45
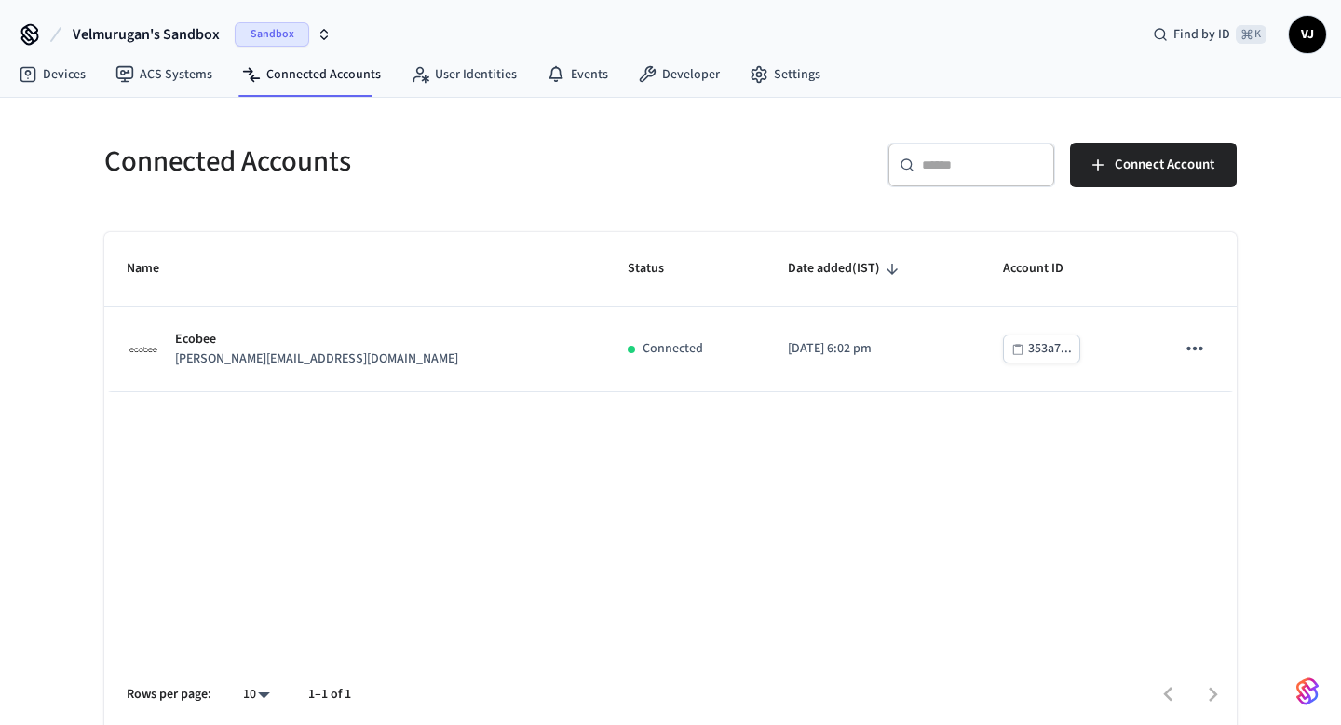
scroll to position [14, 0]
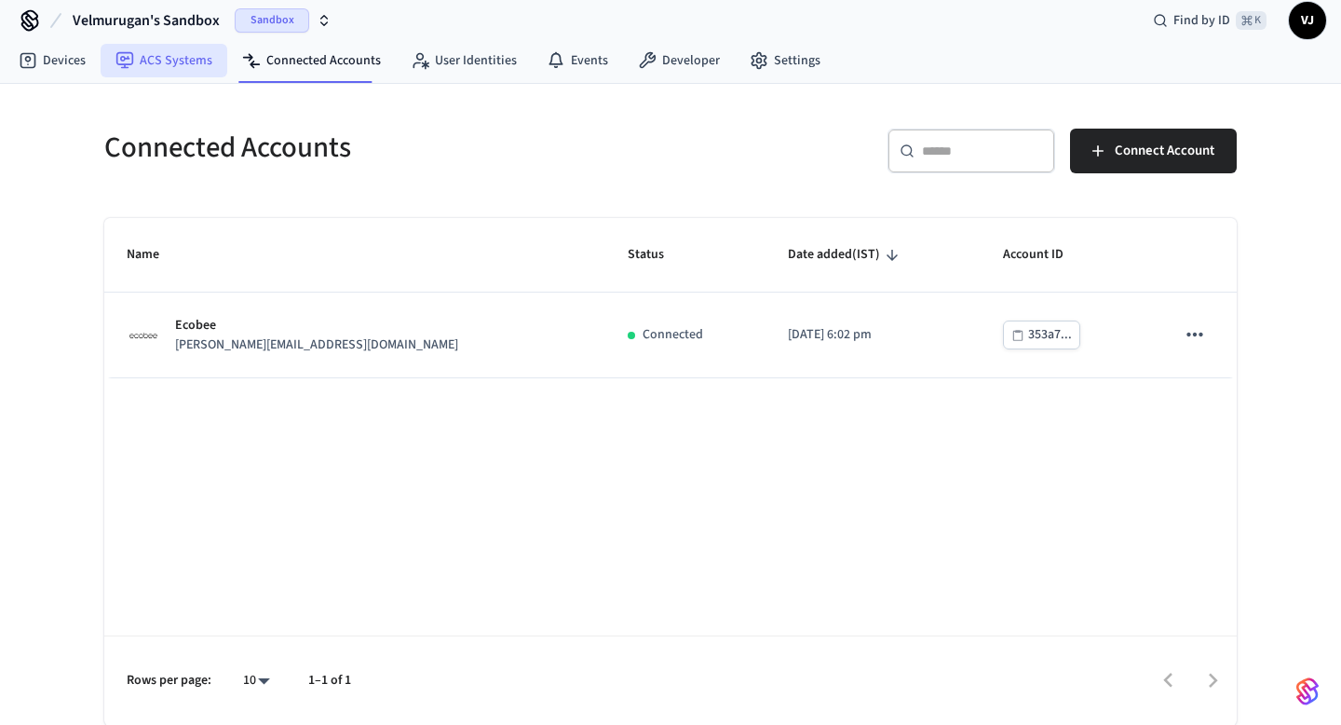
click at [153, 56] on link "ACS Systems" at bounding box center [164, 61] width 127 height 34
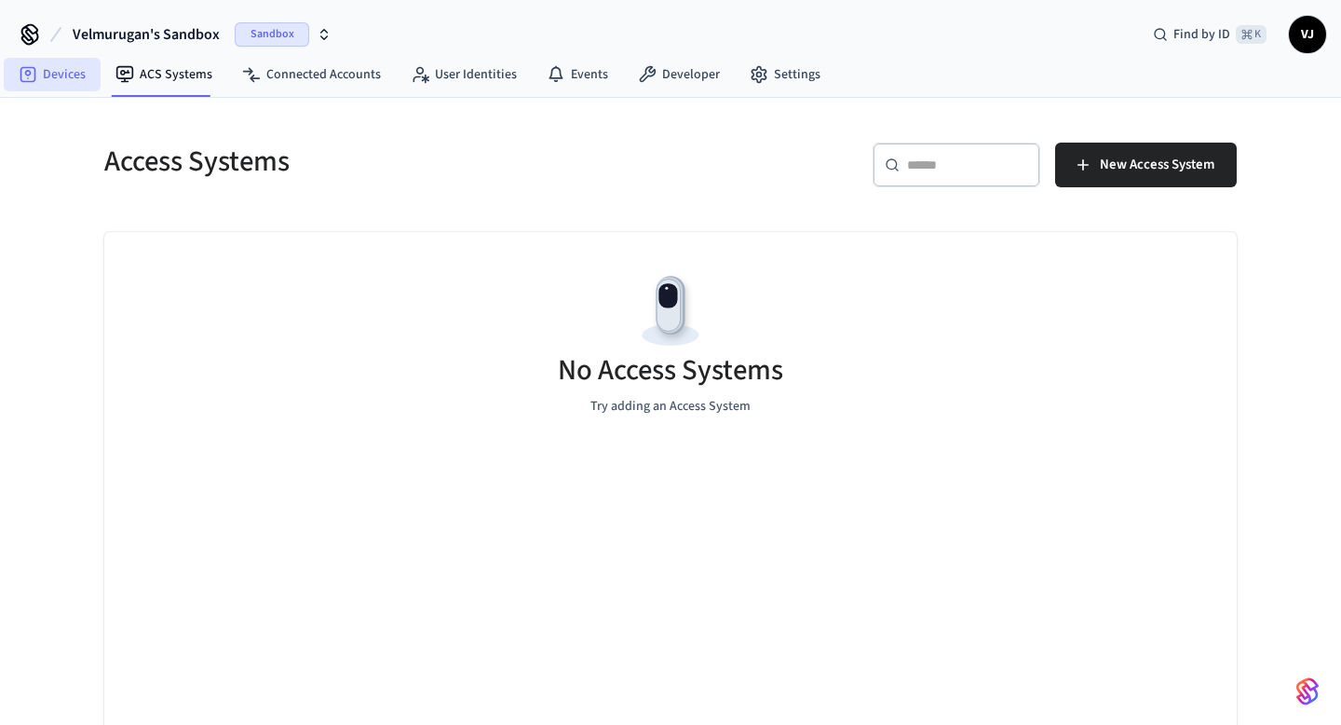
click at [67, 70] on link "Devices" at bounding box center [52, 75] width 97 height 34
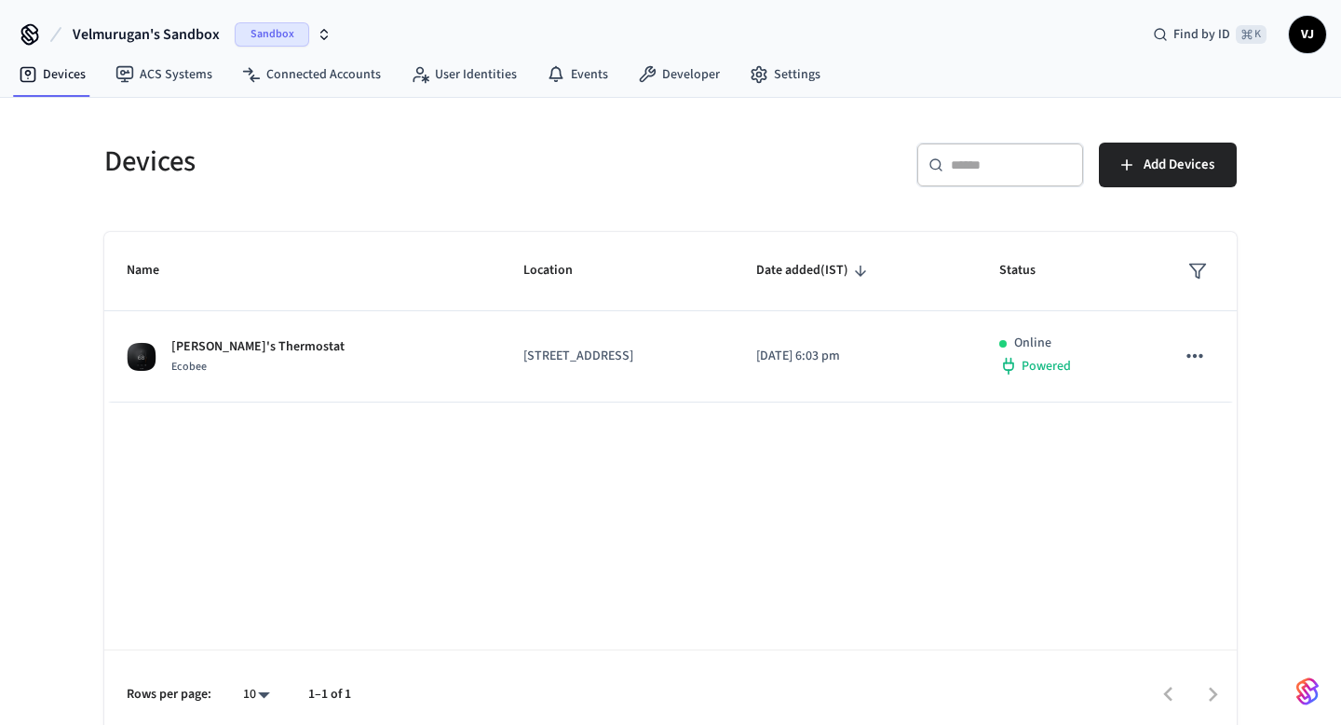
scroll to position [14, 0]
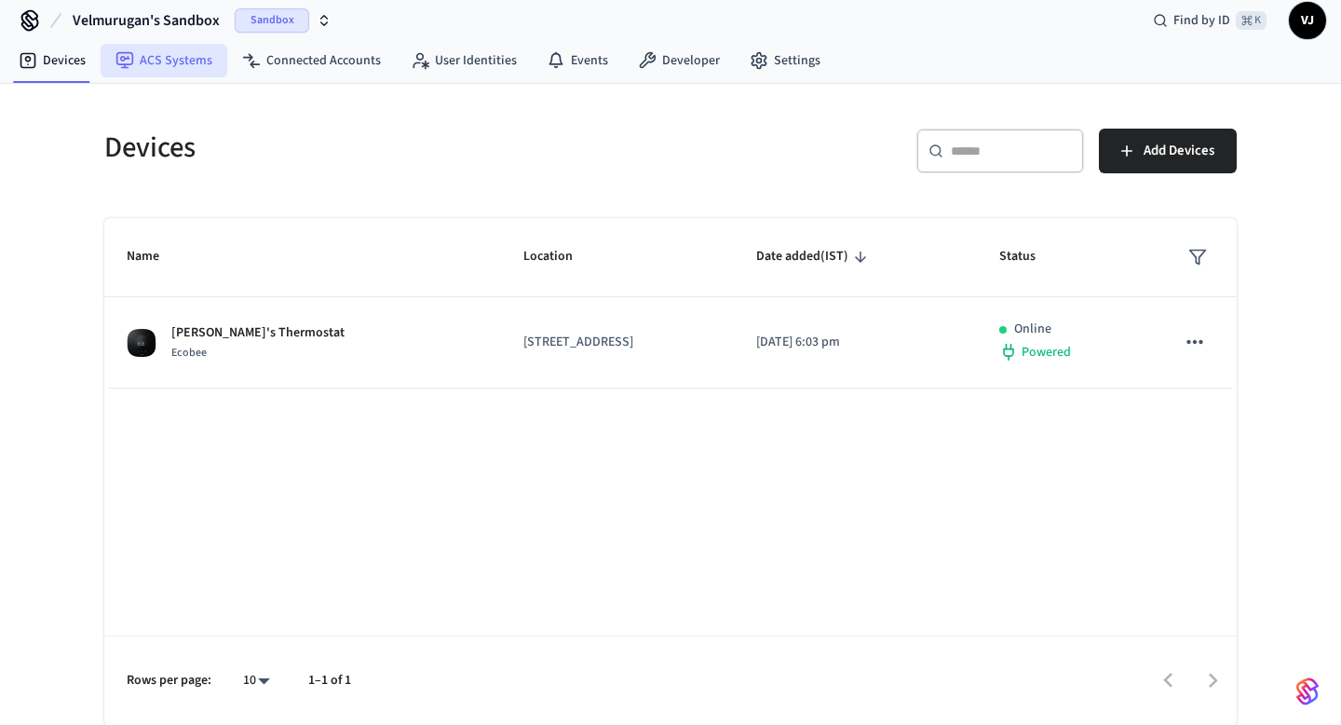
click at [186, 70] on link "ACS Systems" at bounding box center [164, 61] width 127 height 34
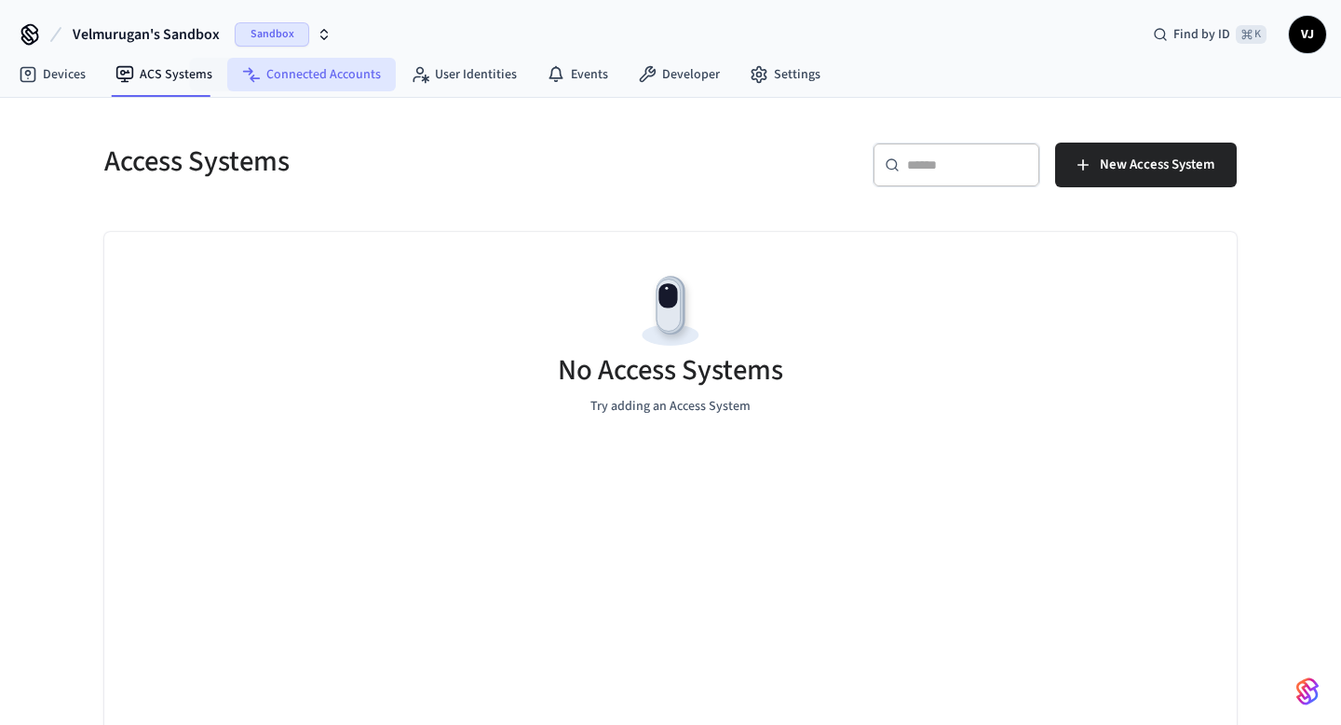
click at [314, 87] on link "Connected Accounts" at bounding box center [311, 75] width 169 height 34
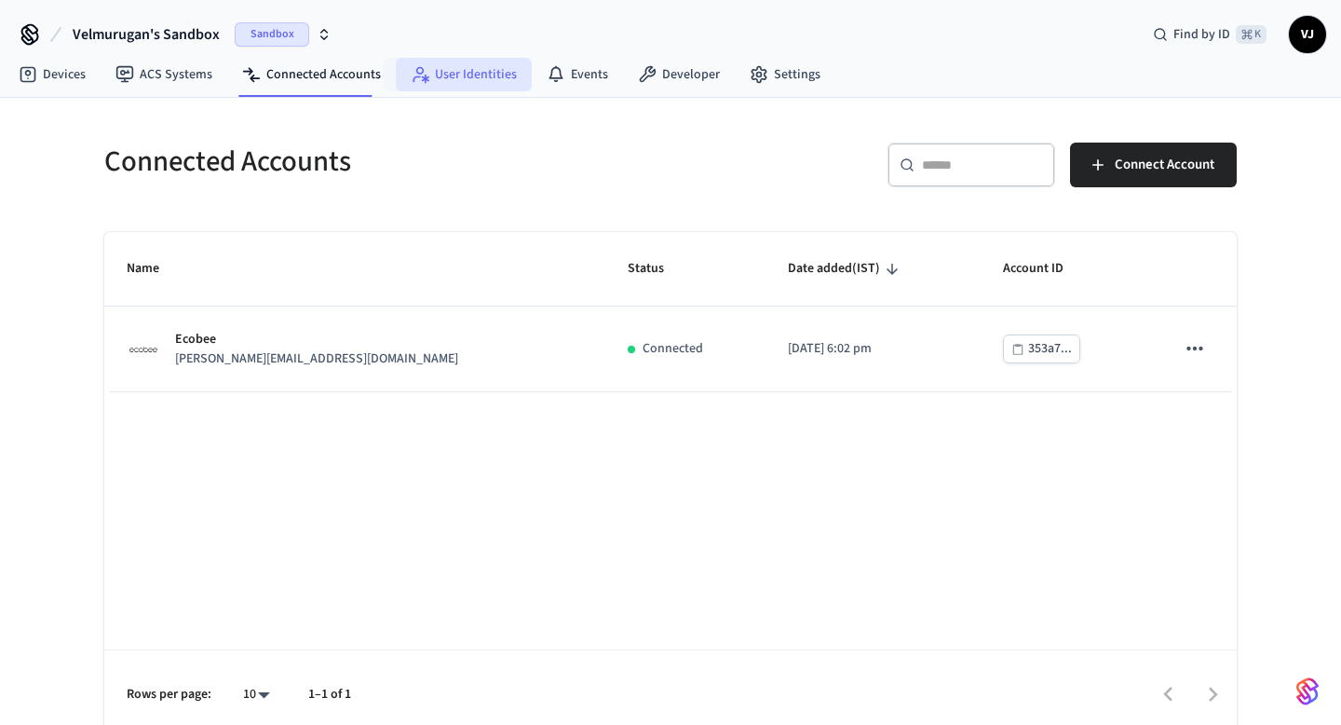
click at [420, 87] on link "User Identities" at bounding box center [464, 75] width 136 height 34
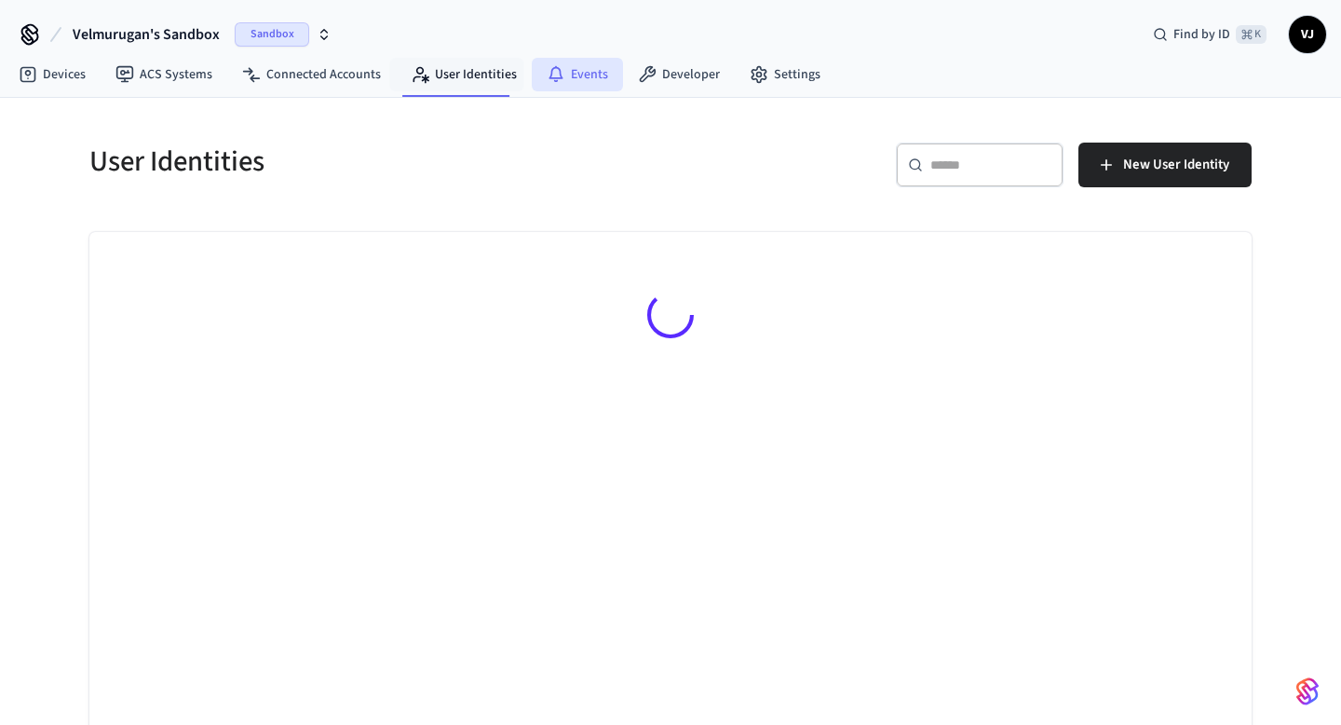
click at [568, 84] on link "Events" at bounding box center [577, 75] width 91 height 34
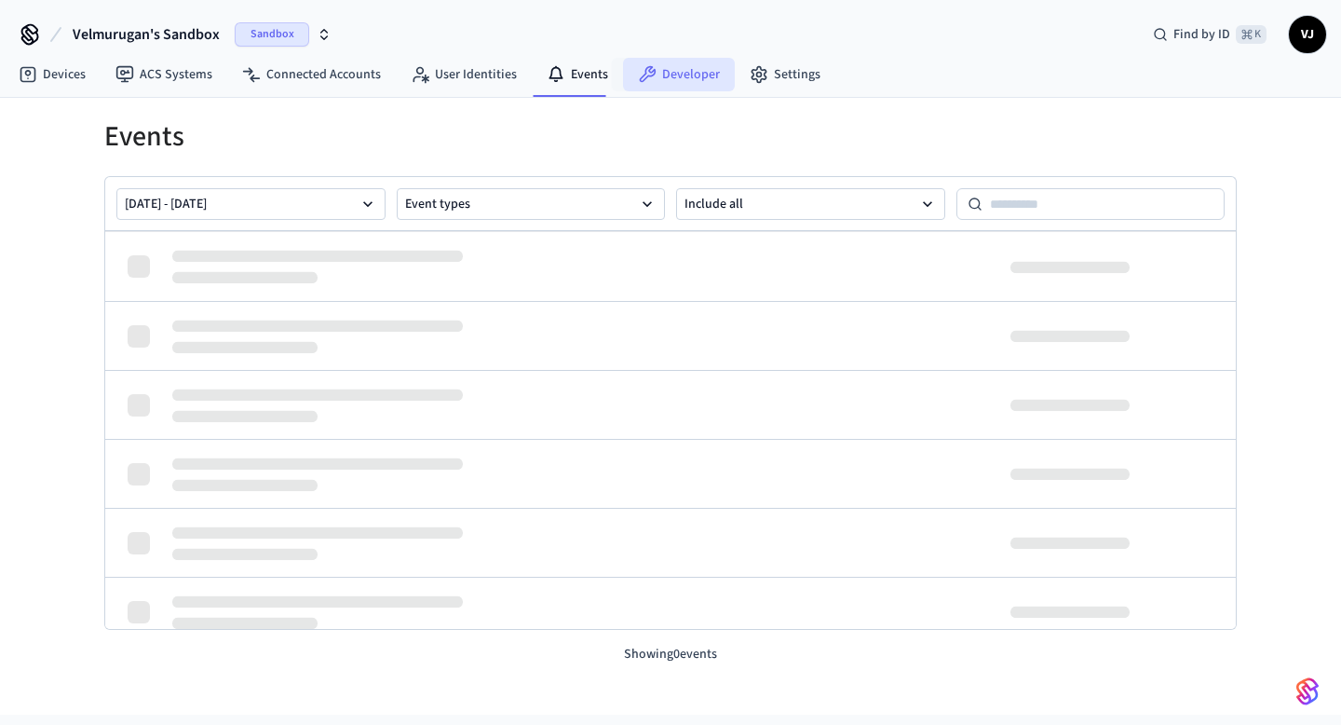
click at [650, 83] on link "Developer" at bounding box center [679, 75] width 112 height 34
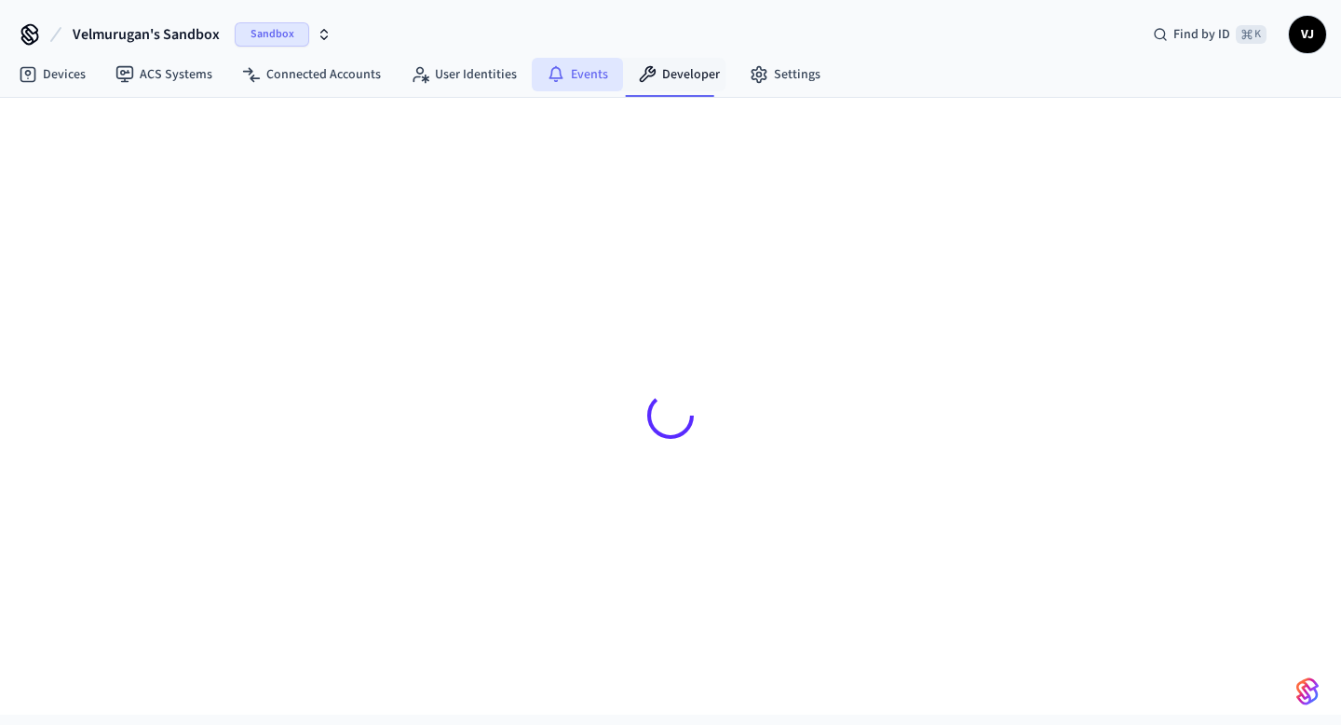
click at [564, 70] on link "Events" at bounding box center [577, 75] width 91 height 34
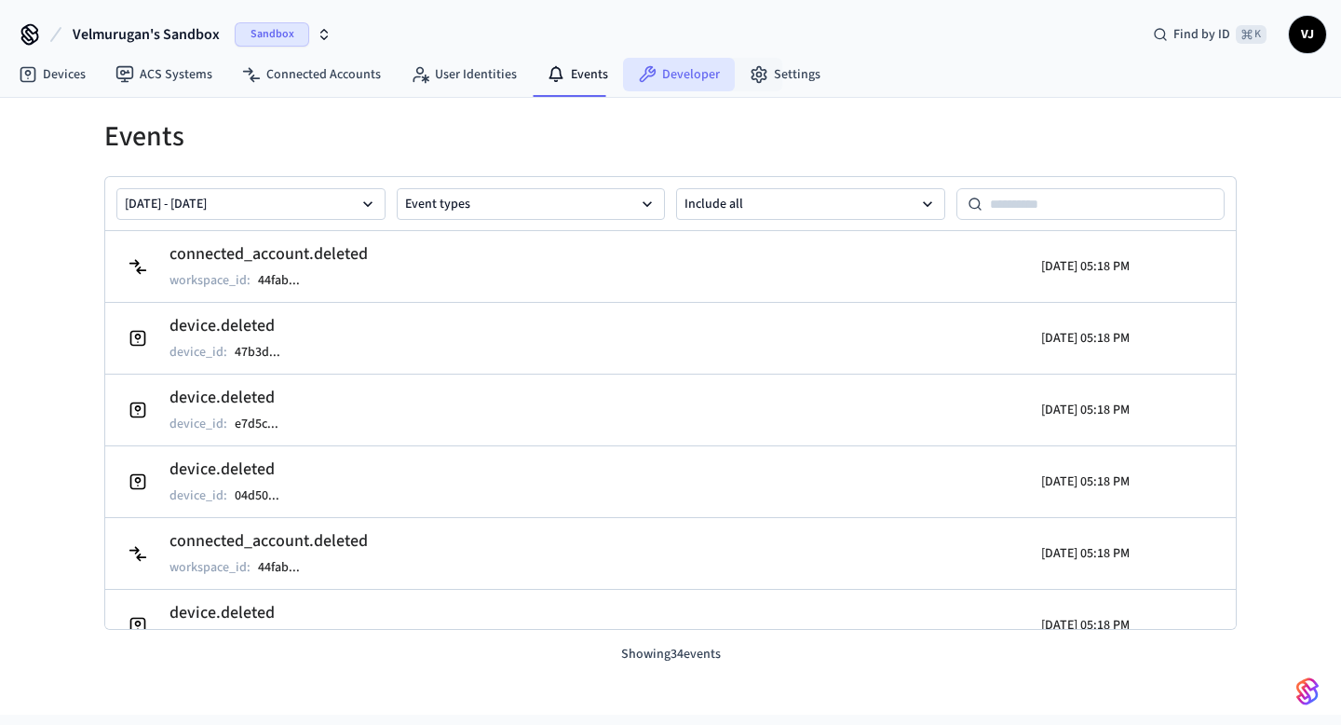
click at [676, 80] on link "Developer" at bounding box center [679, 75] width 112 height 34
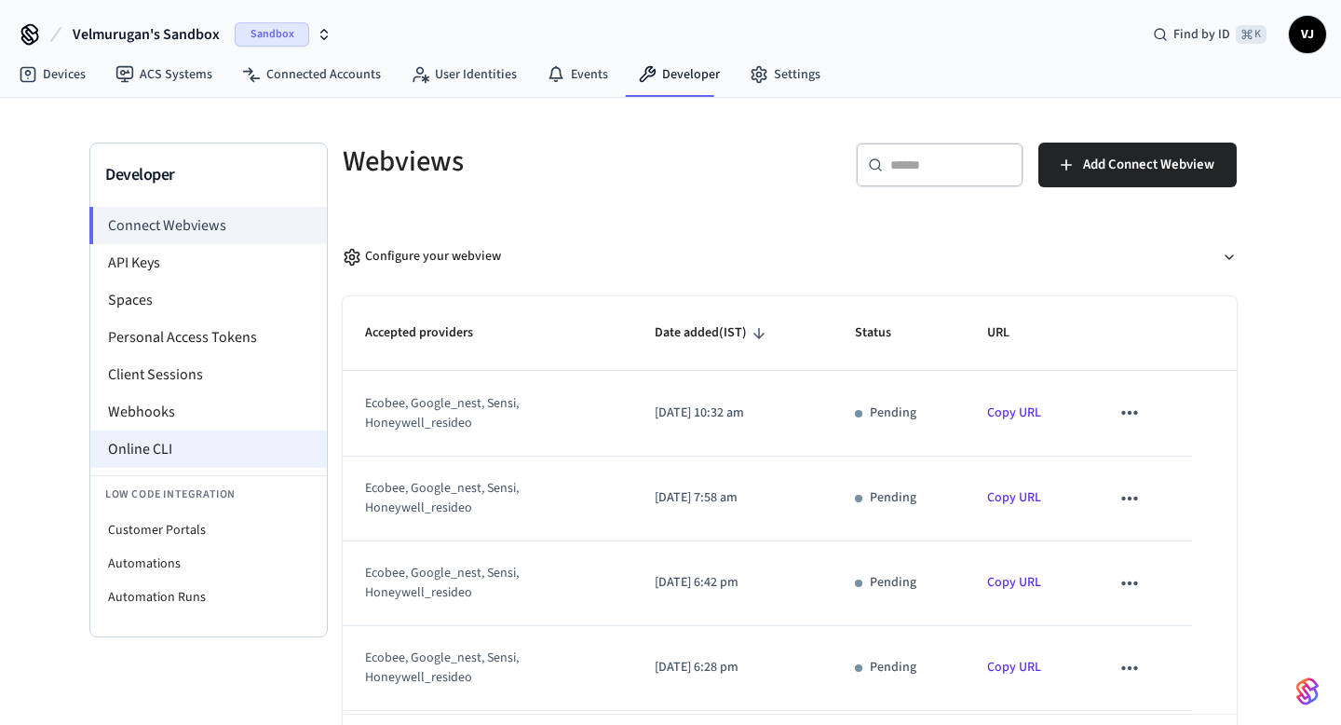
click at [147, 452] on li "Online CLI" at bounding box center [208, 448] width 237 height 37
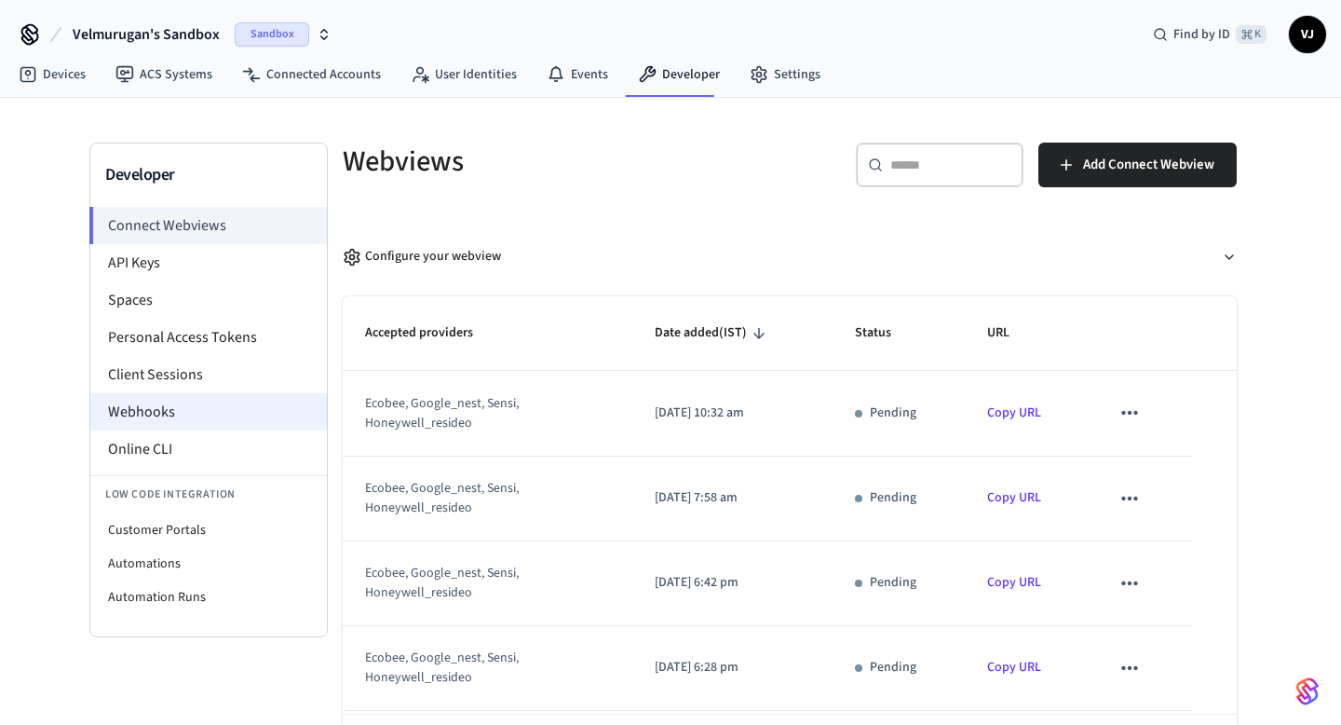
click at [139, 409] on li "Webhooks" at bounding box center [208, 411] width 237 height 37
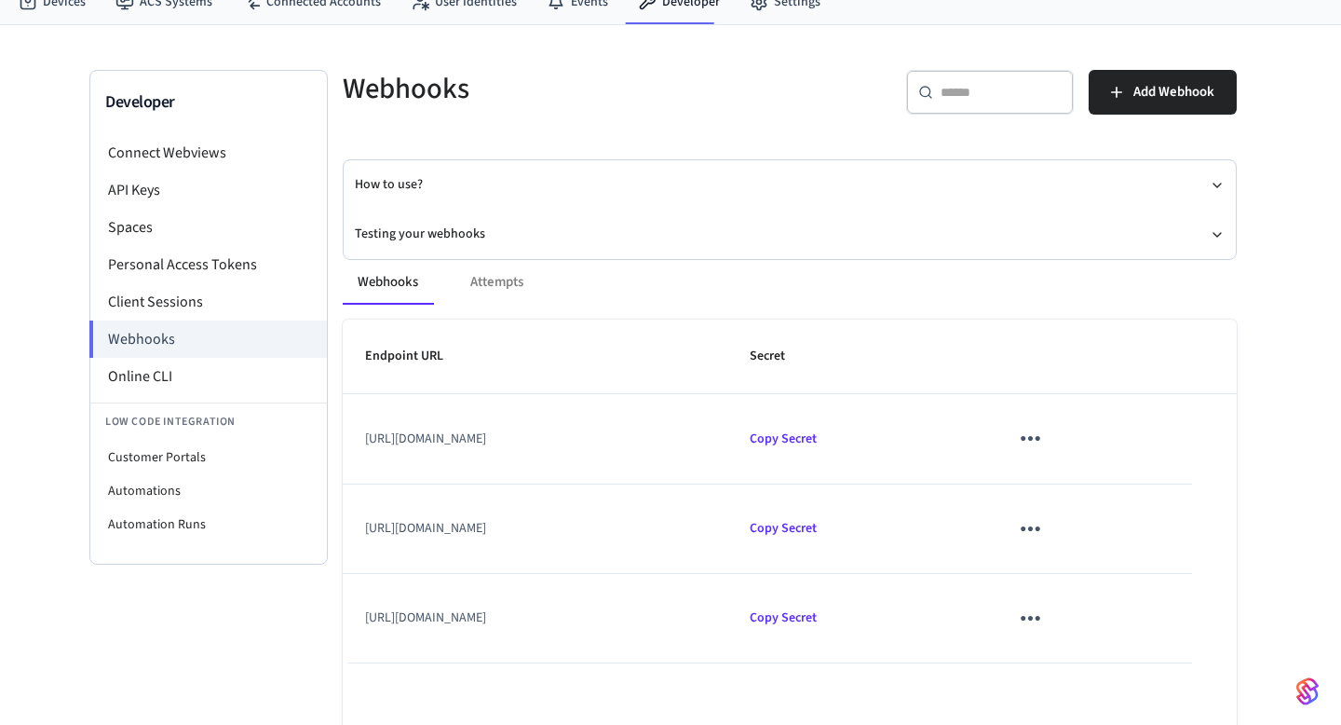
scroll to position [76, 0]
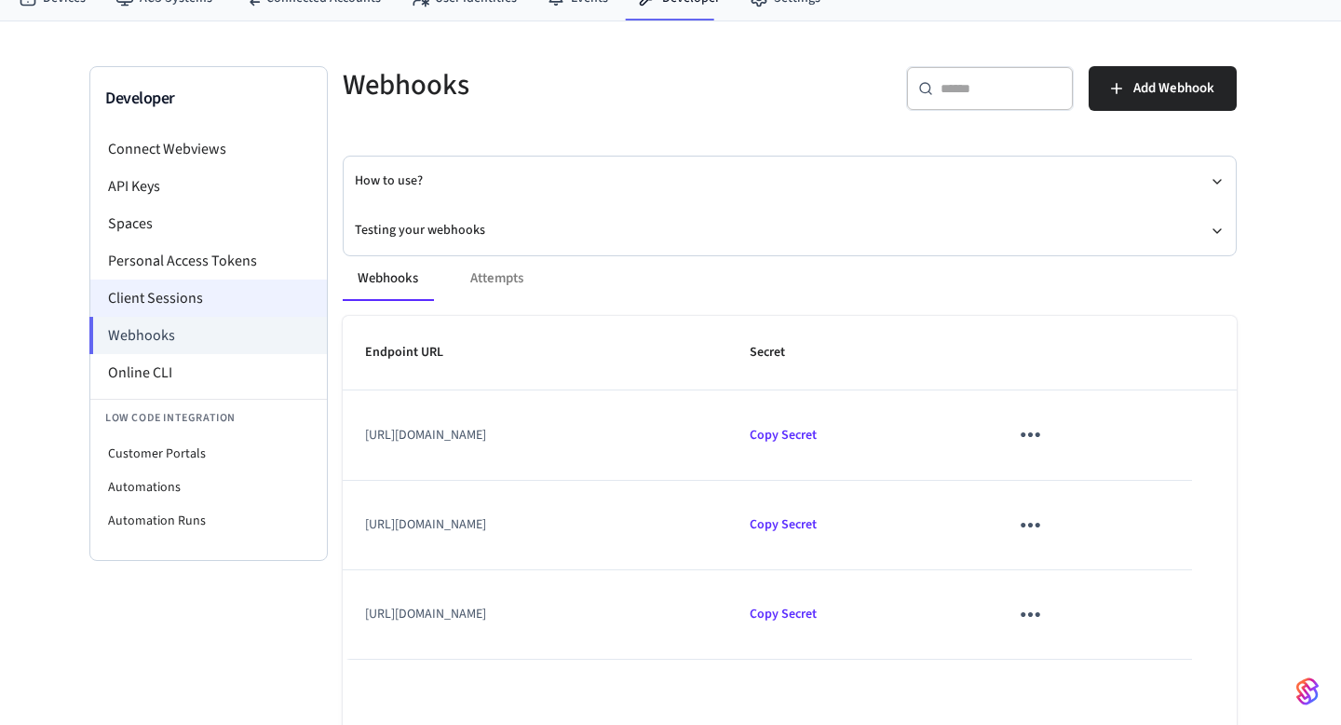
click at [144, 293] on li "Client Sessions" at bounding box center [208, 297] width 237 height 37
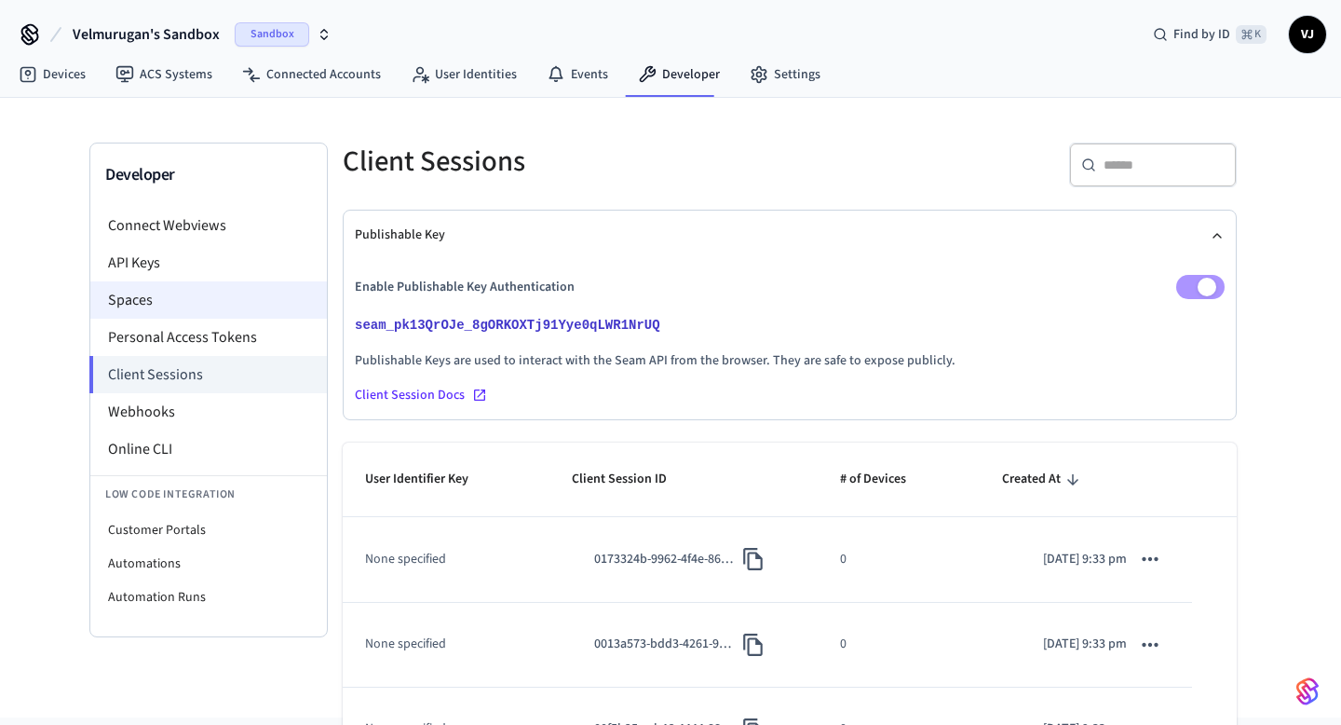
click at [130, 292] on li "Spaces" at bounding box center [208, 299] width 237 height 37
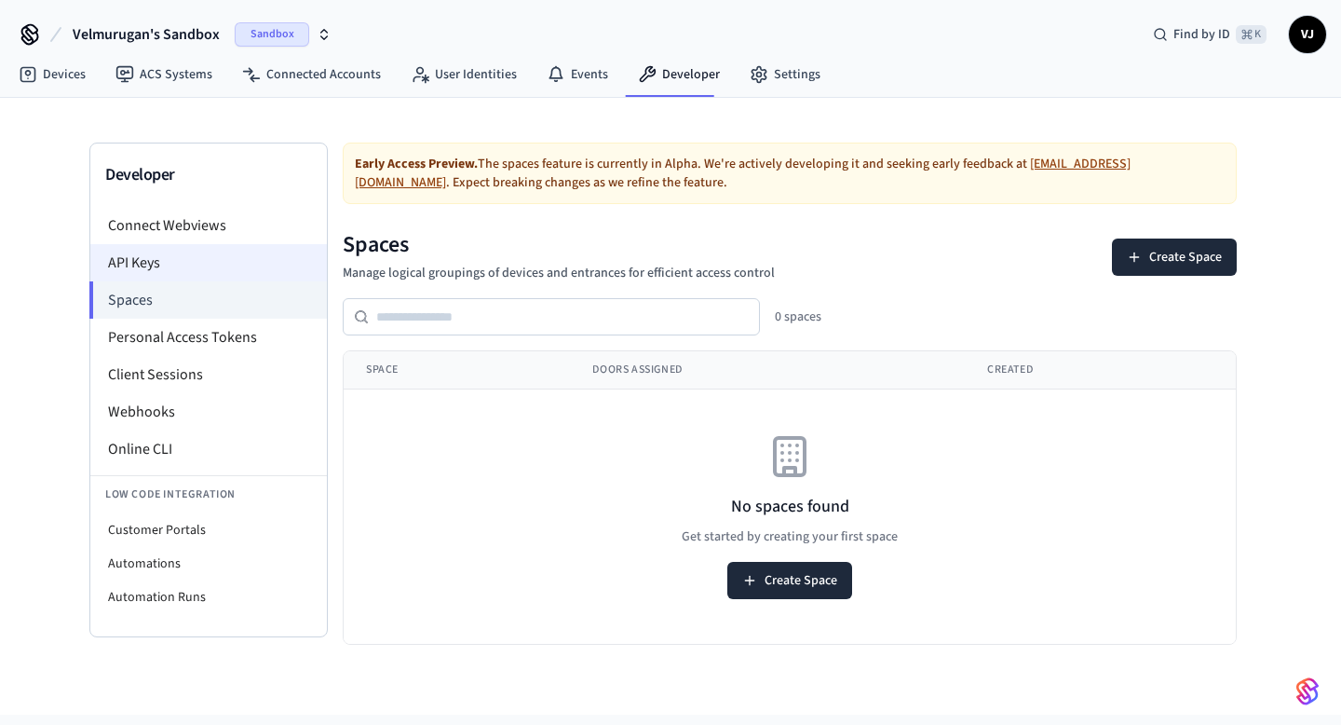
click at [132, 266] on li "API Keys" at bounding box center [208, 262] width 237 height 37
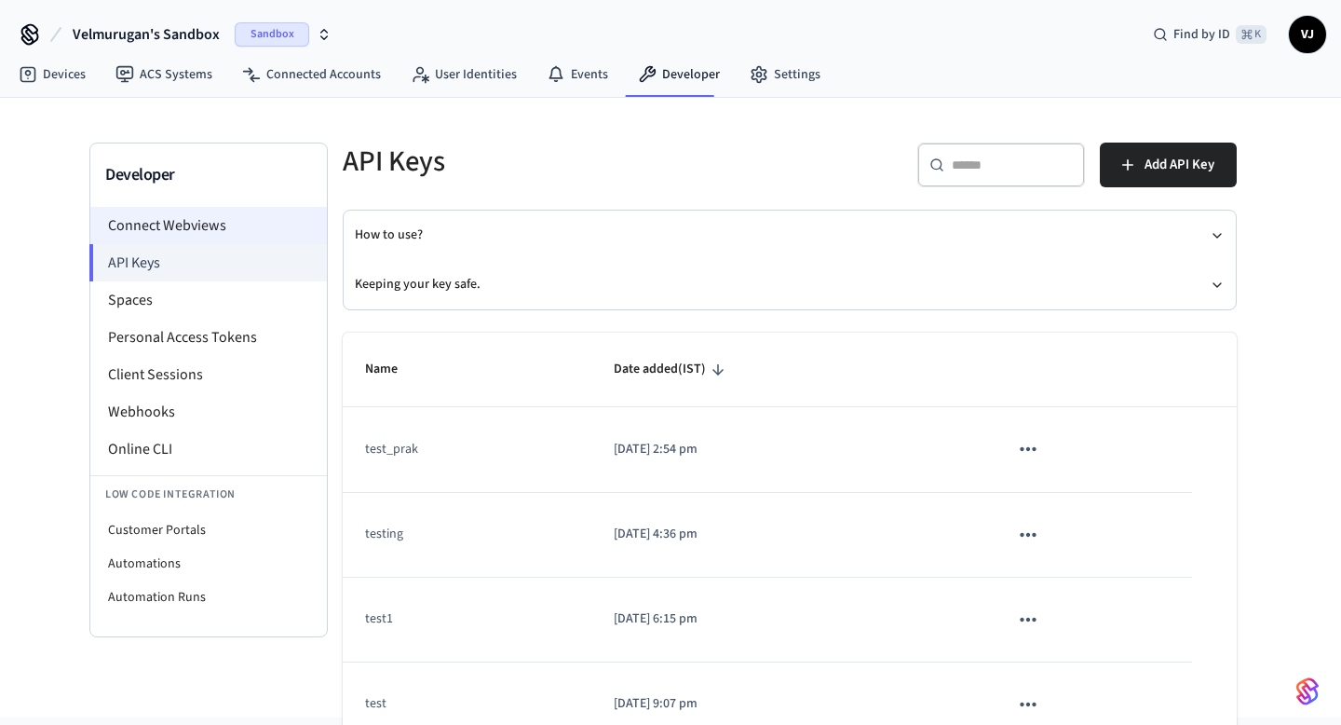
click at [172, 239] on li "Connect Webviews" at bounding box center [208, 225] width 237 height 37
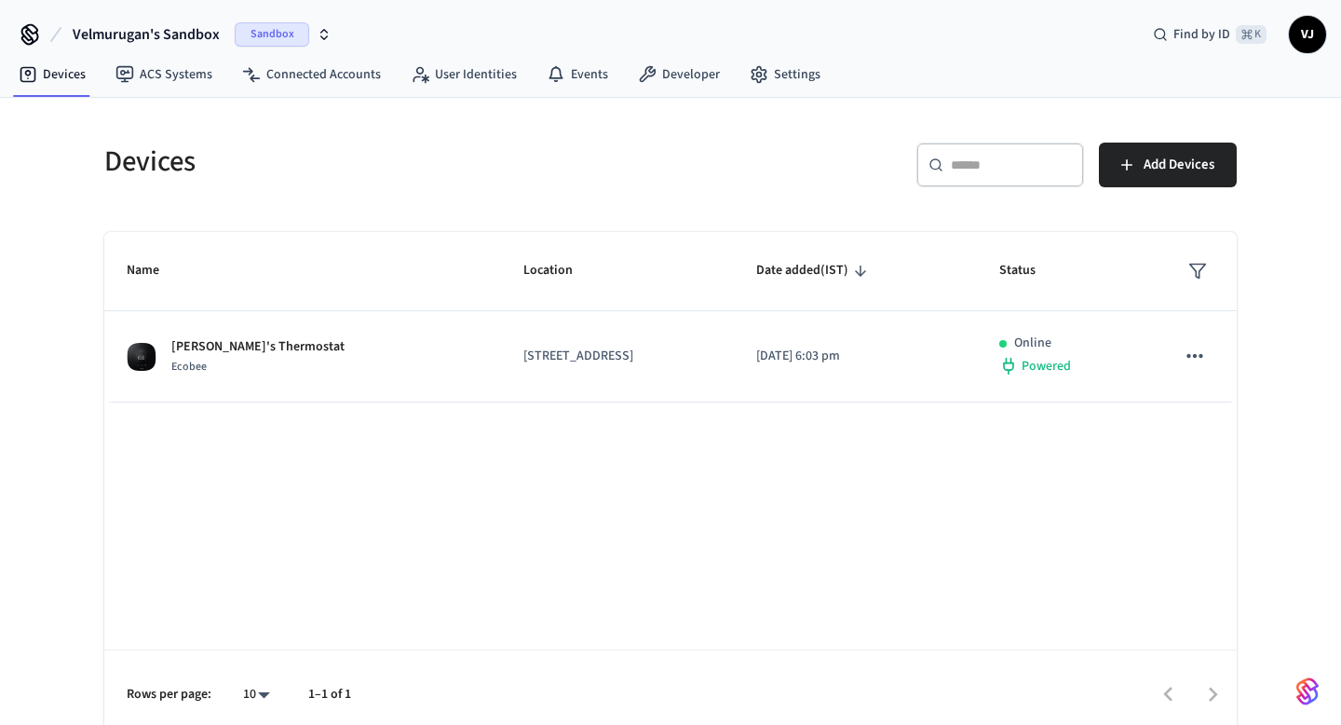
scroll to position [14, 0]
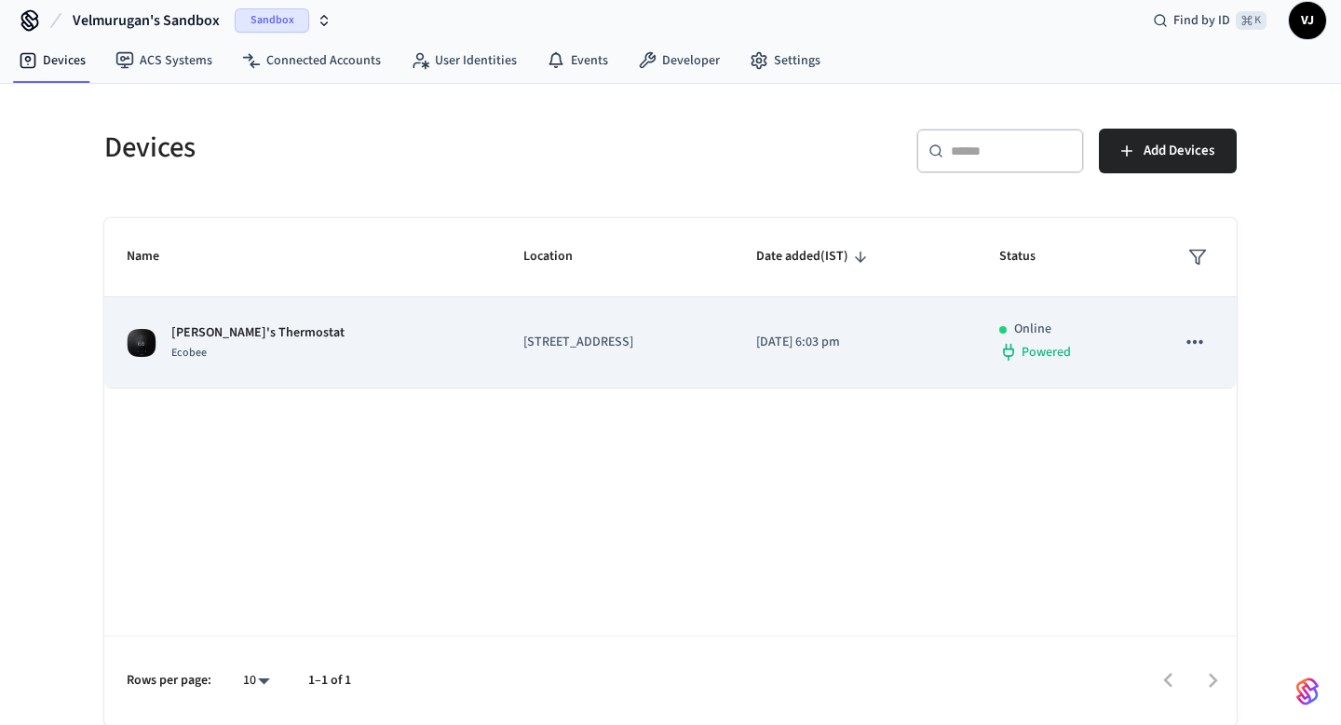
click at [1189, 341] on icon "sticky table" at bounding box center [1195, 342] width 16 height 4
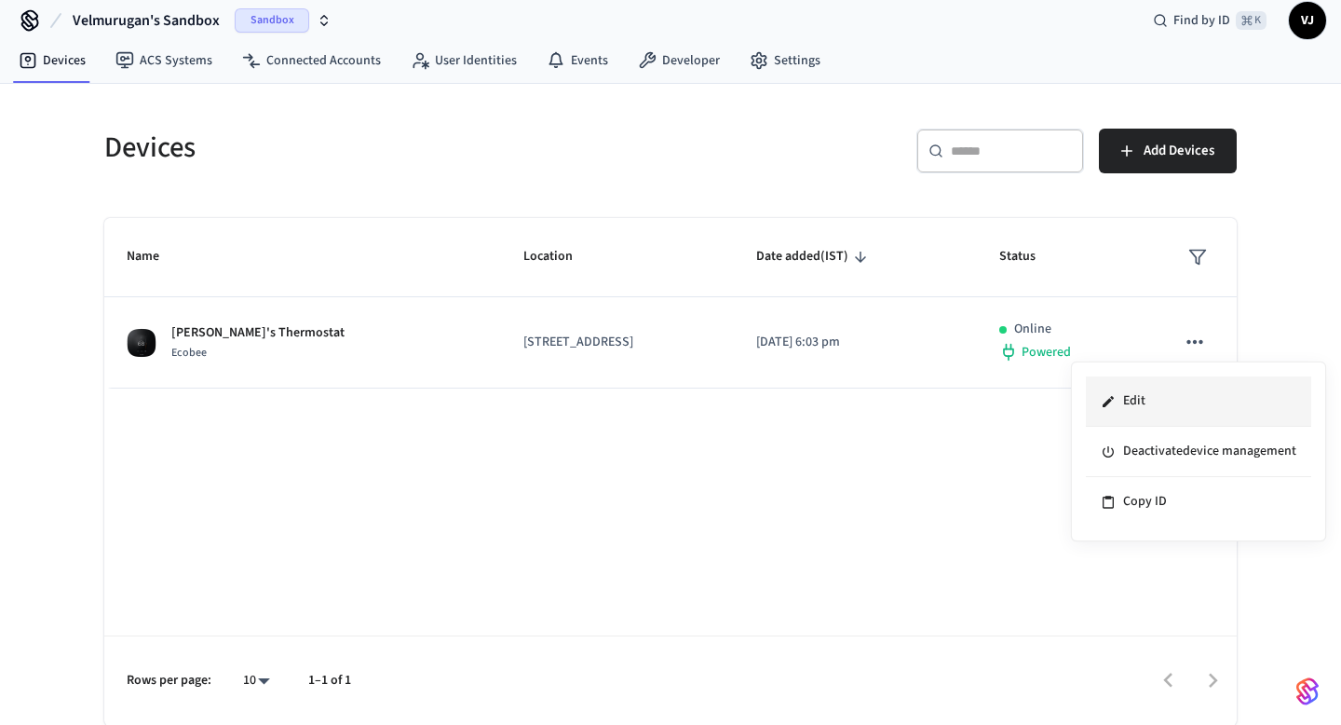
click at [1128, 401] on li "Edit" at bounding box center [1198, 401] width 225 height 50
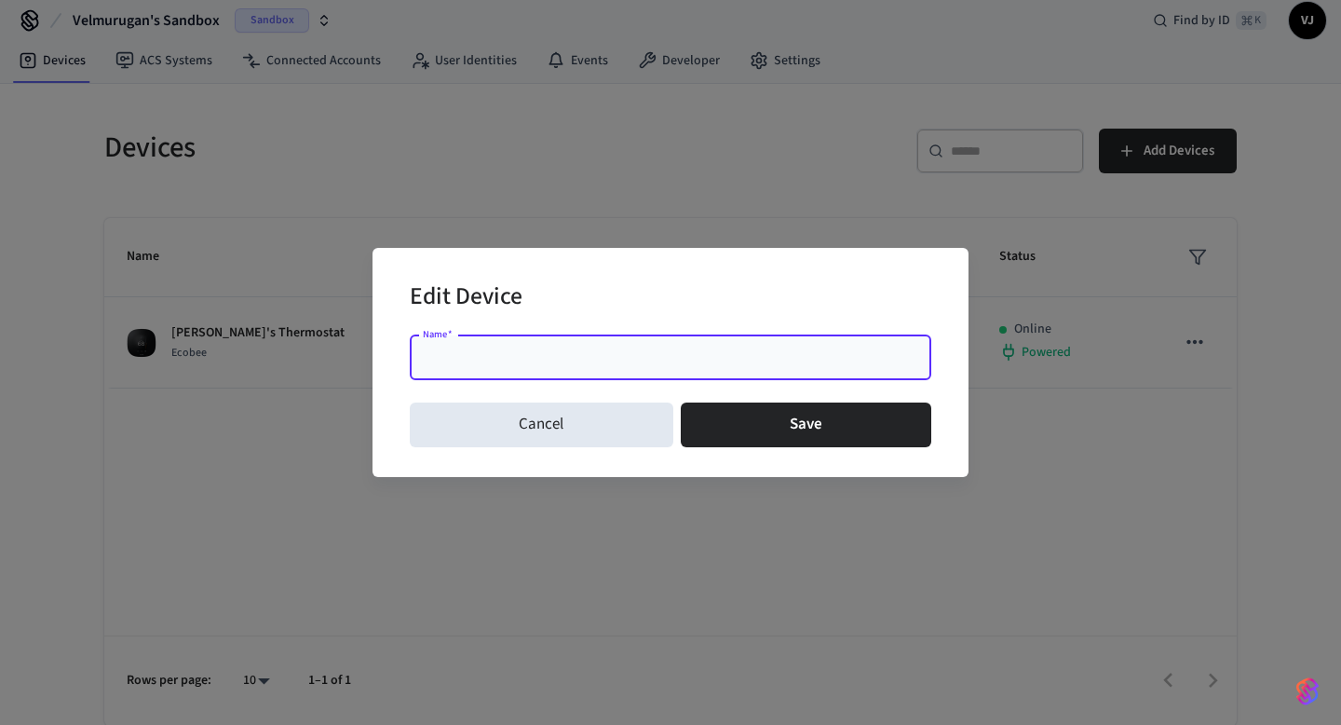
click at [912, 492] on div "Edit Device Name   * Name   * Cancel Save" at bounding box center [670, 362] width 1341 height 725
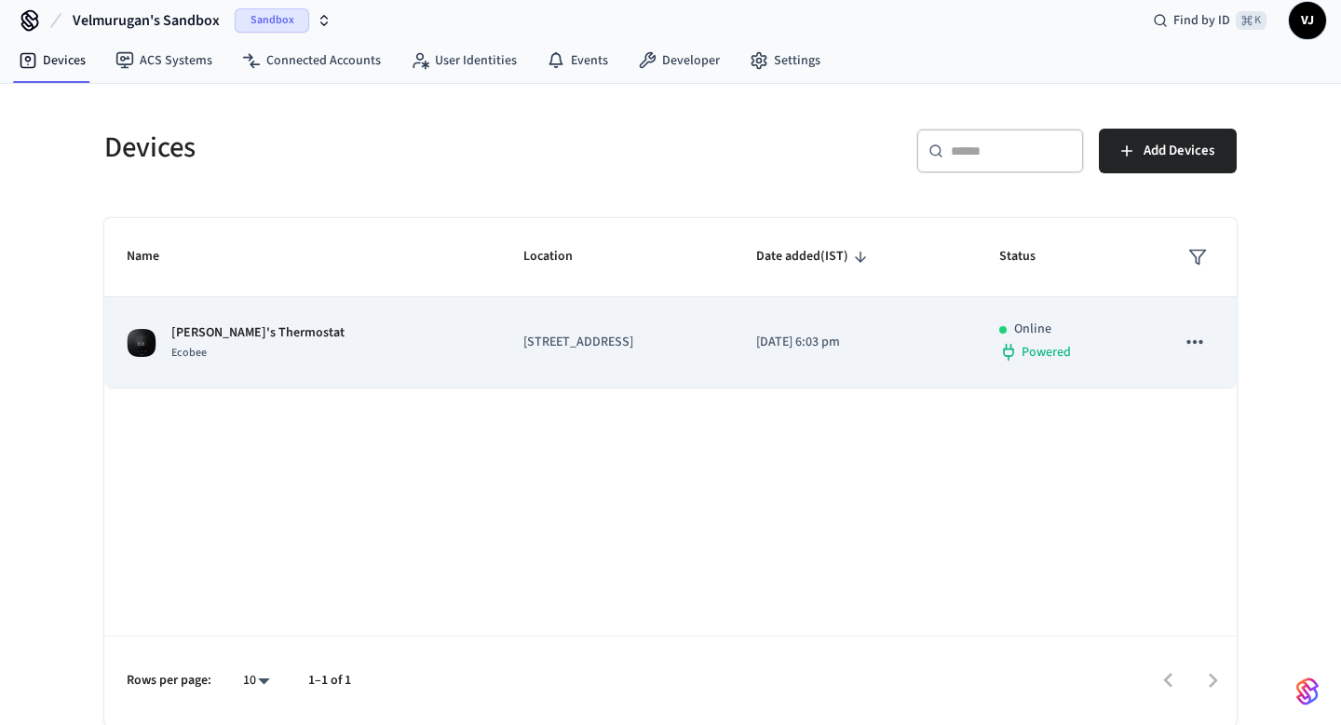
click at [211, 330] on p "[PERSON_NAME]'s Thermostat" at bounding box center [257, 333] width 173 height 20
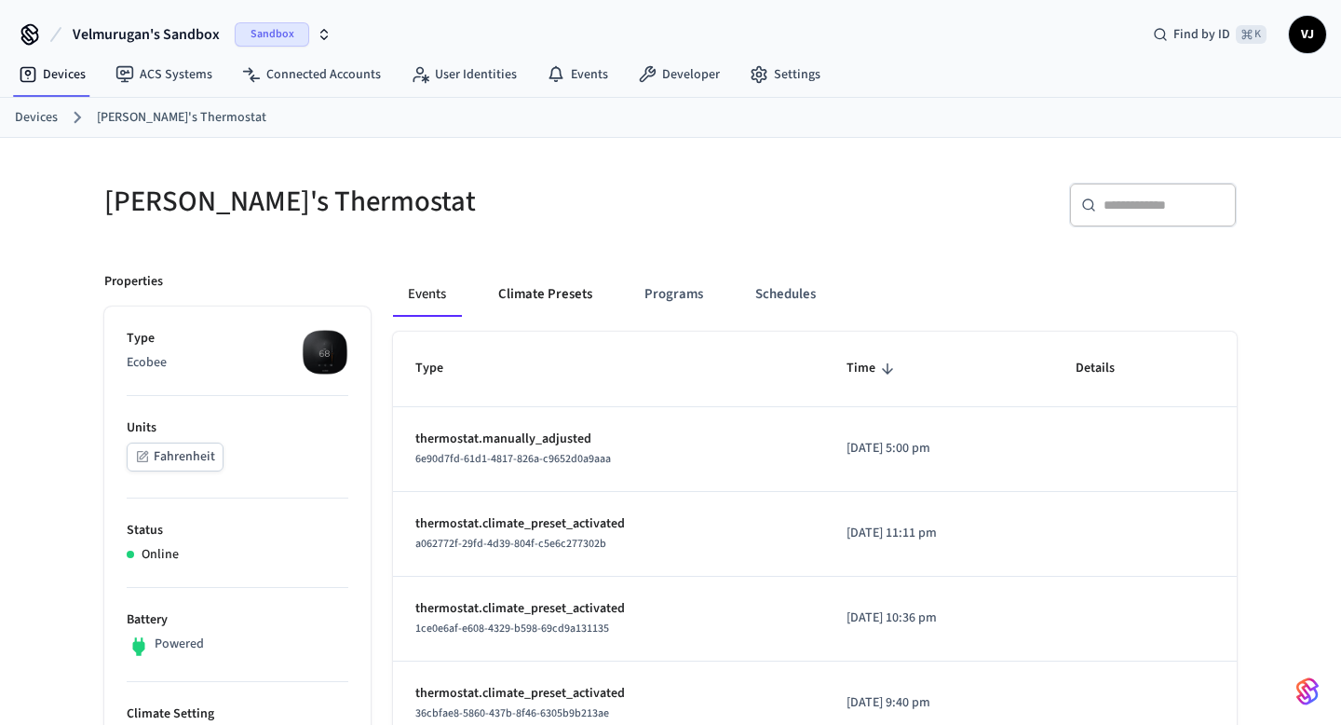
click at [510, 279] on button "Climate Presets" at bounding box center [545, 294] width 124 height 45
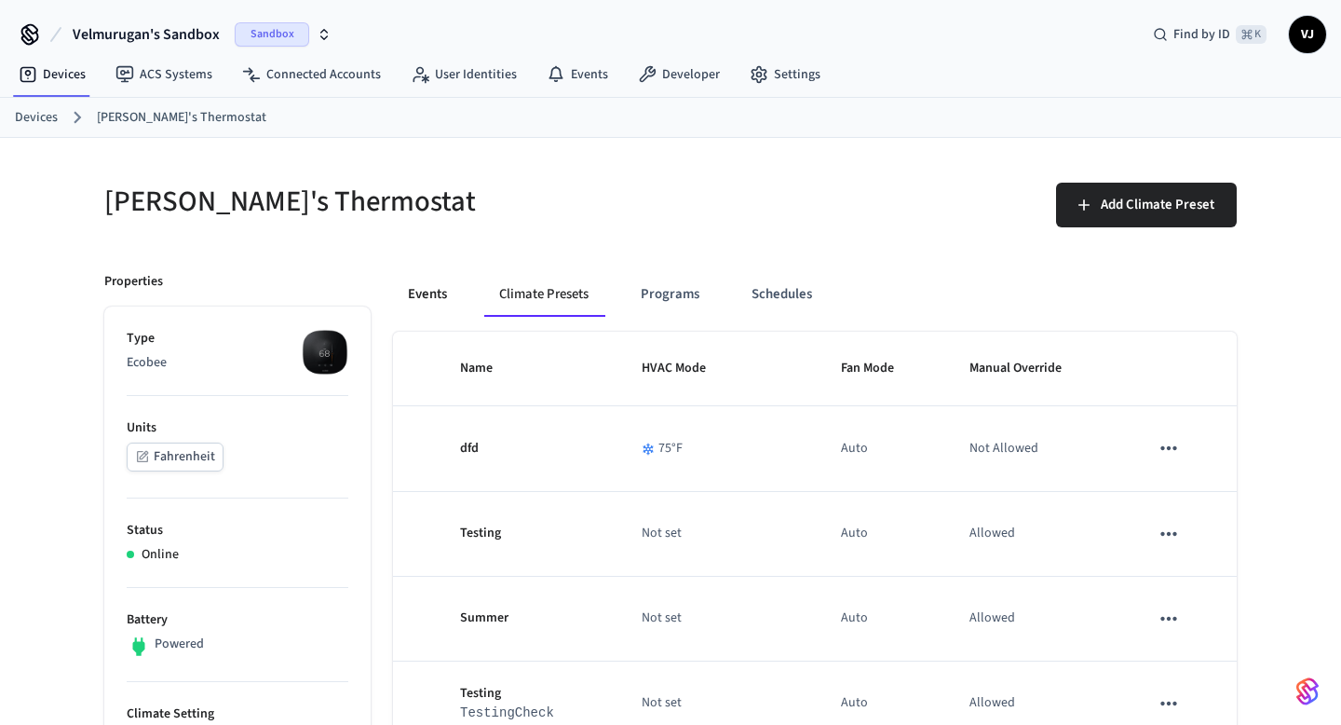
click at [427, 300] on button "Events" at bounding box center [427, 294] width 69 height 45
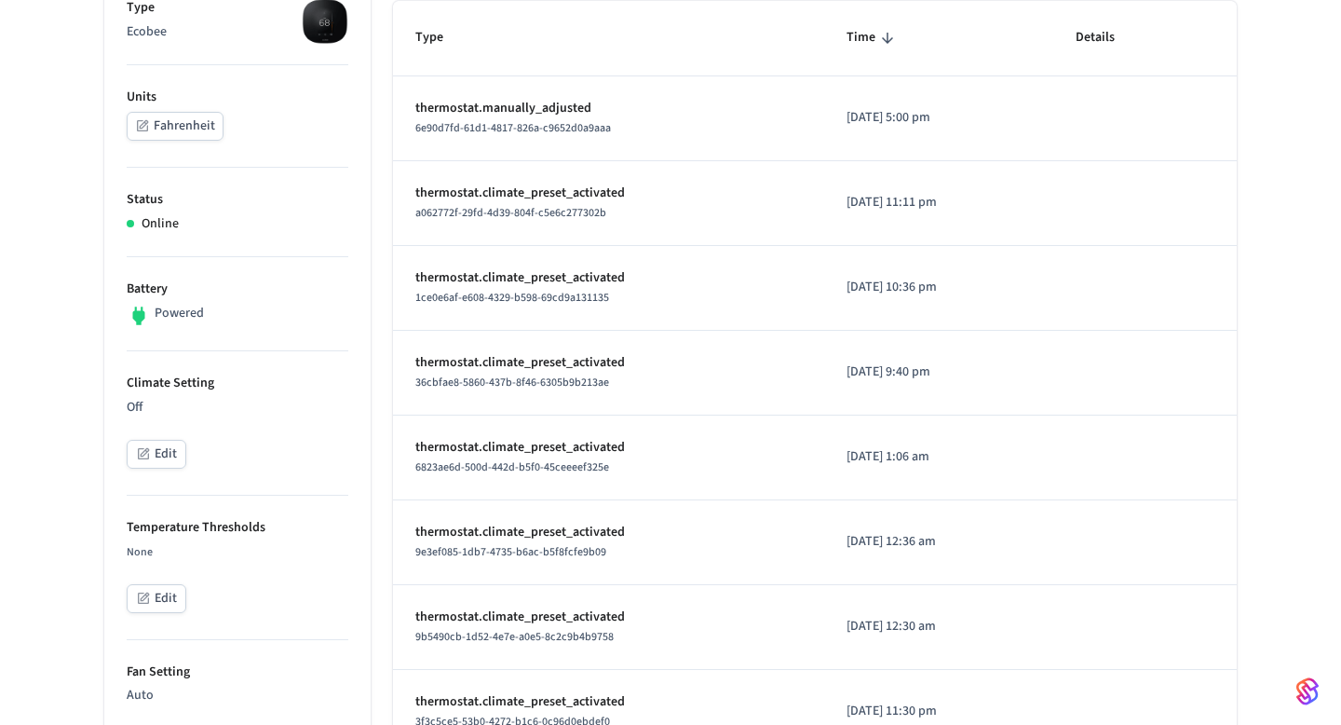
scroll to position [333, 0]
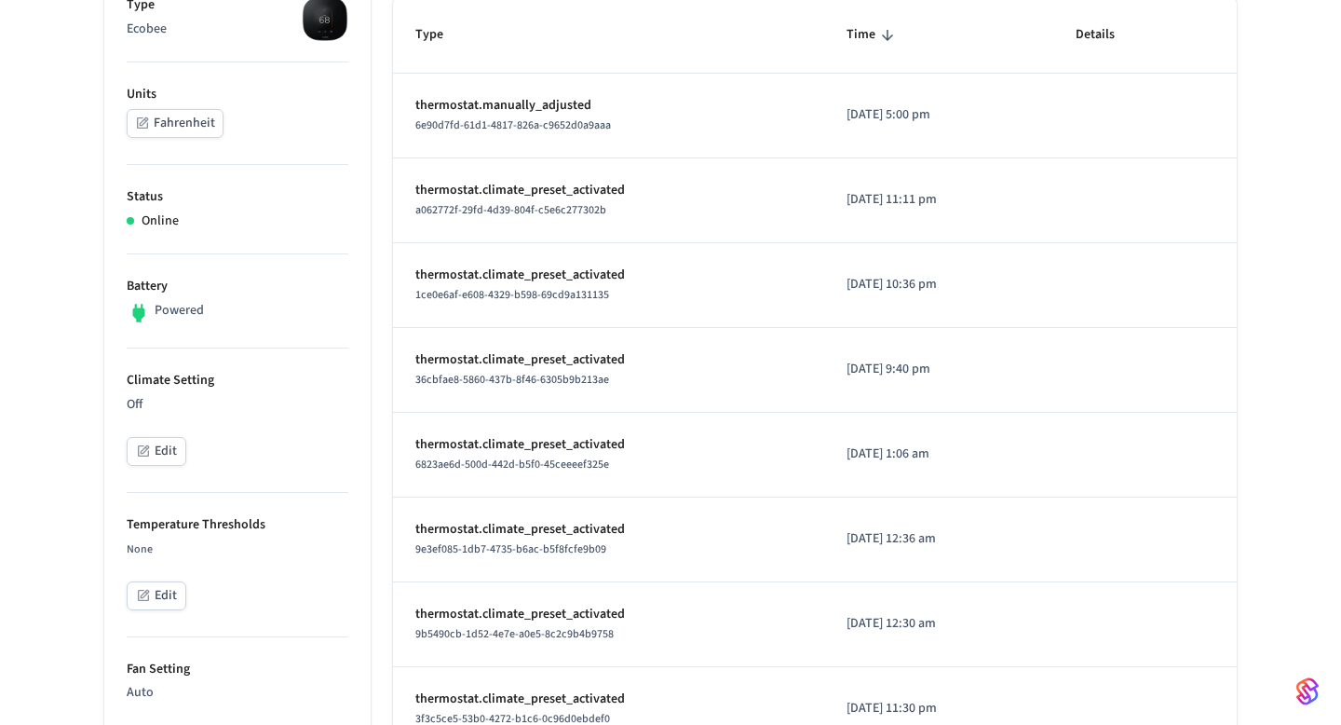
click at [156, 432] on div "Off Edit" at bounding box center [238, 432] width 222 height 75
click at [156, 439] on button "Edit" at bounding box center [157, 451] width 60 height 29
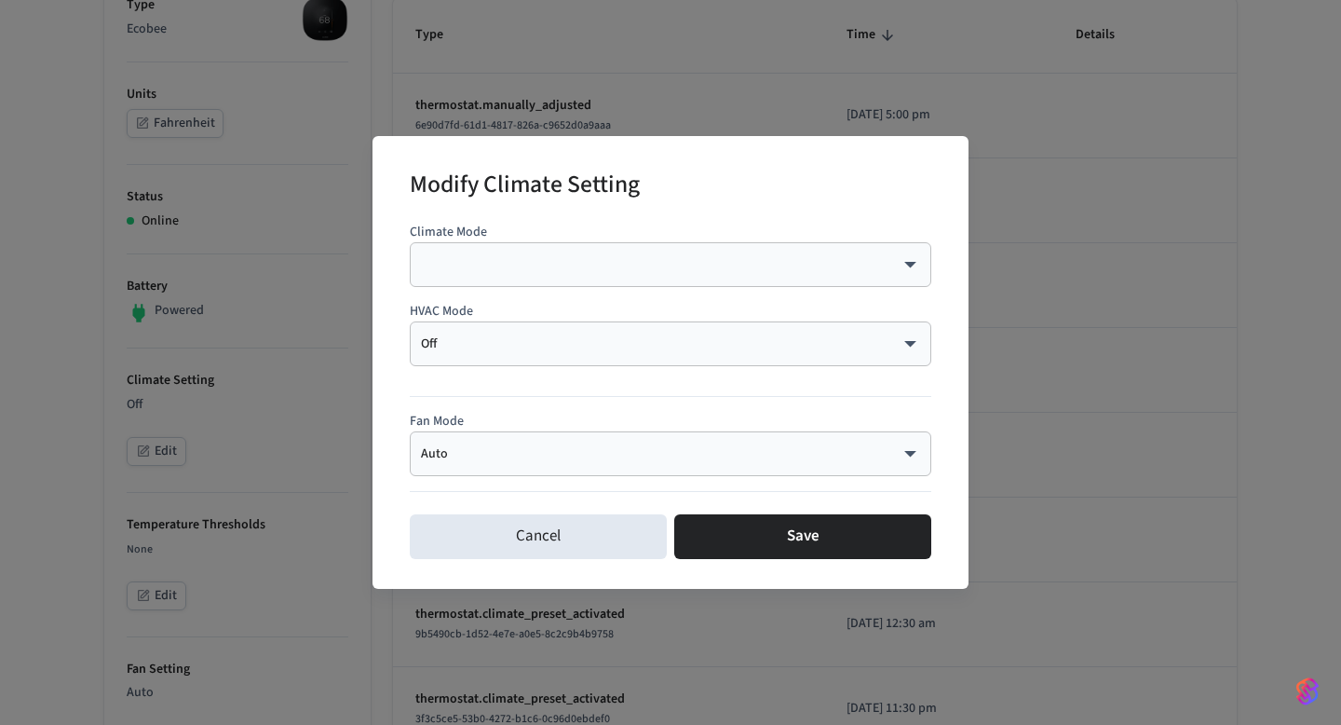
click at [497, 333] on div "Off *** ​" at bounding box center [671, 343] width 522 height 45
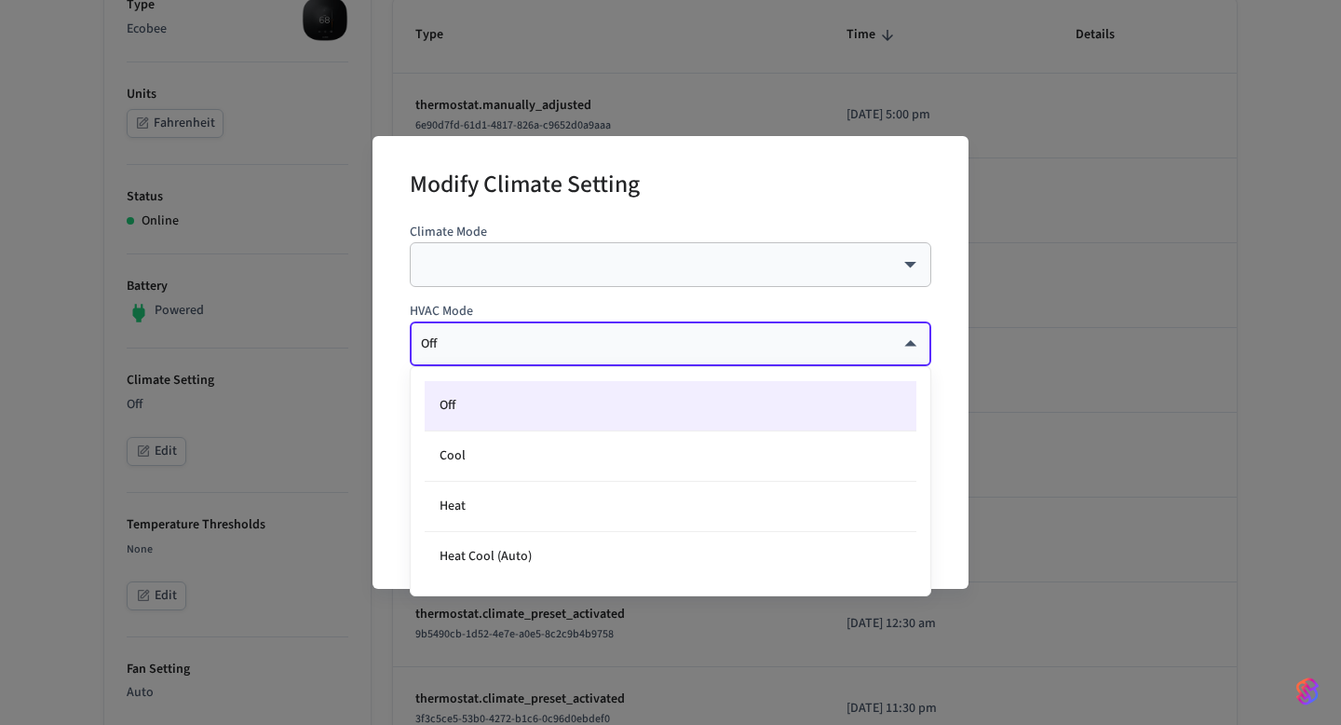
click at [496, 347] on body "Velmurugan's Sandbox Sandbox Find by ID ⌘ K VJ Devices ACS Systems Connected Ac…" at bounding box center [670, 616] width 1341 height 1898
click at [1081, 317] on div at bounding box center [670, 362] width 1341 height 725
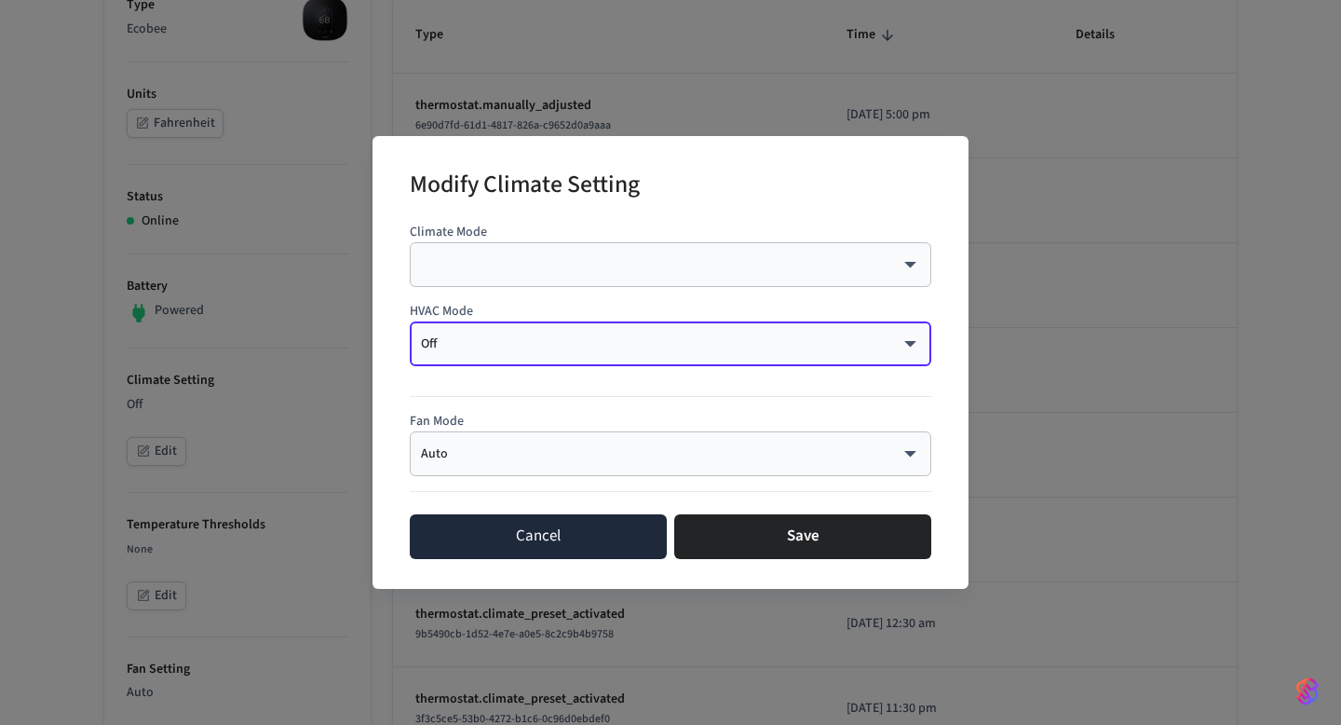
click at [580, 547] on button "Cancel" at bounding box center [538, 536] width 257 height 45
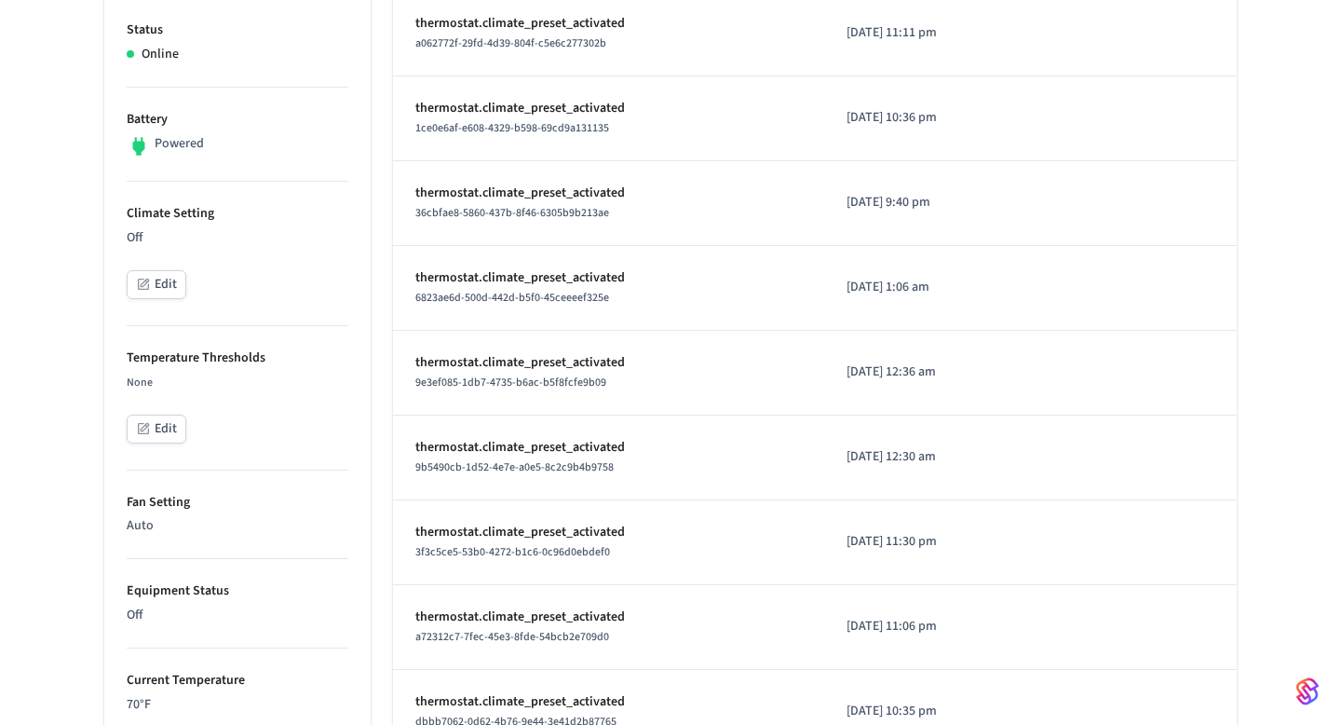
scroll to position [0, 0]
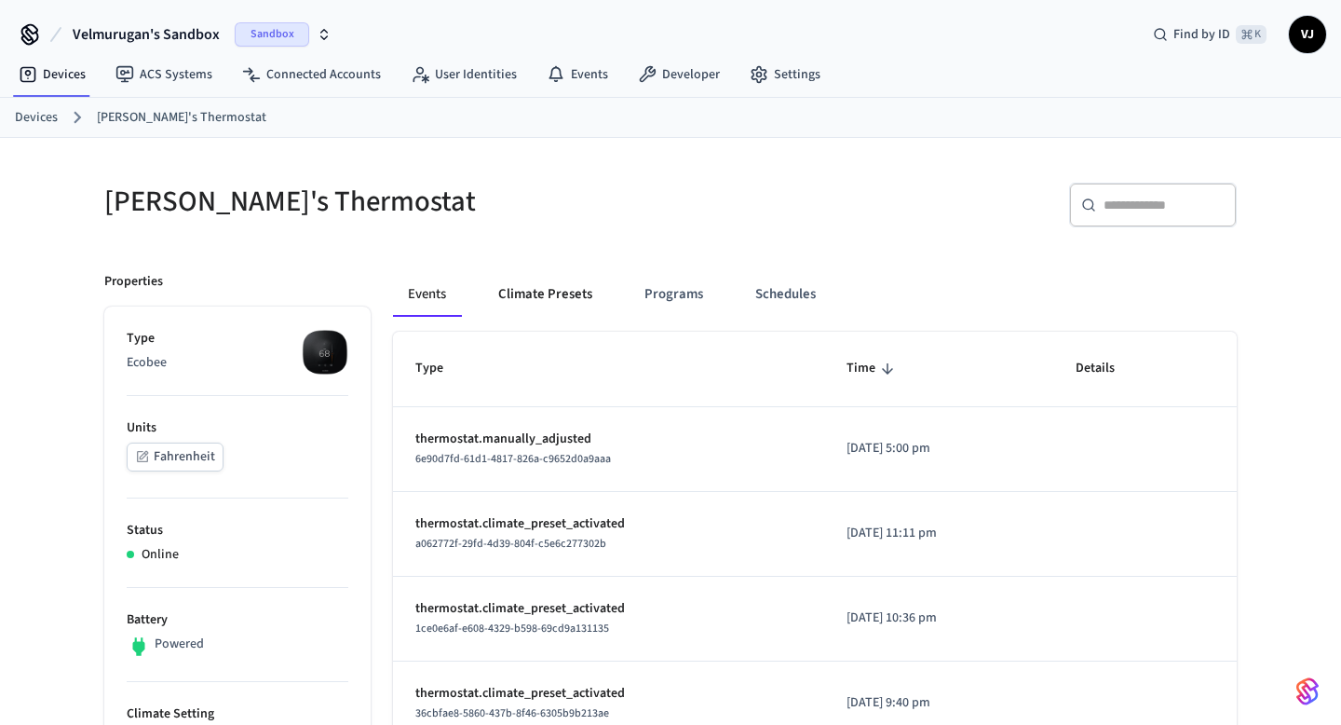
click at [563, 292] on button "Climate Presets" at bounding box center [545, 294] width 124 height 45
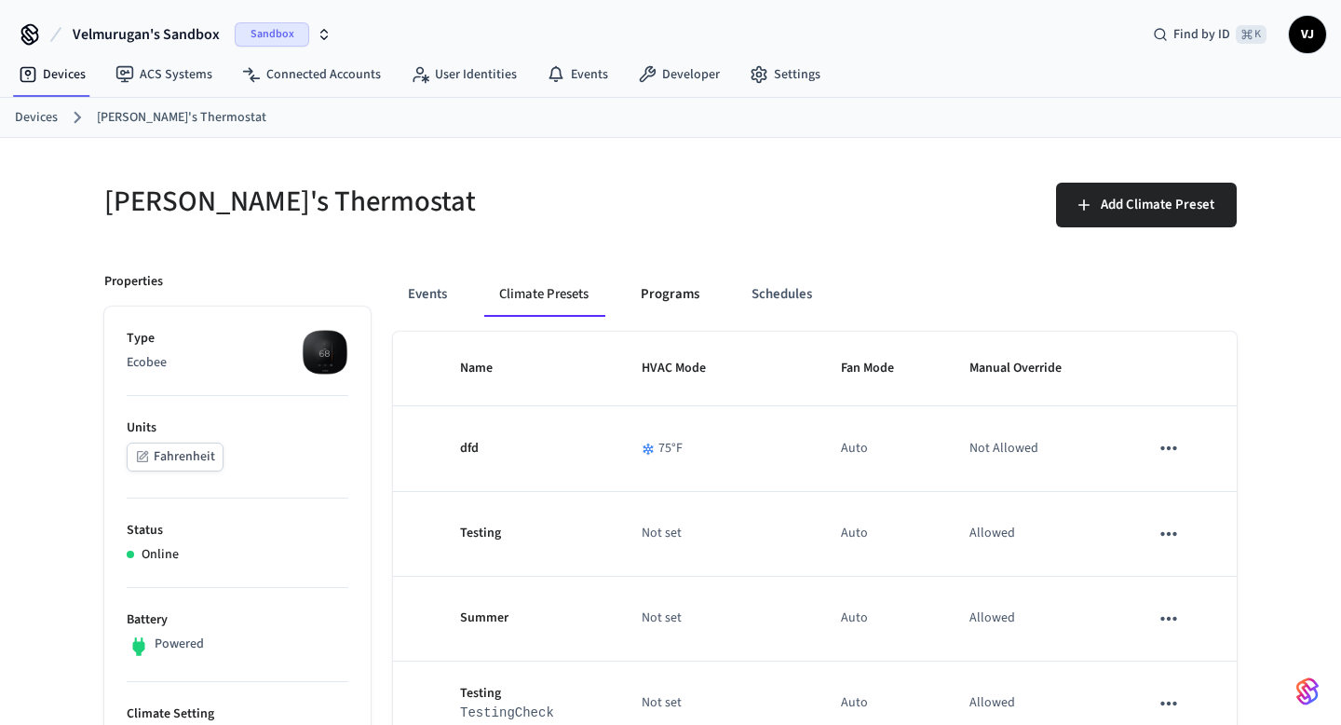
click at [676, 293] on button "Programs" at bounding box center [670, 294] width 88 height 45
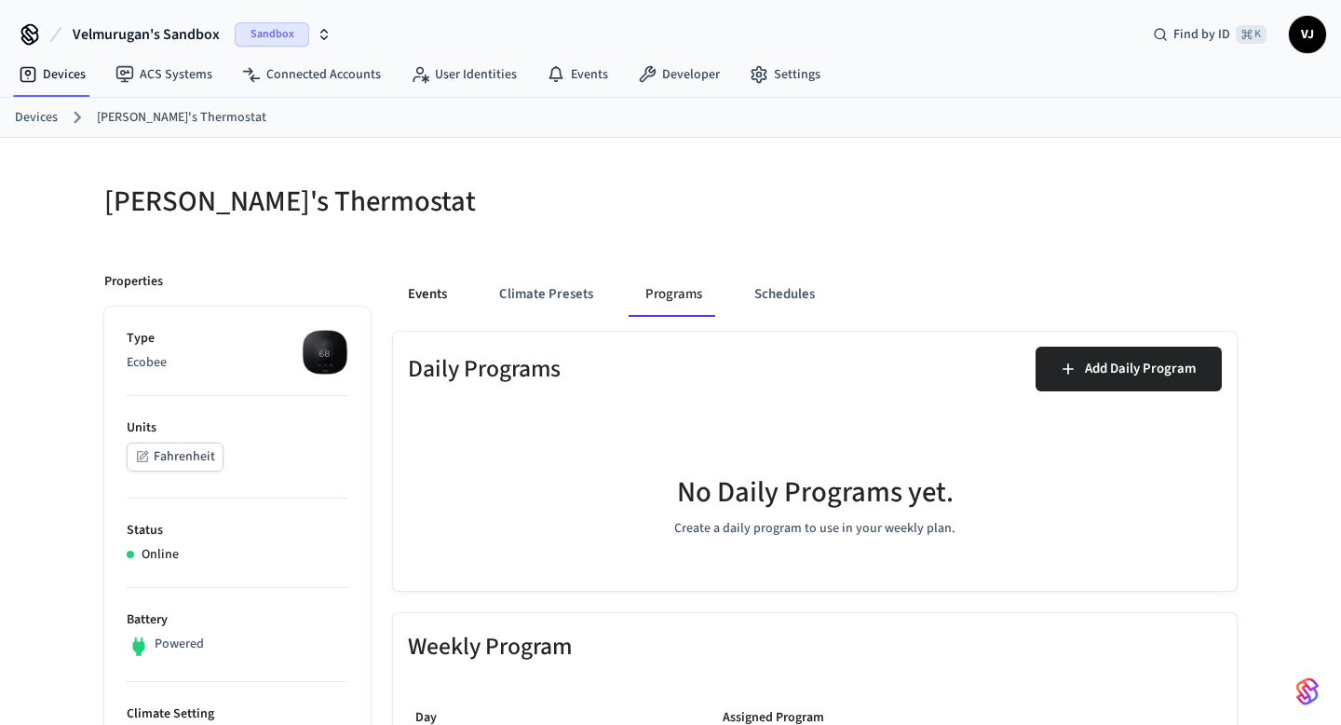
click at [444, 301] on button "Events" at bounding box center [427, 294] width 69 height 45
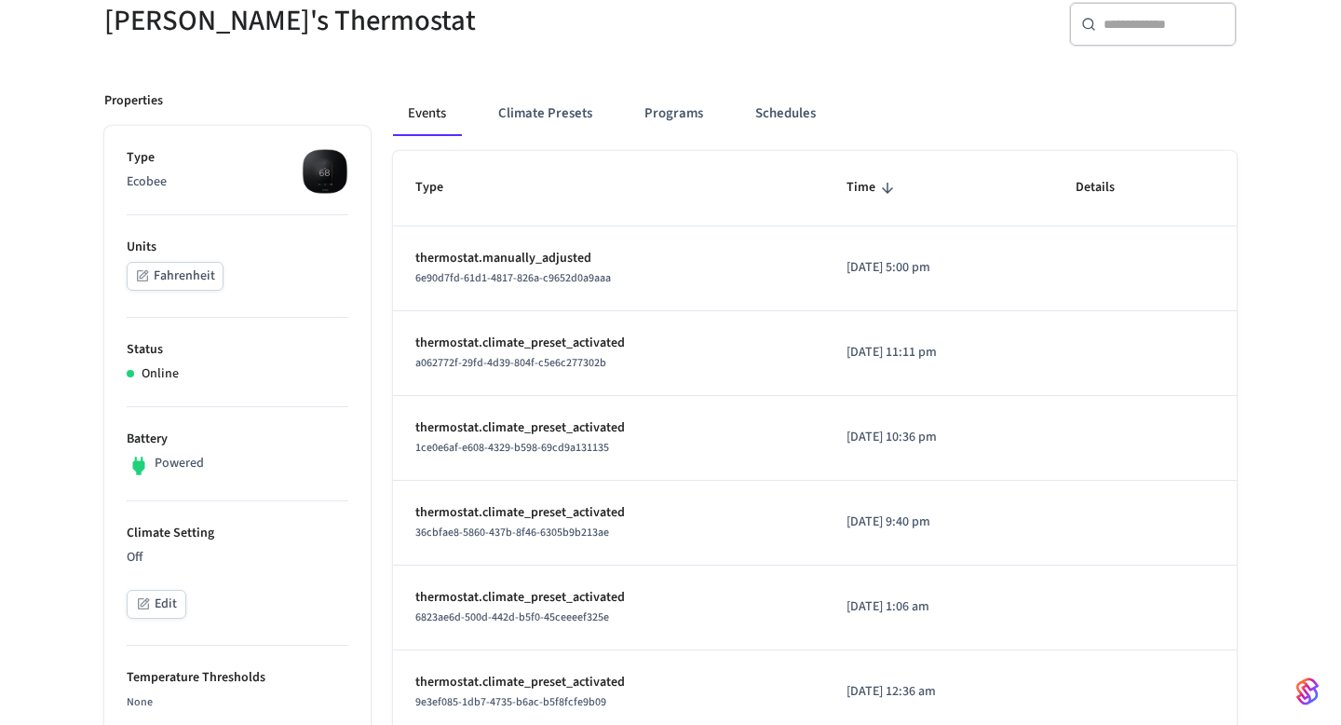
scroll to position [194, 0]
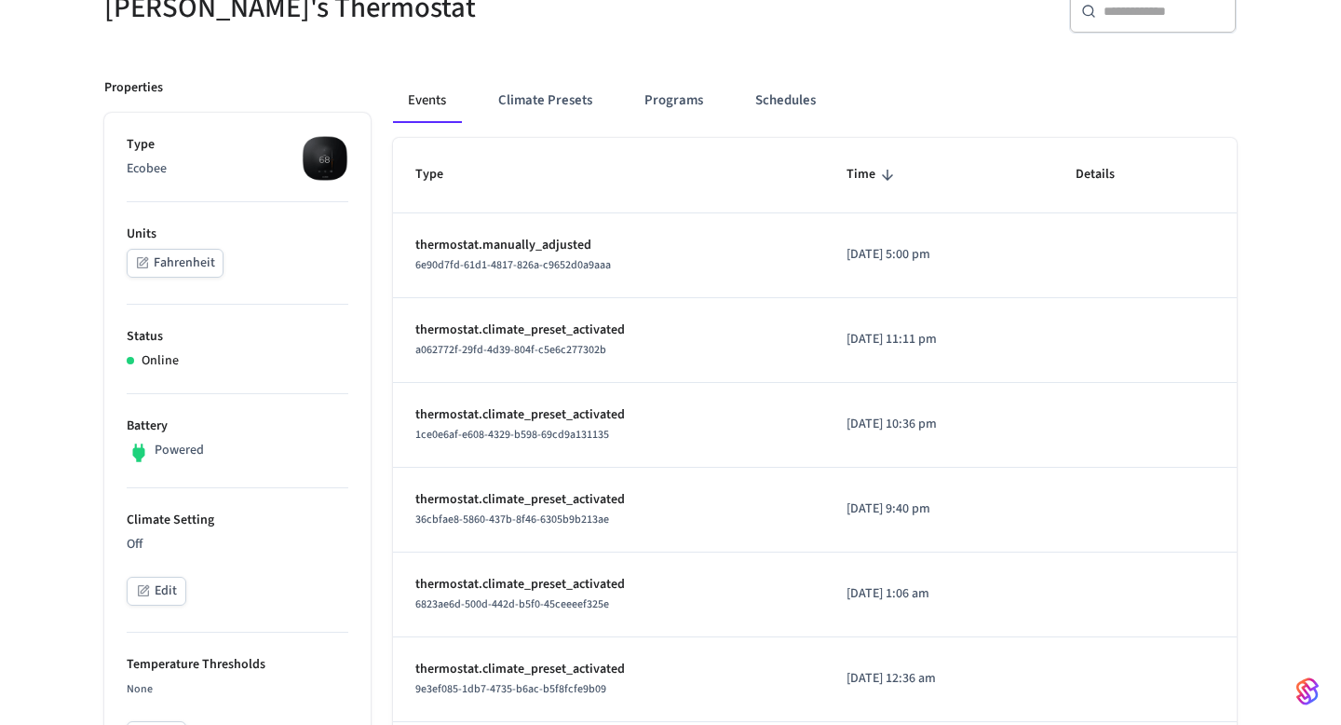
click at [168, 580] on button "Edit" at bounding box center [157, 591] width 60 height 29
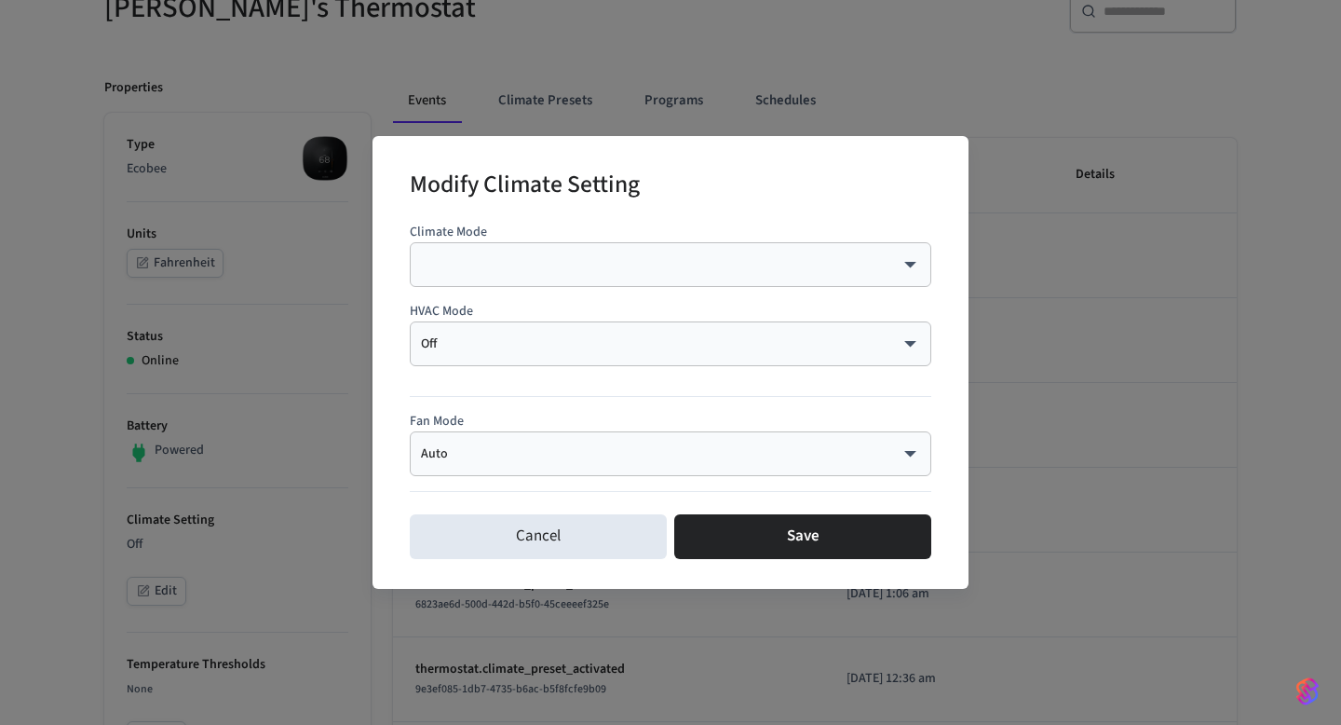
click at [496, 324] on div "Off *** ​" at bounding box center [671, 343] width 522 height 45
click at [468, 363] on div "Off *** ​" at bounding box center [671, 343] width 522 height 45
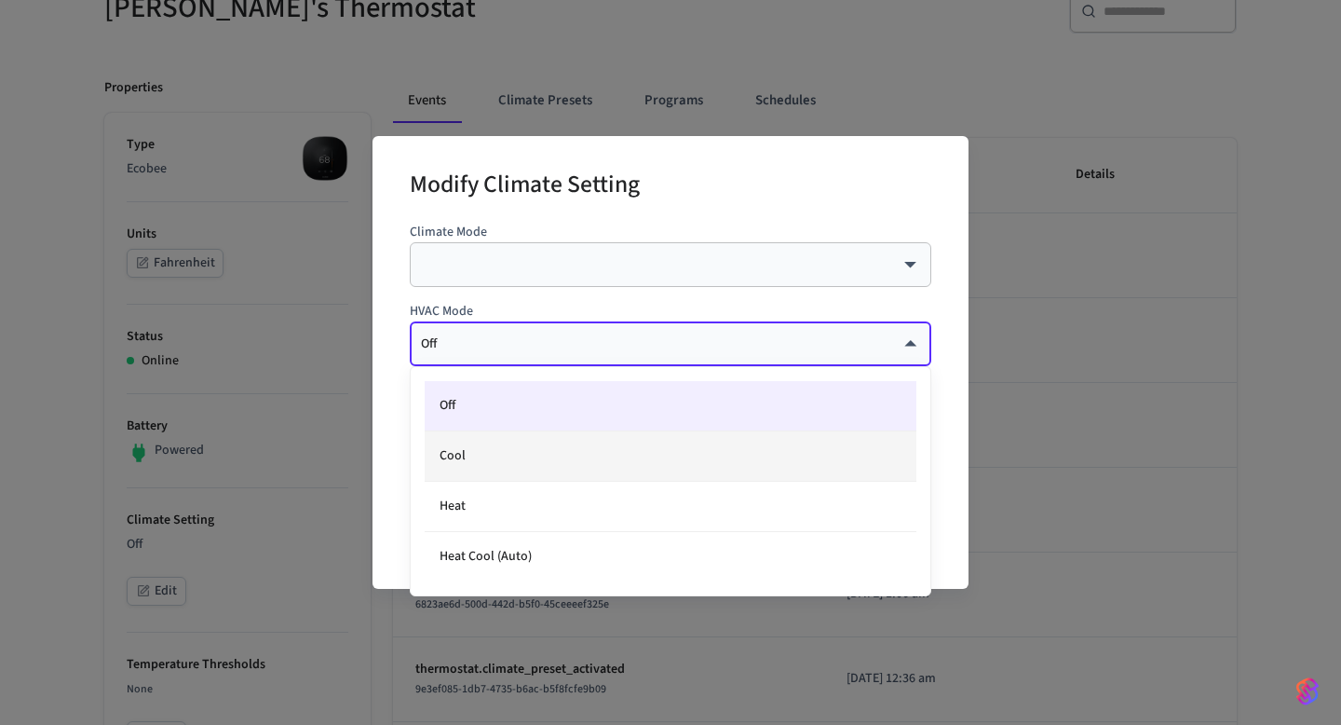
click at [459, 462] on li "Cool" at bounding box center [671, 456] width 492 height 50
type input "****"
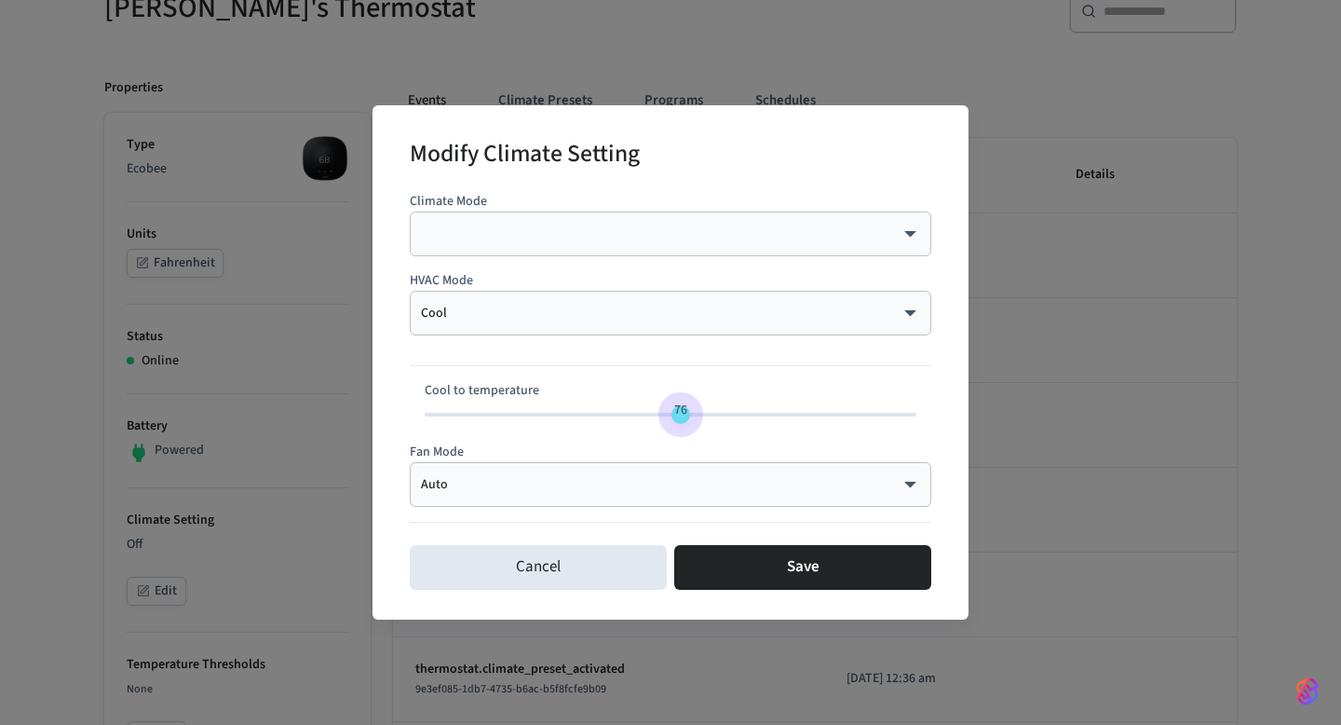
drag, startPoint x: 665, startPoint y: 417, endPoint x: 678, endPoint y: 417, distance: 13.0
click at [678, 417] on span "76" at bounding box center [680, 410] width 13 height 19
drag, startPoint x: 680, startPoint y: 416, endPoint x: 745, endPoint y: 423, distance: 65.5
click at [745, 423] on span "83" at bounding box center [748, 410] width 35 height 27
type input "**"
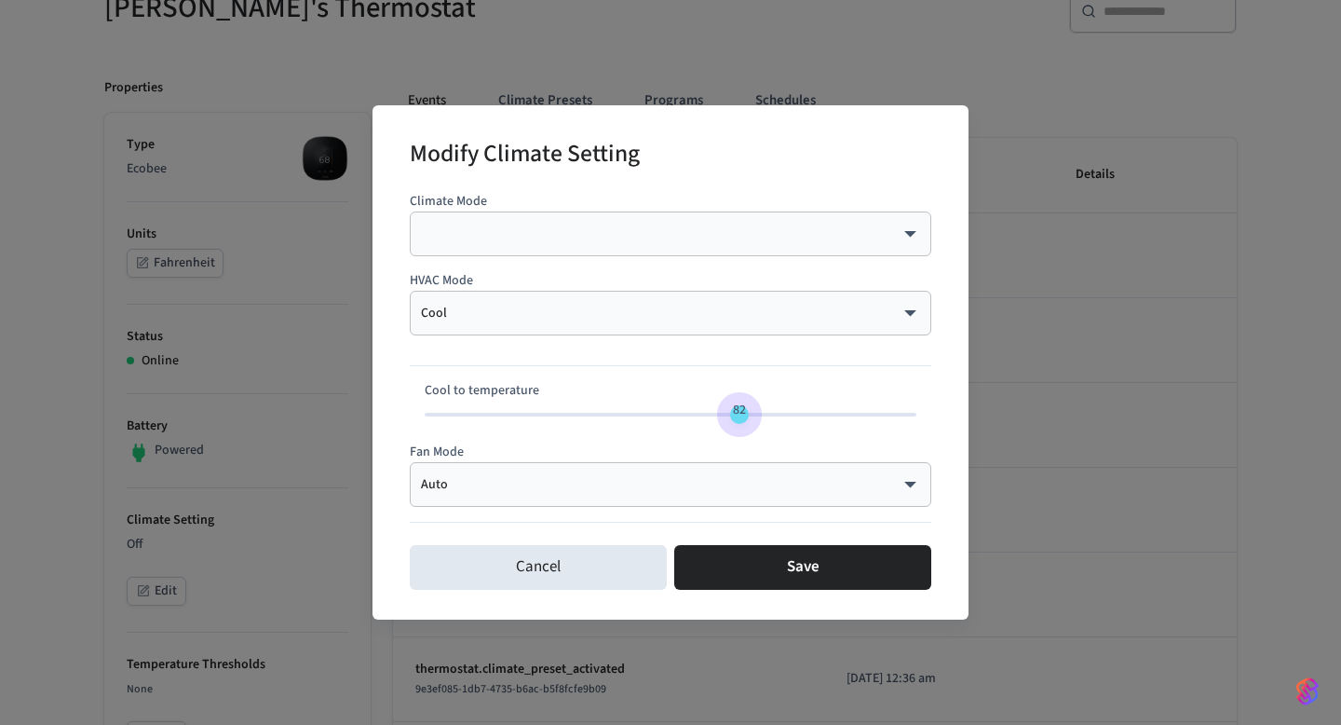
click at [742, 413] on span "82" at bounding box center [739, 410] width 13 height 19
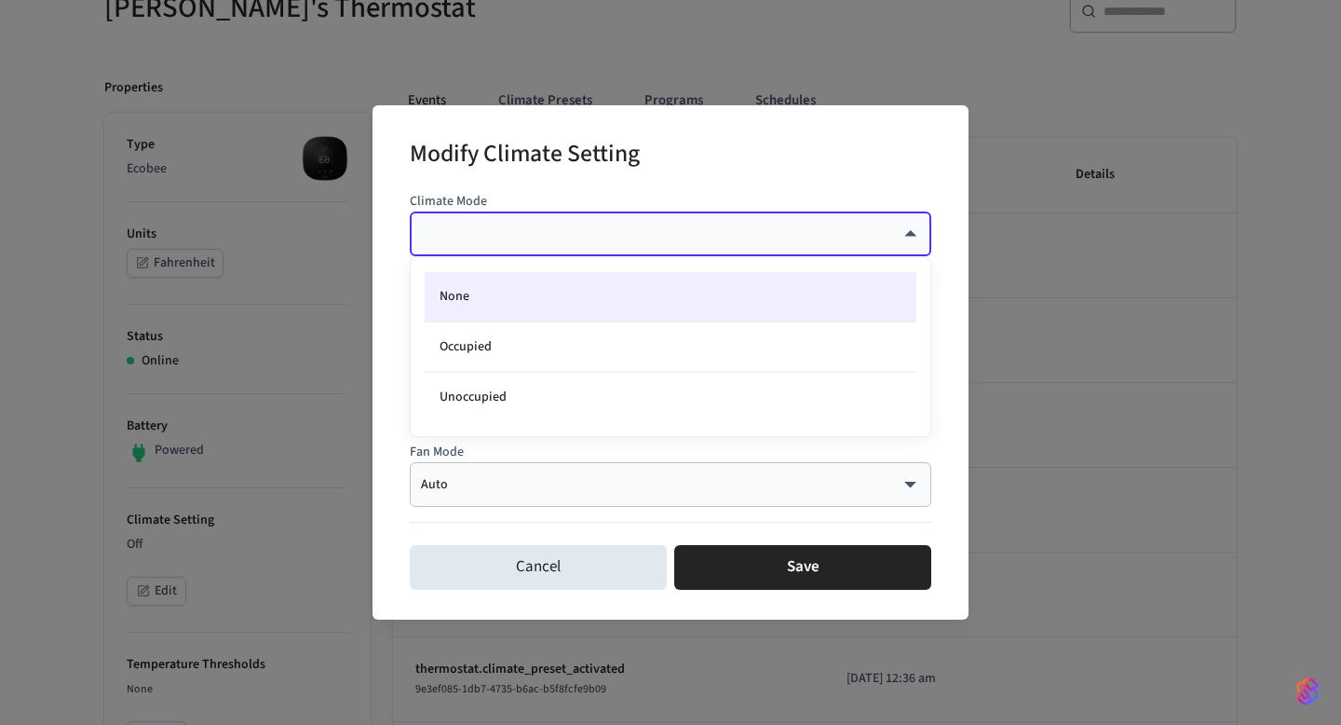
click at [736, 231] on div at bounding box center [670, 362] width 1341 height 725
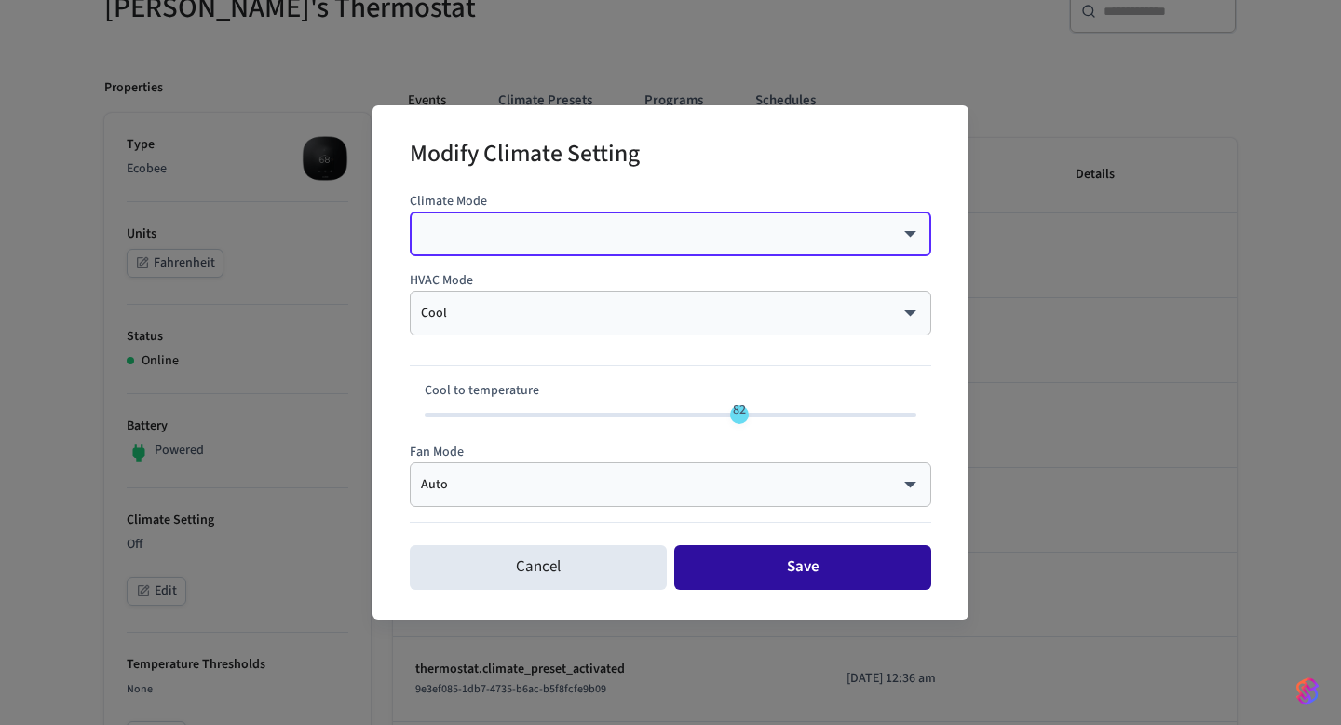
click at [784, 559] on button "Save" at bounding box center [802, 567] width 257 height 45
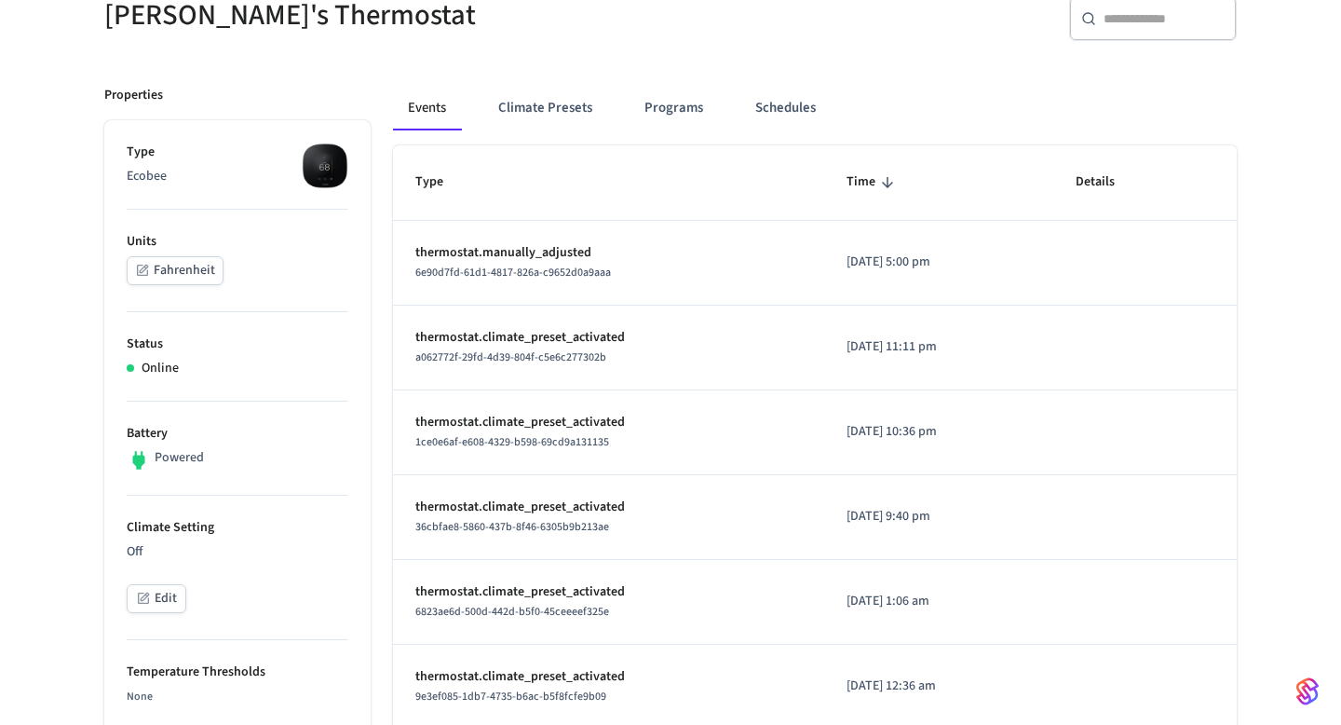
scroll to position [0, 0]
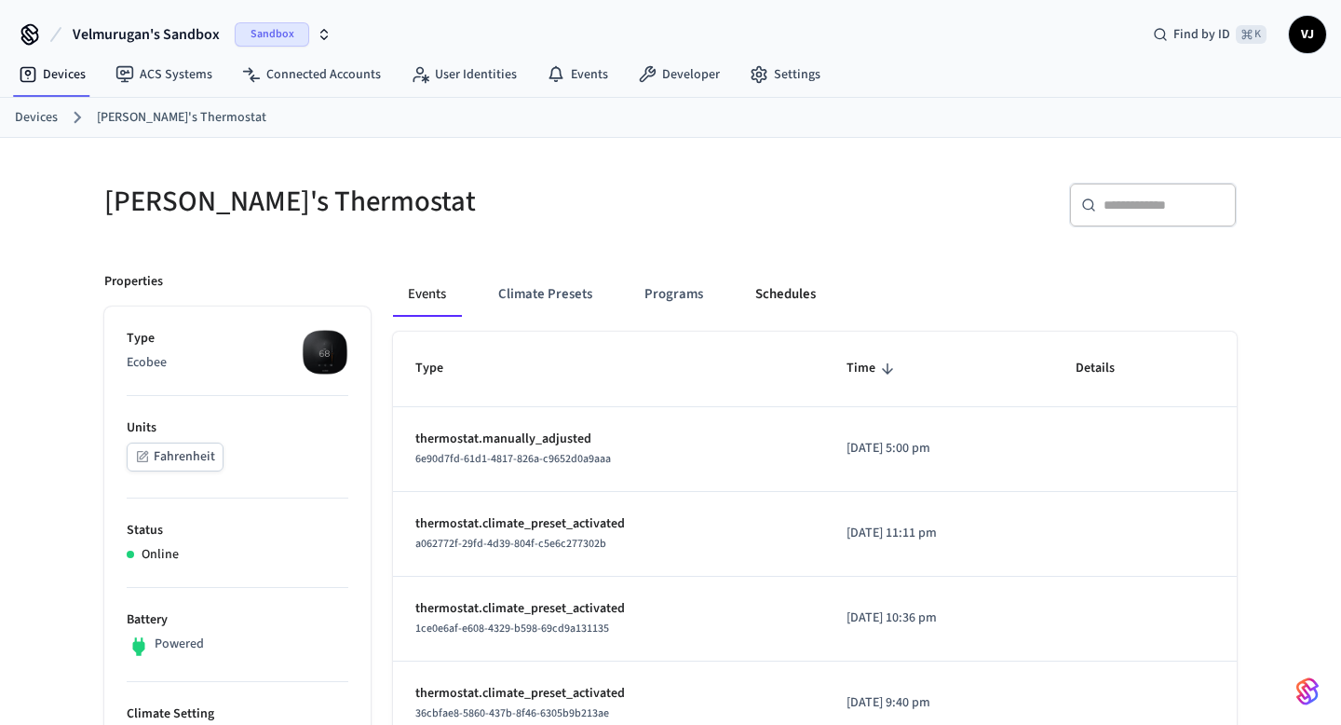
click at [770, 287] on button "Schedules" at bounding box center [786, 294] width 90 height 45
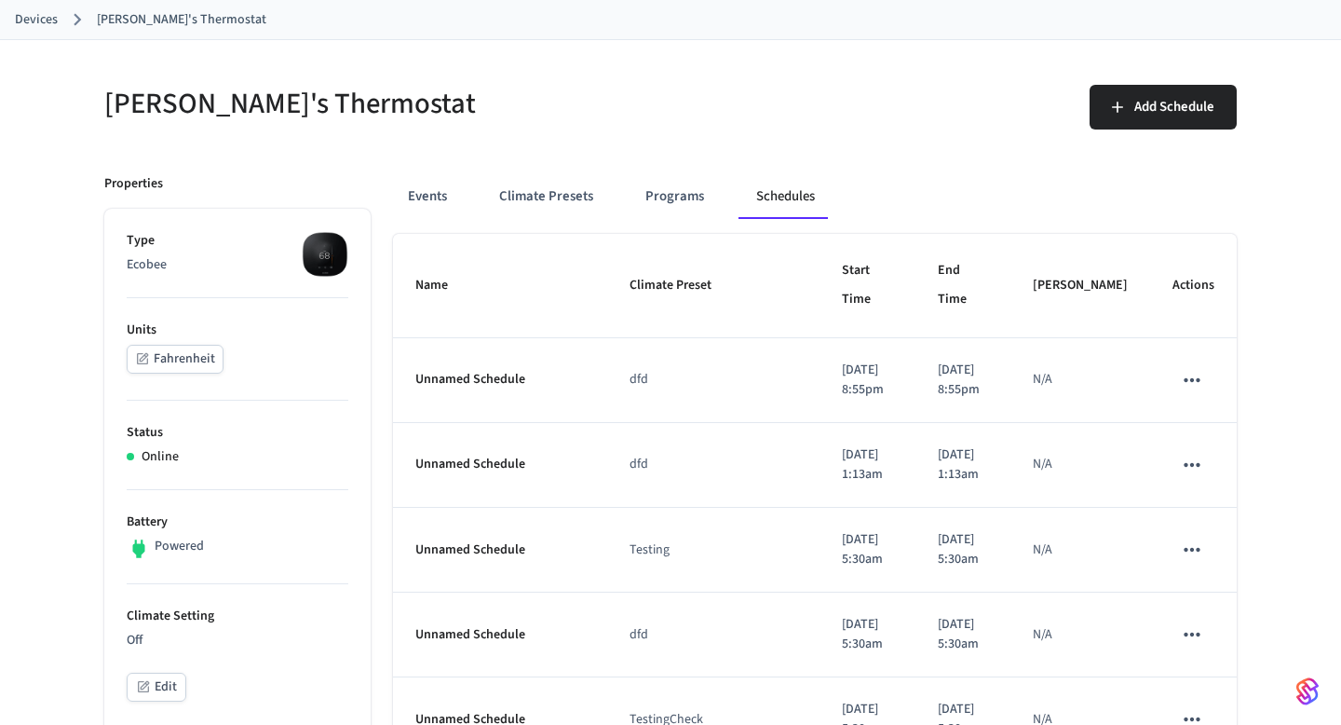
scroll to position [142, 0]
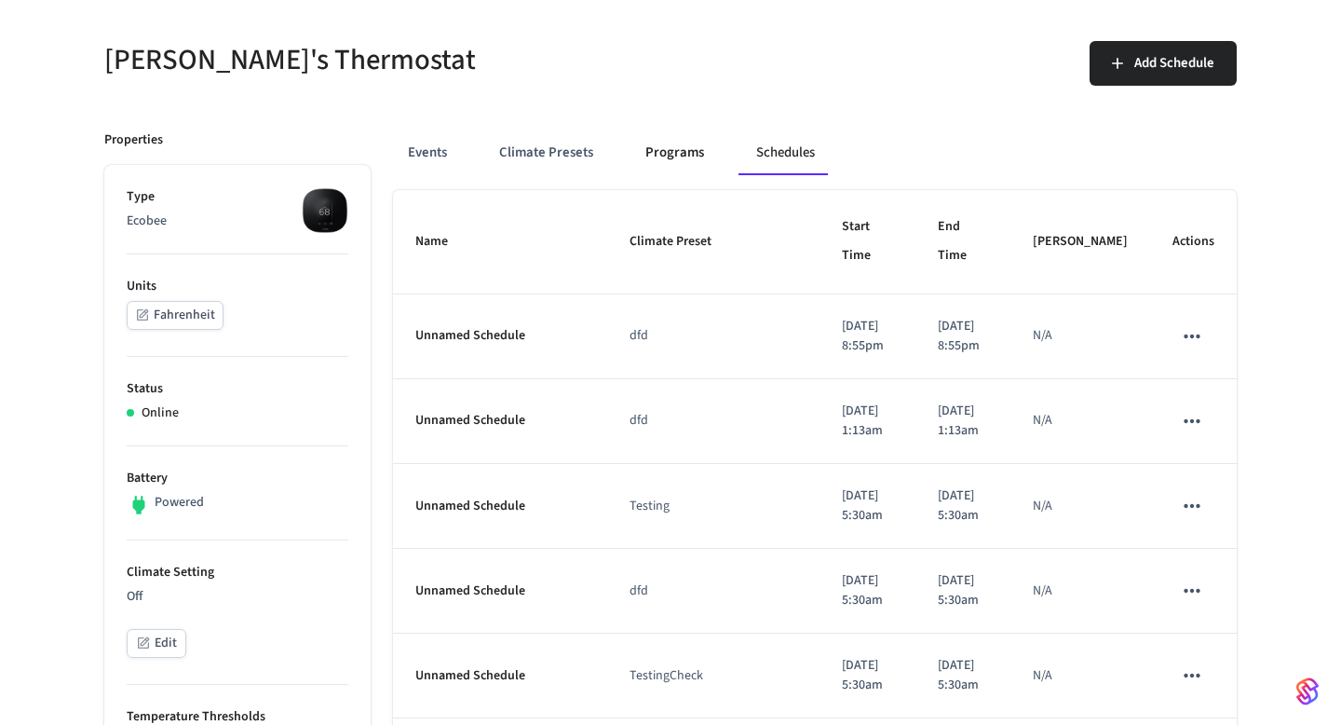
click at [673, 171] on button "Programs" at bounding box center [675, 152] width 88 height 45
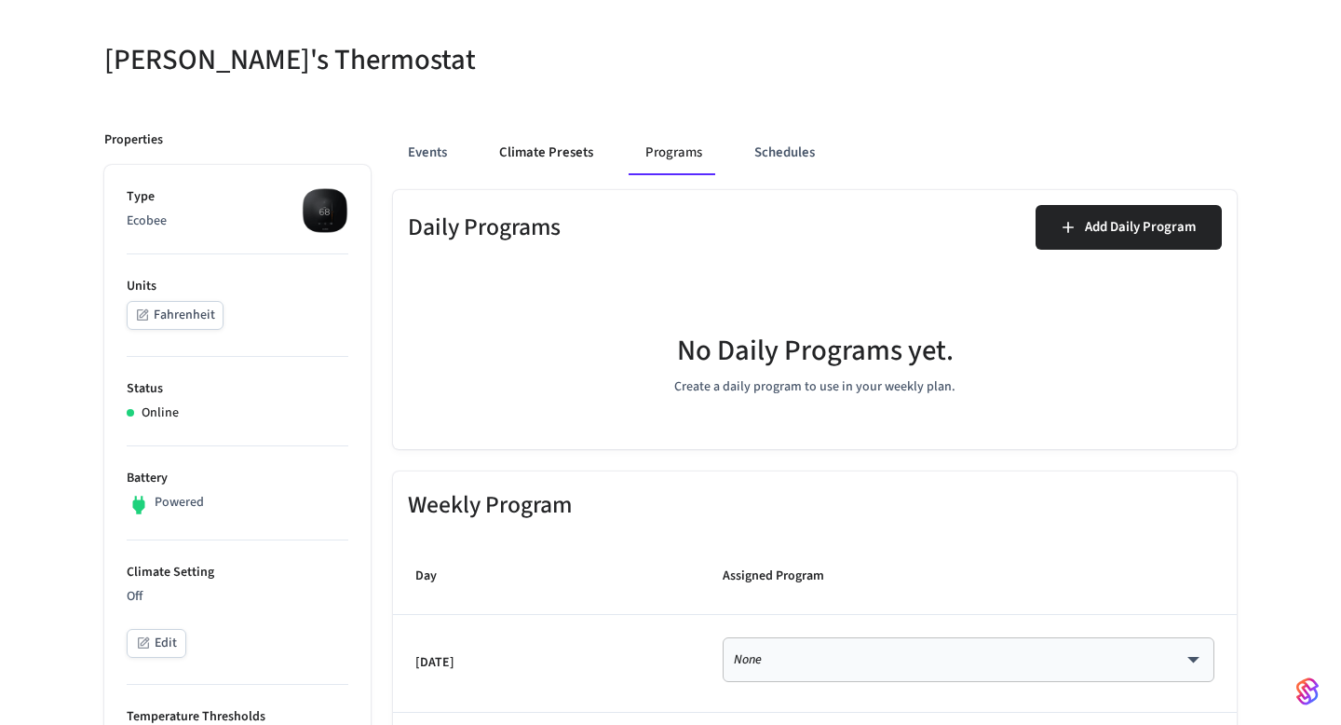
click at [577, 154] on button "Climate Presets" at bounding box center [546, 152] width 124 height 45
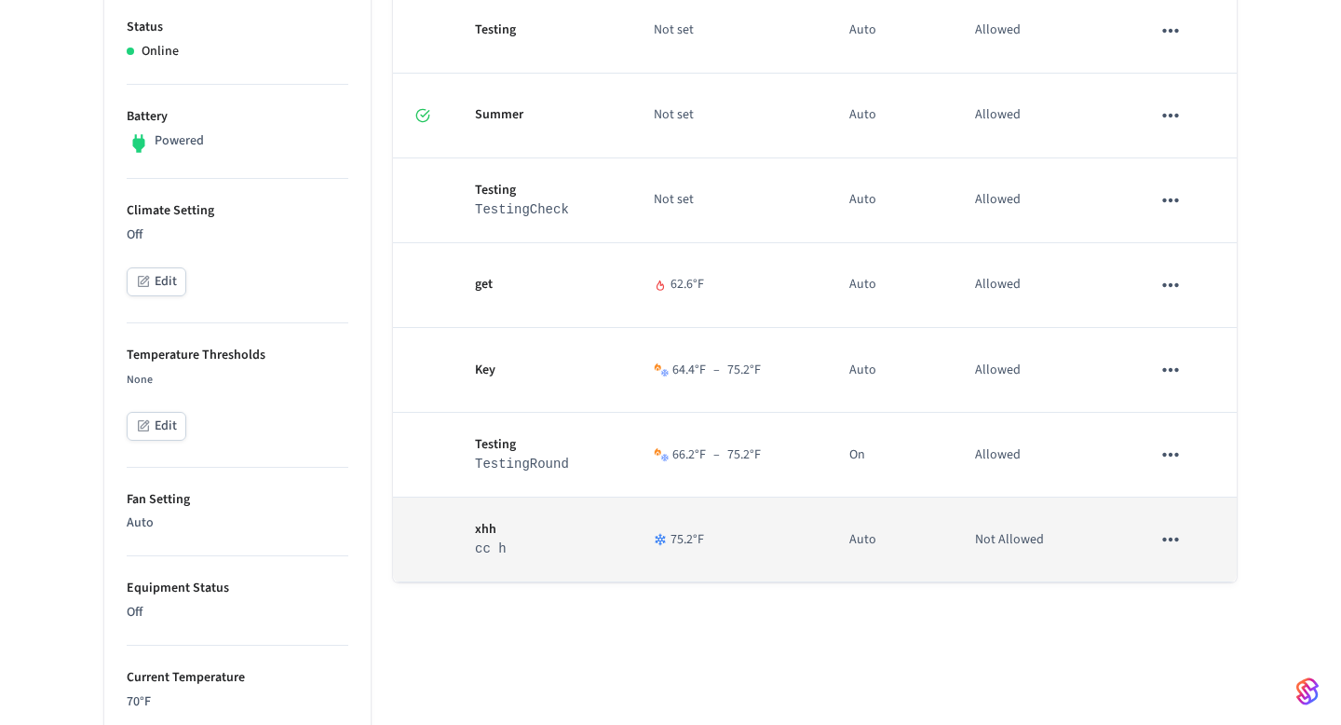
scroll to position [0, 0]
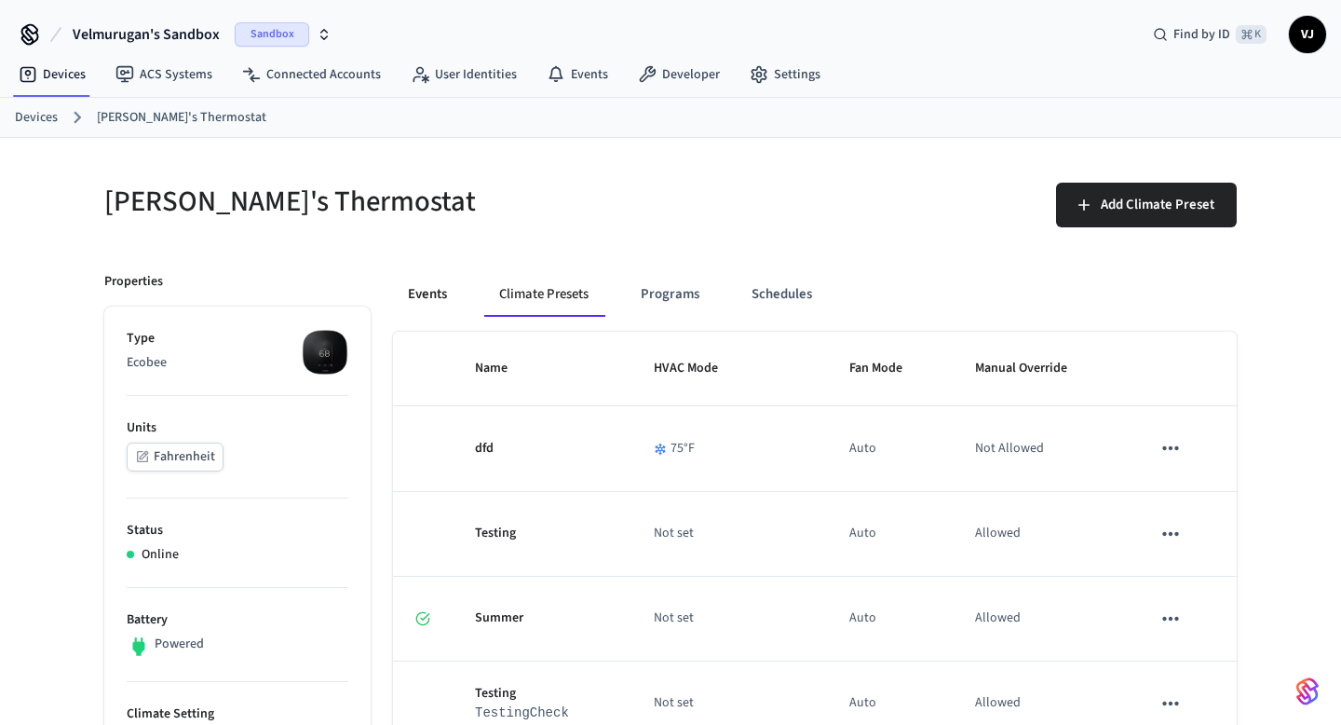
click at [418, 292] on button "Events" at bounding box center [427, 294] width 69 height 45
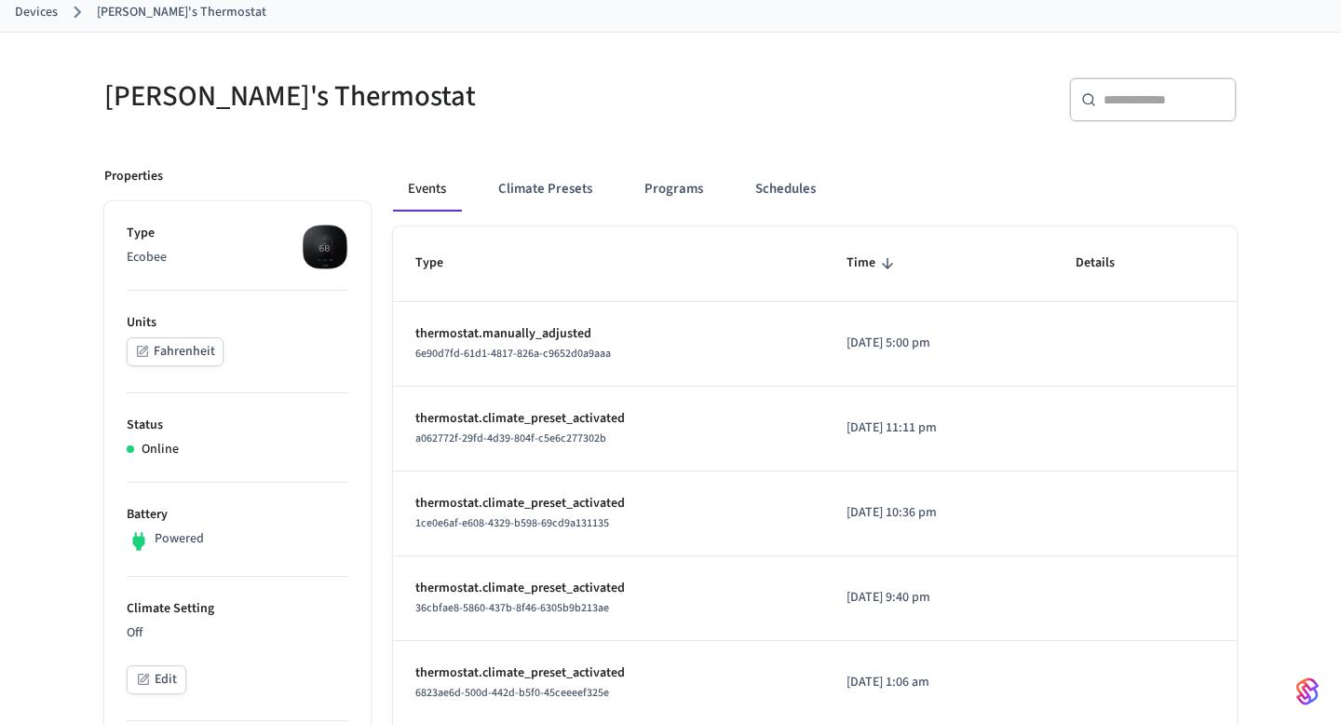
scroll to position [93, 0]
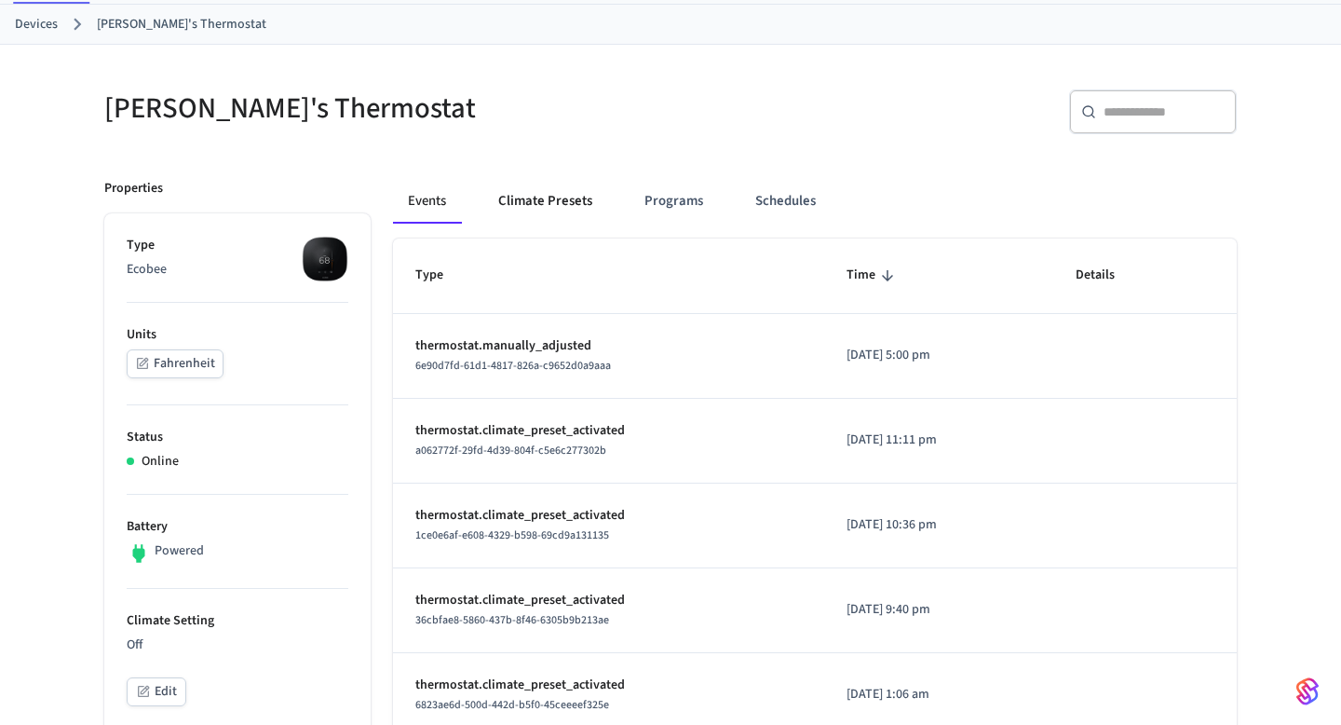
click at [527, 199] on button "Climate Presets" at bounding box center [545, 201] width 124 height 45
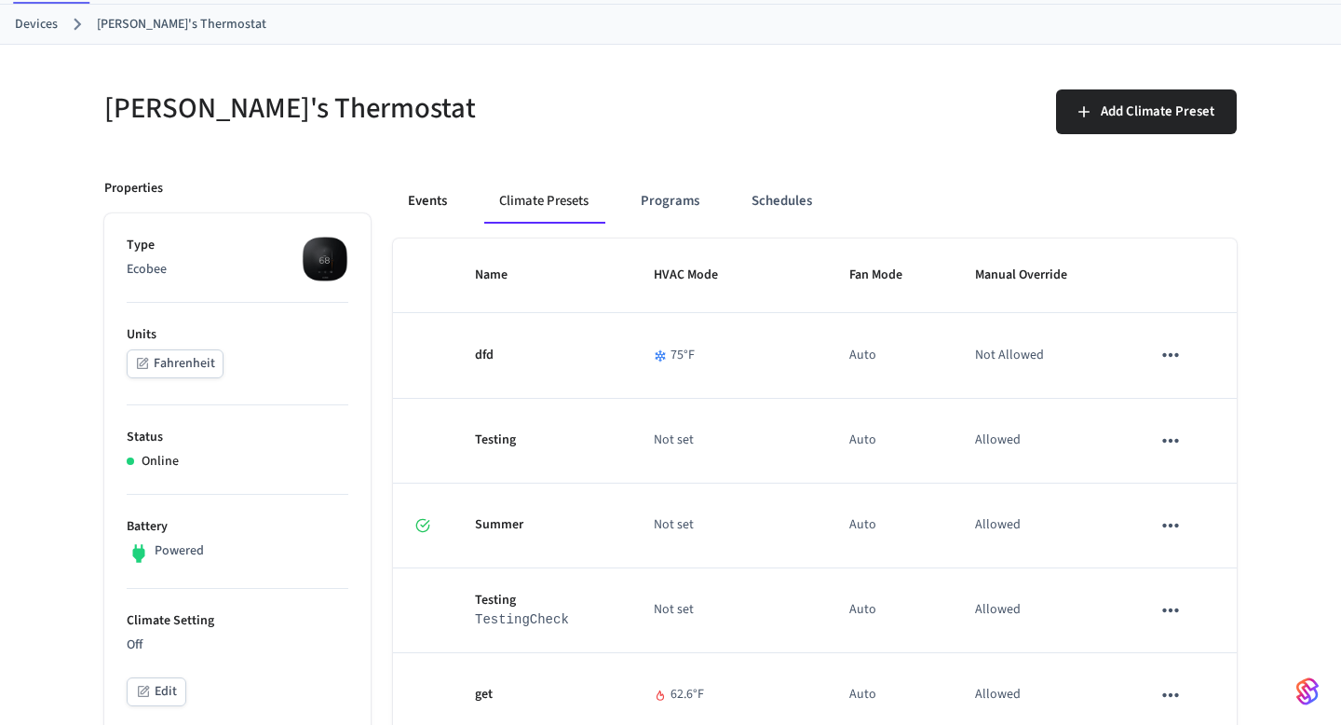
click at [454, 199] on button "Events" at bounding box center [427, 201] width 69 height 45
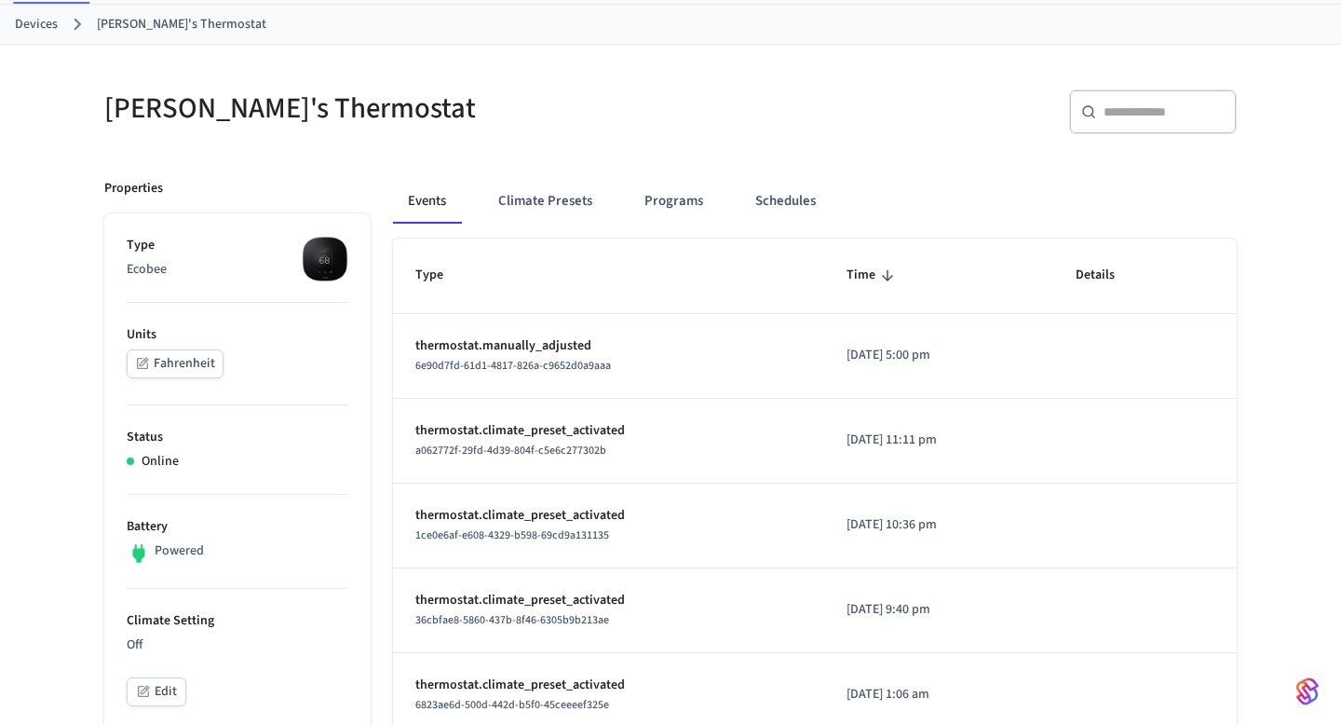
click at [522, 349] on p "thermostat.manually_adjusted" at bounding box center [608, 346] width 387 height 20
click at [849, 355] on p "[DATE] 5:00 pm" at bounding box center [939, 356] width 184 height 20
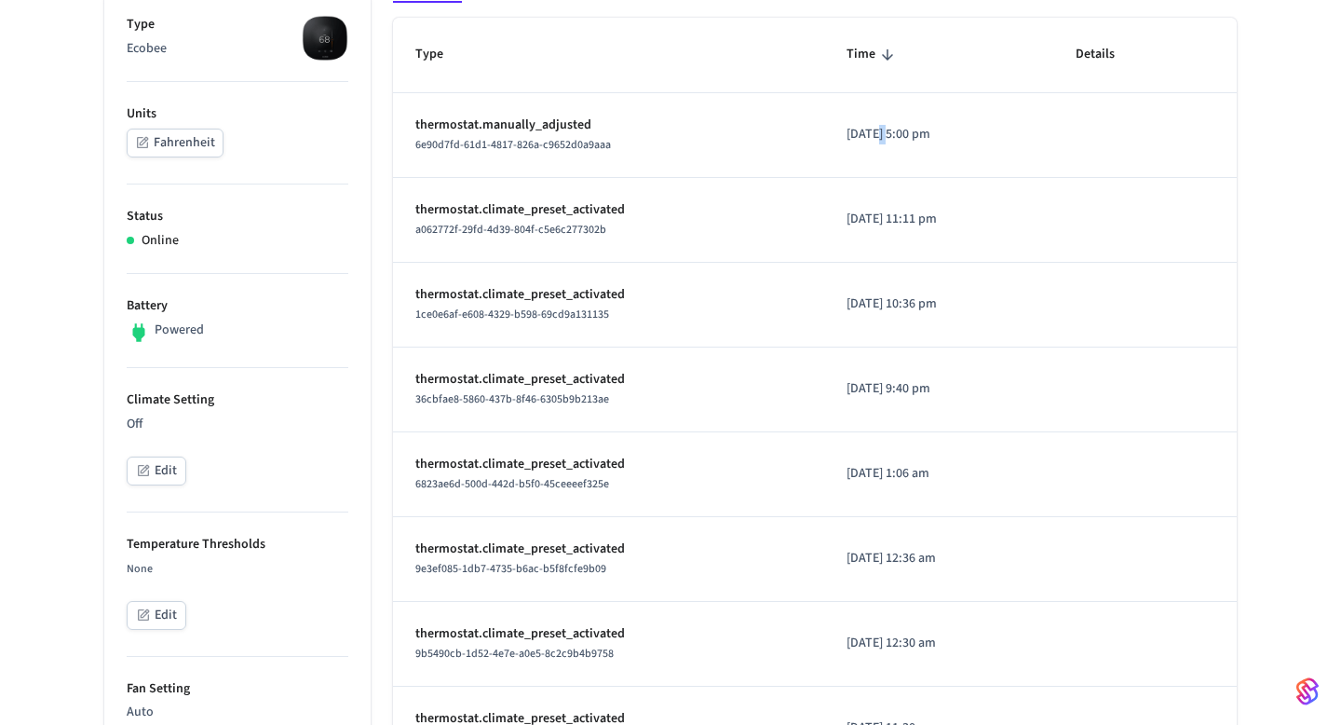
scroll to position [325, 0]
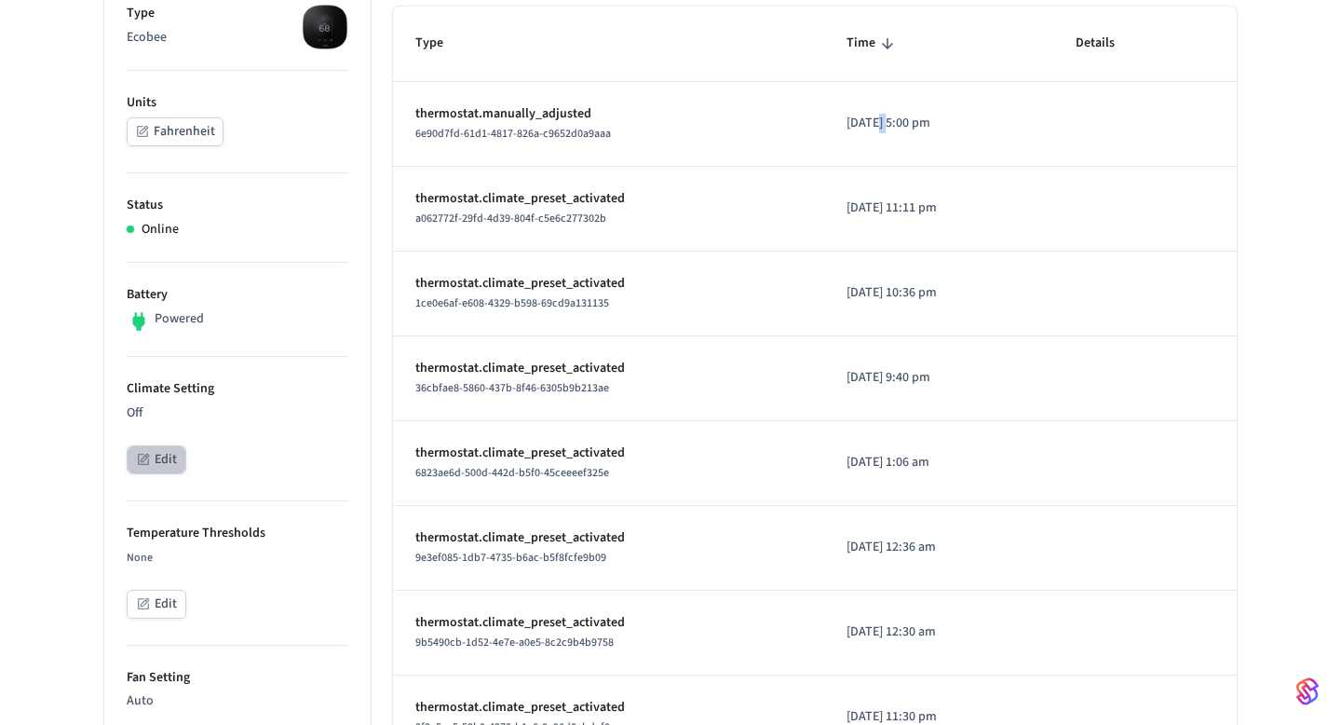
click at [160, 449] on button "Edit" at bounding box center [157, 459] width 60 height 29
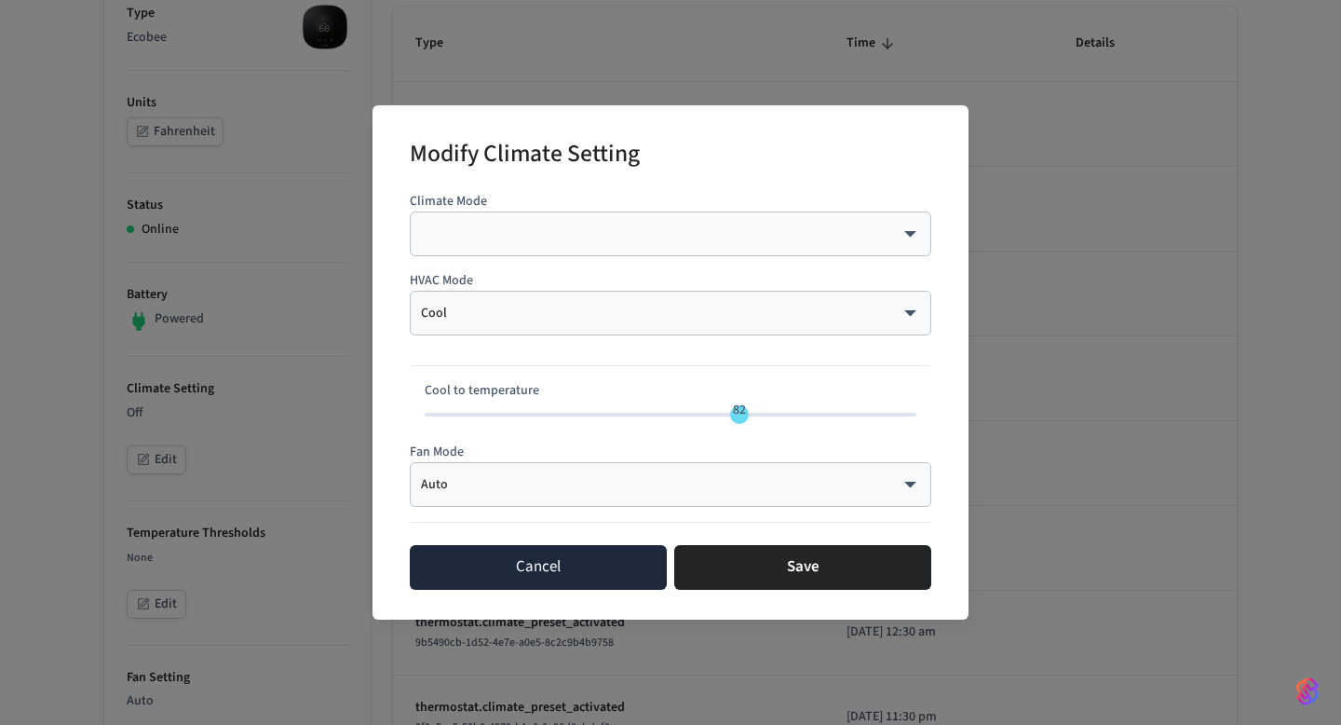
click at [487, 573] on button "Cancel" at bounding box center [538, 567] width 257 height 45
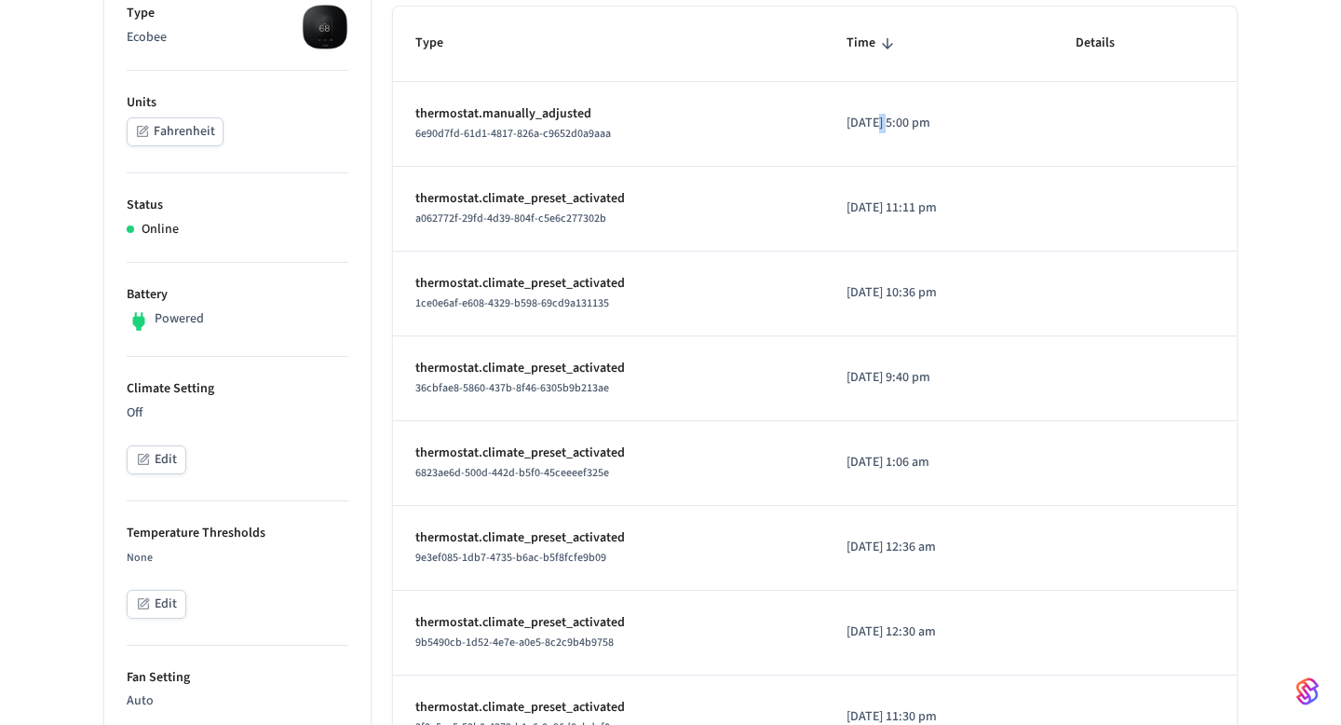
click at [156, 588] on div "None Edit" at bounding box center [238, 585] width 222 height 75
click at [148, 610] on icon "button" at bounding box center [143, 603] width 15 height 15
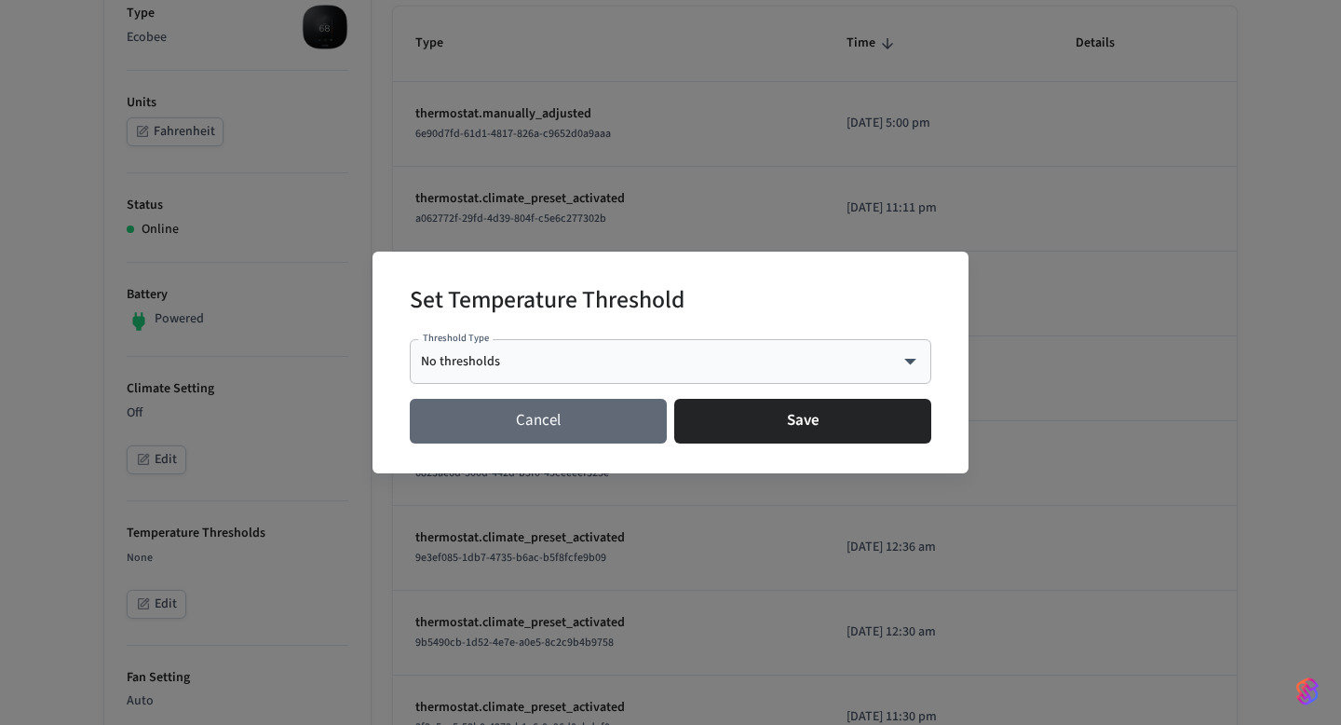
click at [540, 429] on button "Cancel" at bounding box center [538, 421] width 257 height 45
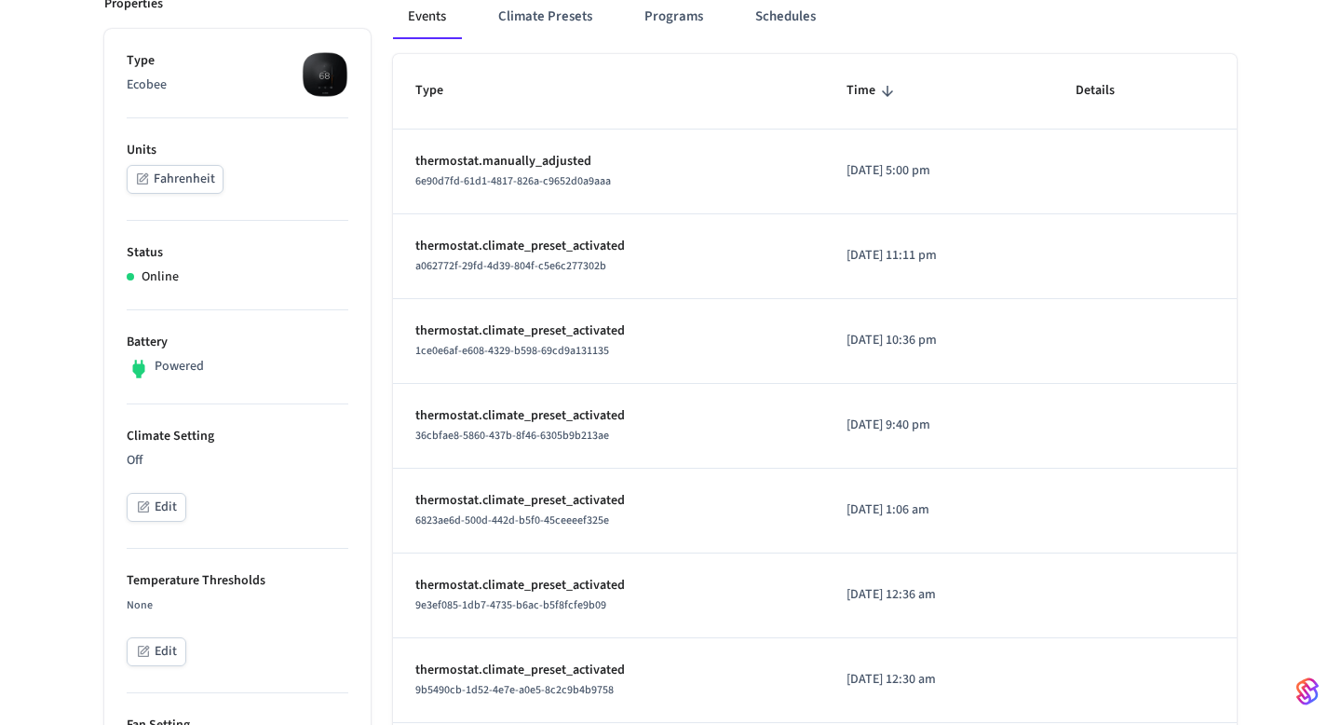
scroll to position [0, 0]
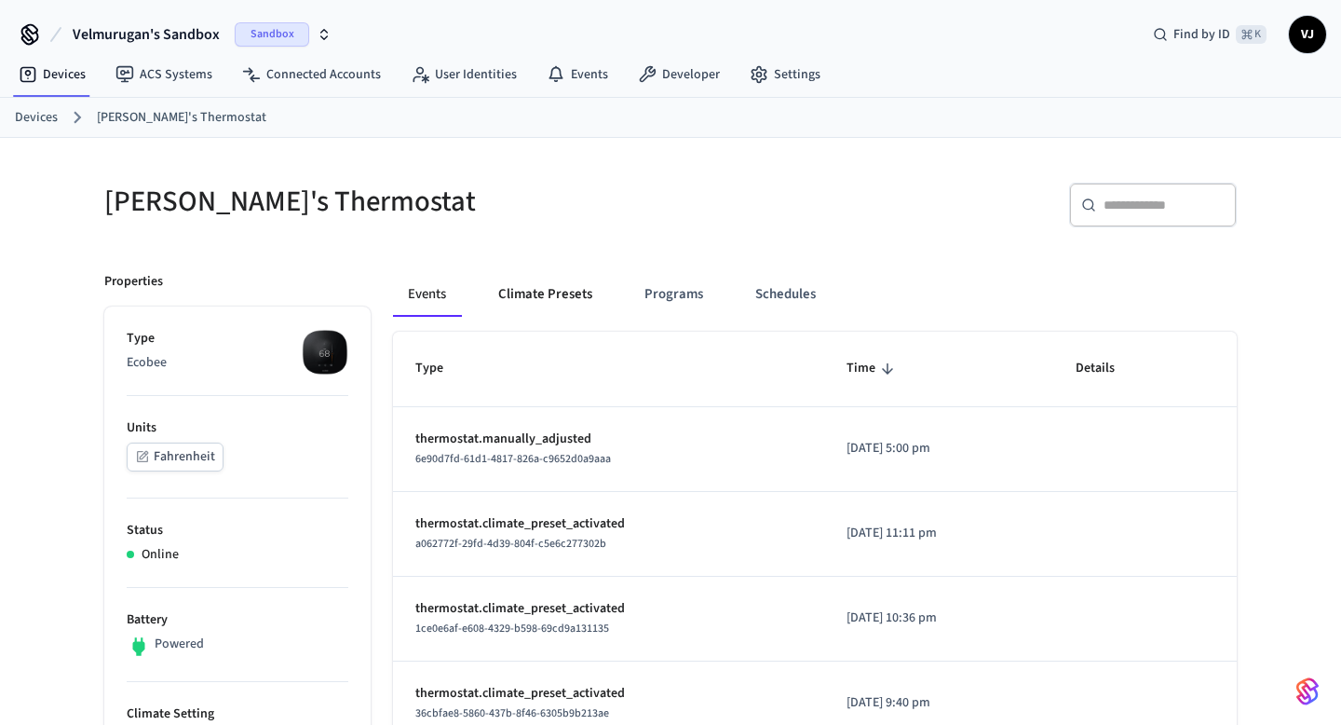
click at [538, 280] on button "Climate Presets" at bounding box center [545, 294] width 124 height 45
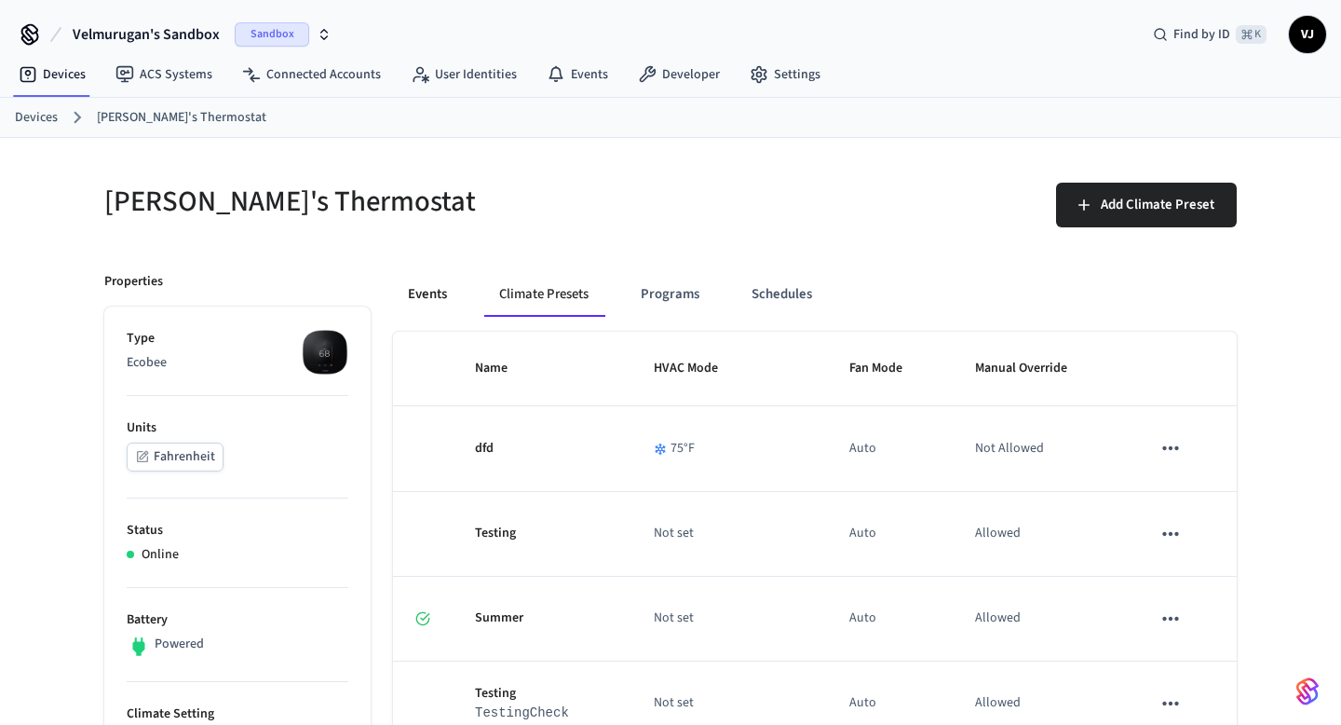
click at [436, 291] on button "Events" at bounding box center [427, 294] width 69 height 45
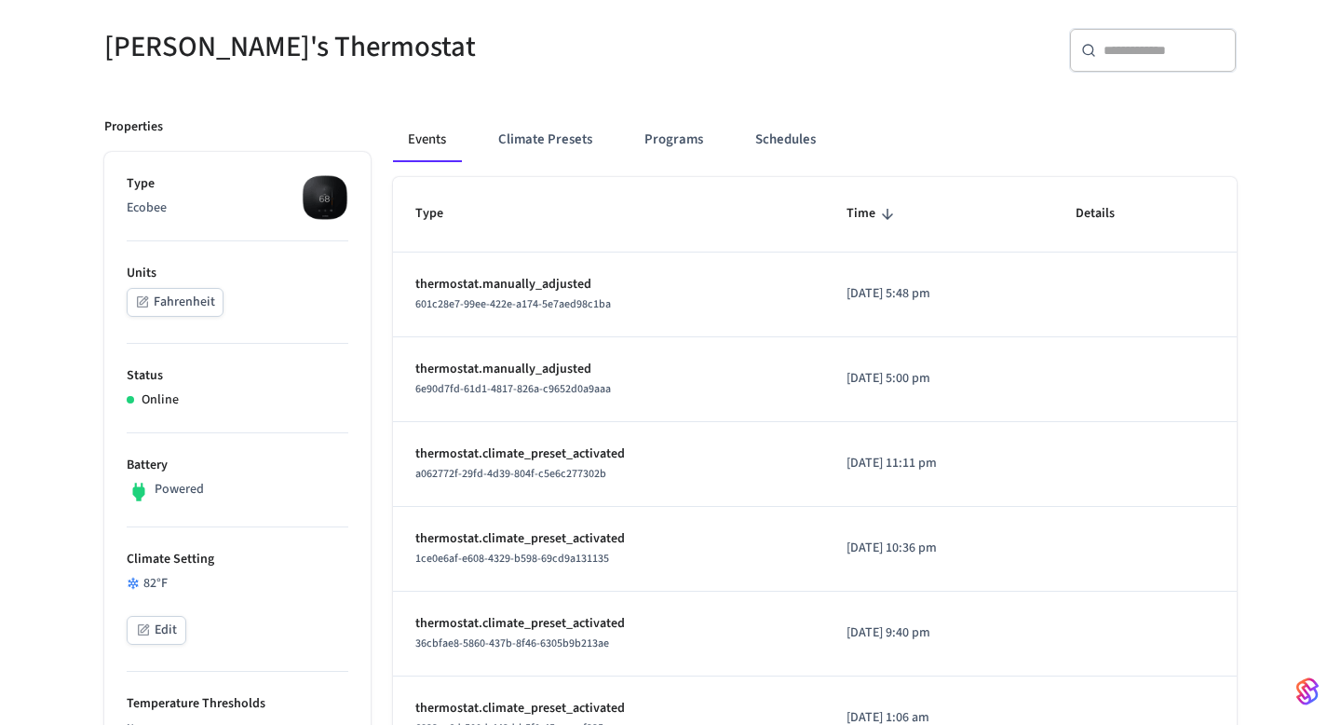
scroll to position [156, 0]
click at [483, 291] on p "thermostat.manually_adjusted" at bounding box center [608, 284] width 387 height 20
click at [510, 310] on span "601c28e7-99ee-422e-a174-5e7aed98c1ba" at bounding box center [513, 303] width 196 height 16
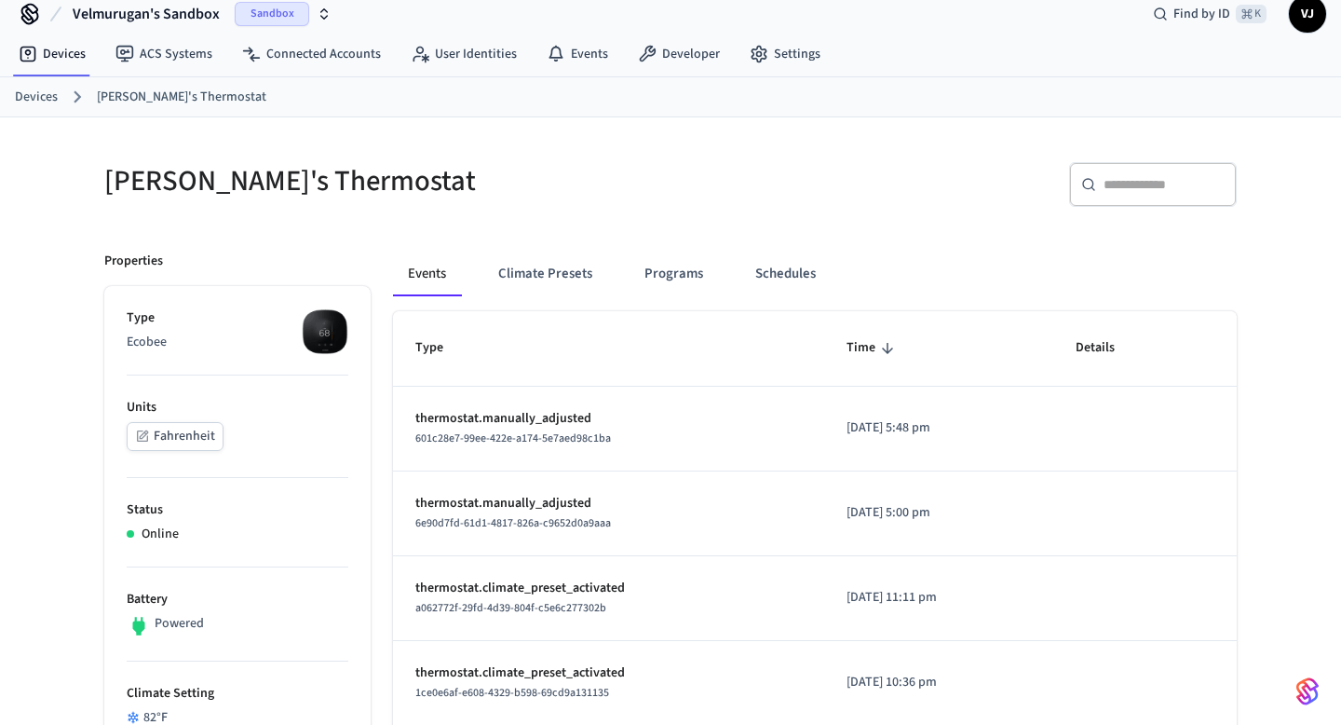
scroll to position [0, 0]
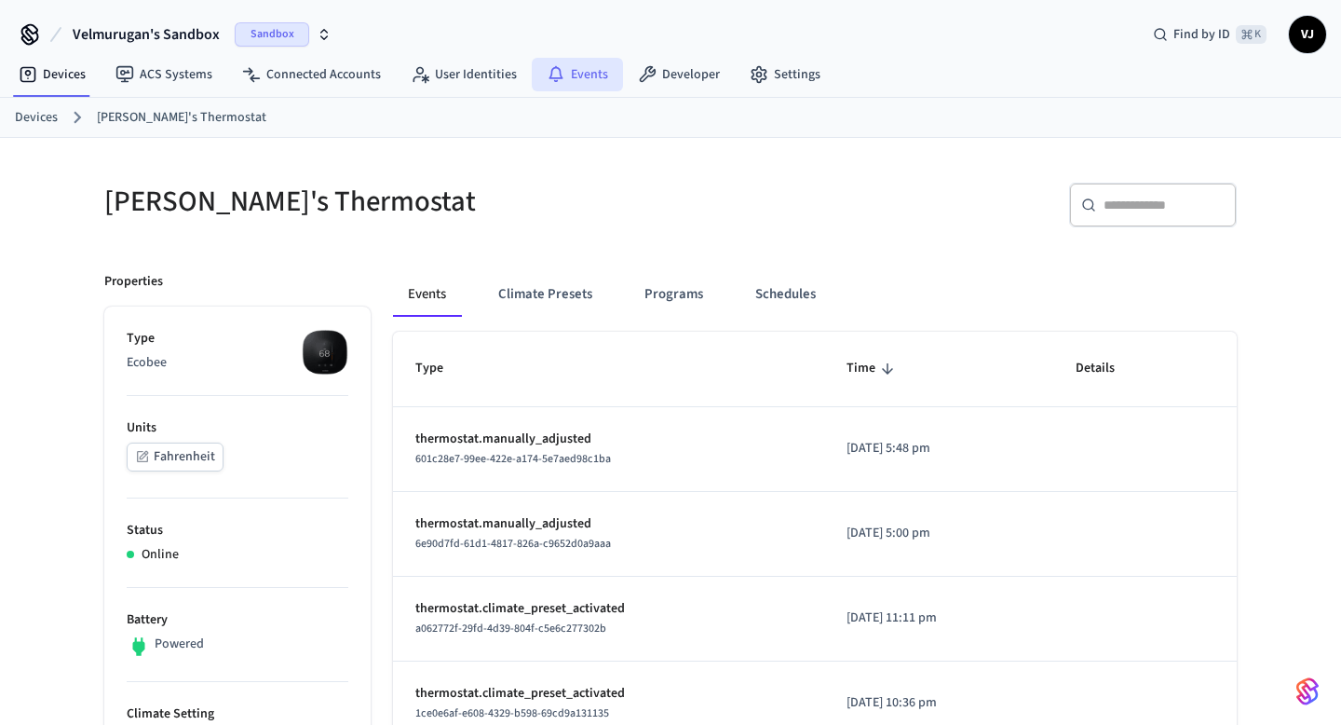
click at [573, 78] on link "Events" at bounding box center [577, 75] width 91 height 34
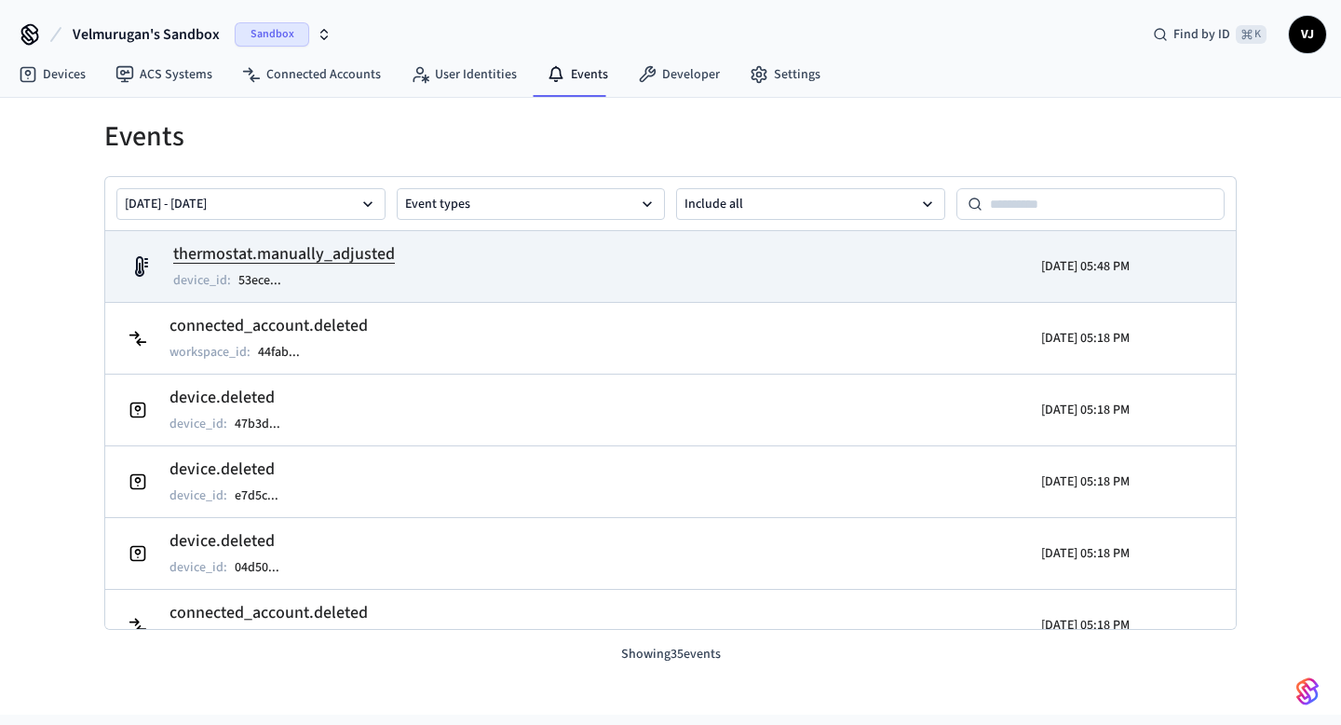
click at [369, 252] on h2 "thermostat.manually_adjusted" at bounding box center [284, 254] width 222 height 26
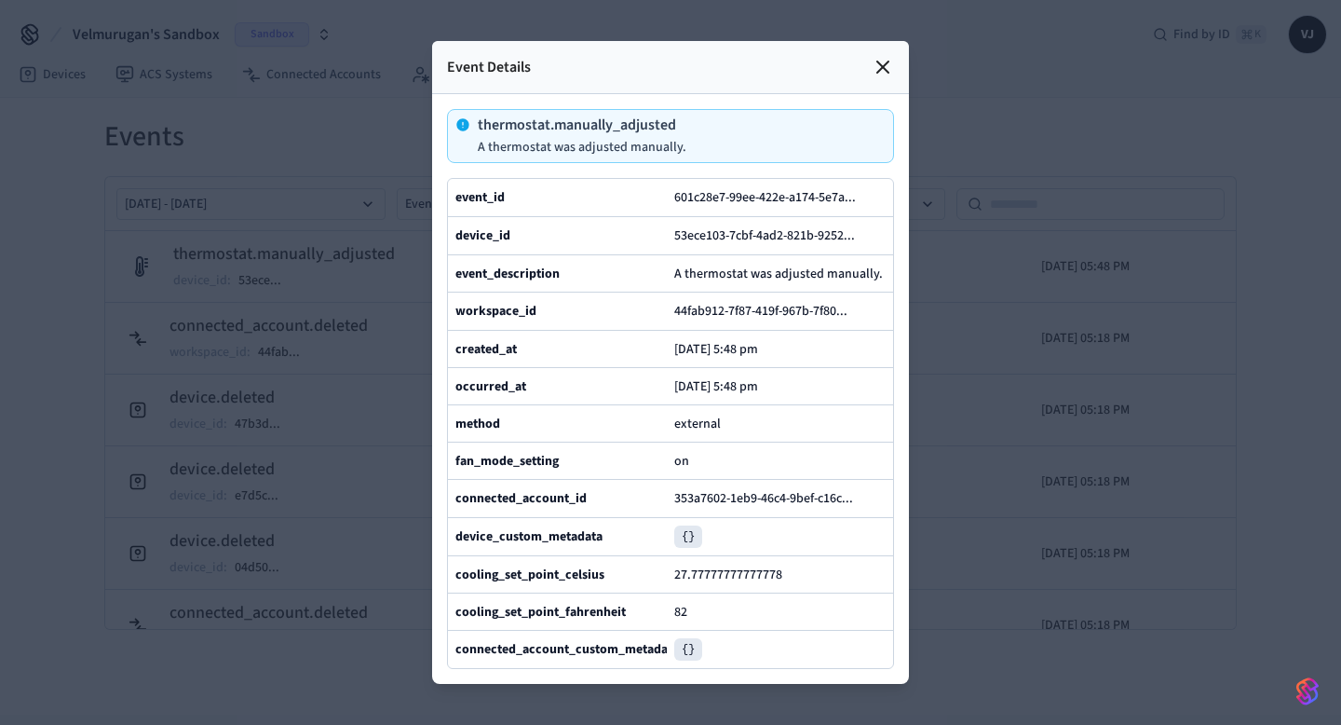
click at [884, 70] on icon at bounding box center [883, 67] width 22 height 22
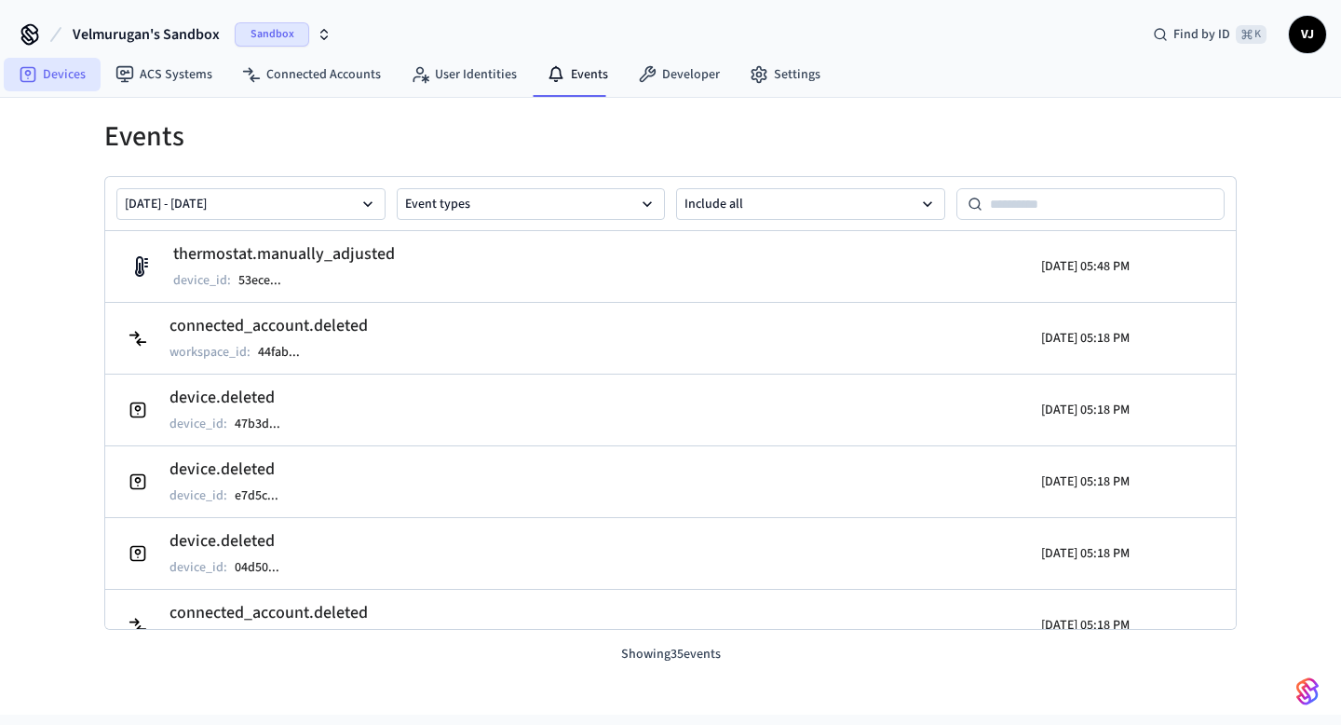
click at [51, 72] on link "Devices" at bounding box center [52, 75] width 97 height 34
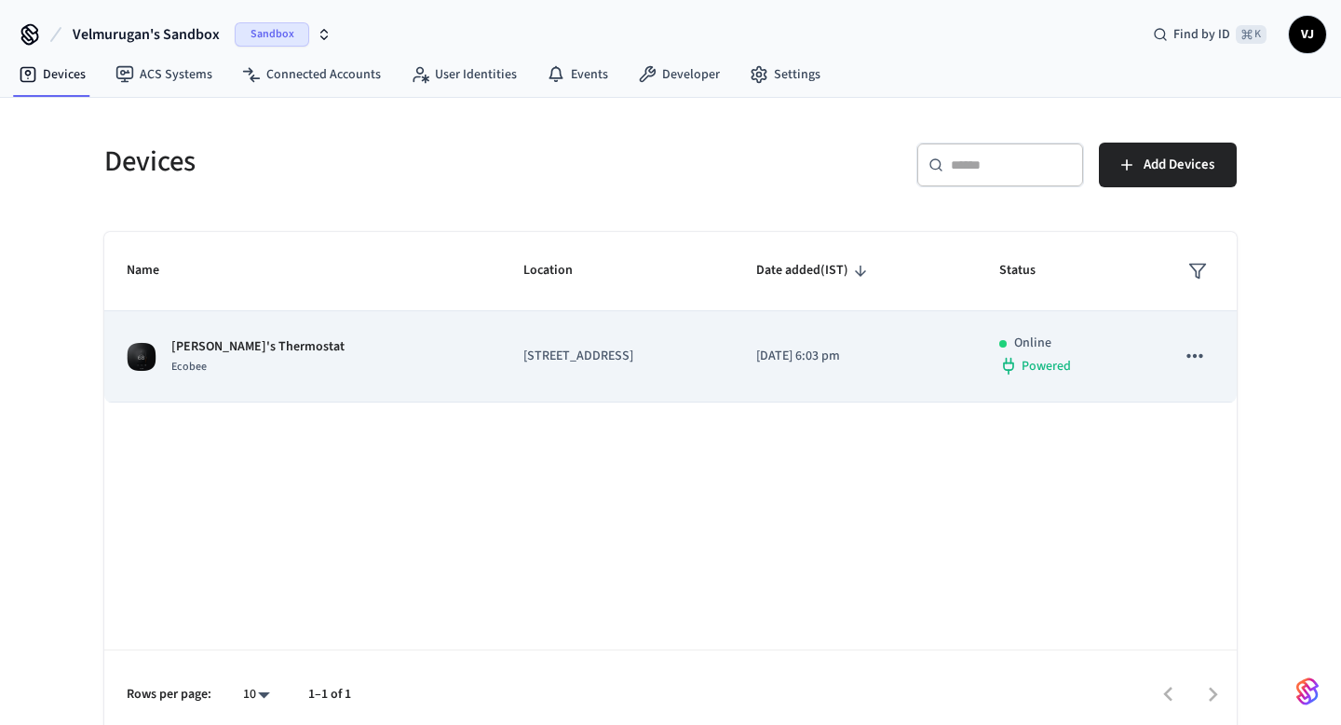
click at [224, 346] on p "[PERSON_NAME]'s Thermostat" at bounding box center [257, 347] width 173 height 20
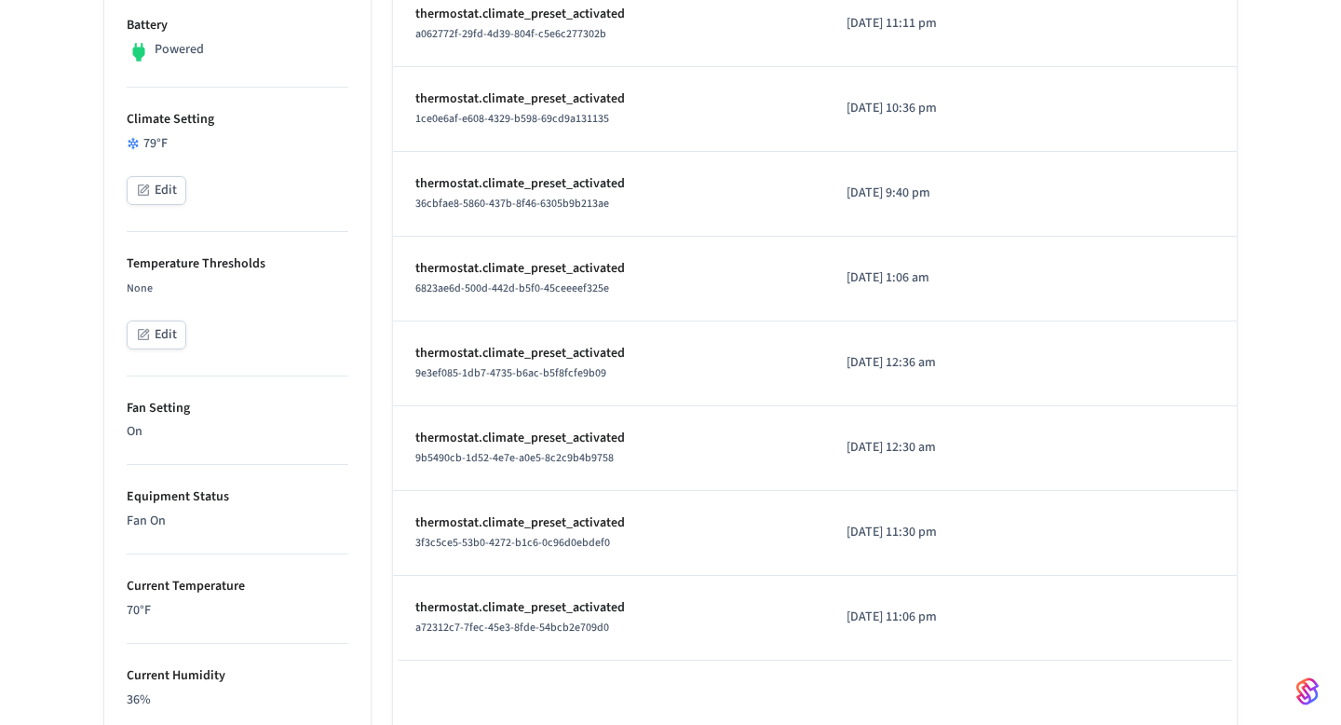
scroll to position [612, 0]
